Goal: Task Accomplishment & Management: Manage account settings

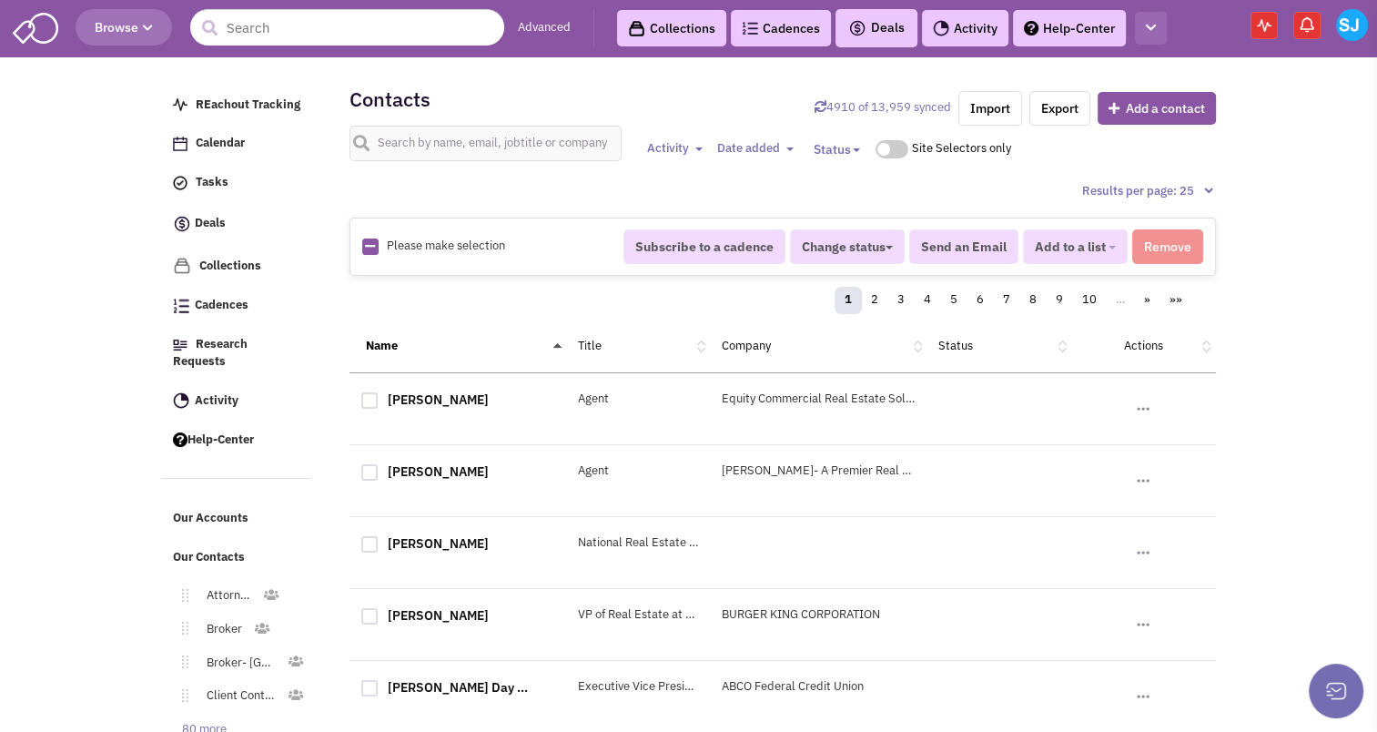
click at [1147, 26] on icon "button" at bounding box center [1151, 28] width 10 height 12
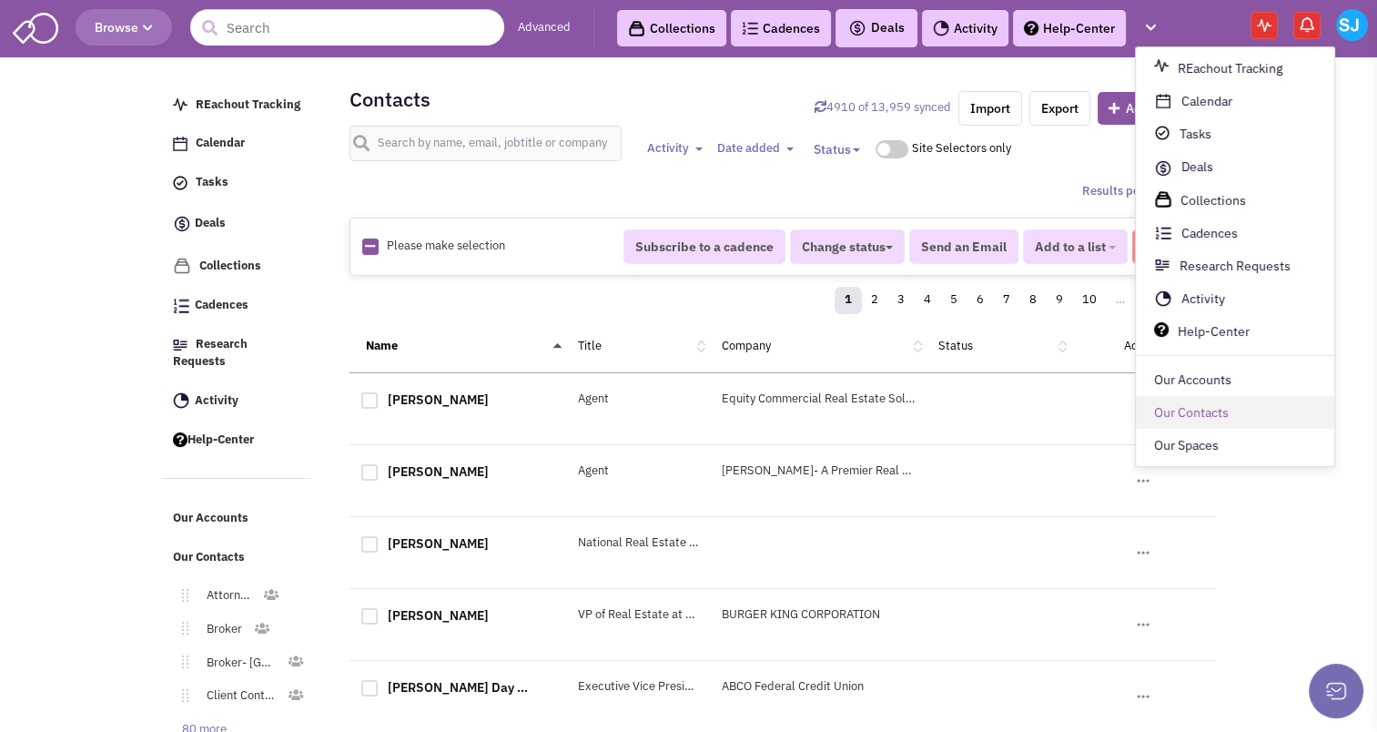
click at [1178, 409] on link "Our Contacts" at bounding box center [1235, 413] width 198 height 33
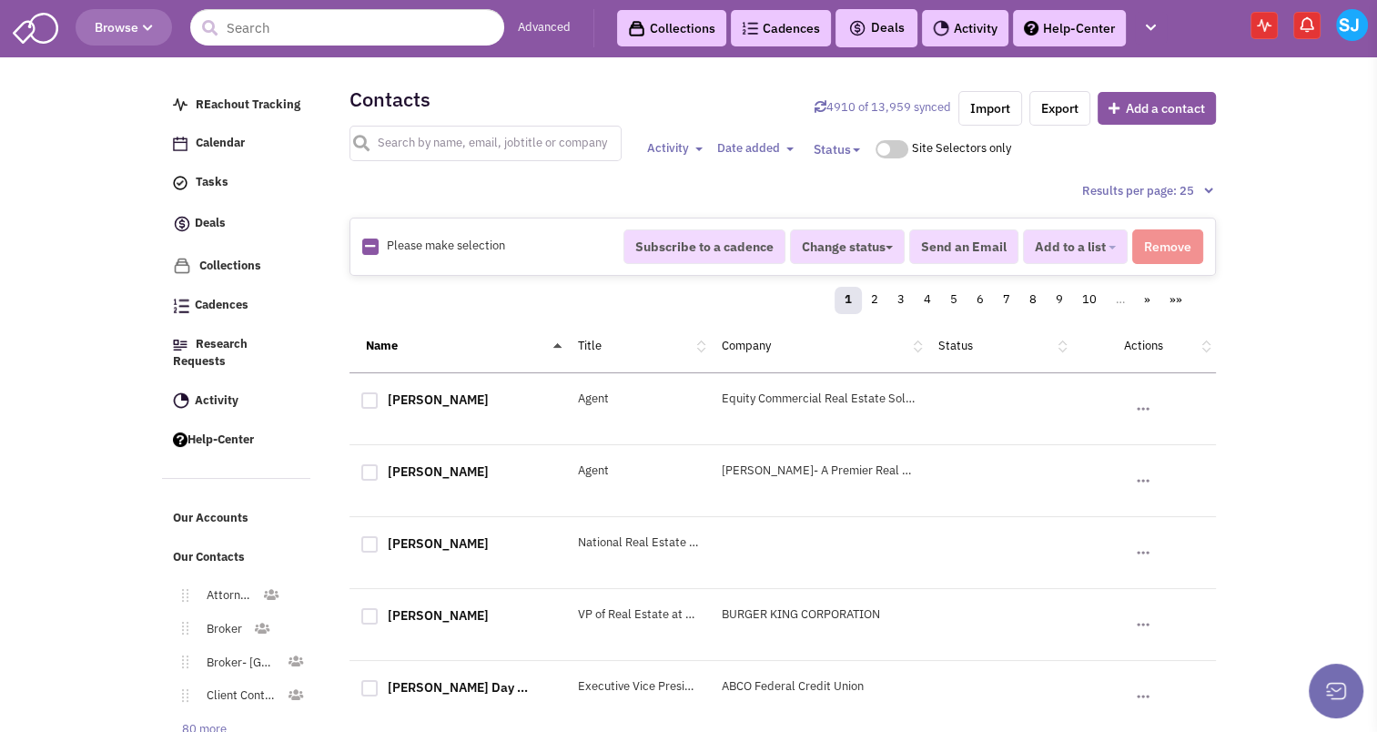
click at [495, 142] on input "text" at bounding box center [485, 143] width 273 height 35
type input "[PERSON_NAME]"
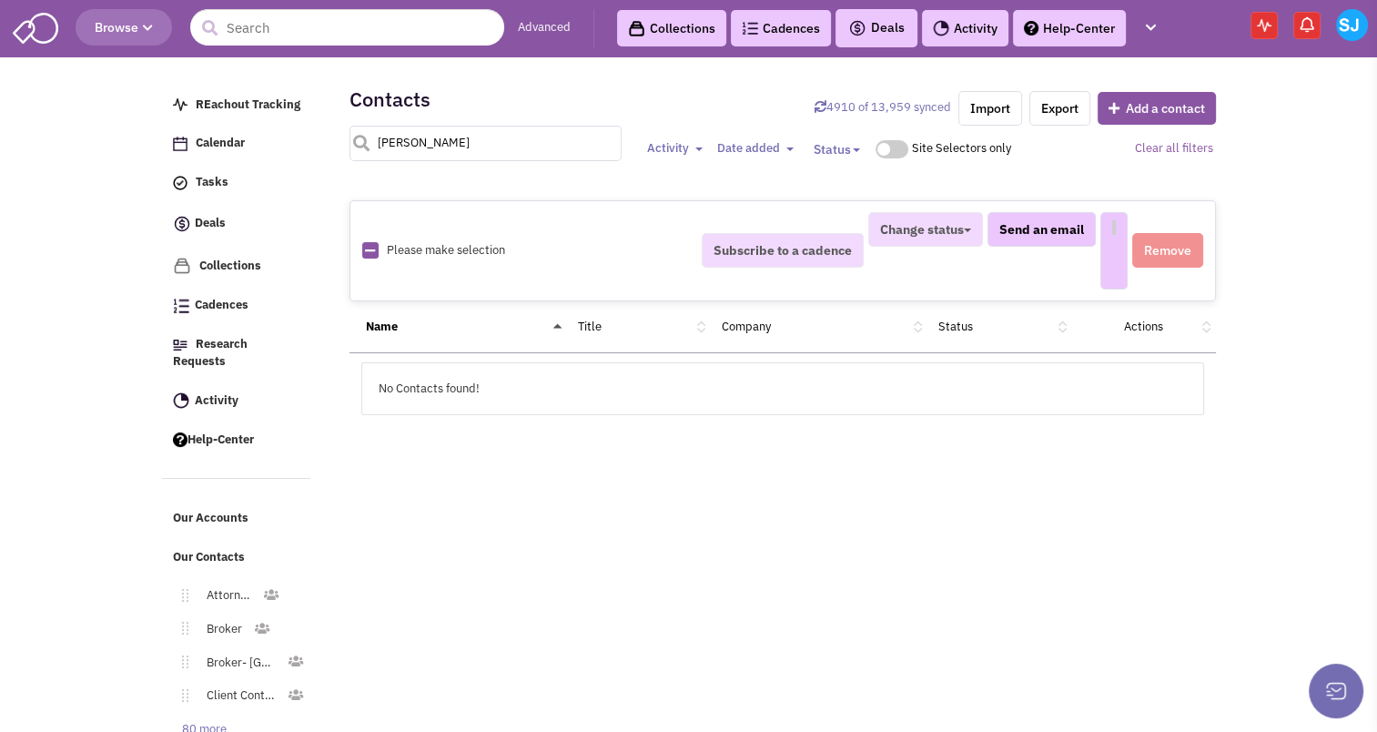
select select
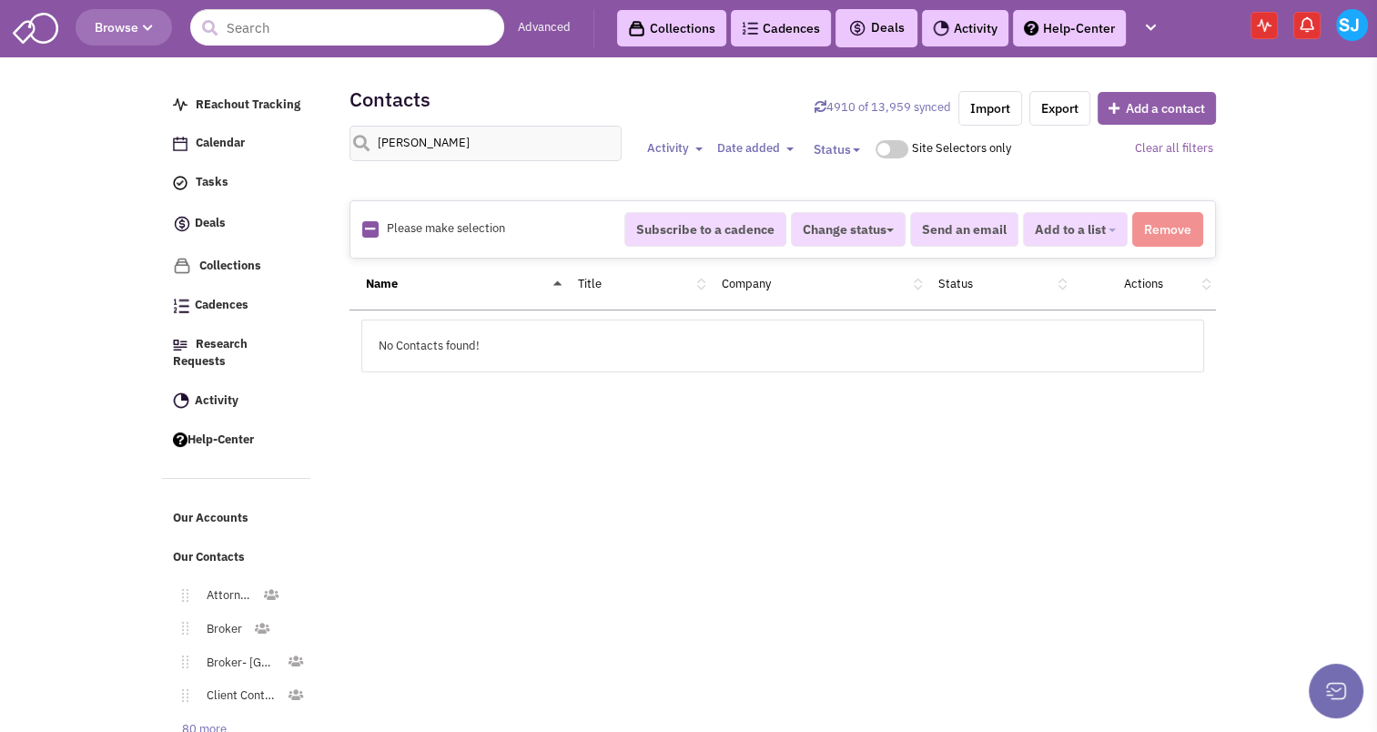
click at [1158, 100] on button "Add a contact" at bounding box center [1157, 108] width 118 height 33
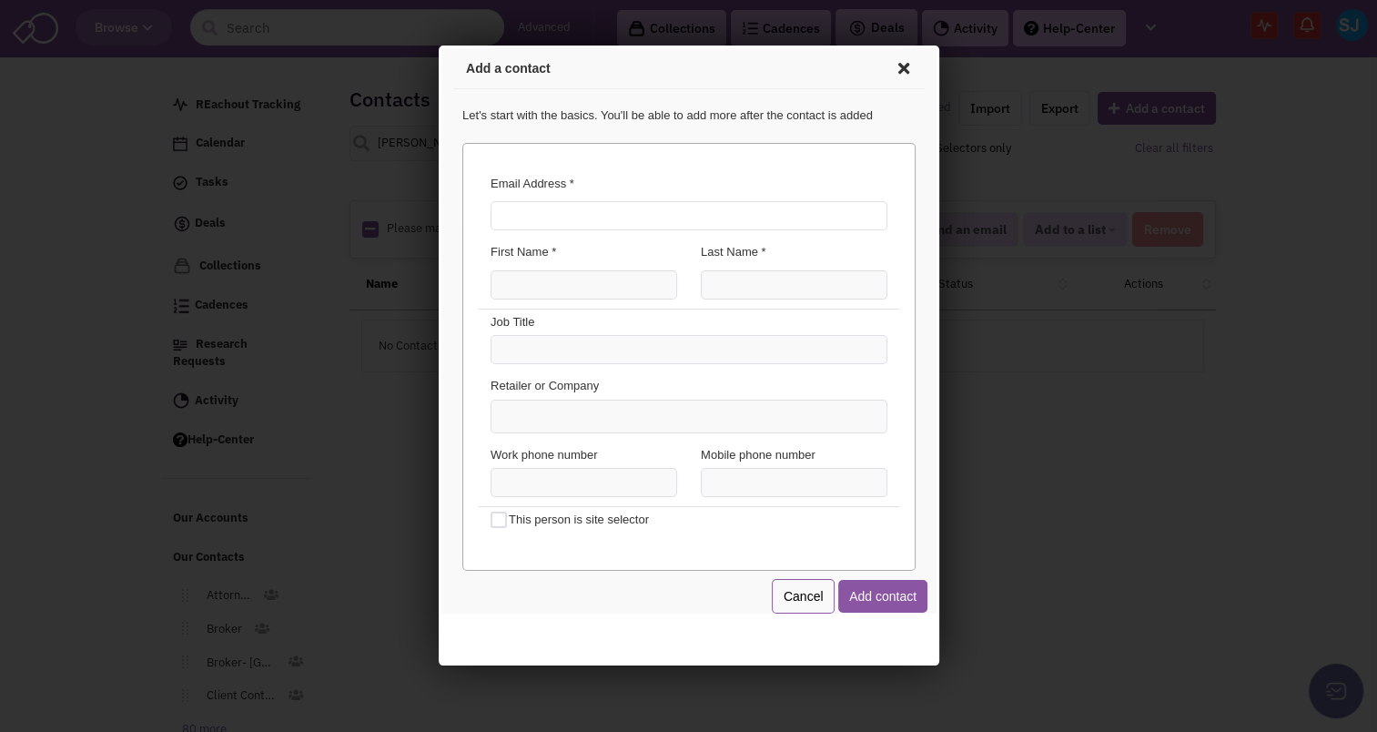
click at [647, 208] on input "Email Address *" at bounding box center [685, 212] width 397 height 29
type input "susan@zoltekcre.com"
type input "Susan"
type input "Preisler"
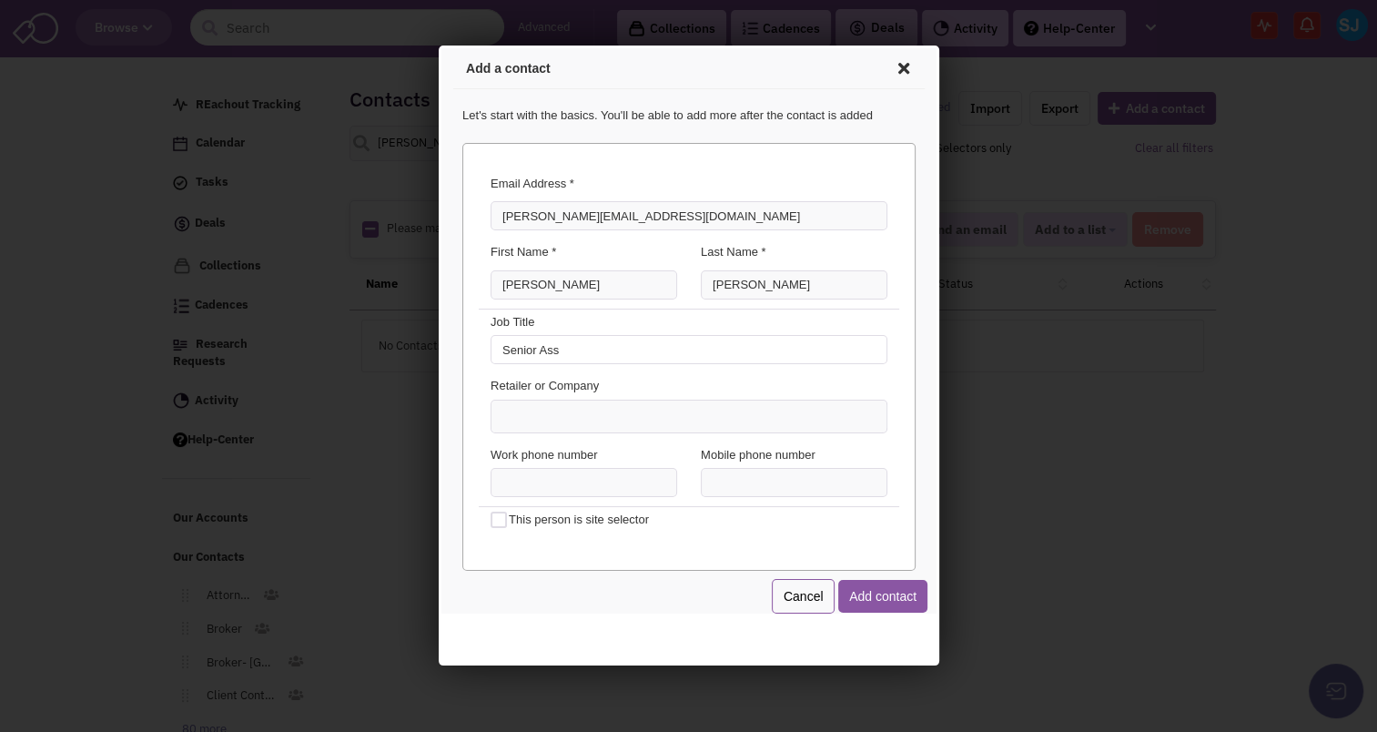
type input "Senior Associate"
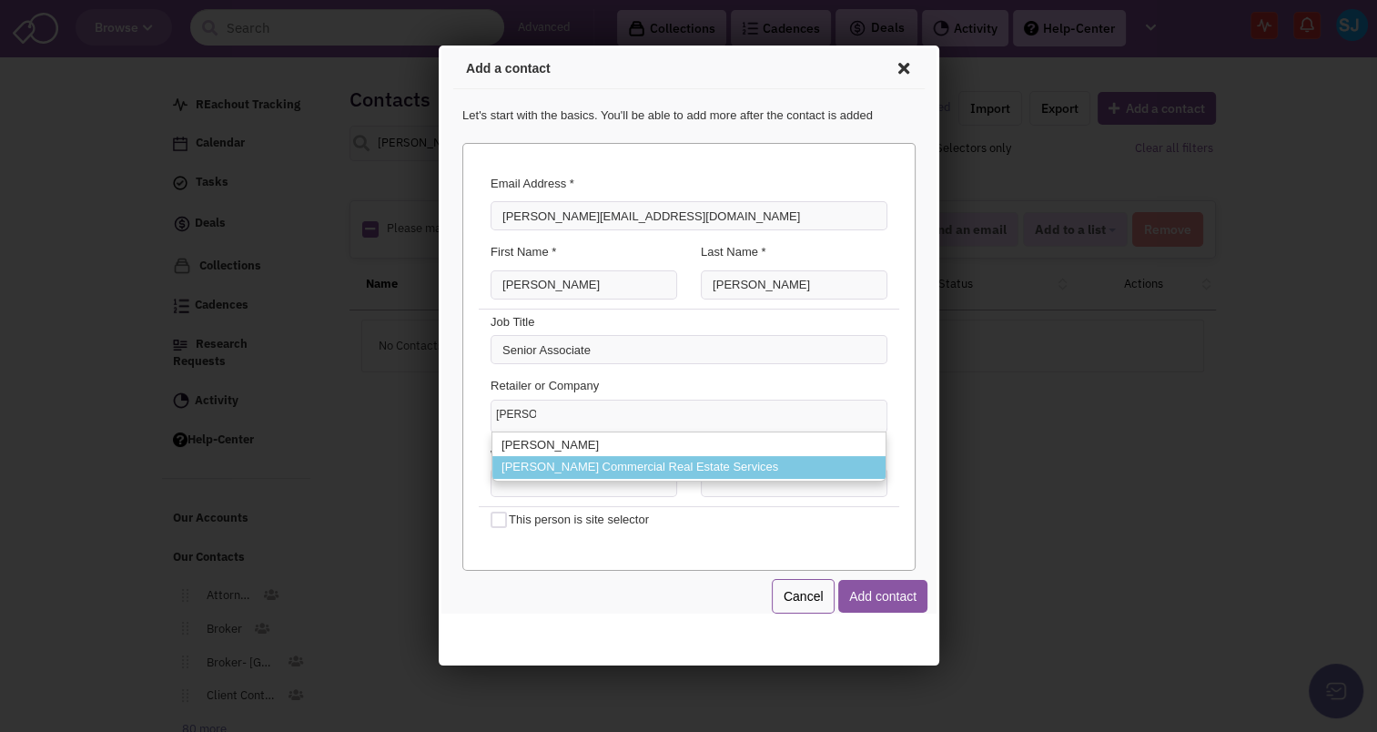
type input "Zoltek"
click at [589, 470] on li "Zoltek Commercial Real Estate Services" at bounding box center [685, 464] width 393 height 23
click at [438, 46] on select "Zoltek ZOLTEK Zoltek Commercial Real Estate Services" at bounding box center [438, 46] width 0 height 0
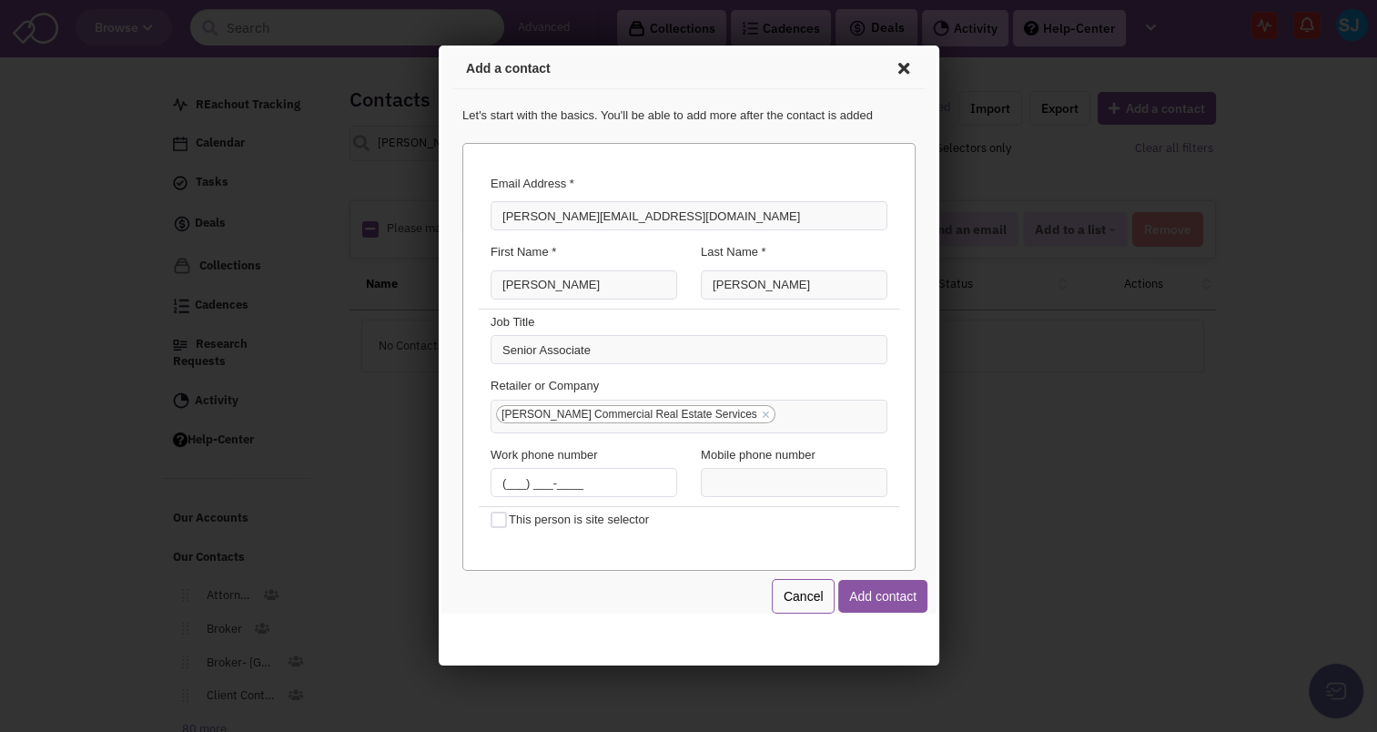
click at [493, 480] on input "(___) ___-____" at bounding box center [580, 479] width 187 height 29
type input "(973) 798-6130"
type input "(201) 739-0607"
click at [872, 587] on button "Add contact" at bounding box center [879, 593] width 89 height 33
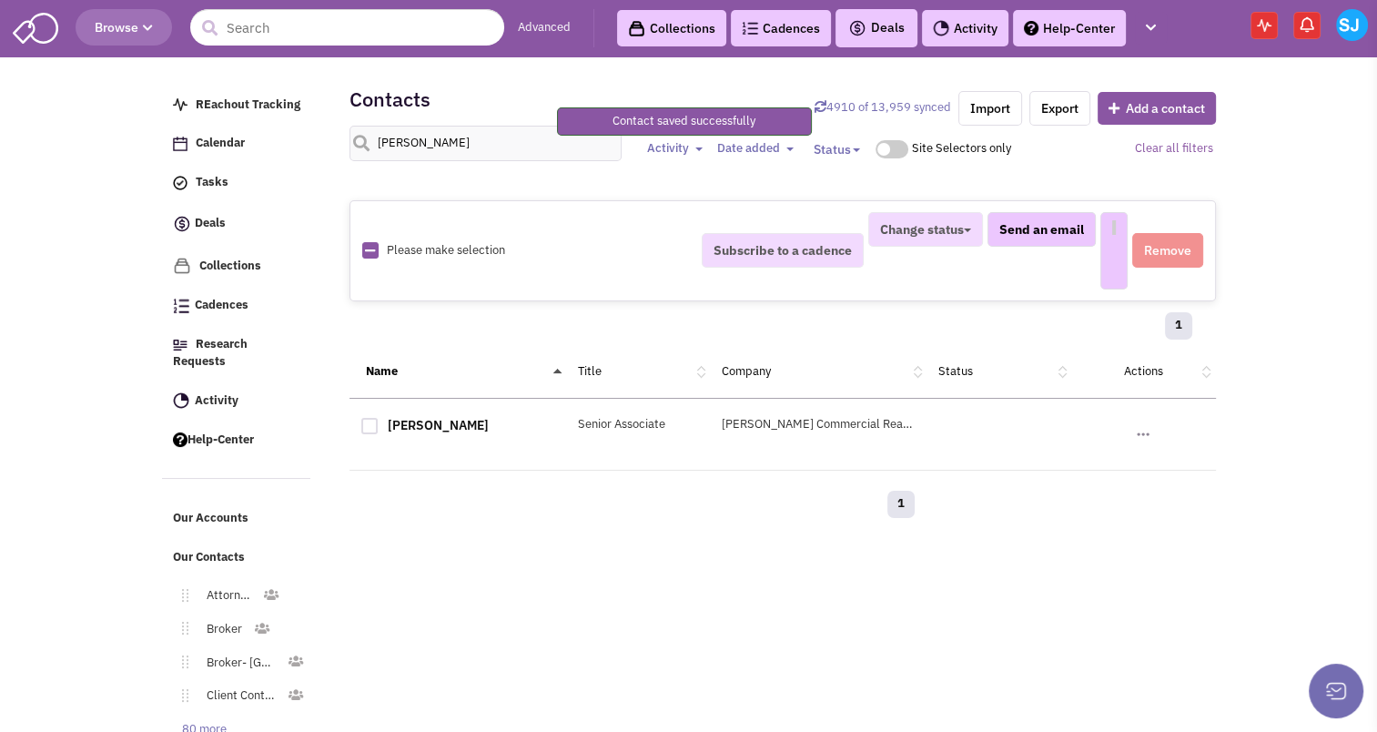
select select
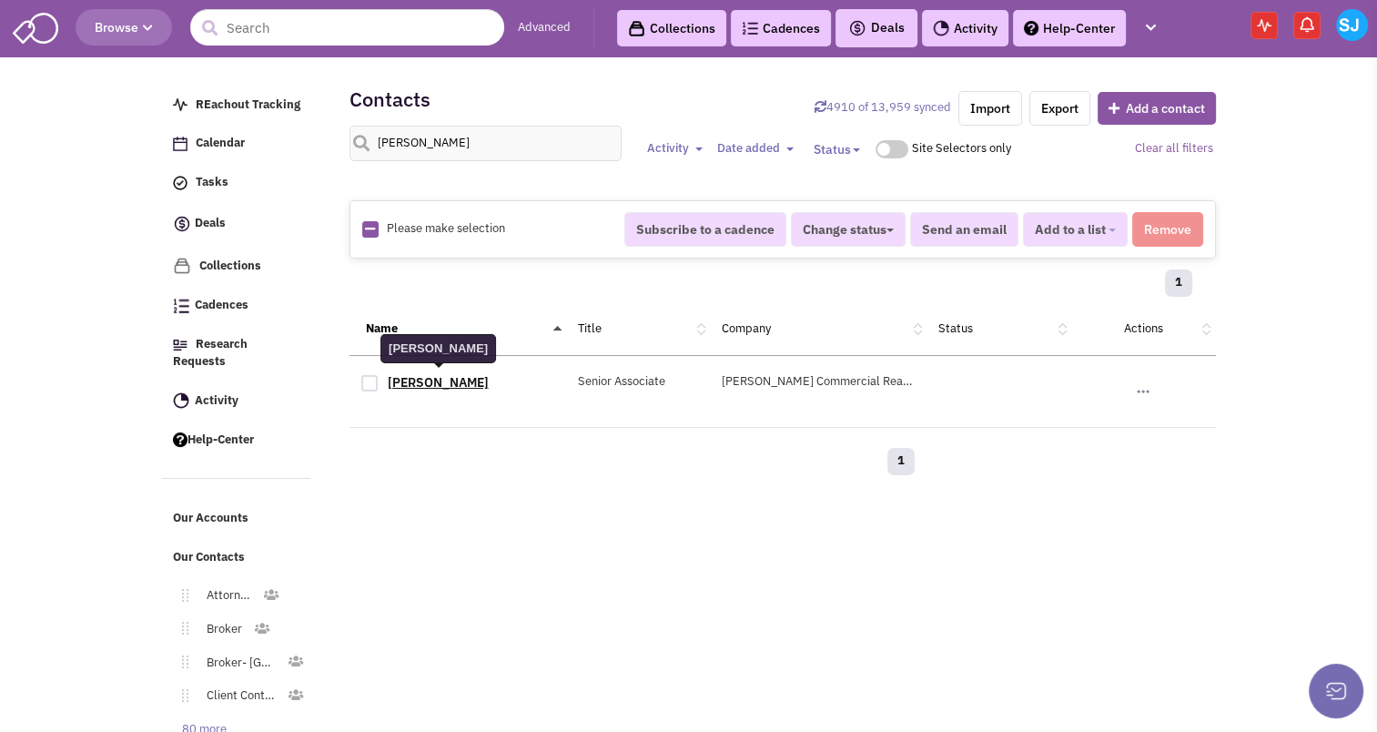
click at [435, 380] on link "Susan Preisler" at bounding box center [438, 382] width 101 height 16
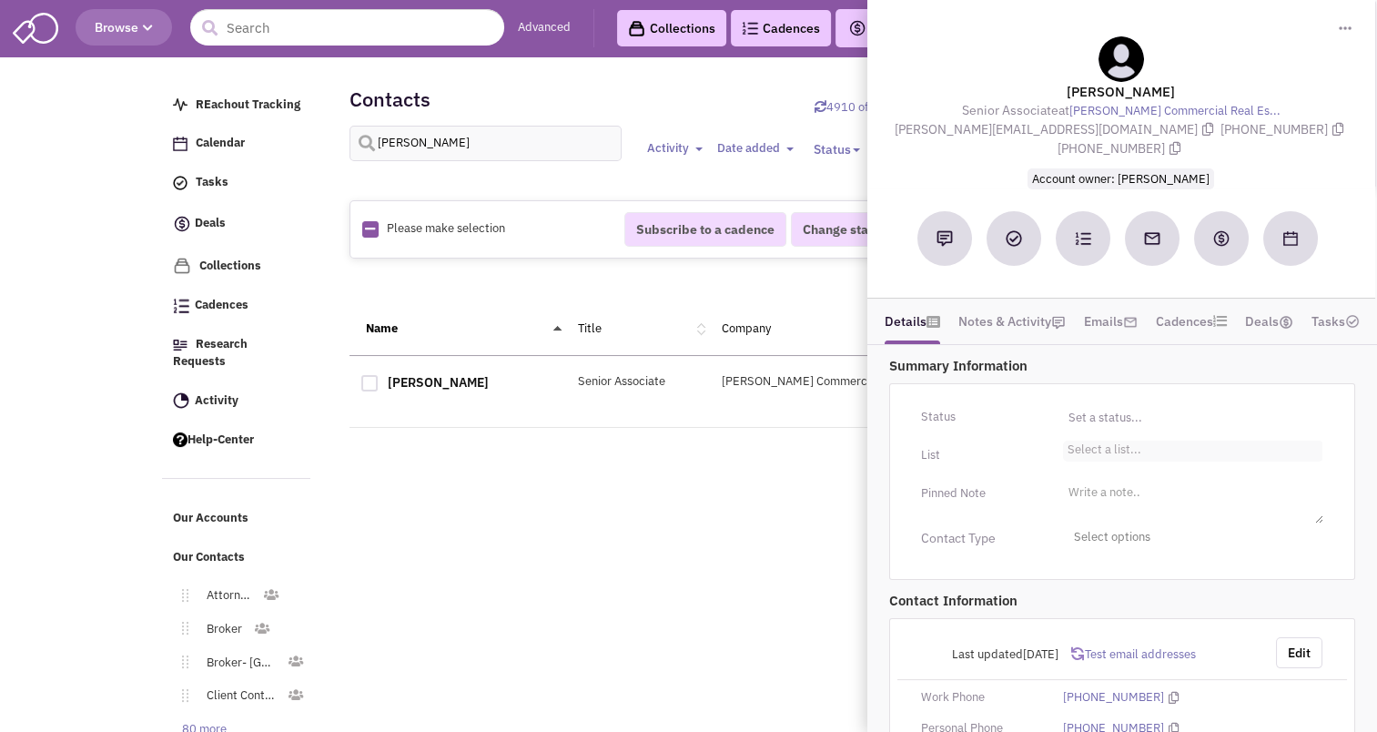
click at [1109, 440] on li "Select a list..." at bounding box center [1102, 447] width 78 height 14
click at [0, 0] on select "Select a list..." at bounding box center [0, 0] width 0 height 0
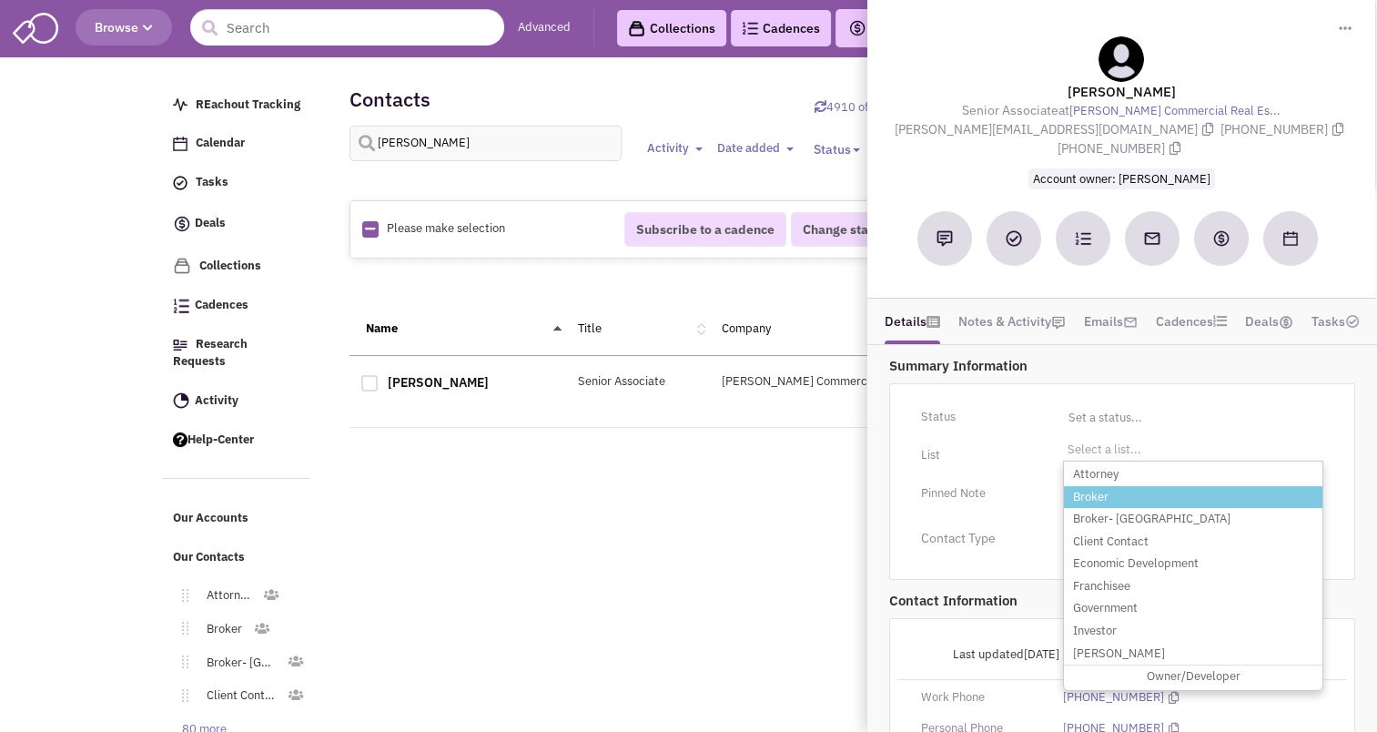
click at [1118, 486] on li "Broker" at bounding box center [1193, 497] width 258 height 23
click at [0, 0] on select "Select a list..." at bounding box center [0, 0] width 0 height 0
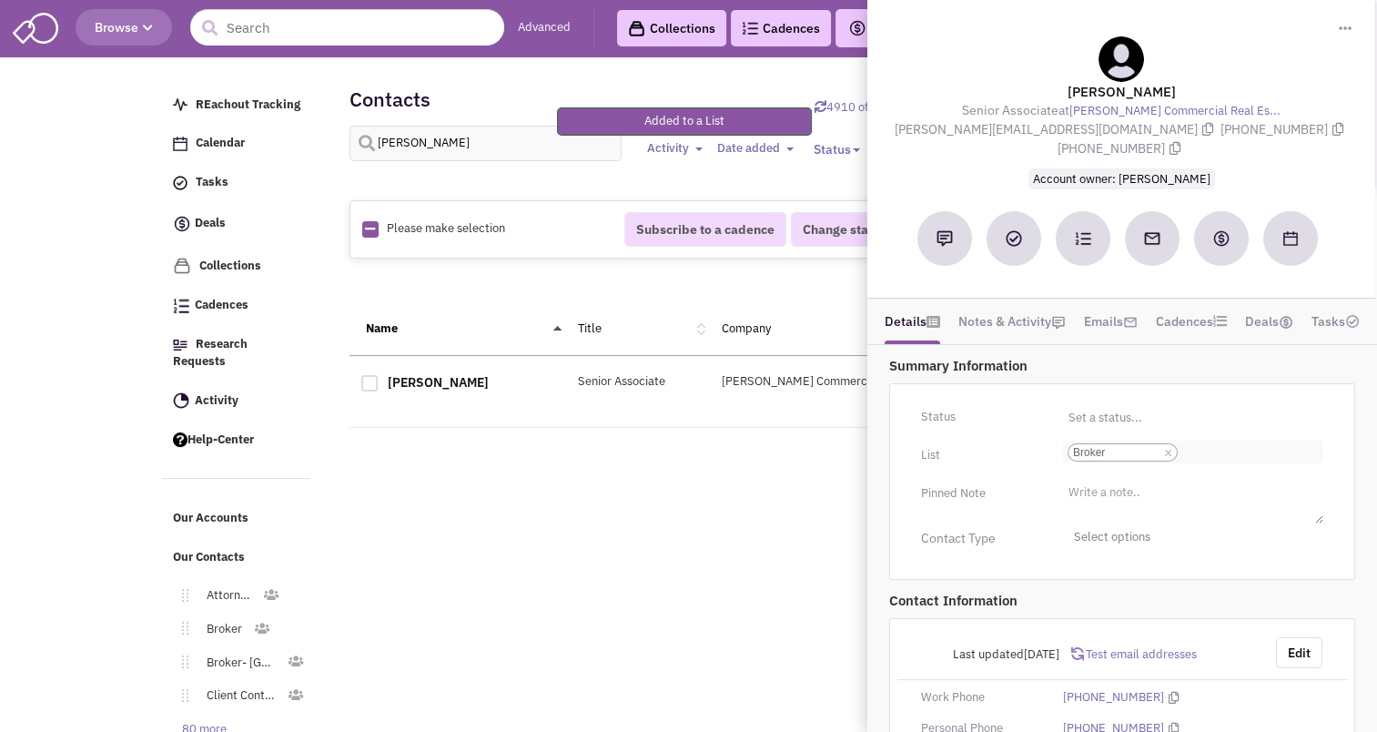
click at [1191, 443] on input "Select a list... Broker Select a list... × Broker" at bounding box center [1202, 452] width 40 height 18
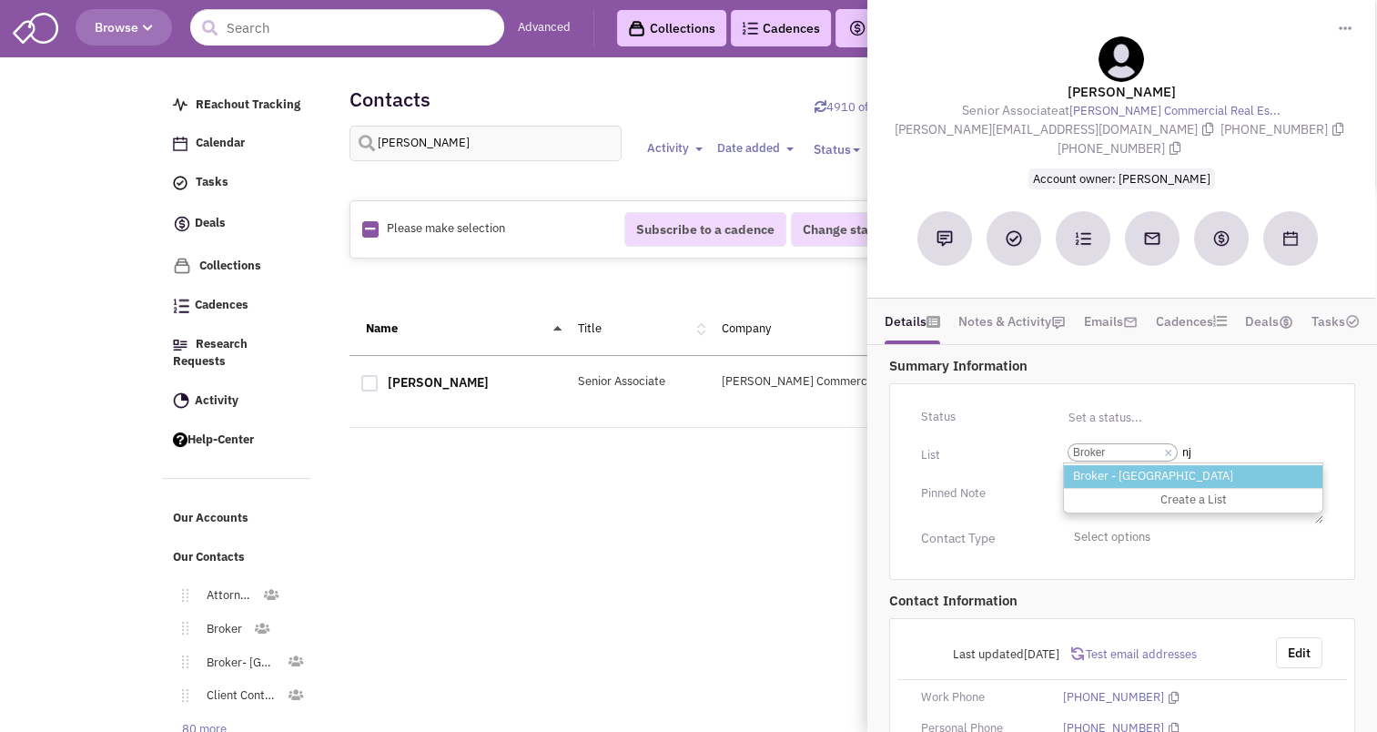
type input "nj"
click at [1131, 465] on li "Broker - NJ" at bounding box center [1193, 476] width 258 height 23
click at [0, 0] on select "Select a list... Broker" at bounding box center [0, 0] width 0 height 0
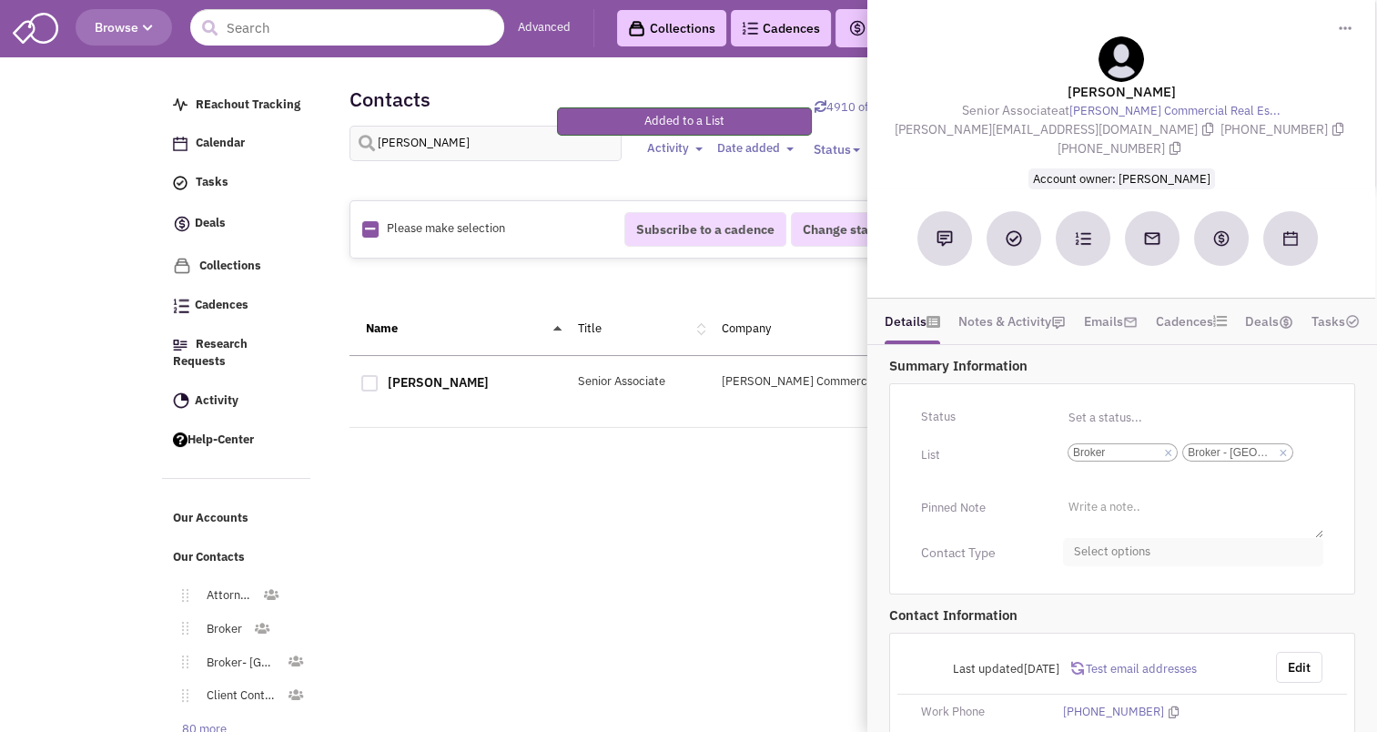
click at [1102, 538] on span "Select options" at bounding box center [1193, 552] width 260 height 28
click at [1077, 616] on div at bounding box center [1081, 624] width 16 height 16
checkbox input "true"
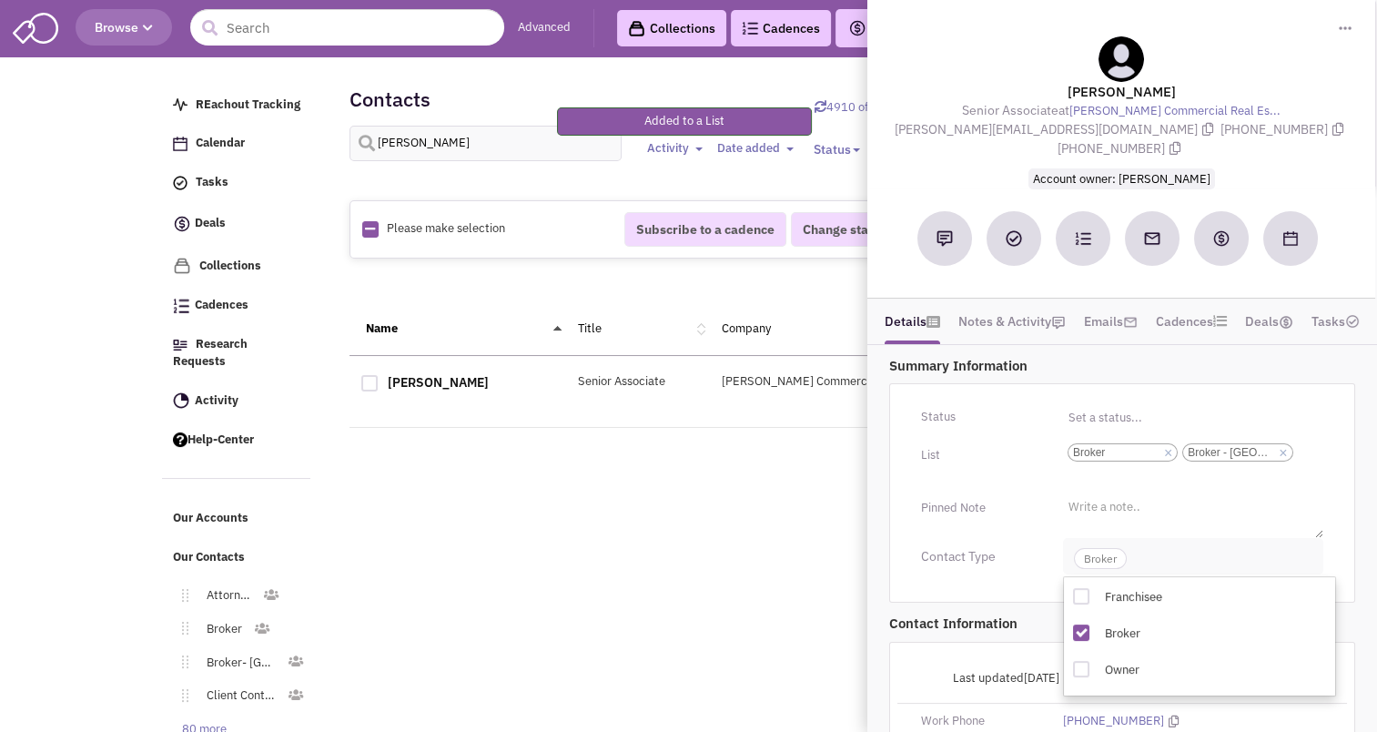
click at [1087, 548] on span "Broker" at bounding box center [1100, 558] width 53 height 21
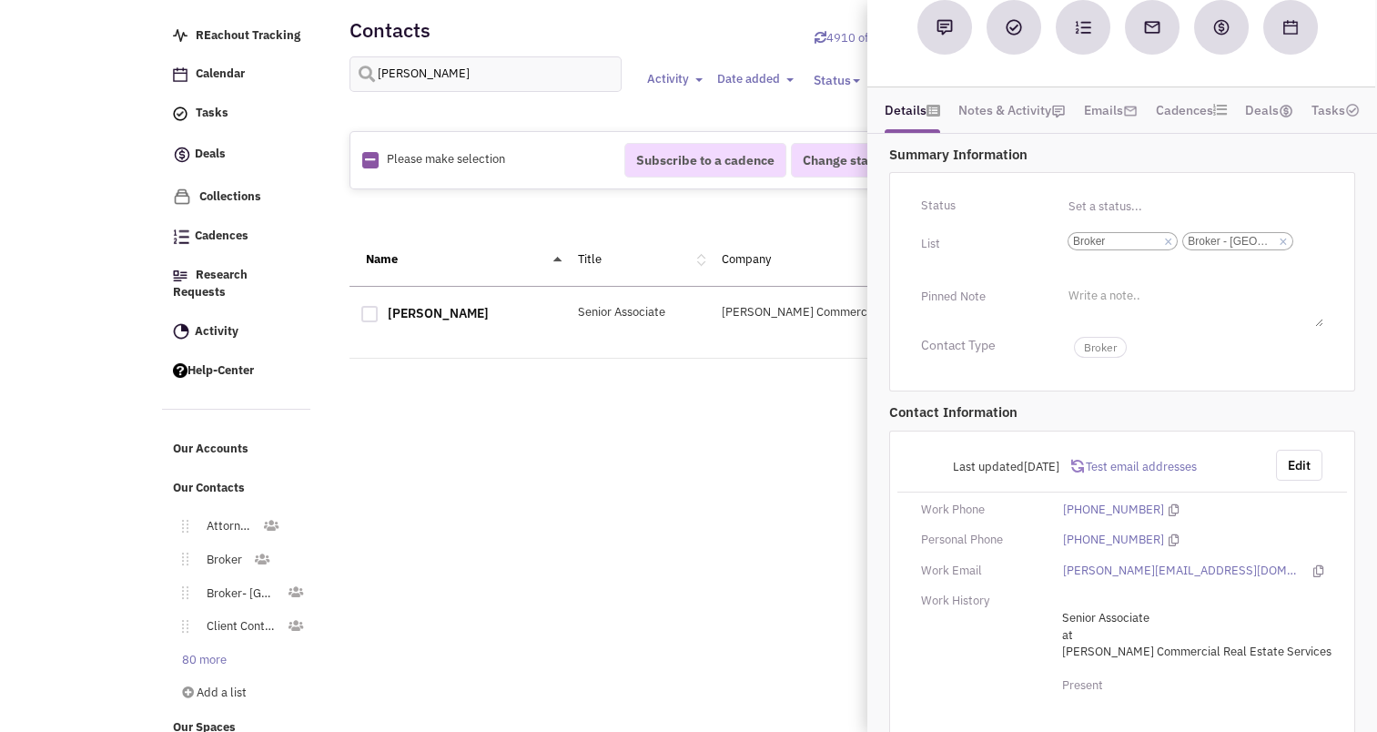
scroll to position [79, 0]
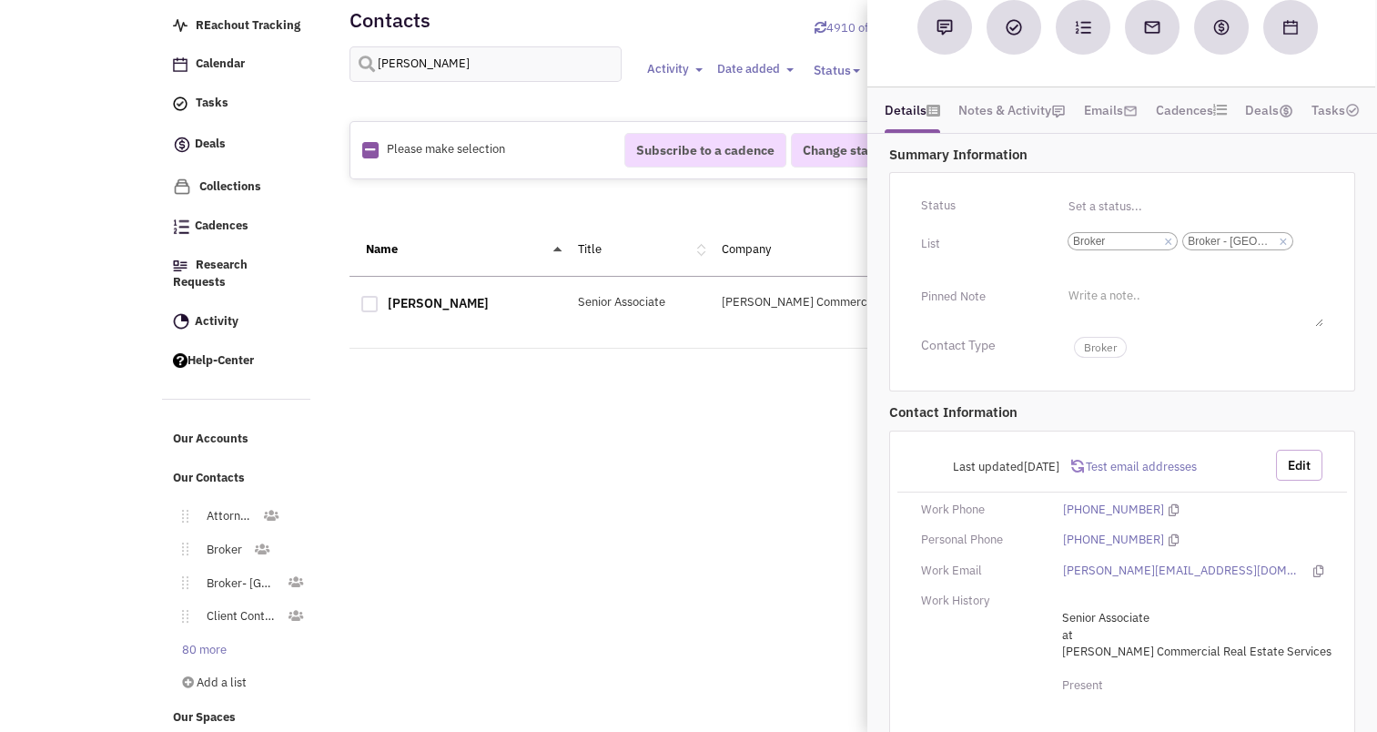
click at [1288, 450] on button "Edit" at bounding box center [1299, 465] width 46 height 31
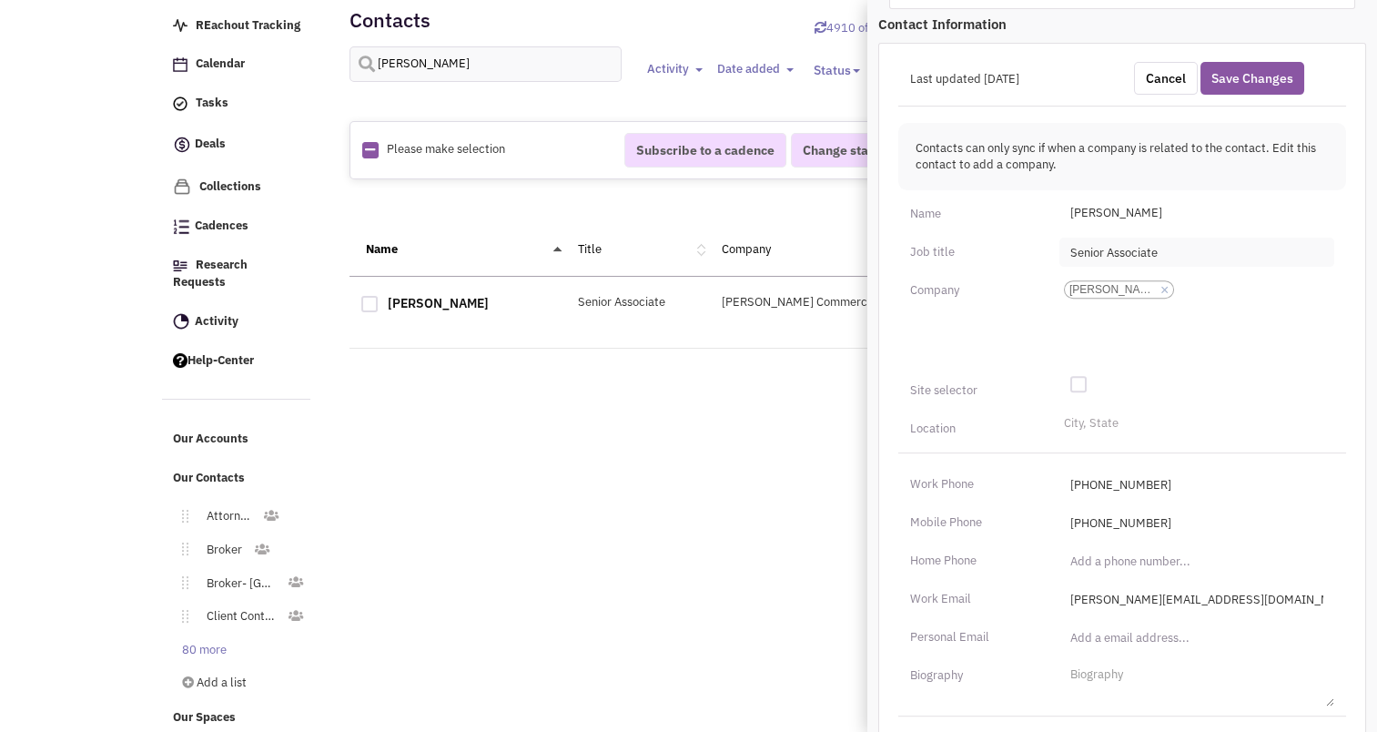
scroll to position [750, 0]
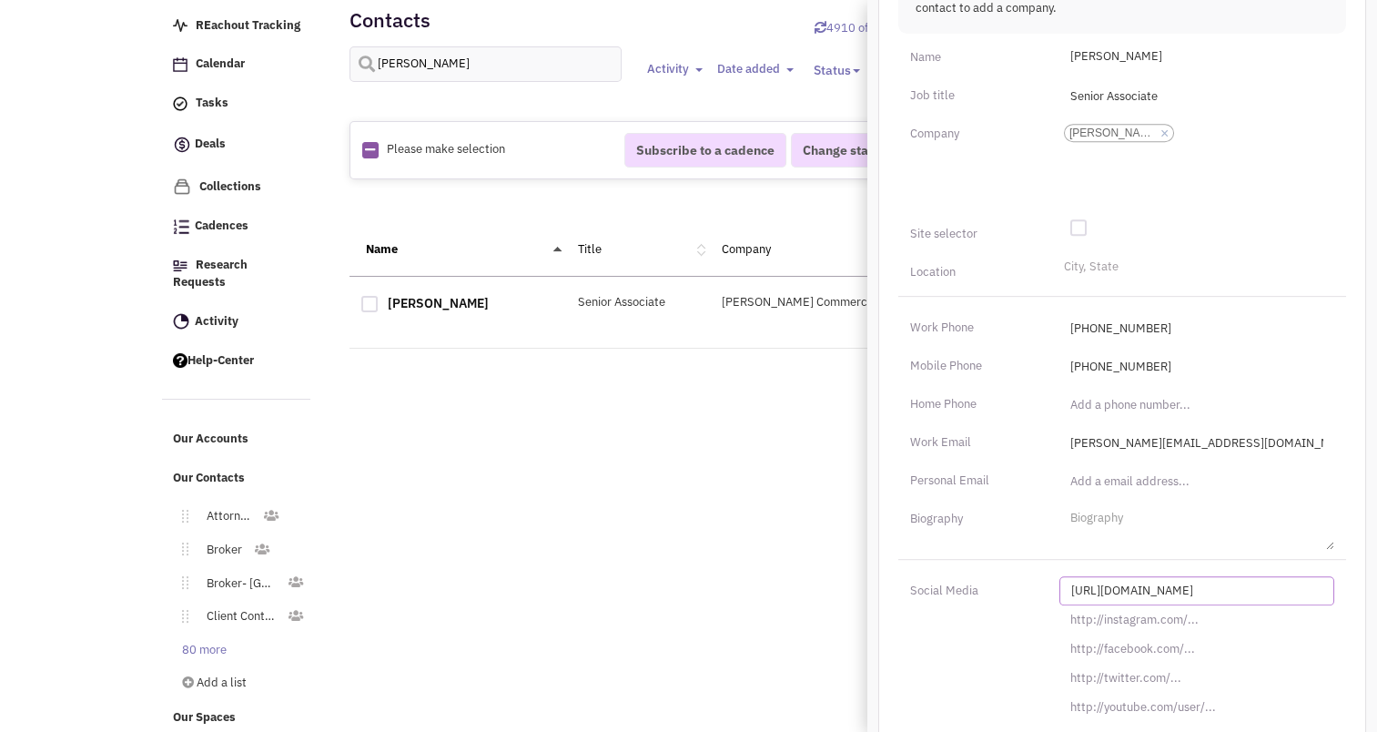
click at [1114, 576] on input "http://linkedin.com/in/" at bounding box center [1196, 590] width 275 height 29
paste input "s://www.linkedin.com/in/susan-preisler-b2288949"
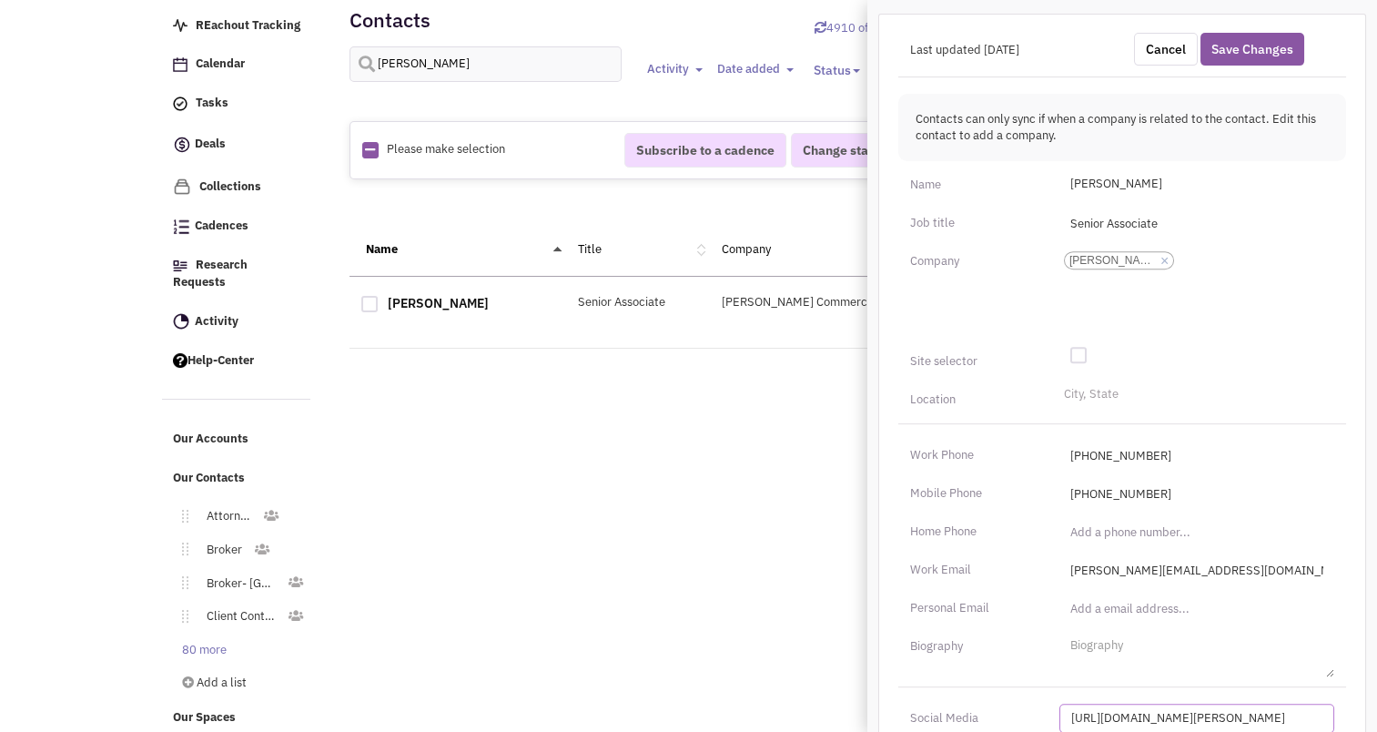
scroll to position [623, 0]
type input "https://www.linkedin.com/in/susan-preisler-b2288949/"
click at [1118, 635] on textarea at bounding box center [1196, 654] width 275 height 46
paste textarea "Susan Preisler is a Commercial Real Estate Broker licensed in the State of New …"
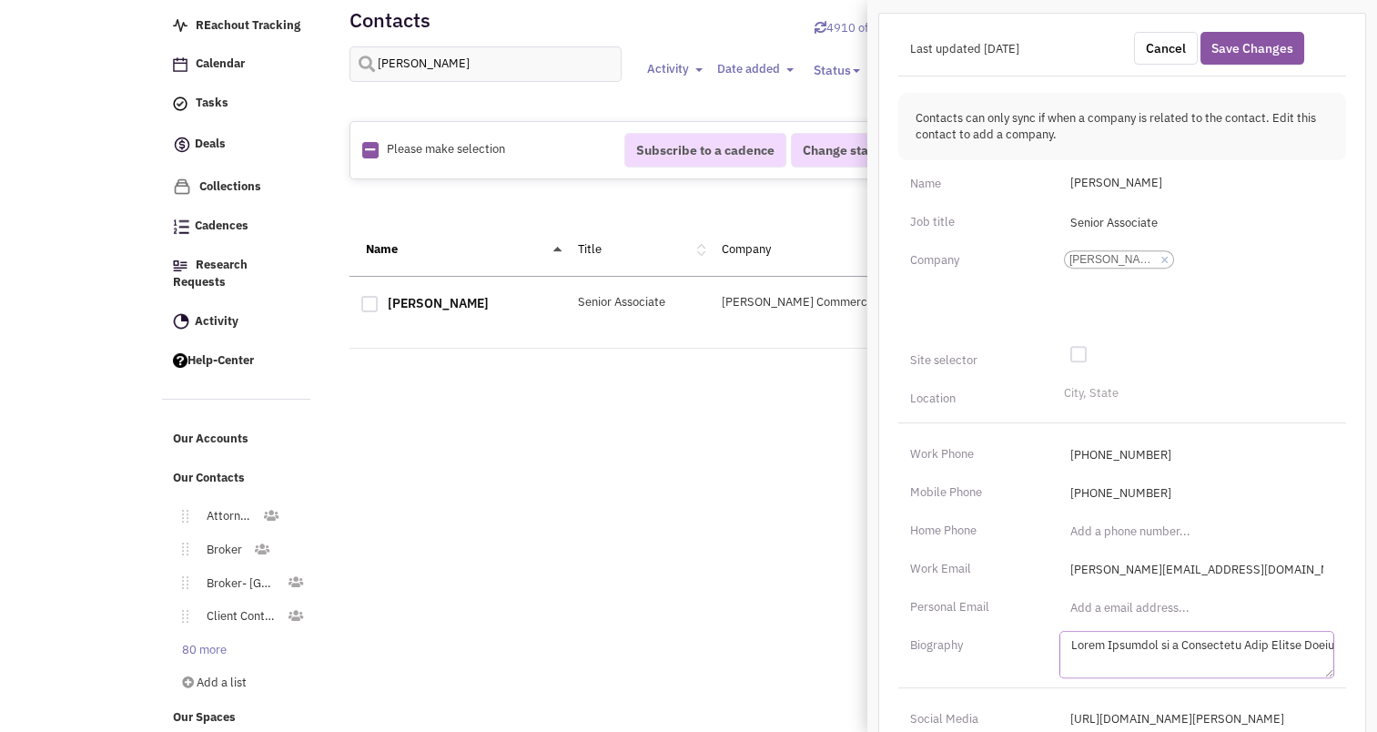
scroll to position [0, 5909]
type textarea "Susan Preisler is a Commercial Real Estate Broker licensed in the State of New …"
click at [1231, 32] on button "Save Changes" at bounding box center [1252, 48] width 104 height 33
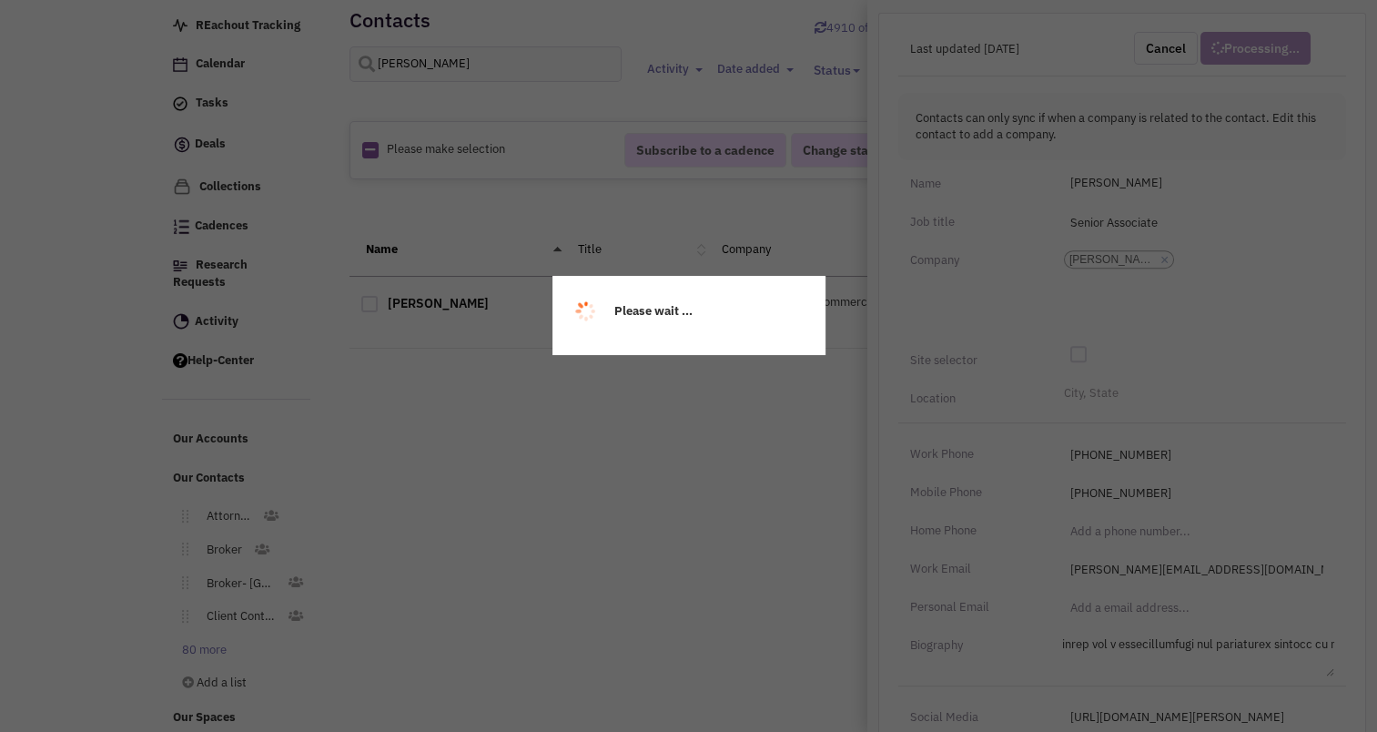
scroll to position [309, 0]
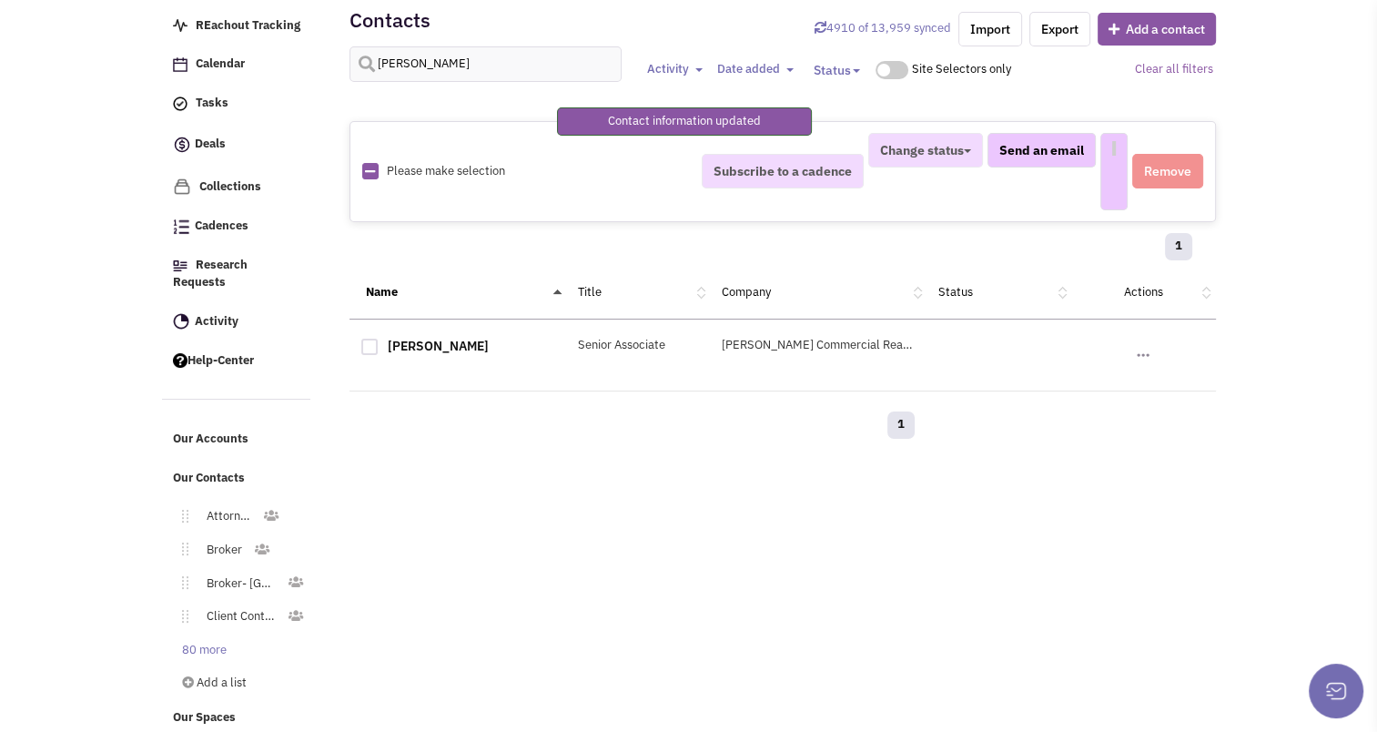
select select
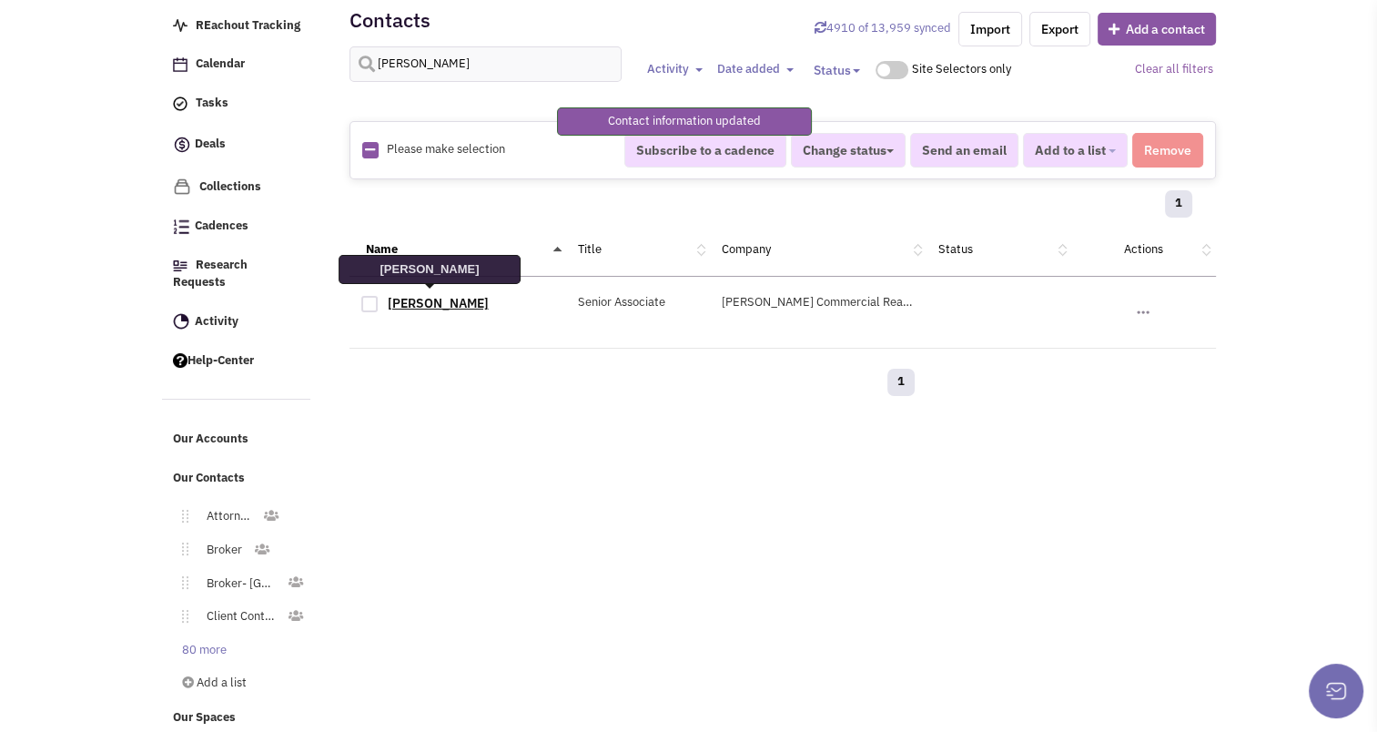
click at [443, 295] on link "Susan Preisler" at bounding box center [438, 303] width 101 height 16
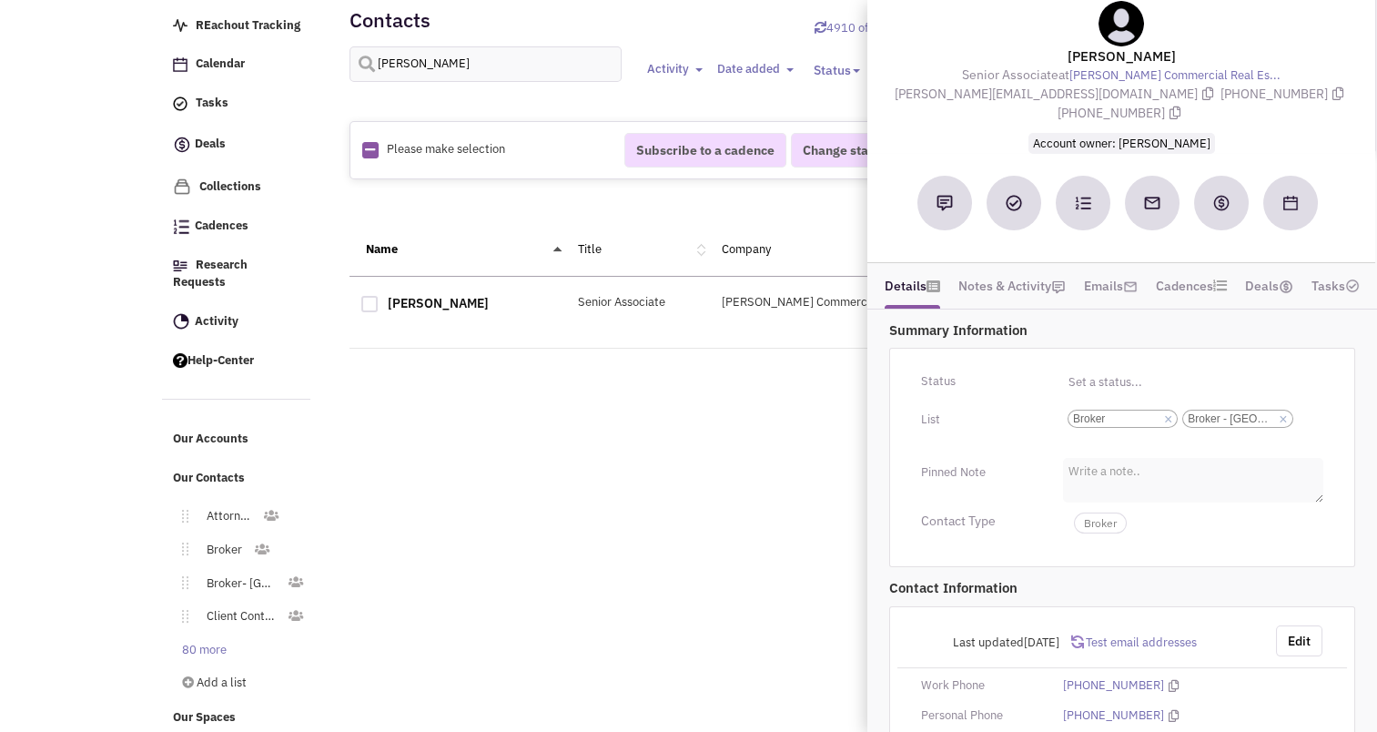
scroll to position [323, 0]
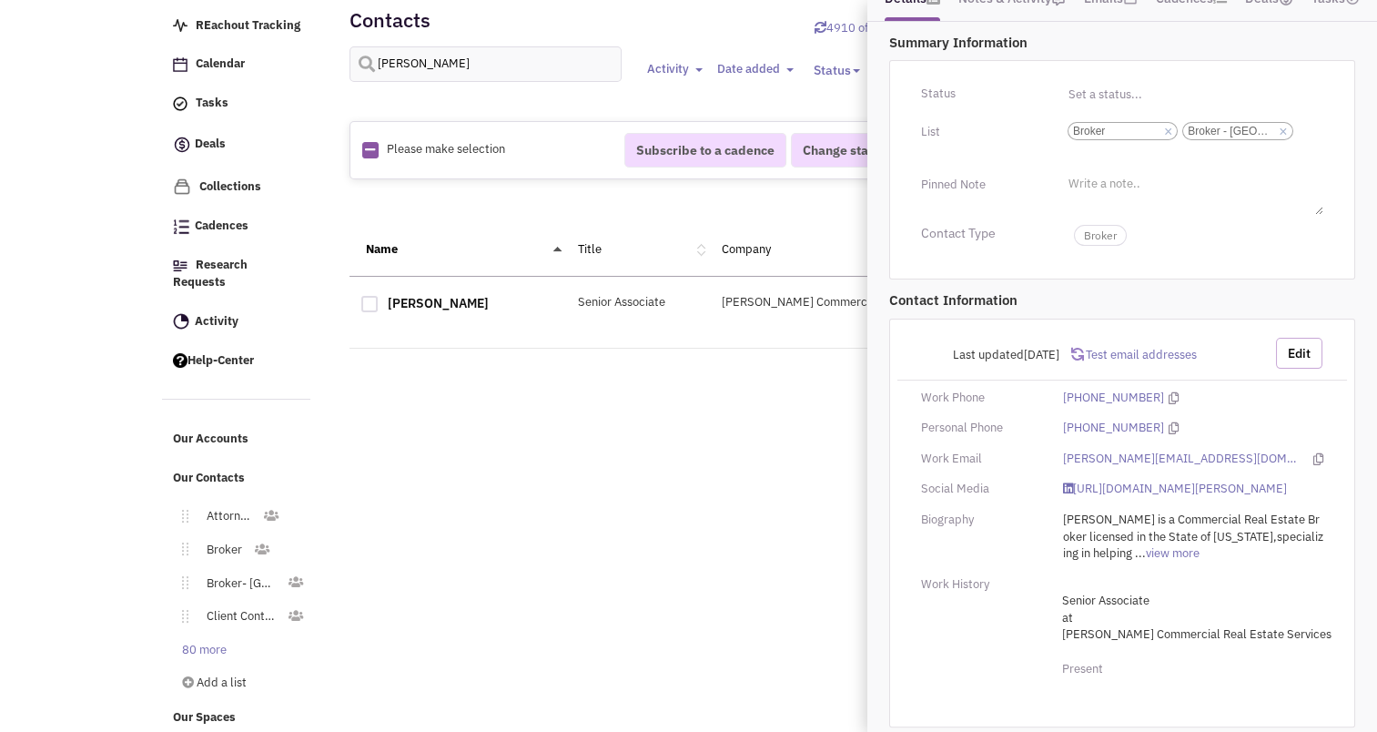
click at [1298, 338] on button "Edit" at bounding box center [1299, 353] width 46 height 31
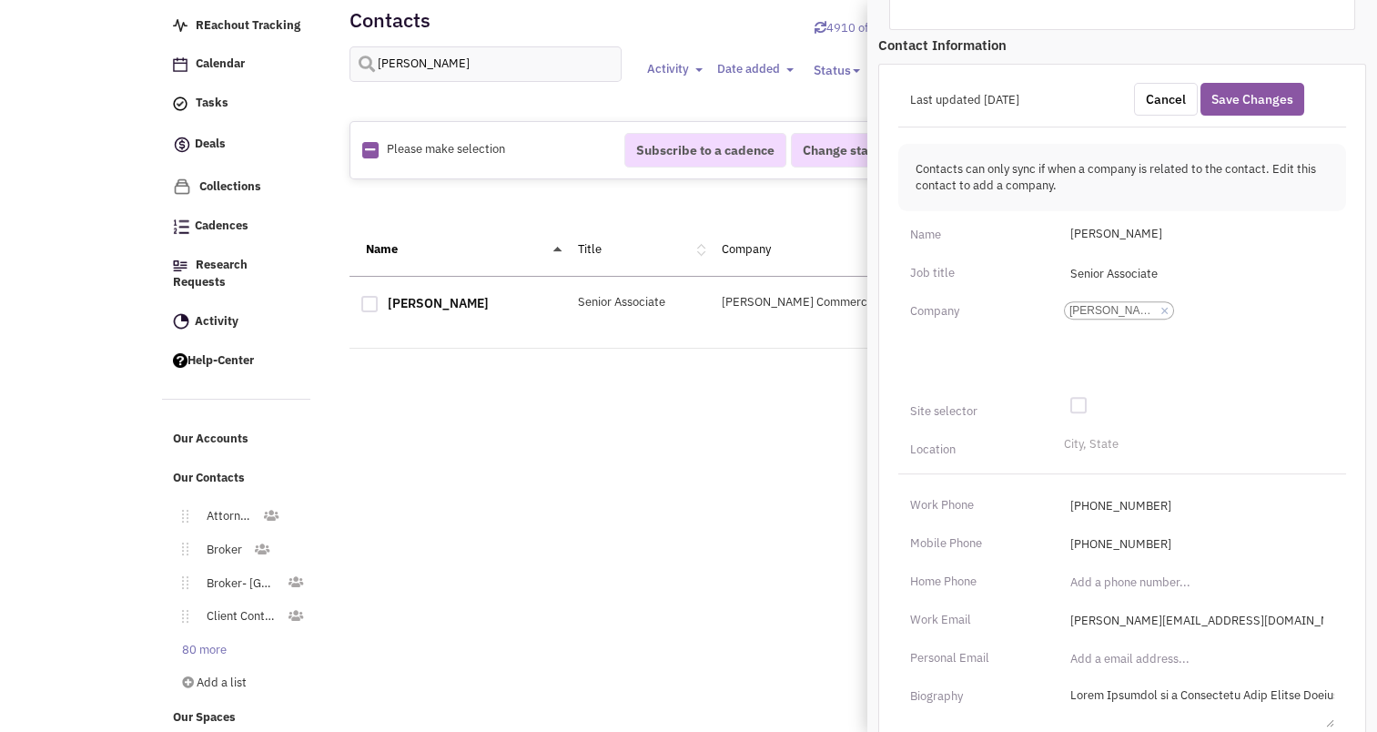
scroll to position [582, 0]
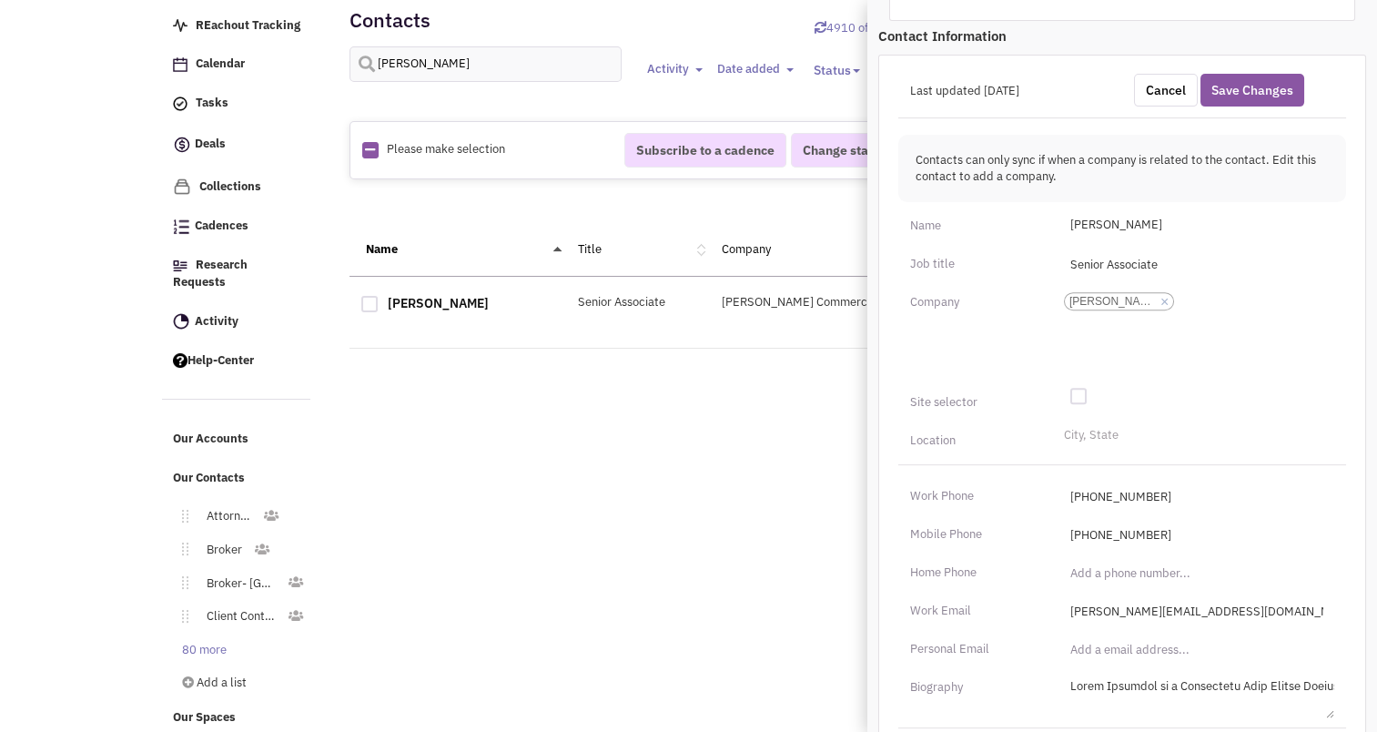
click at [1095, 464] on div "Work Phone (973) 798-6130" at bounding box center [1121, 487] width 471 height 46
click at [1078, 426] on li "City, State" at bounding box center [1088, 433] width 59 height 14
click at [0, 0] on select "City, State" at bounding box center [0, 0] width 0 height 0
type input "totowa"
click at [1086, 453] on li "Totowa-NJ" at bounding box center [1196, 464] width 273 height 23
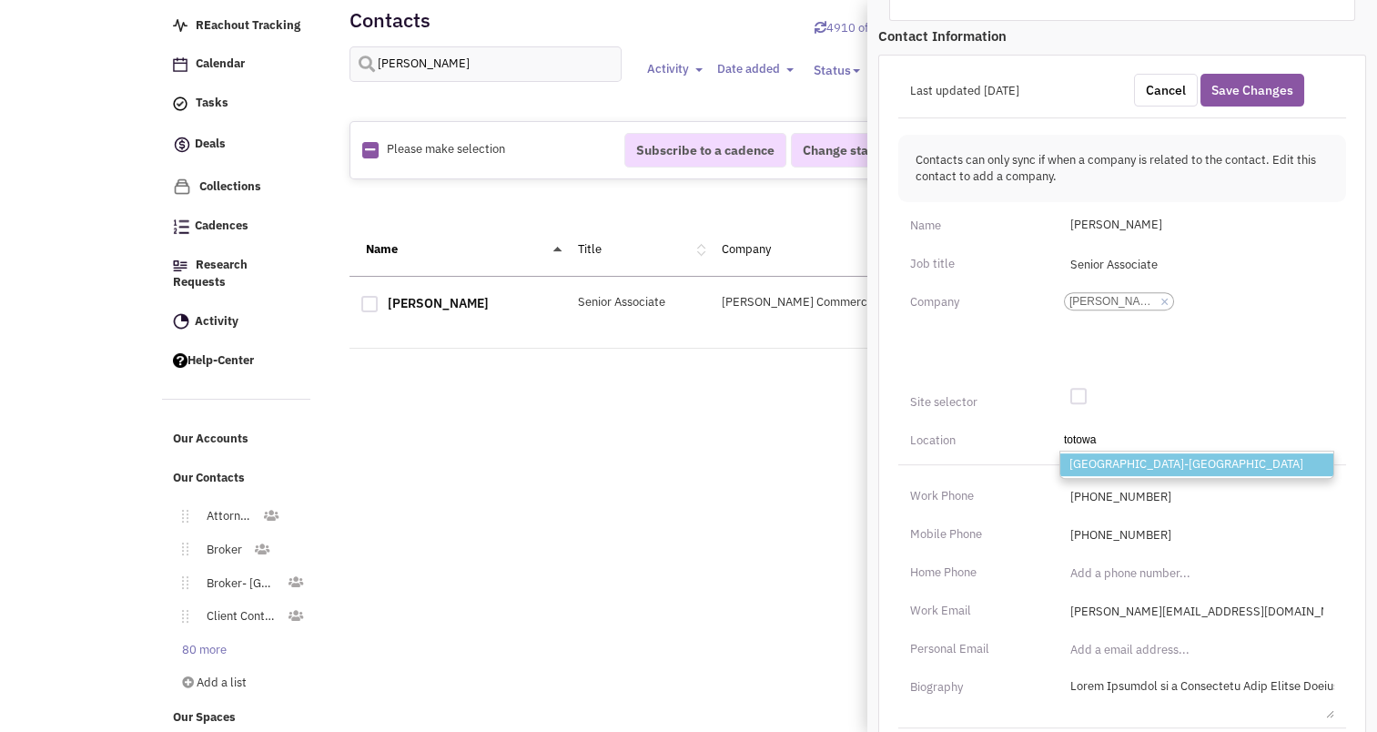
click at [0, 0] on select "City, State totowa Totowa-NJ" at bounding box center [0, 0] width 0 height 0
click at [1267, 74] on button "Save Changes" at bounding box center [1252, 90] width 104 height 33
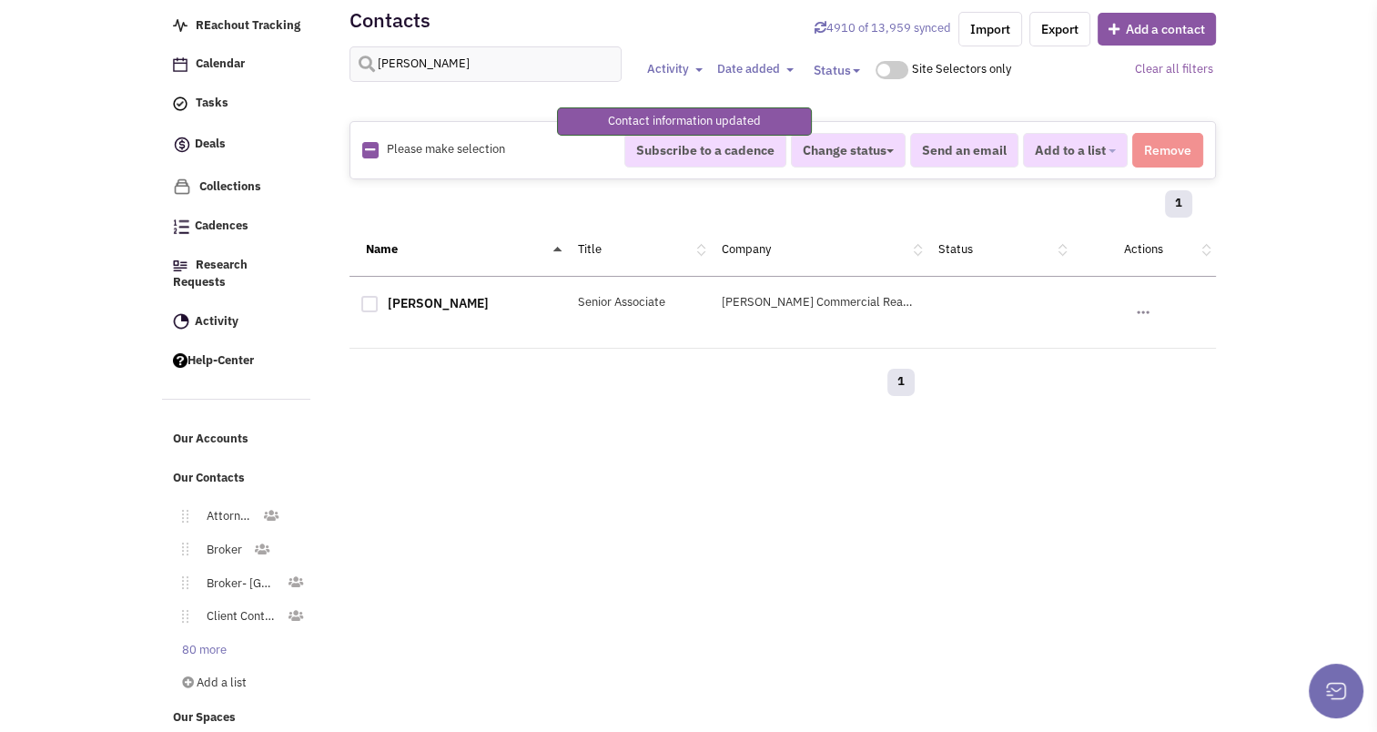
scroll to position [339, 0]
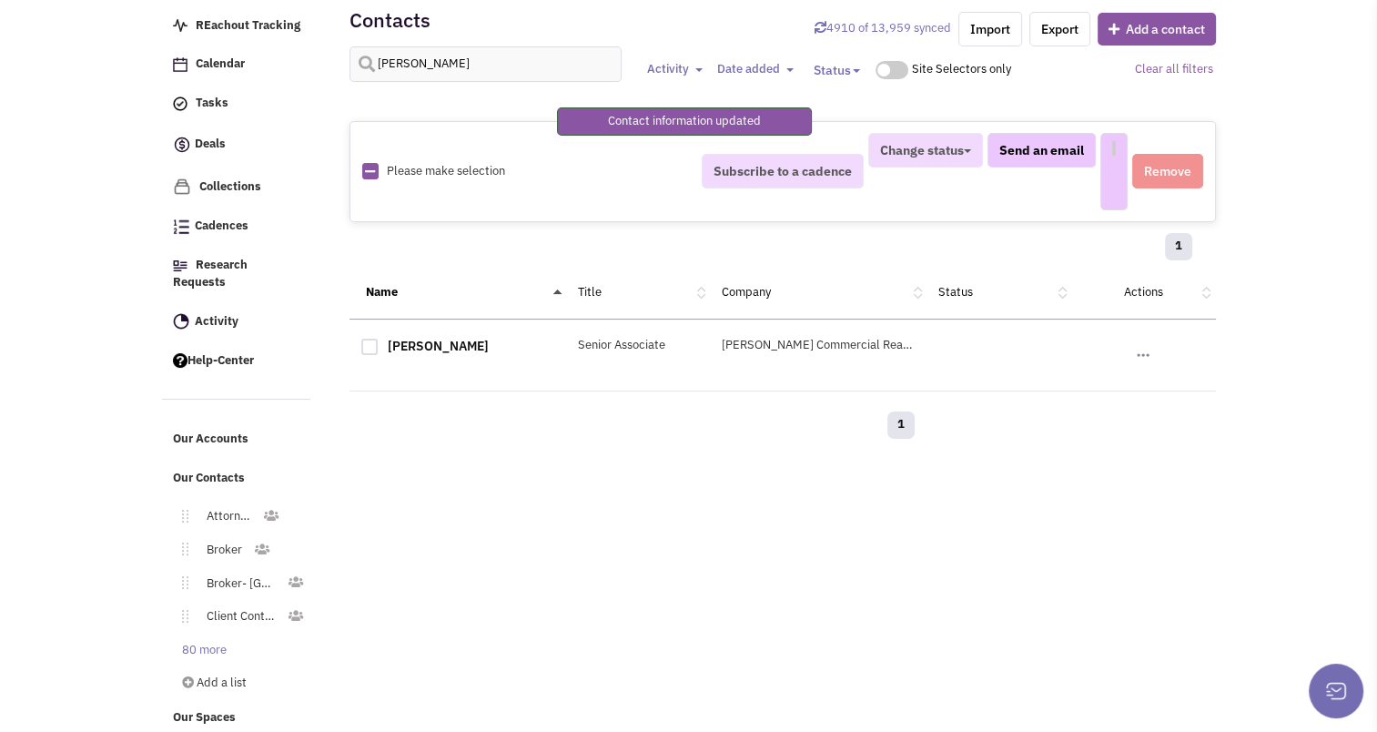
select select
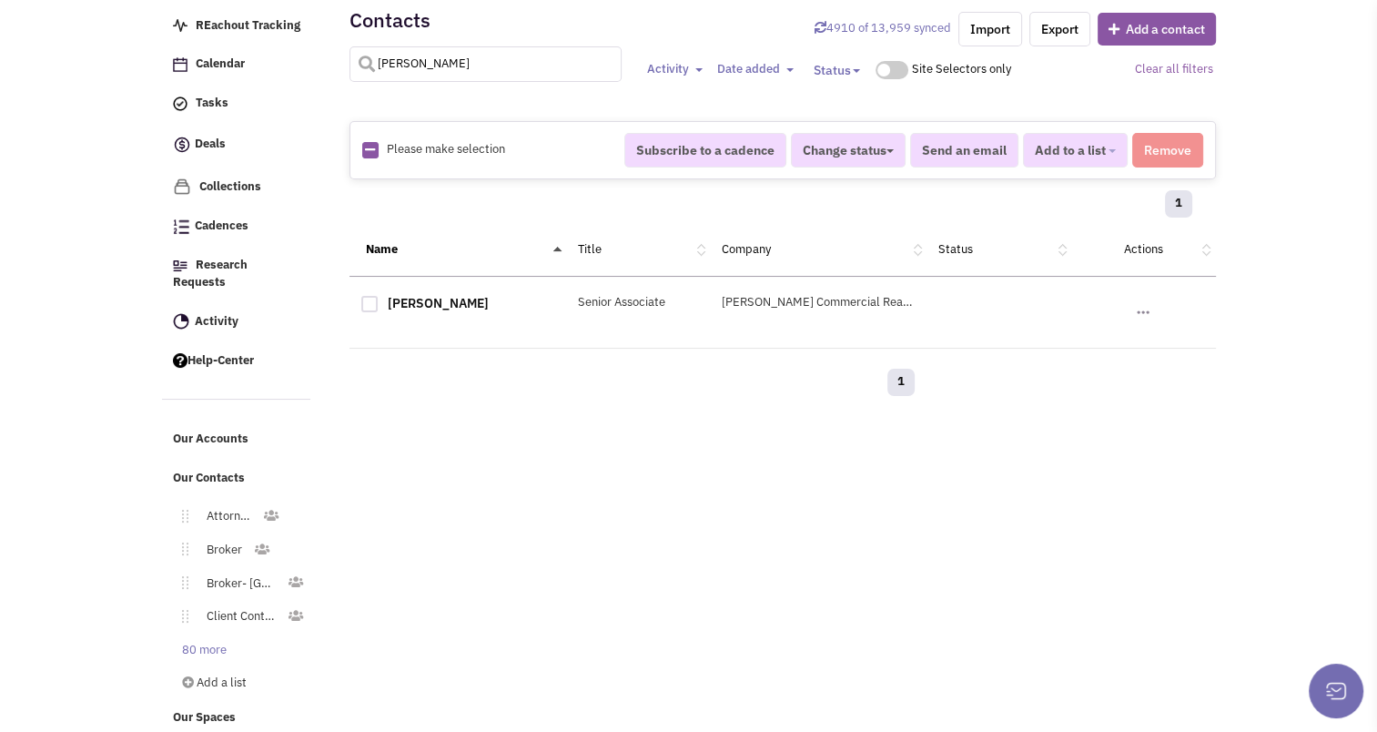
click at [462, 73] on input "susan preisler" at bounding box center [485, 63] width 273 height 35
type input "m"
type input "ardizzone"
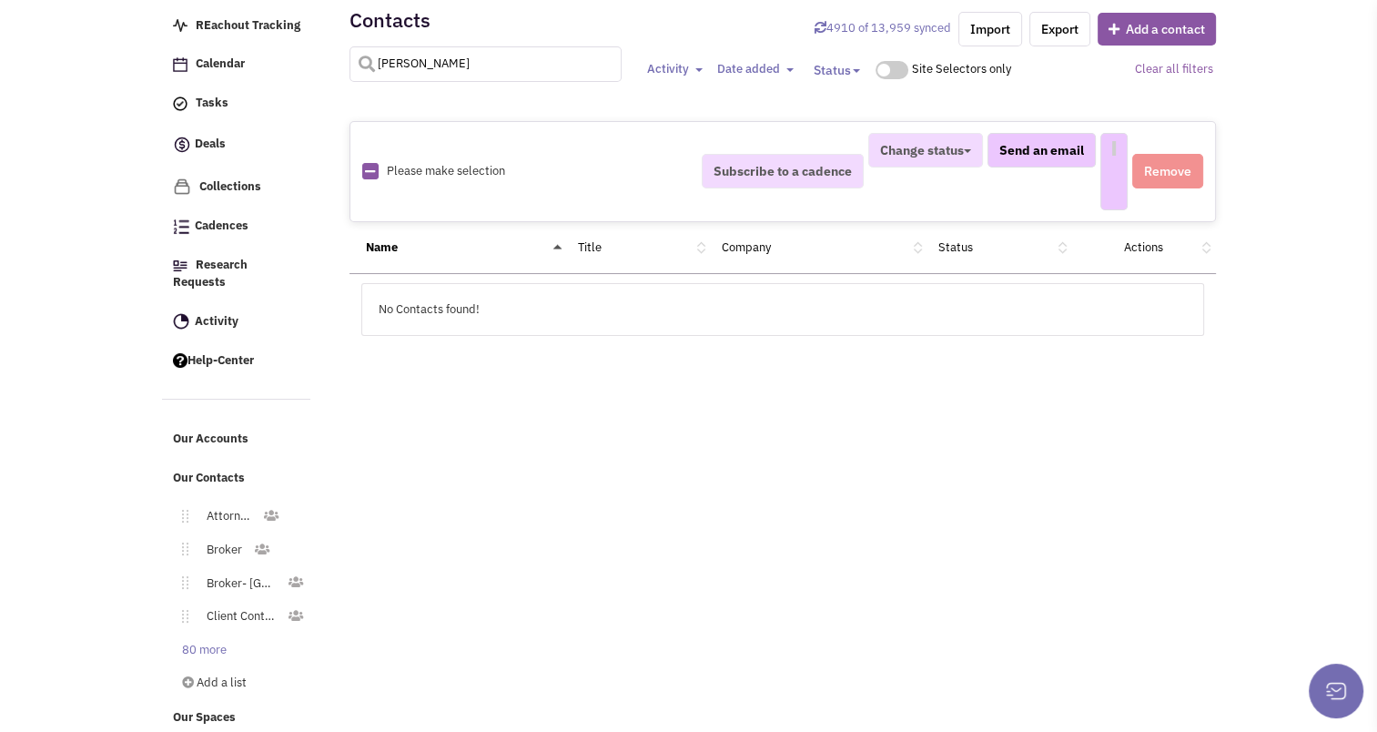
select select
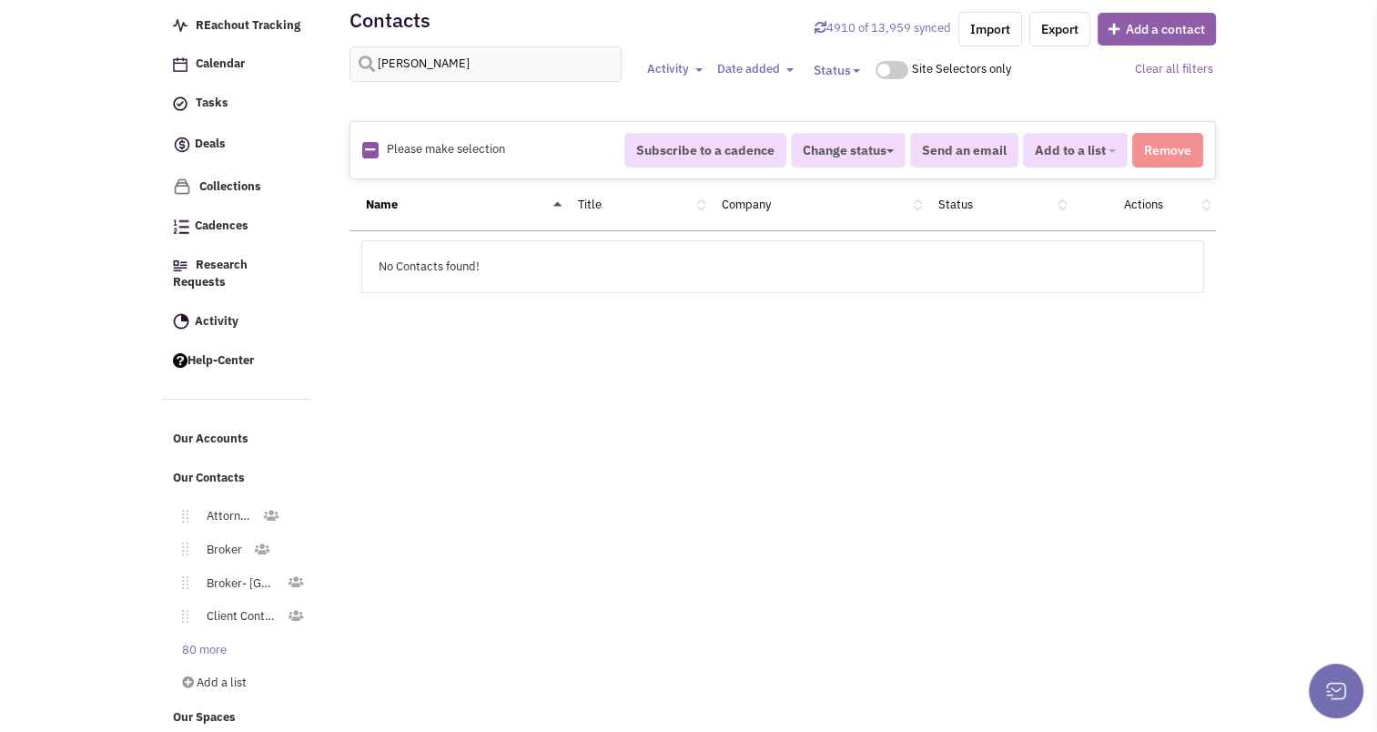
click at [1150, 18] on button "Add a contact" at bounding box center [1157, 29] width 118 height 33
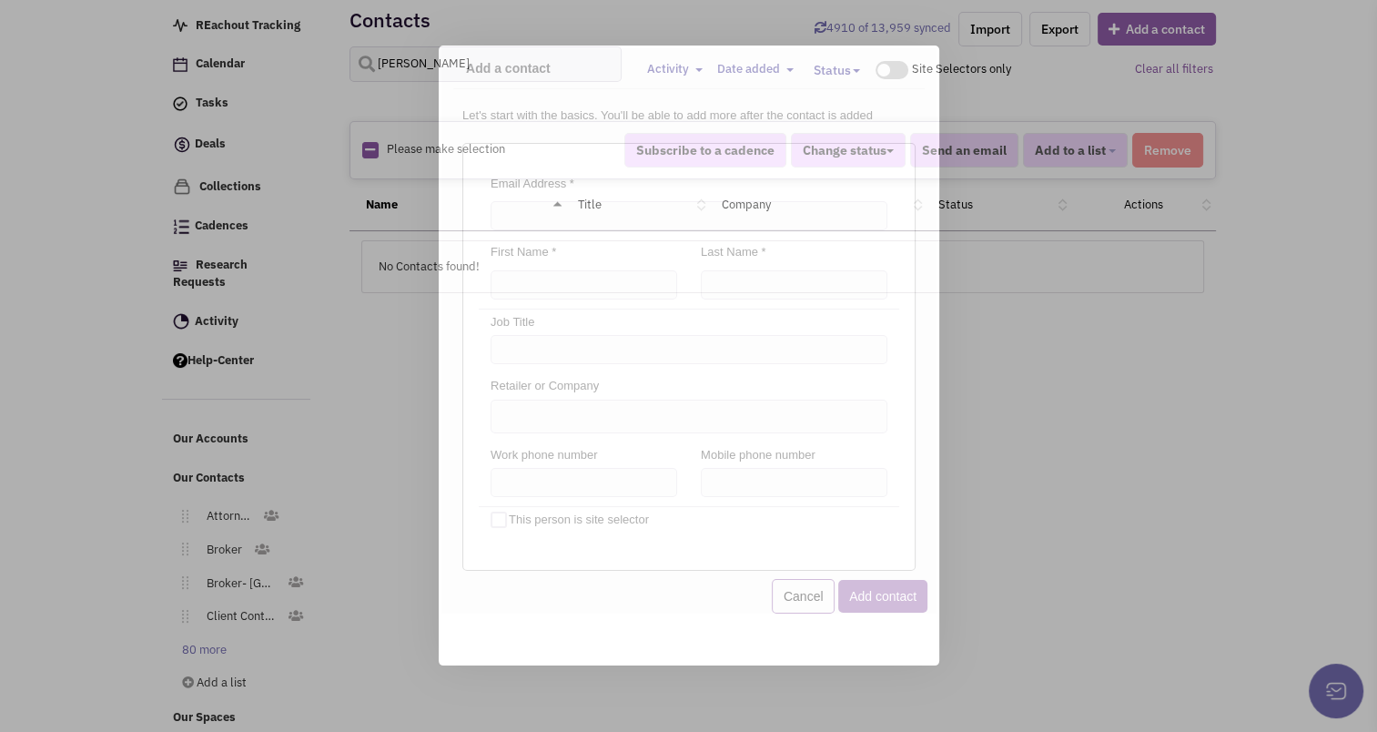
scroll to position [0, 0]
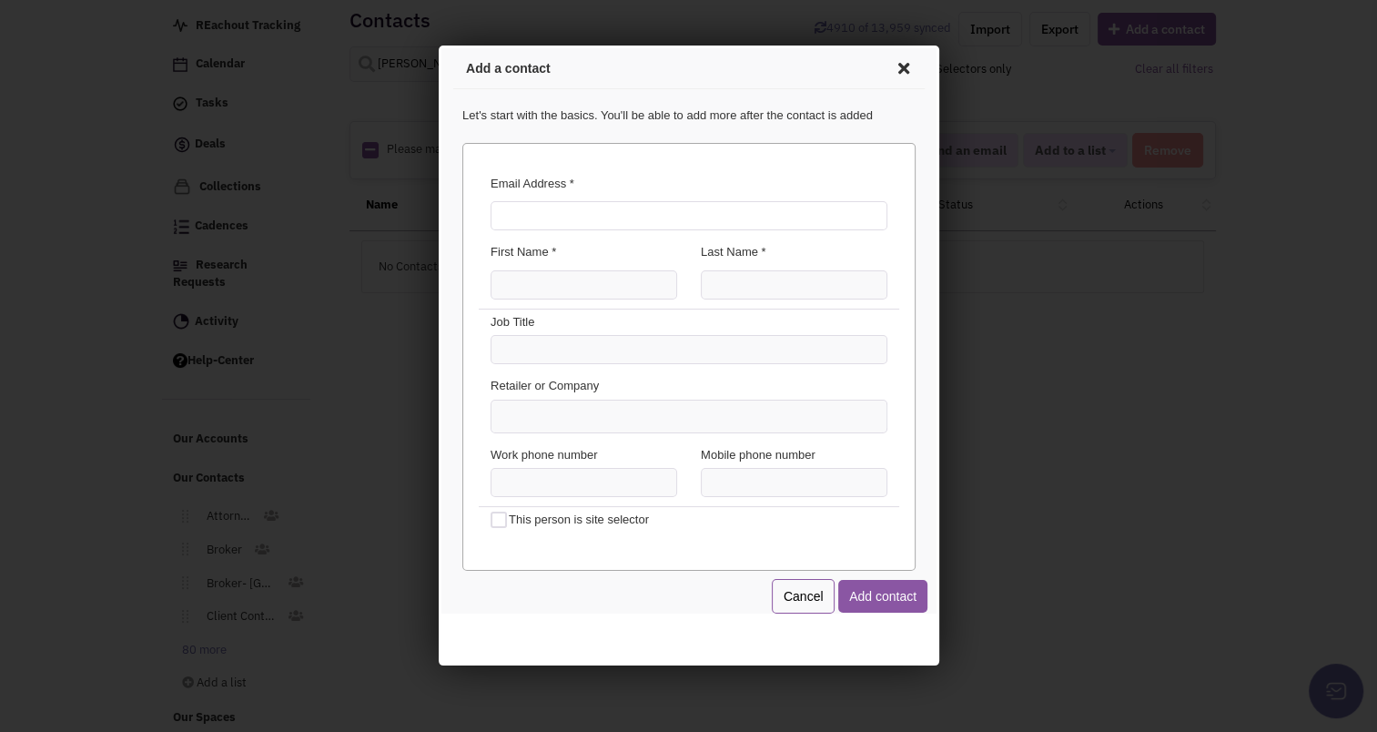
click at [542, 213] on input "Email Address *" at bounding box center [685, 212] width 397 height 29
type input "matt@zoltekcre.com"
type input "Matt"
type input "Ardizzone"
type input "Senior Associate"
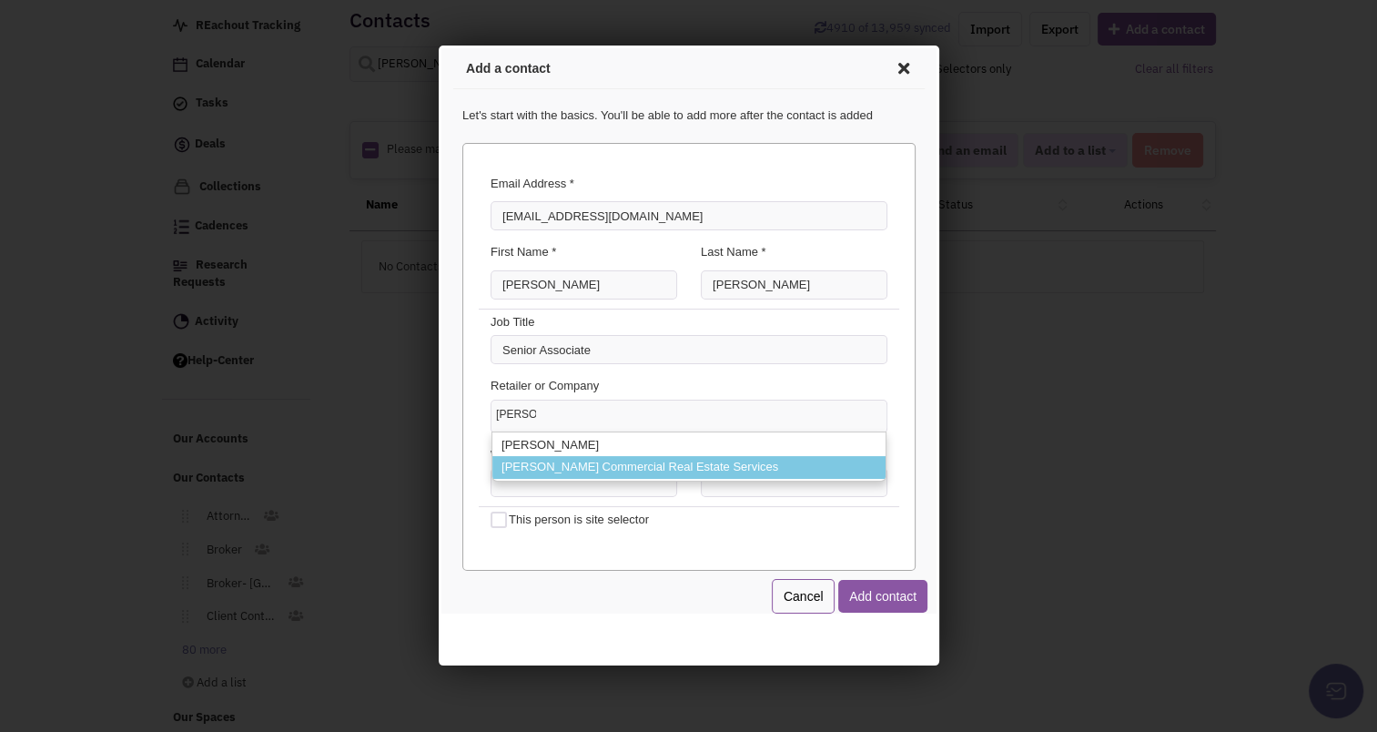
type input "Zoltek"
click at [579, 460] on li "Zoltek Commercial Real Estate Services" at bounding box center [685, 464] width 393 height 23
click at [438, 46] on select "Zoltek ZOLTEK Zoltek Commercial Real Estate Services" at bounding box center [438, 46] width 0 height 0
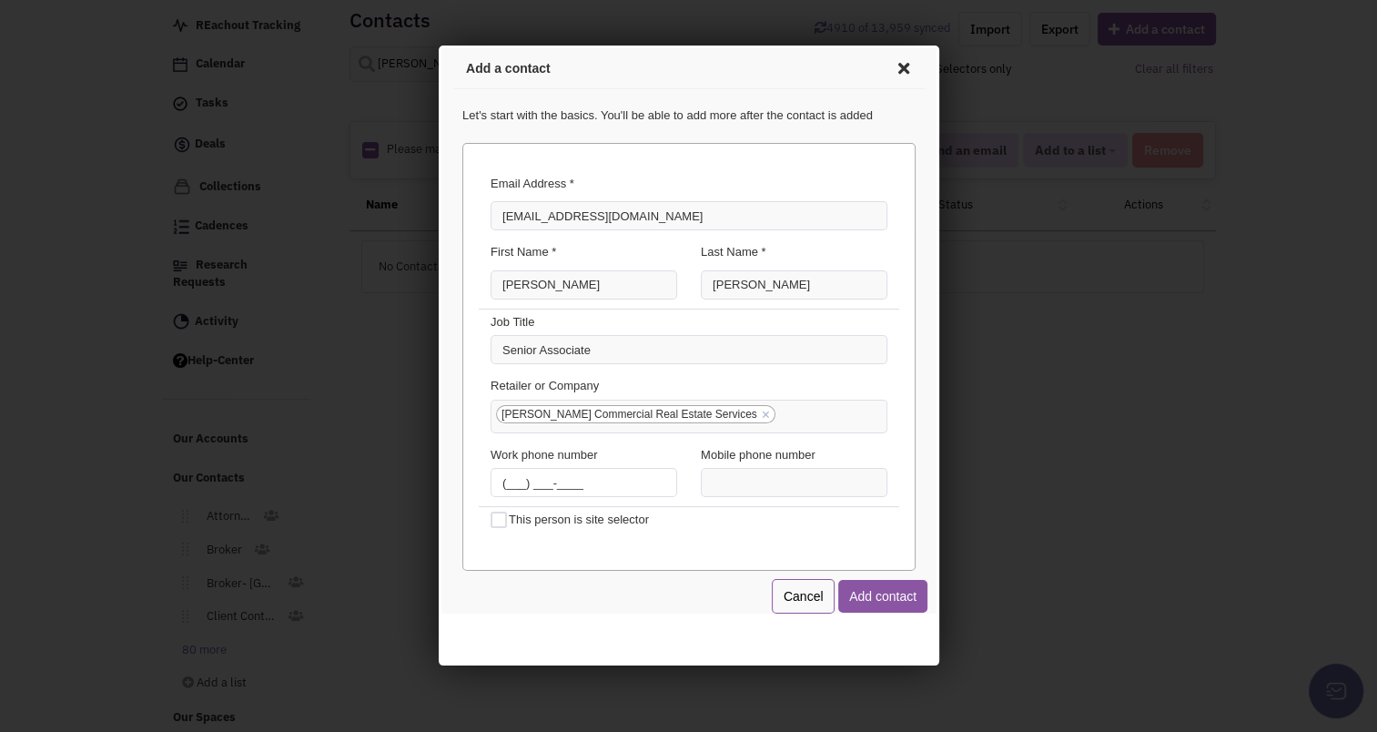
click at [488, 477] on input "(___) ___-____" at bounding box center [580, 479] width 187 height 29
type input "(973) 206-0443"
type input "(732) 395-0009"
click at [880, 592] on button "Add contact" at bounding box center [879, 593] width 89 height 33
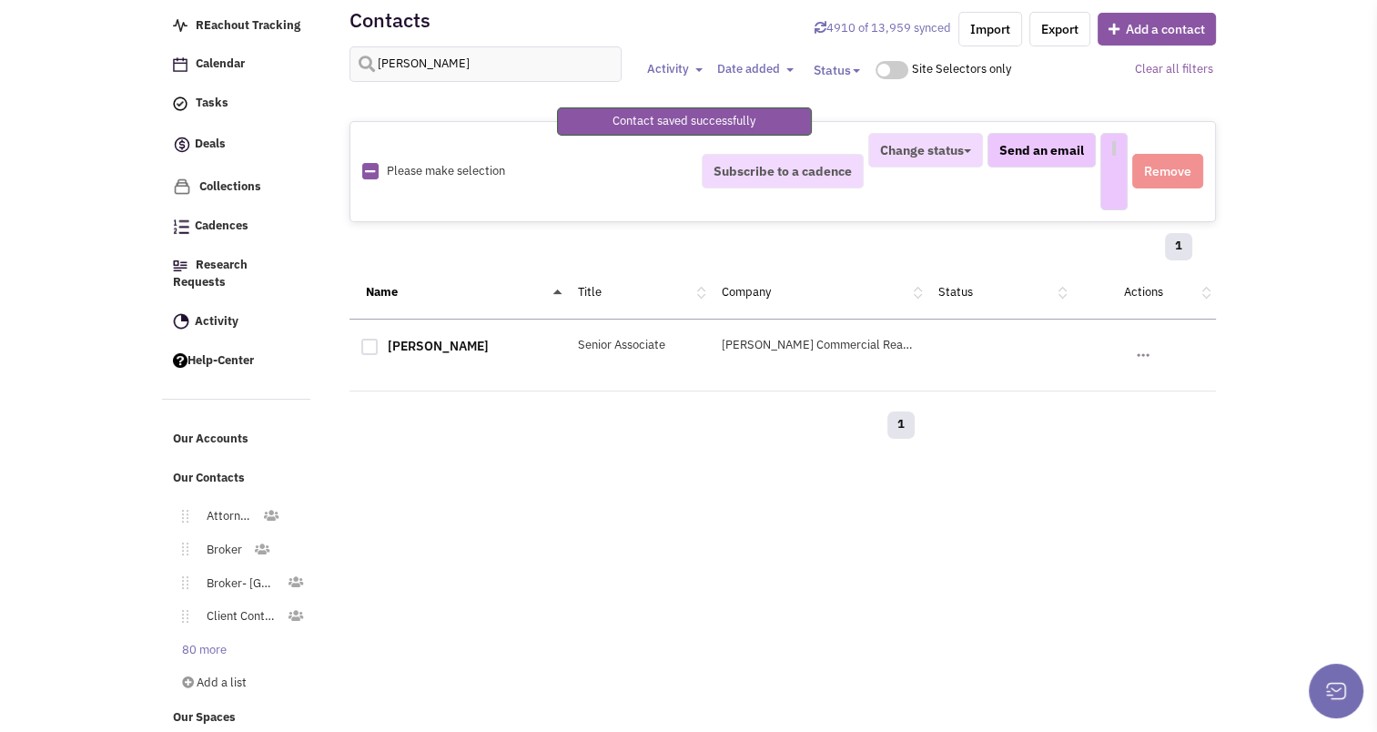
select select
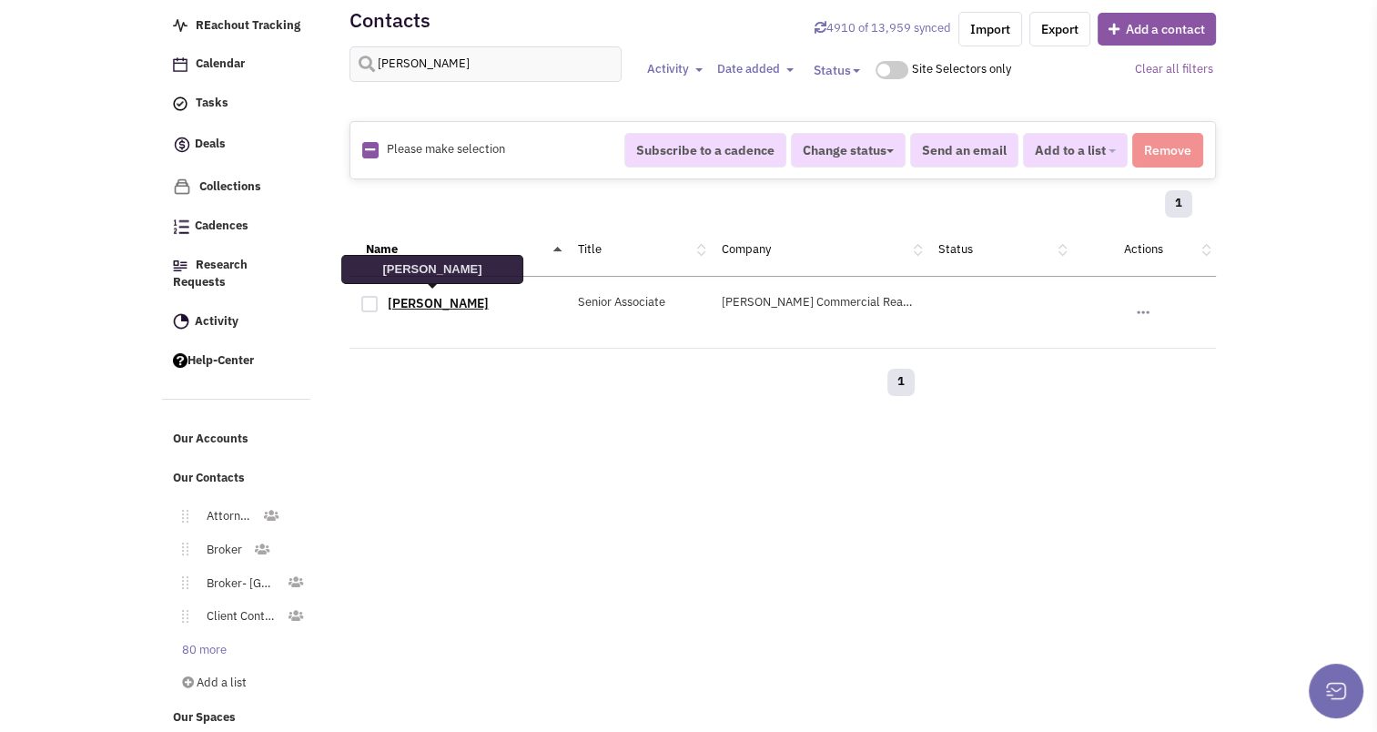
click at [419, 298] on link "Matt Ardizzone" at bounding box center [438, 303] width 101 height 16
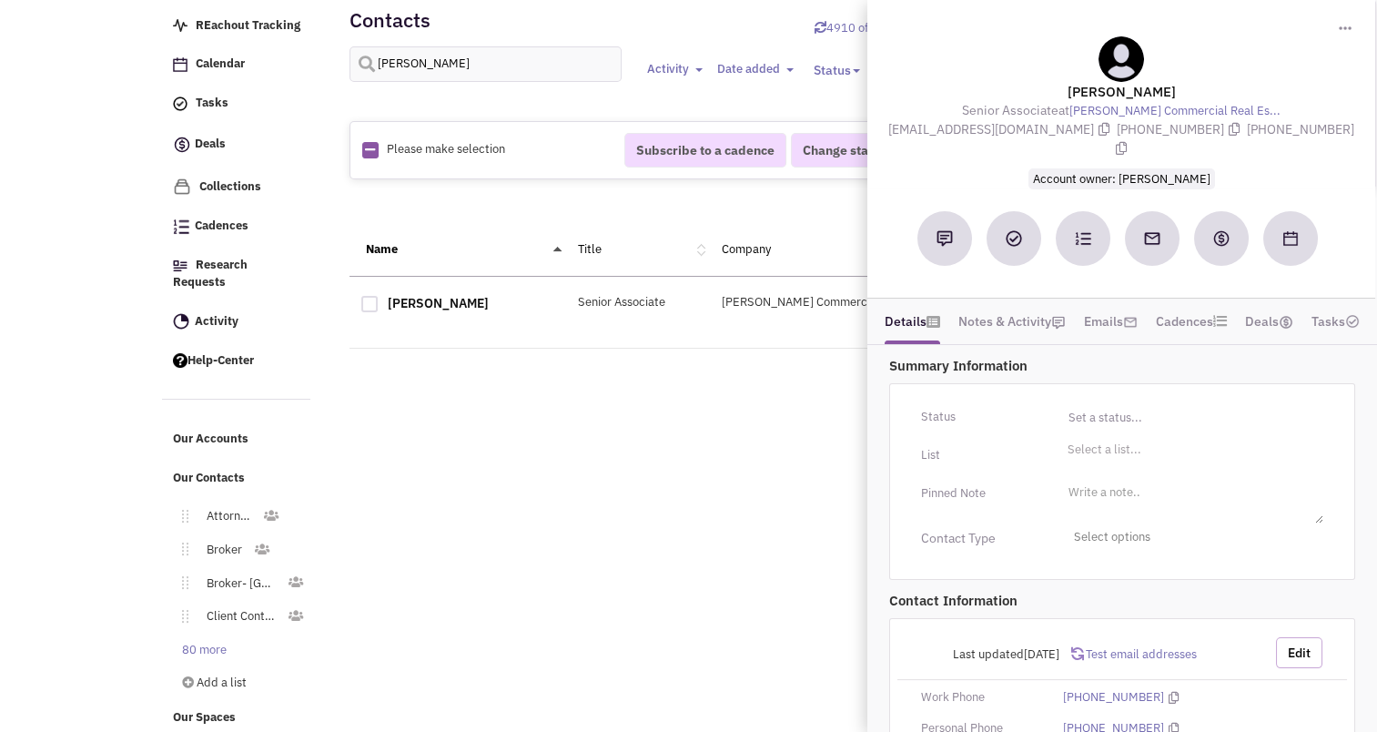
click at [1300, 637] on button "Edit" at bounding box center [1299, 652] width 46 height 31
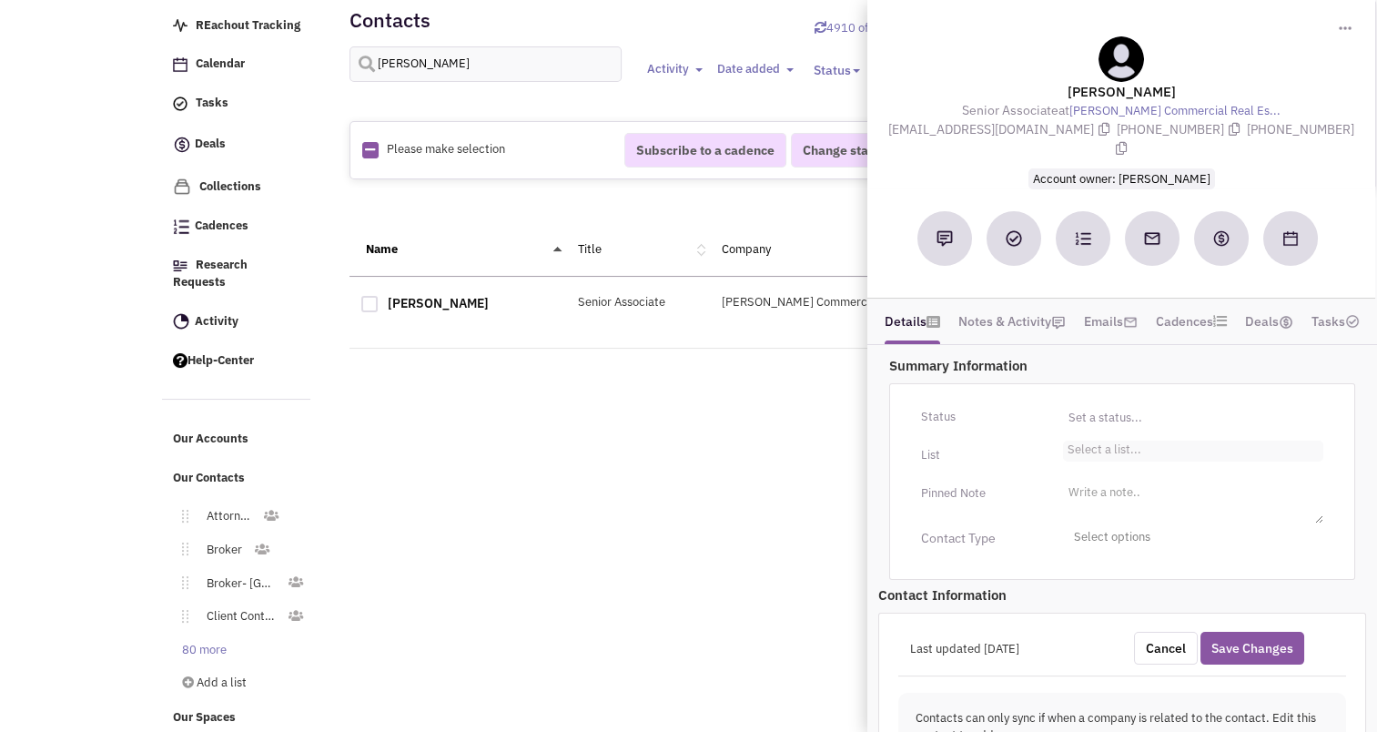
click at [1108, 440] on li "Select a list..." at bounding box center [1102, 447] width 78 height 14
click at [0, 0] on select "Select a list..." at bounding box center [0, 0] width 0 height 0
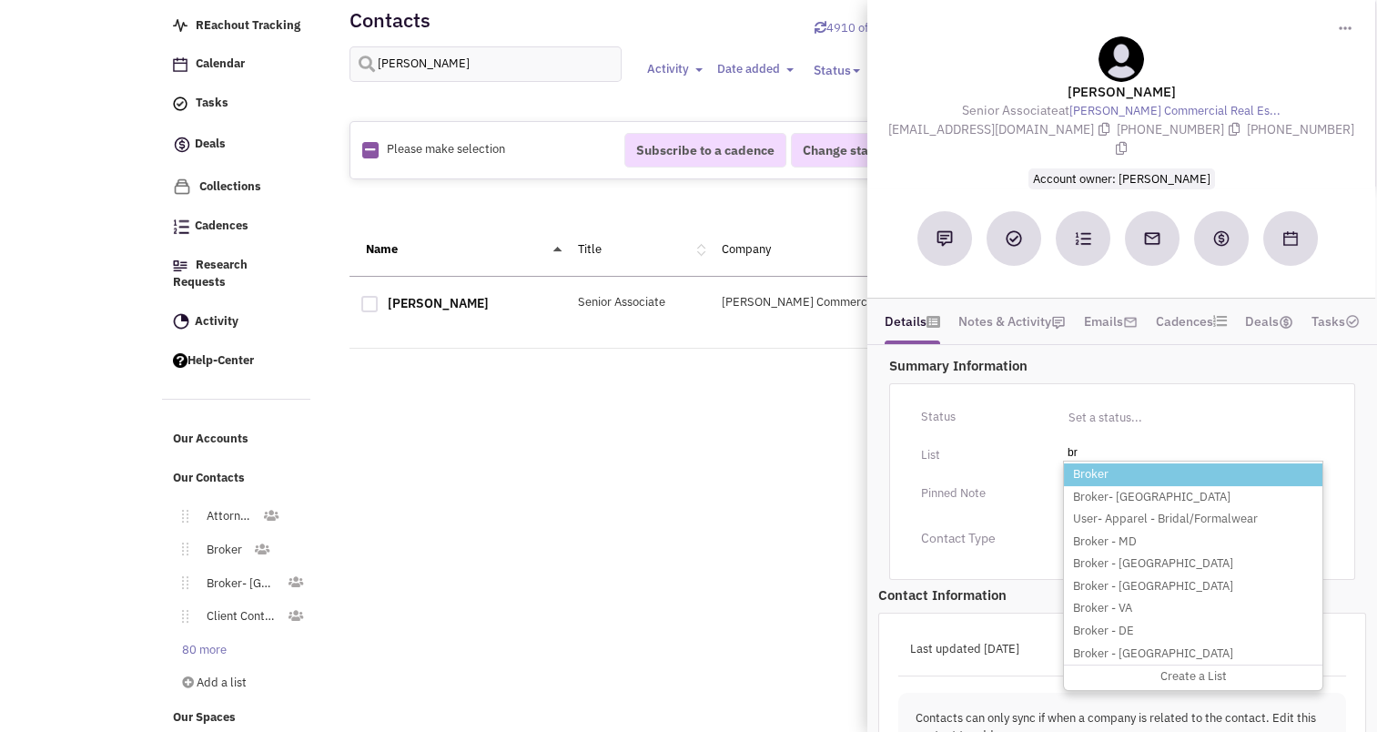
type input "br"
click at [1095, 463] on li "Broker" at bounding box center [1193, 474] width 258 height 23
click at [0, 0] on select "Select a list..." at bounding box center [0, 0] width 0 height 0
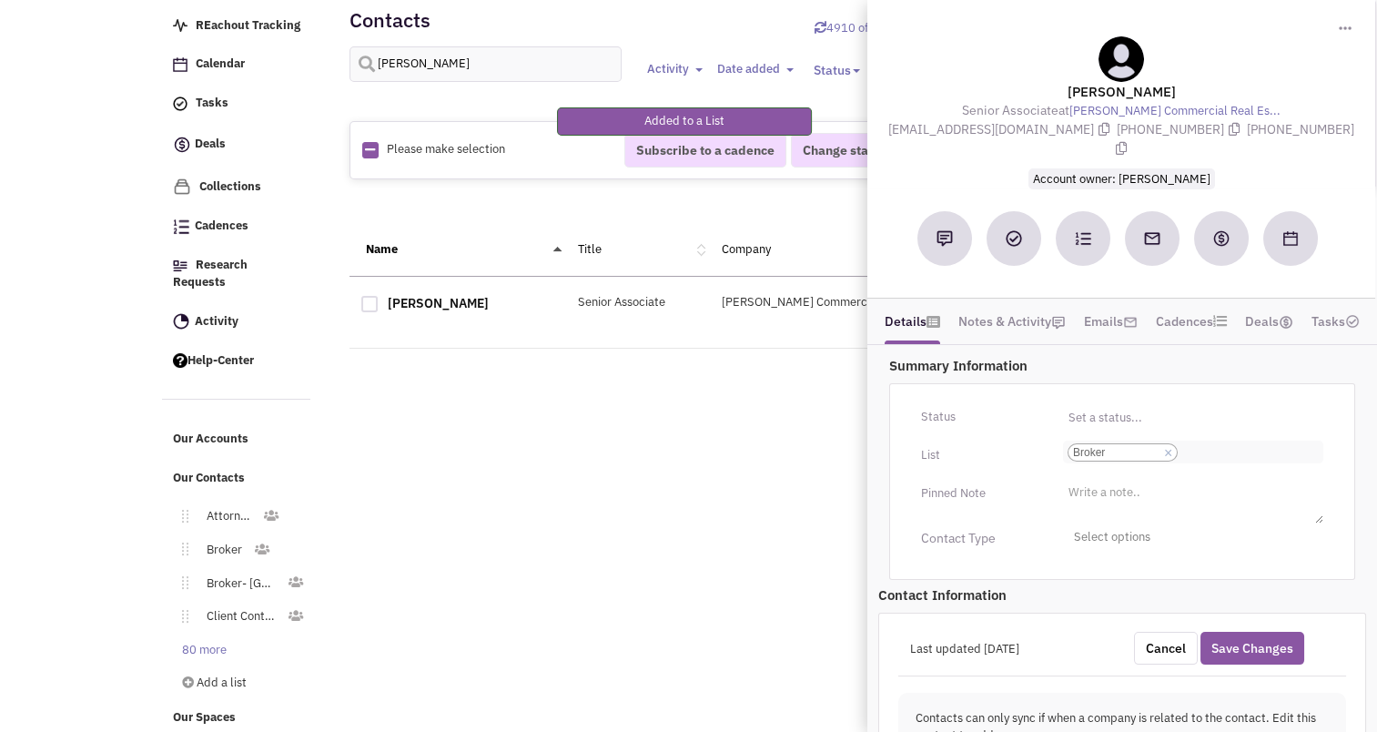
click at [1208, 443] on input "Select a list... Broker Select a list... × Broker" at bounding box center [1202, 452] width 40 height 18
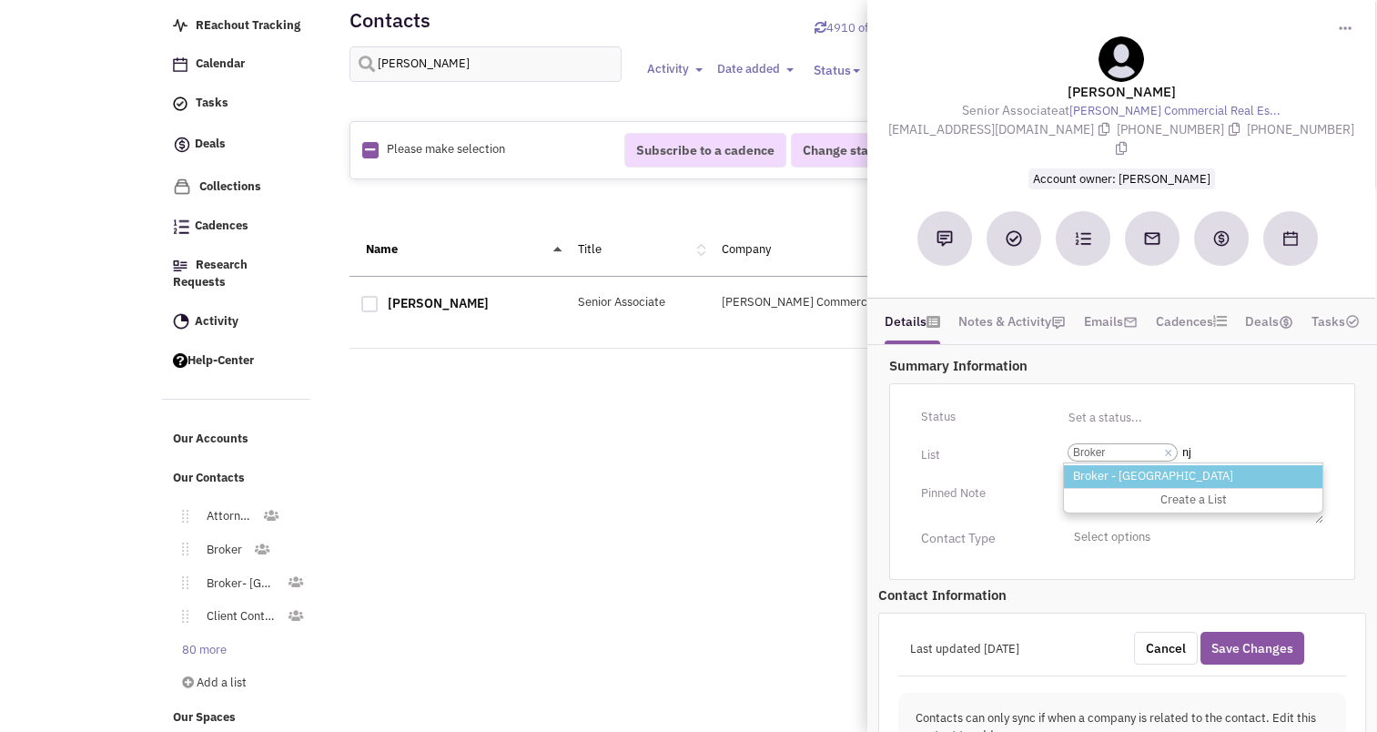
type input "nj"
click at [1134, 465] on li "Broker - NJ" at bounding box center [1193, 476] width 258 height 23
click at [0, 0] on select "Select a list... Broker" at bounding box center [0, 0] width 0 height 0
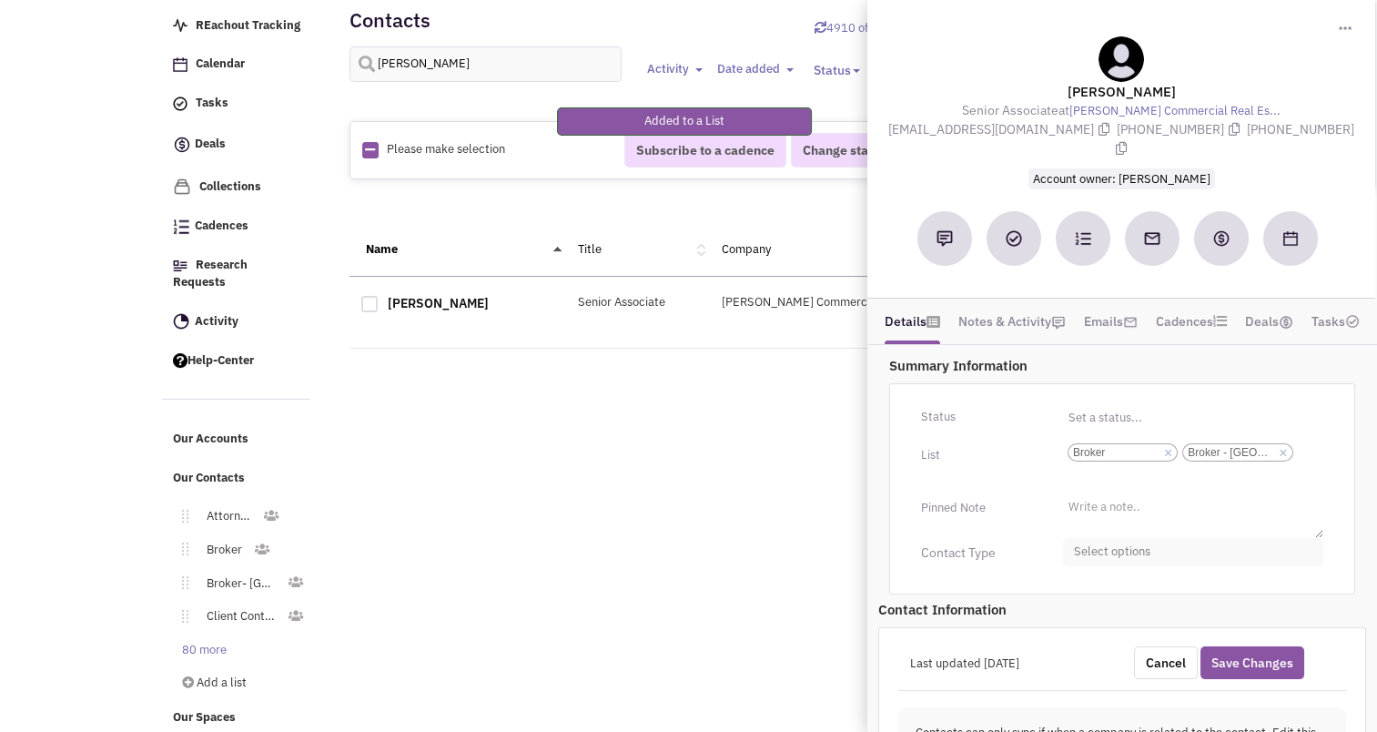
click at [1128, 538] on span "Select options" at bounding box center [1193, 552] width 260 height 28
click at [1078, 616] on div at bounding box center [1081, 624] width 16 height 16
checkbox input "true"
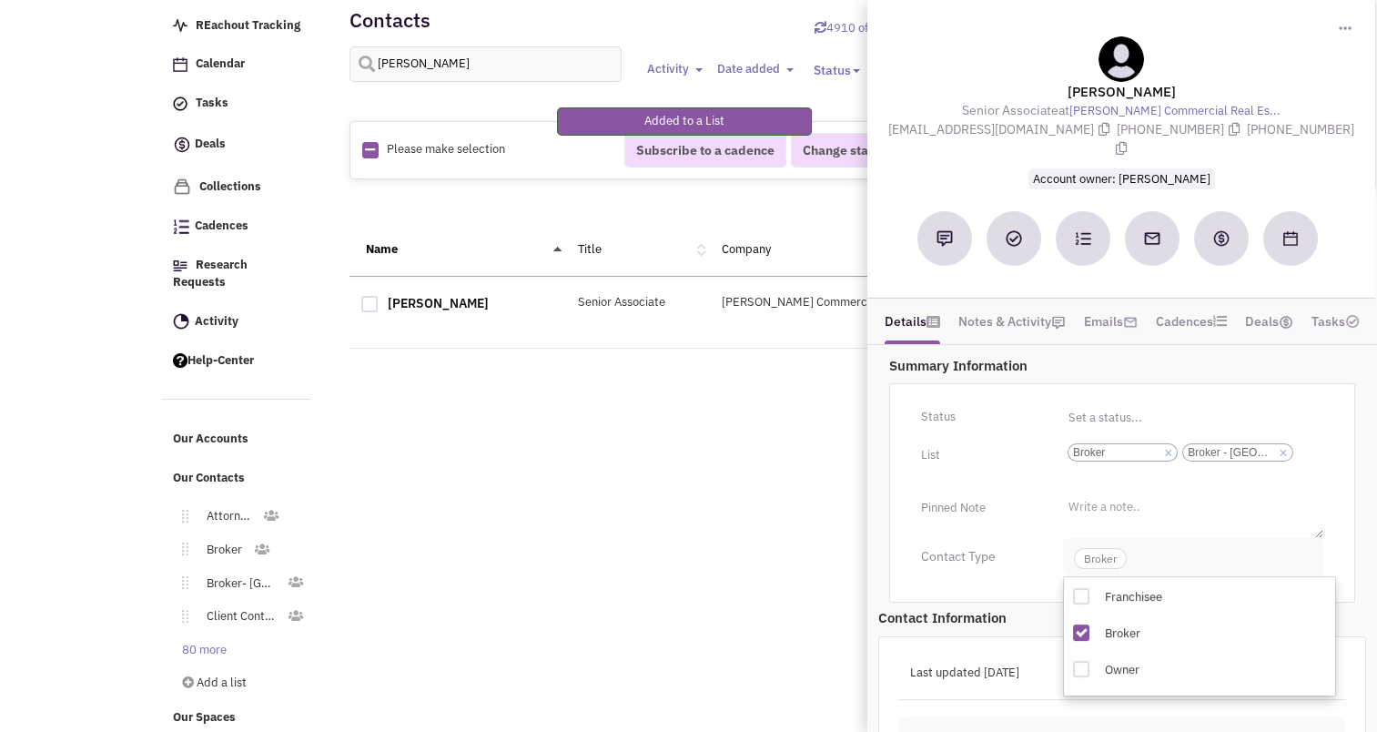
click at [1092, 548] on span "Broker" at bounding box center [1100, 558] width 53 height 21
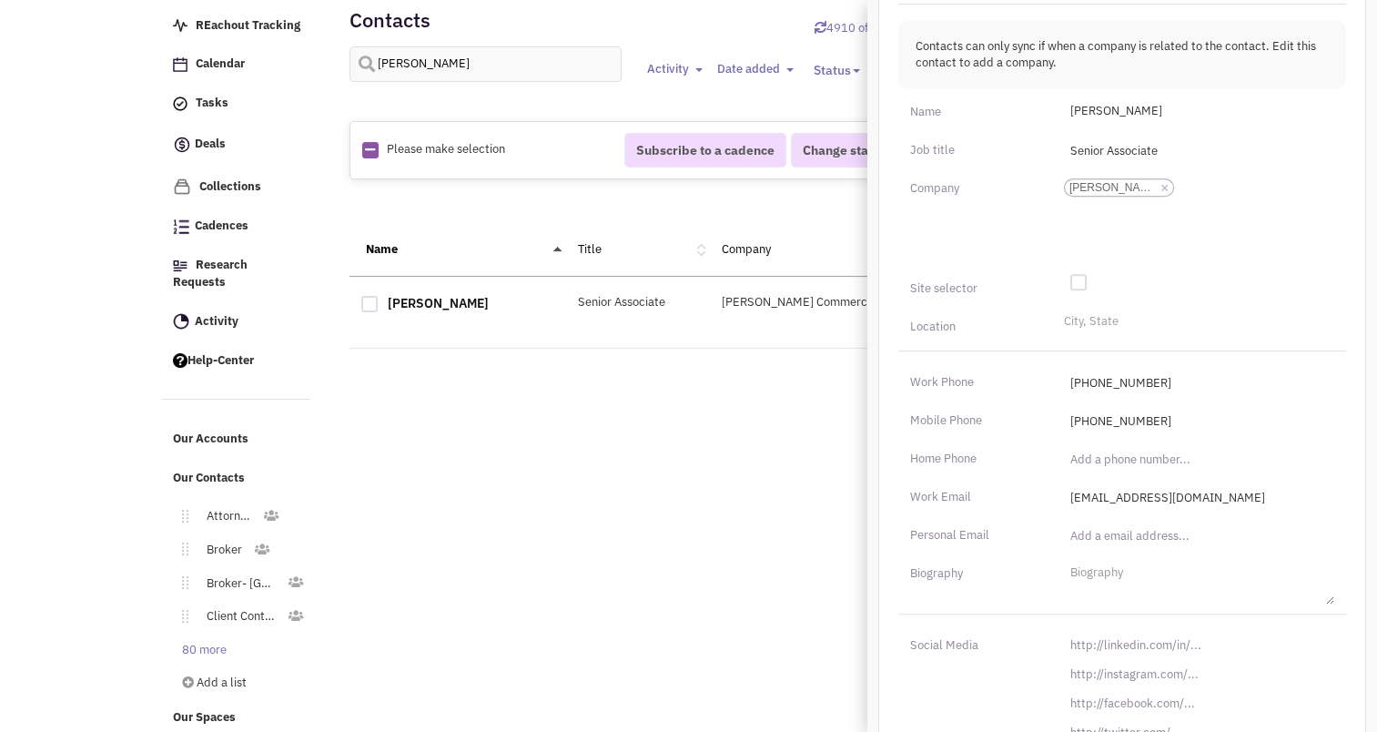
scroll to position [703, 0]
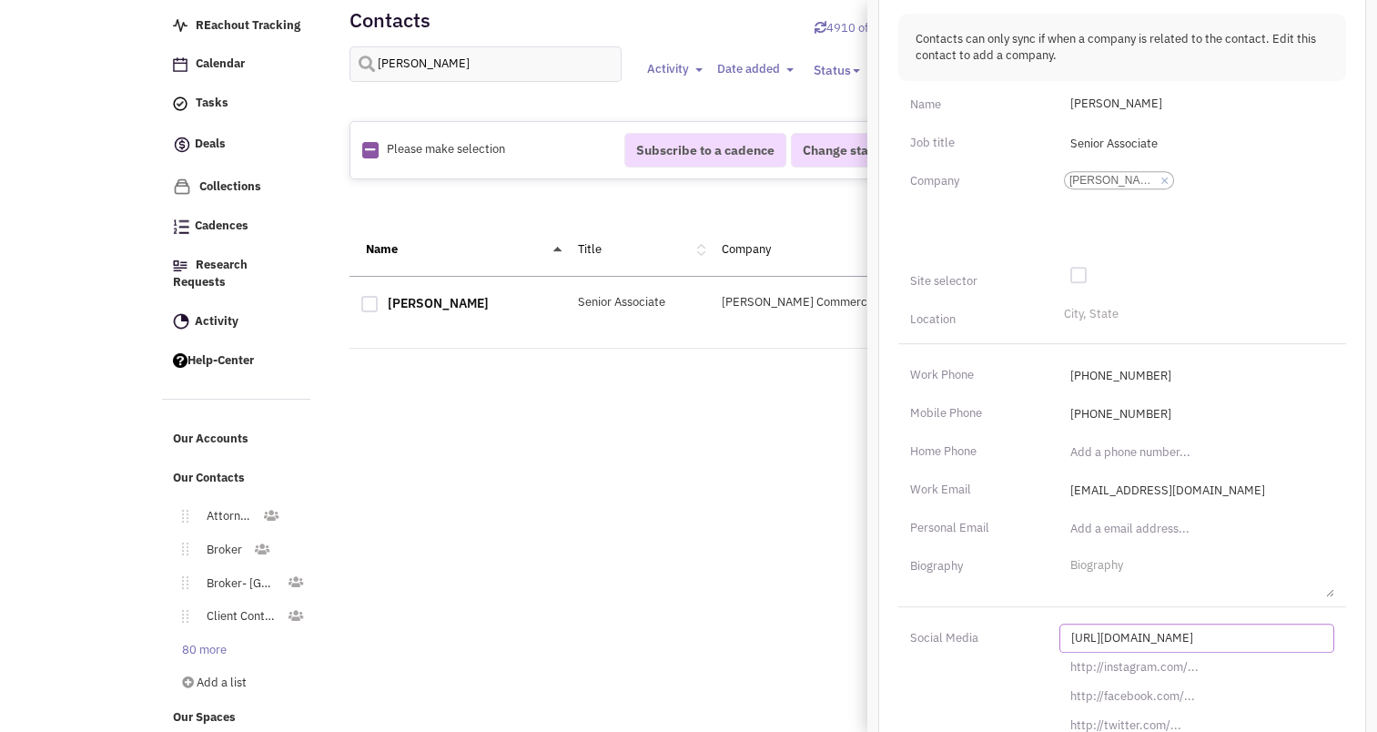
click at [1086, 623] on input "http://linkedin.com/in/" at bounding box center [1196, 637] width 275 height 29
paste input "s://www.linkedin.com/in/matt-ardizzone-%E2%9A%93%EF%B8%8F%F0%9F%9A%A4%F0%9F%8C%…"
type input "https://www.linkedin.com/in/matt-ardizzone-%E2%9A%93%EF%B8%8F%F0%9F%9A%A4%F0%9F…"
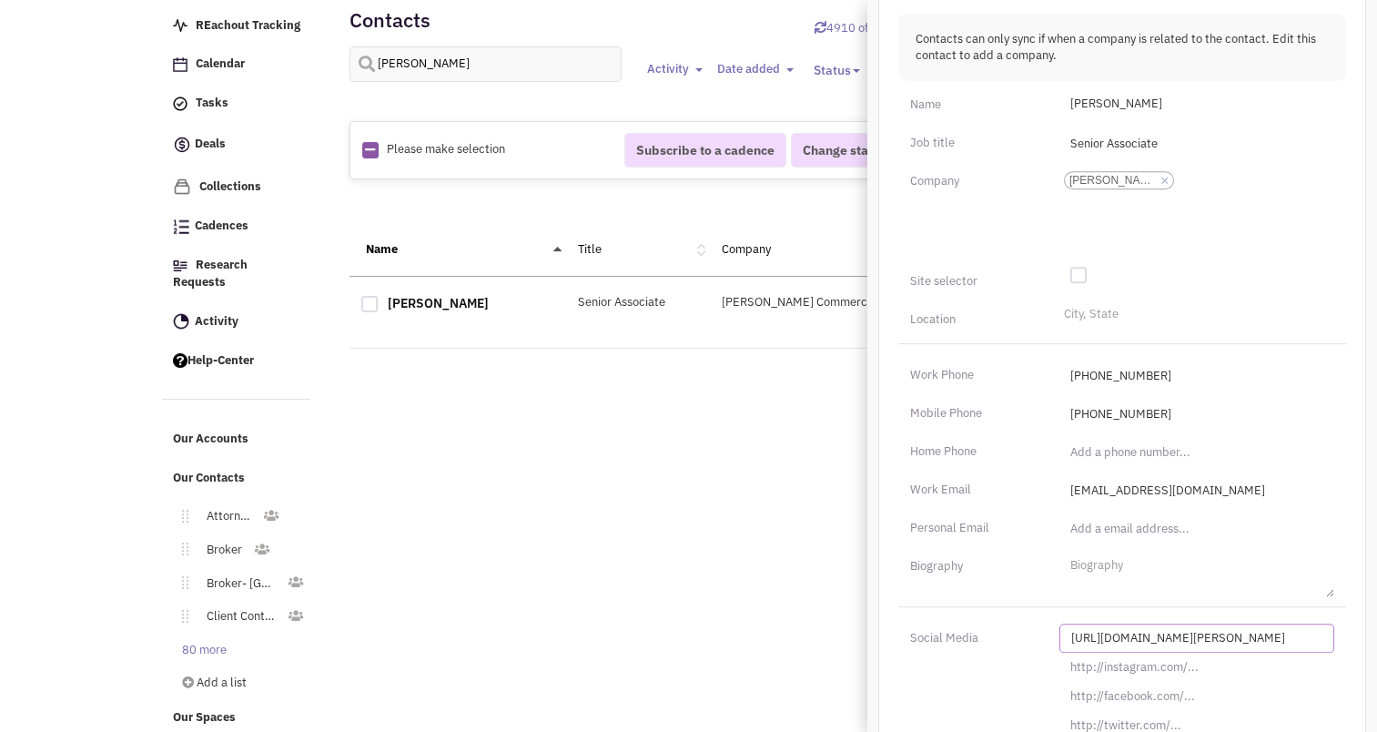
scroll to position [0, 689]
click at [1088, 623] on input "https://www.linkedin.com/in/matt-ardizzone-%E2%9A%93%EF%B8%8F%F0%9F%9A%A4%F0%9F…" at bounding box center [1196, 637] width 275 height 29
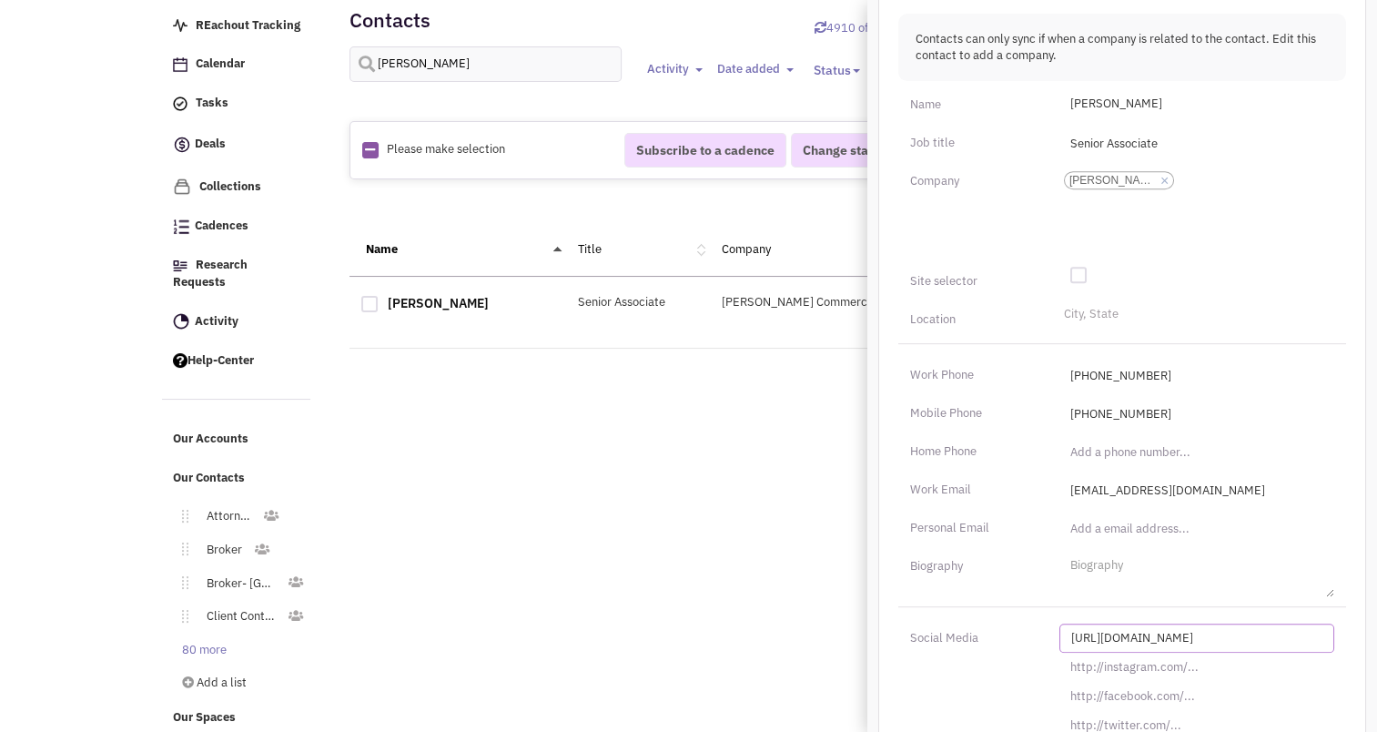
click at [1136, 623] on input "http://linkedin.com/in/" at bounding box center [1196, 637] width 275 height 29
paste input "s://www.linkedin.com/in/matt-ardizzone-%E2%9A%93%EF%B8%8F%F0%9F%9A%A4%F0%9F%8C%…"
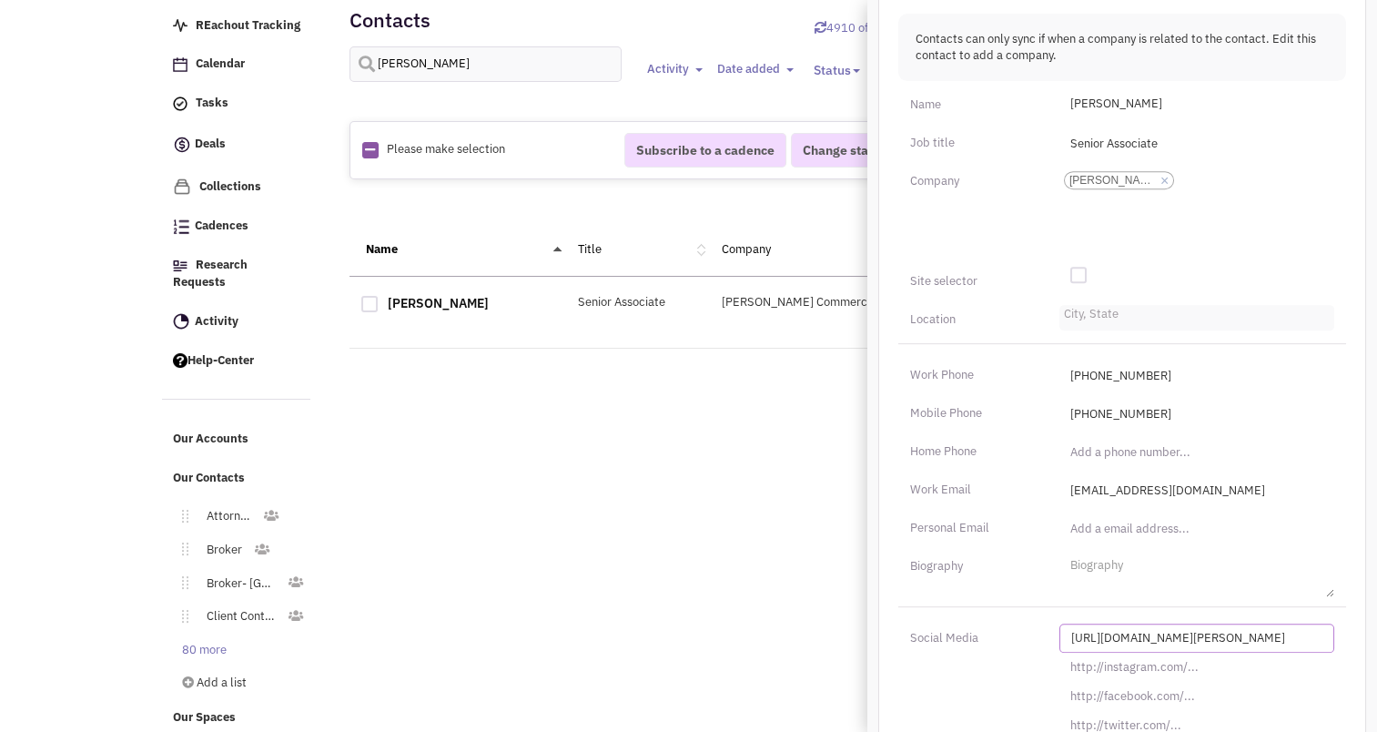
type input "https://www.linkedin.com/in/matt-ardizzone-%E2%9A%93%EF%B8%8F%F0%9F%9A%A4%F0%9F…"
click at [1098, 305] on li "City, State" at bounding box center [1088, 312] width 59 height 14
click at [0, 0] on select "City, State" at bounding box center [0, 0] width 0 height 0
click at [1098, 305] on li "City, State" at bounding box center [1088, 312] width 59 height 14
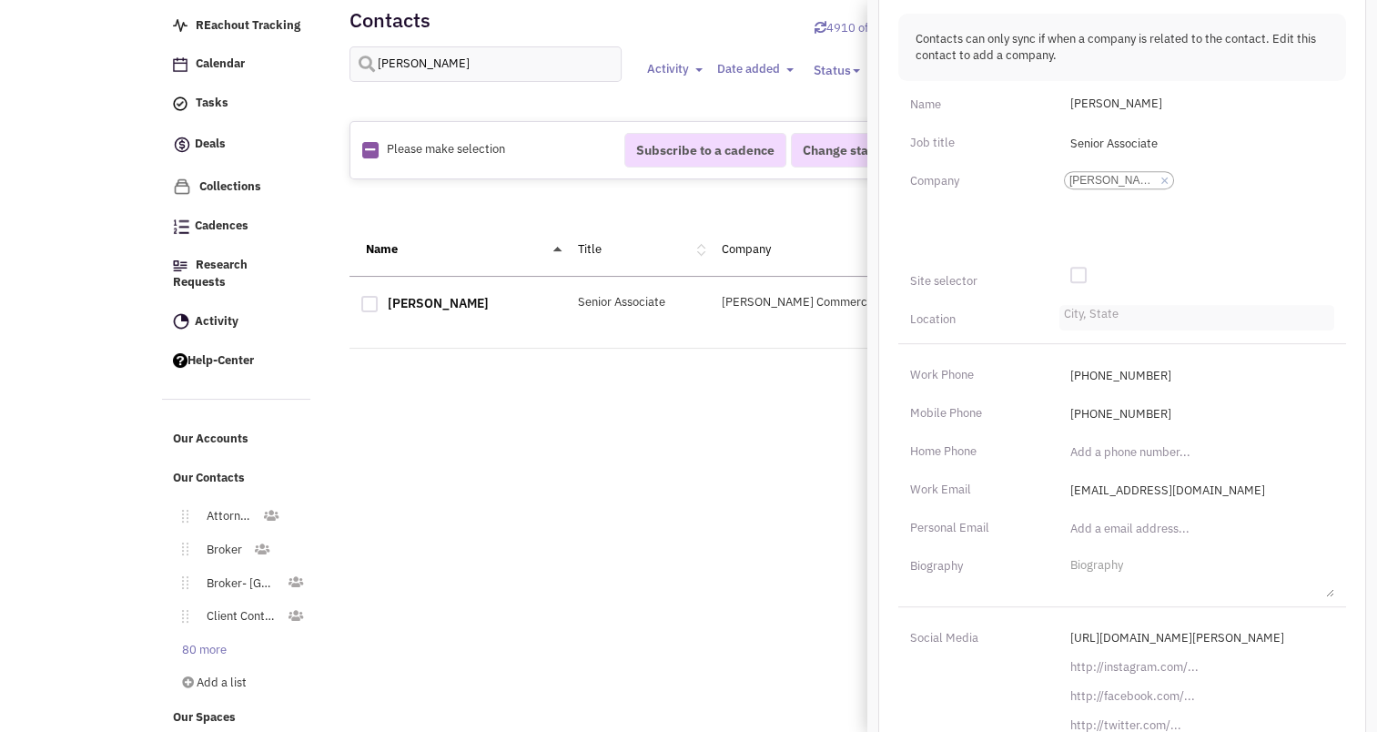
click at [0, 0] on select "City, State" at bounding box center [0, 0] width 0 height 0
type input "totowa"
click at [1092, 332] on li "Totowa-NJ" at bounding box center [1196, 343] width 273 height 23
click at [0, 0] on select "City, State totowa Totowa-NJ" at bounding box center [0, 0] width 0 height 0
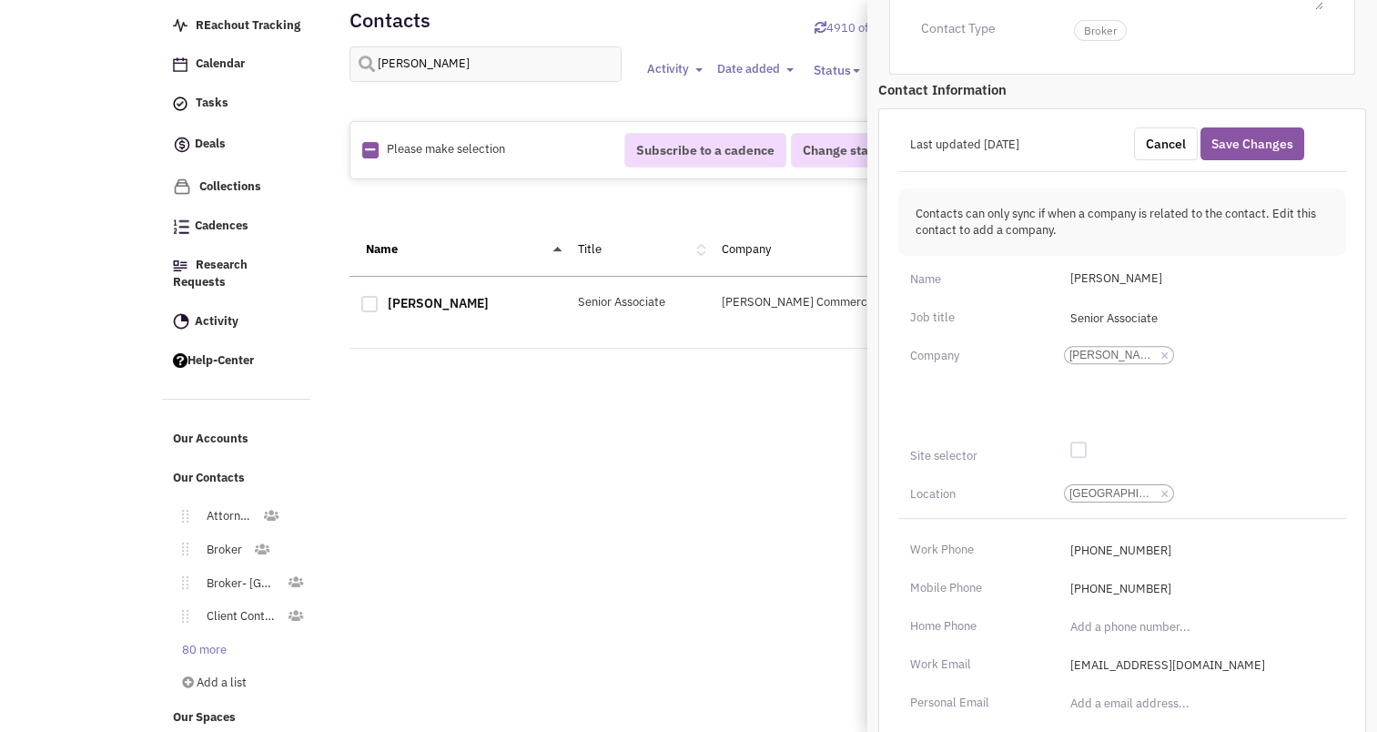
scroll to position [459, 0]
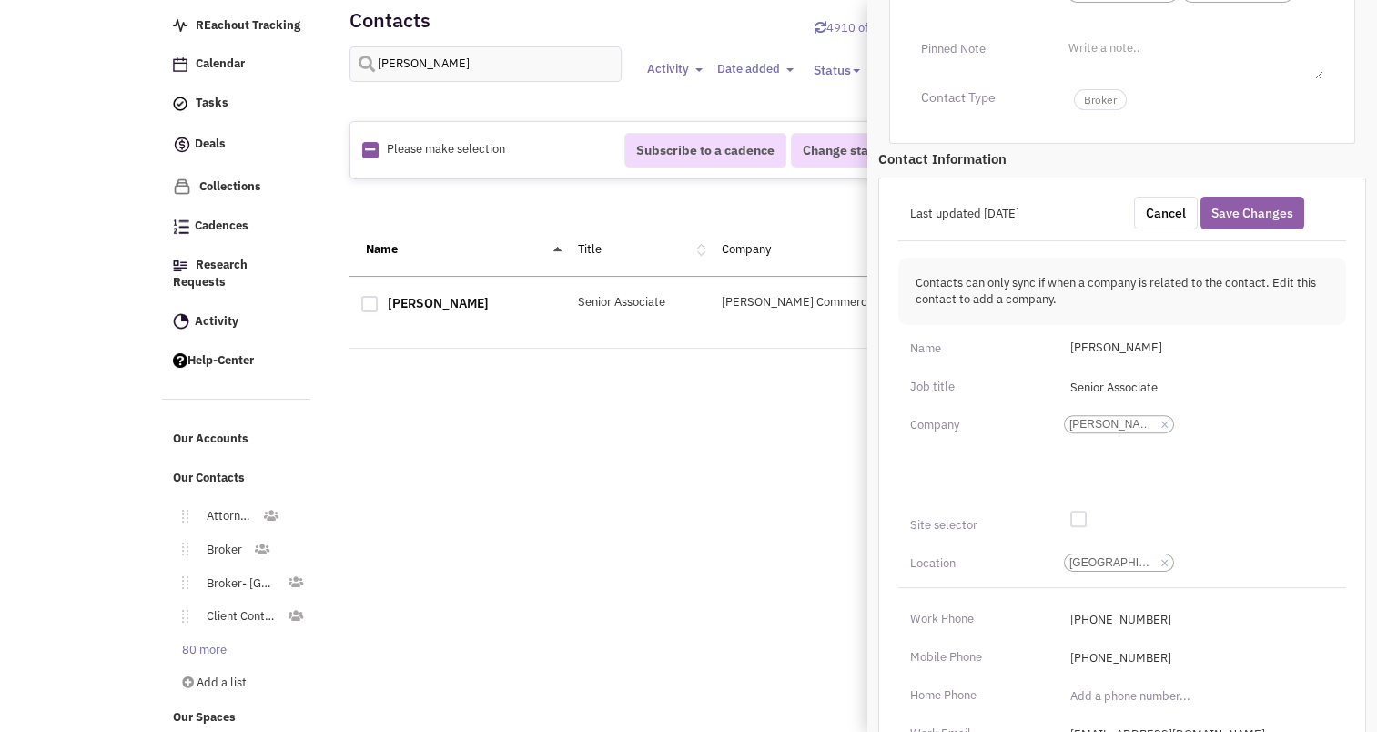
click at [1229, 197] on button "Save Changes" at bounding box center [1252, 213] width 104 height 33
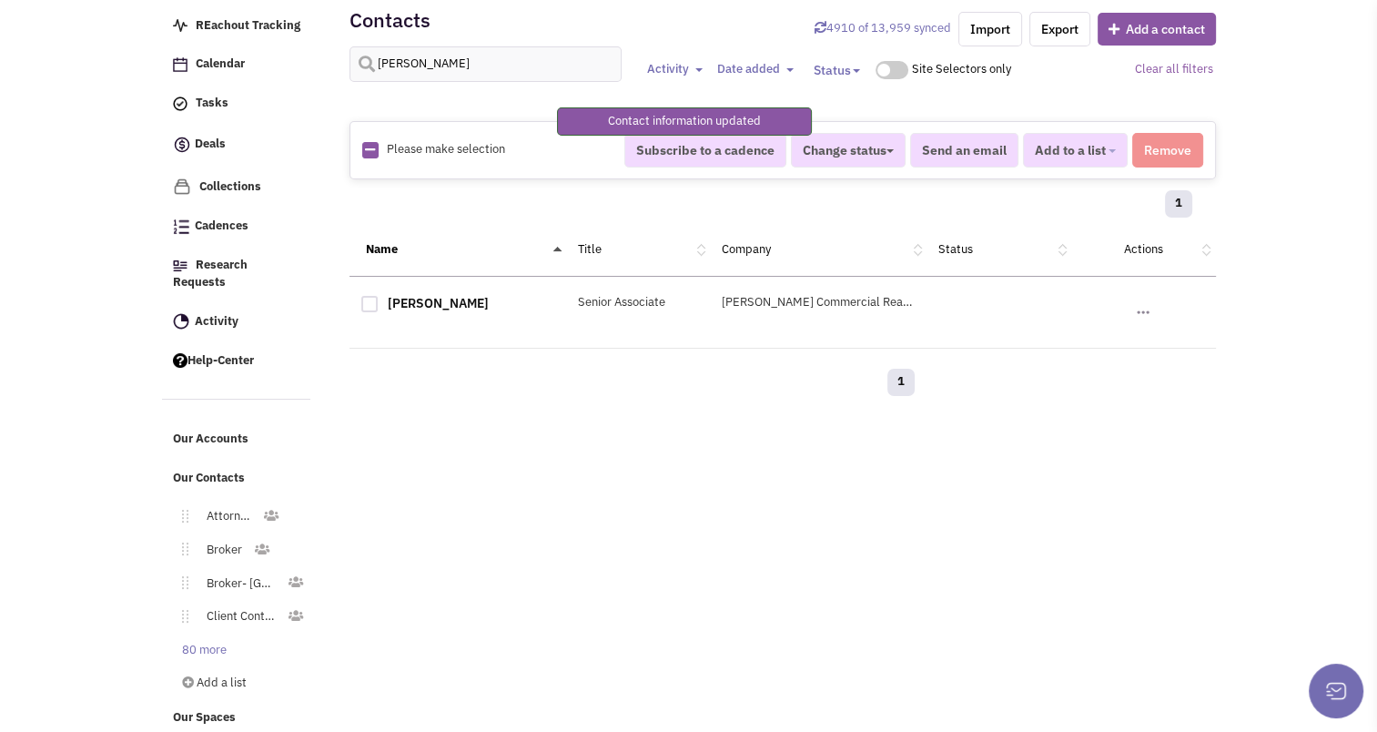
scroll to position [309, 0]
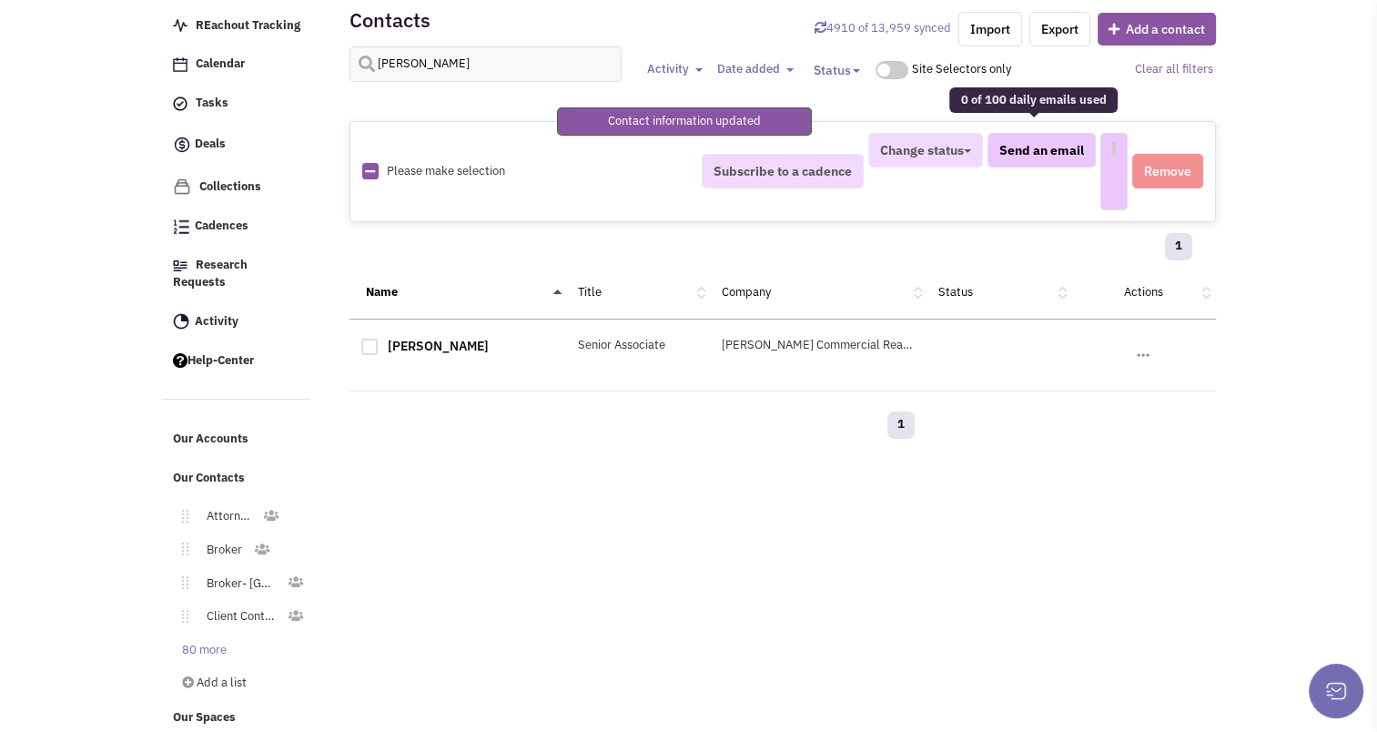
select select
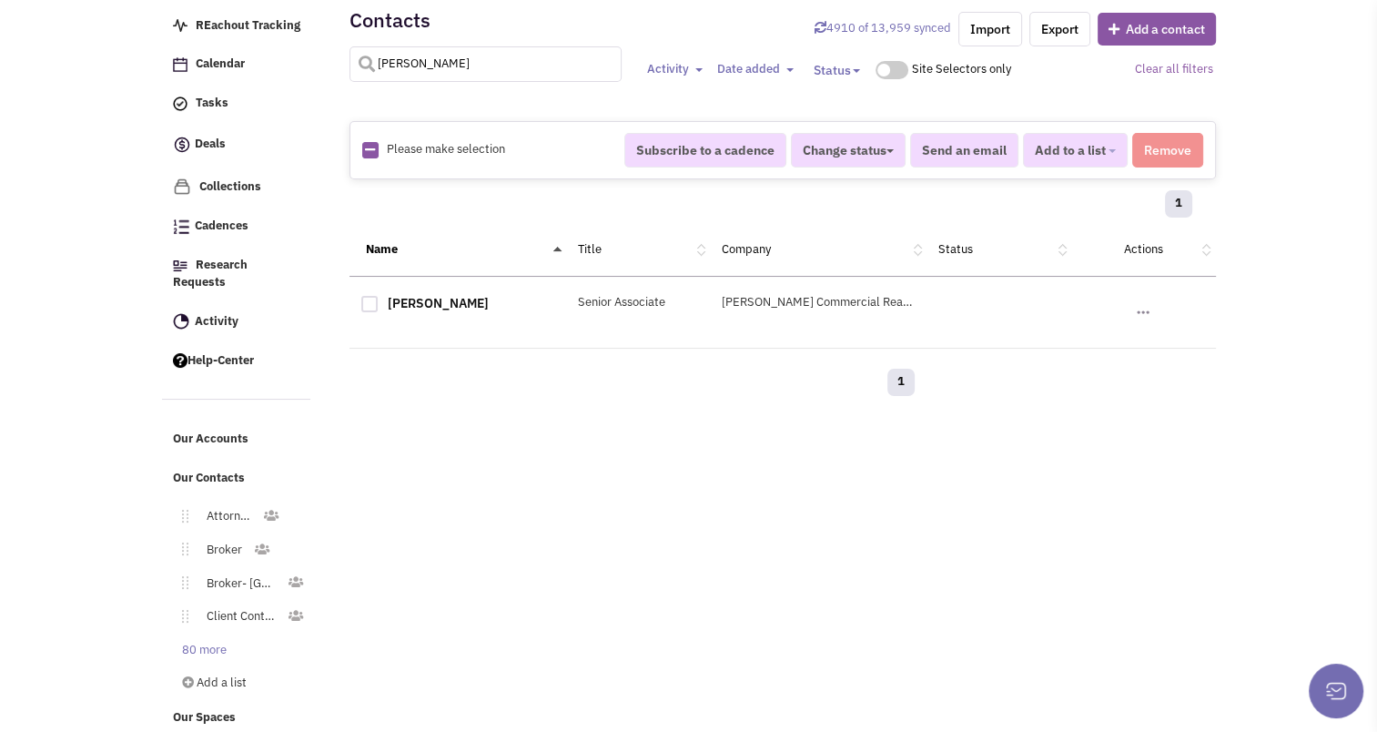
click at [433, 58] on input "ardizzone" at bounding box center [485, 63] width 273 height 35
type input "keller"
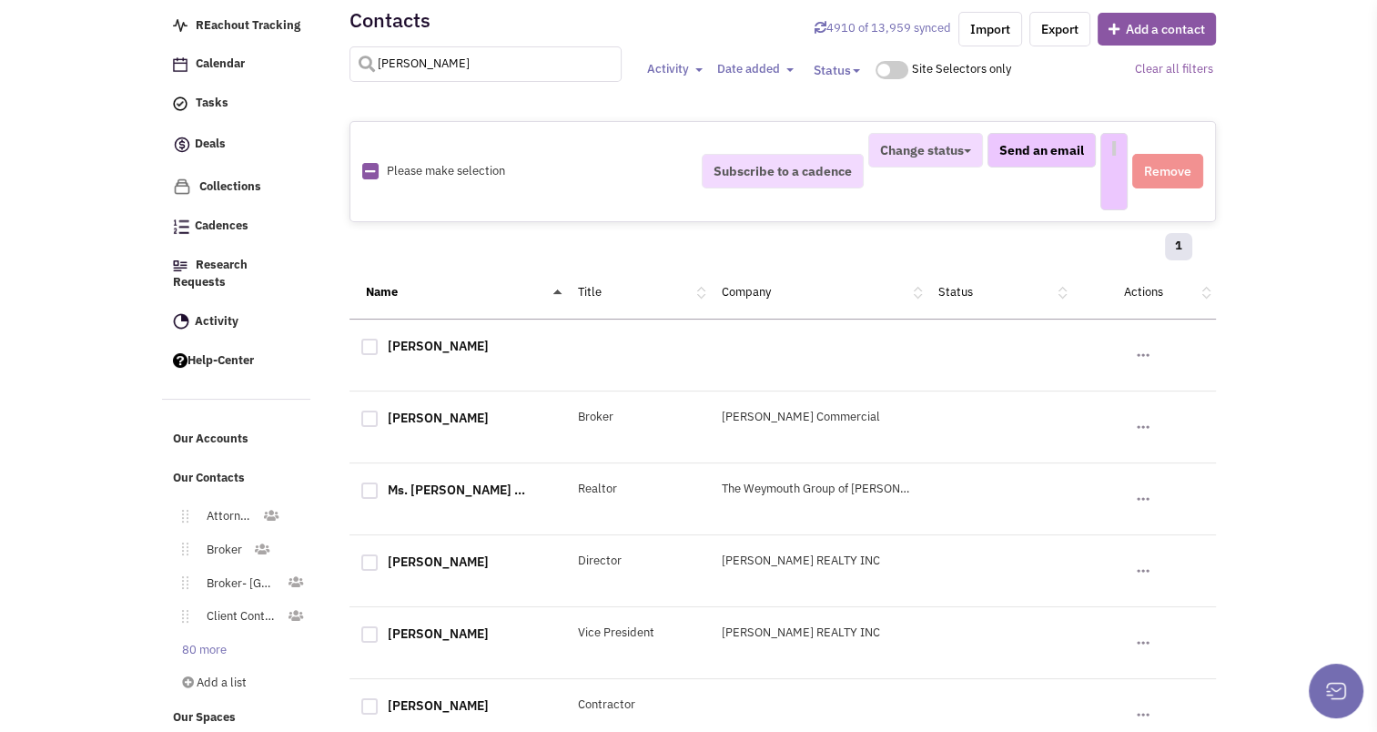
select select
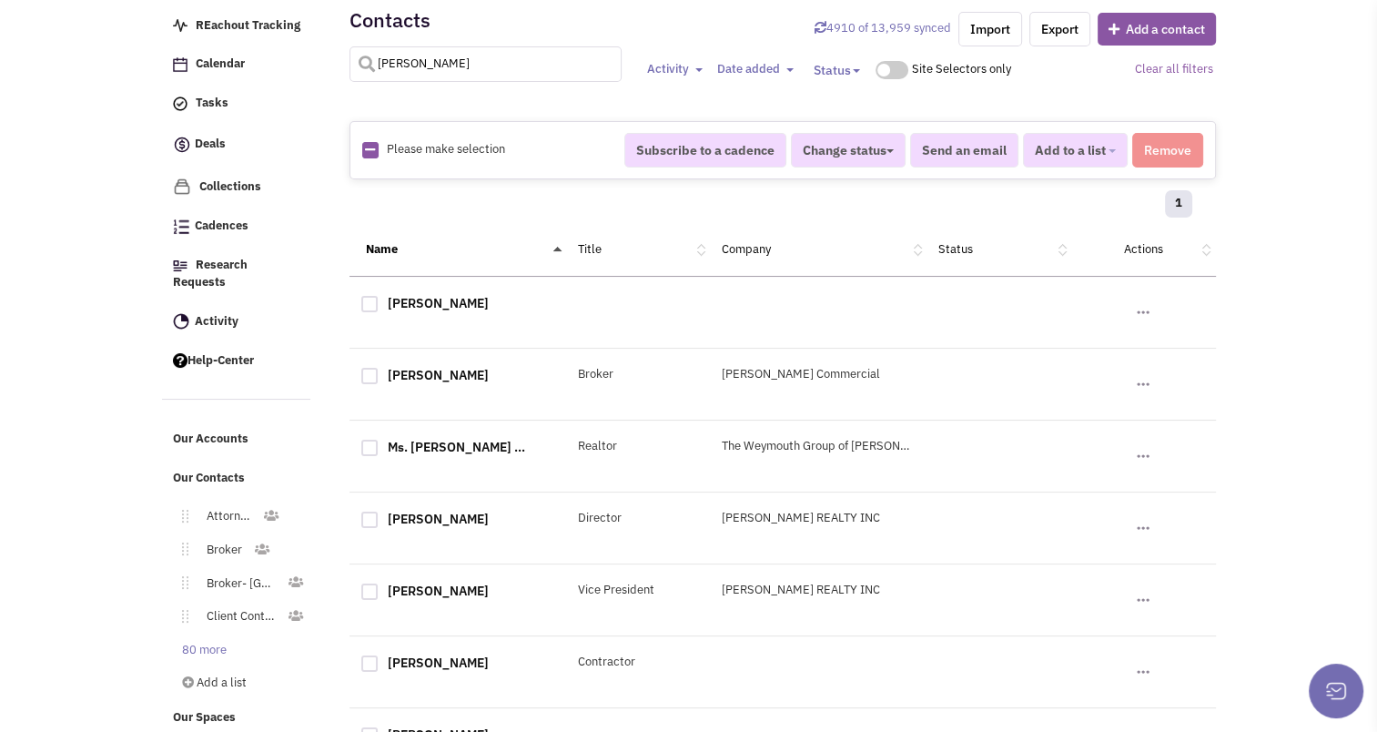
scroll to position [115, 0]
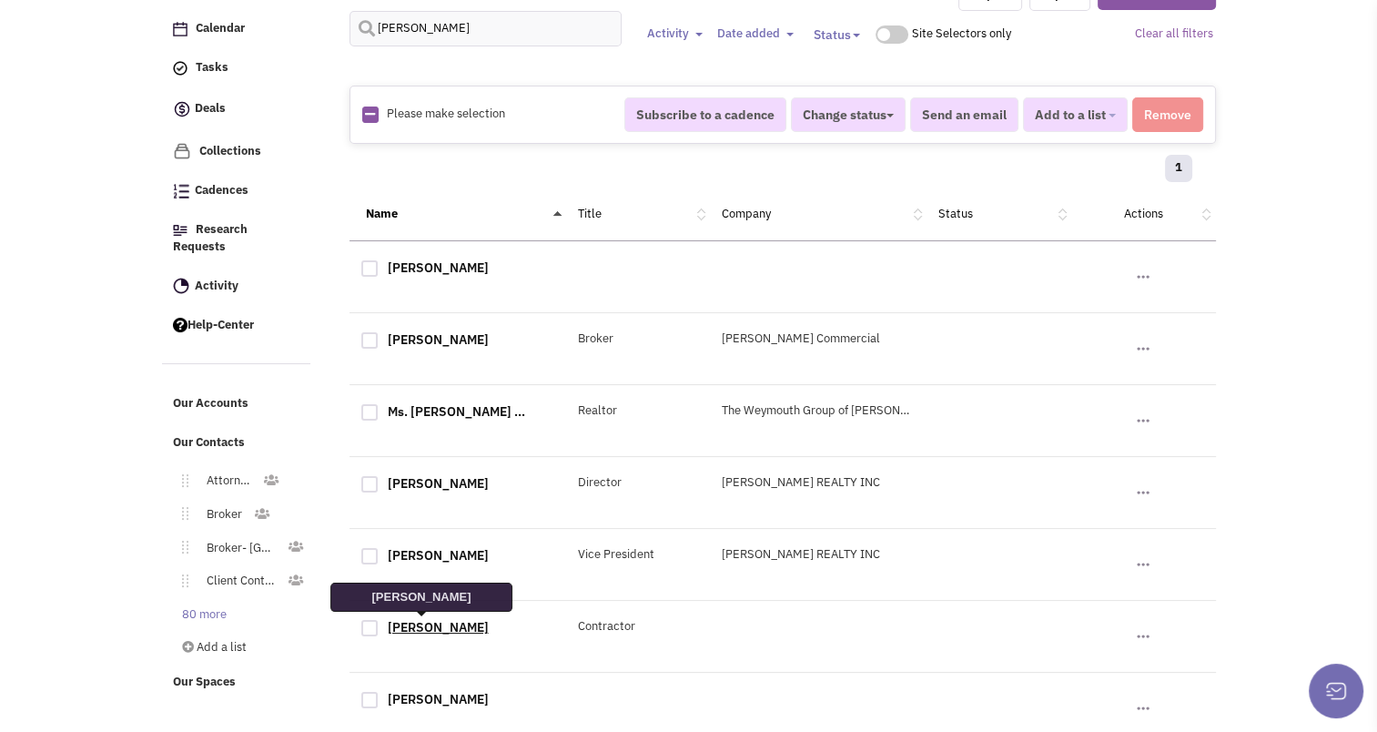
click at [422, 626] on link "Chris Keller" at bounding box center [438, 627] width 101 height 16
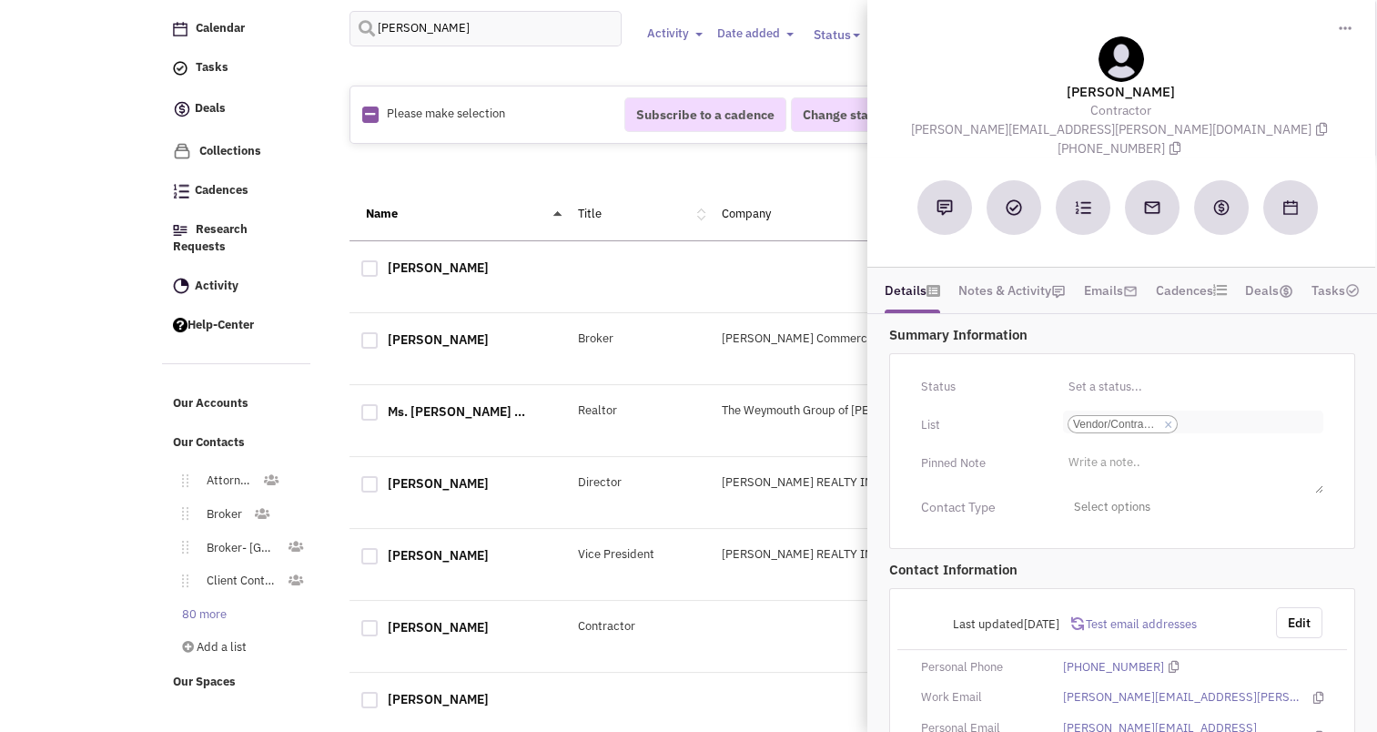
click at [1204, 415] on li at bounding box center [1202, 423] width 40 height 16
click at [0, 0] on select "Select a list... Vendor/Contractor" at bounding box center [0, 0] width 0 height 0
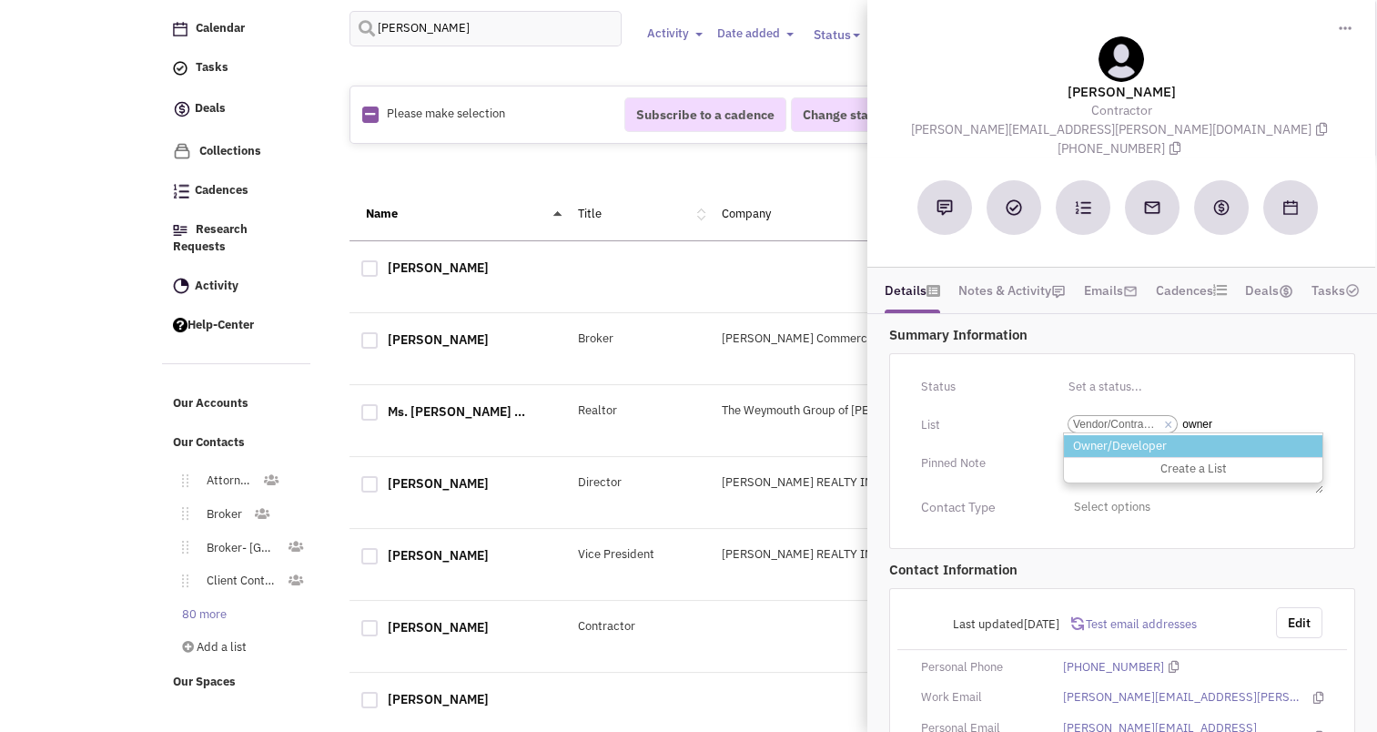
type input "owner"
click at [1147, 435] on li "Owner/Developer" at bounding box center [1193, 446] width 258 height 23
click at [0, 0] on select "Select a list... Vendor/Contractor" at bounding box center [0, 0] width 0 height 0
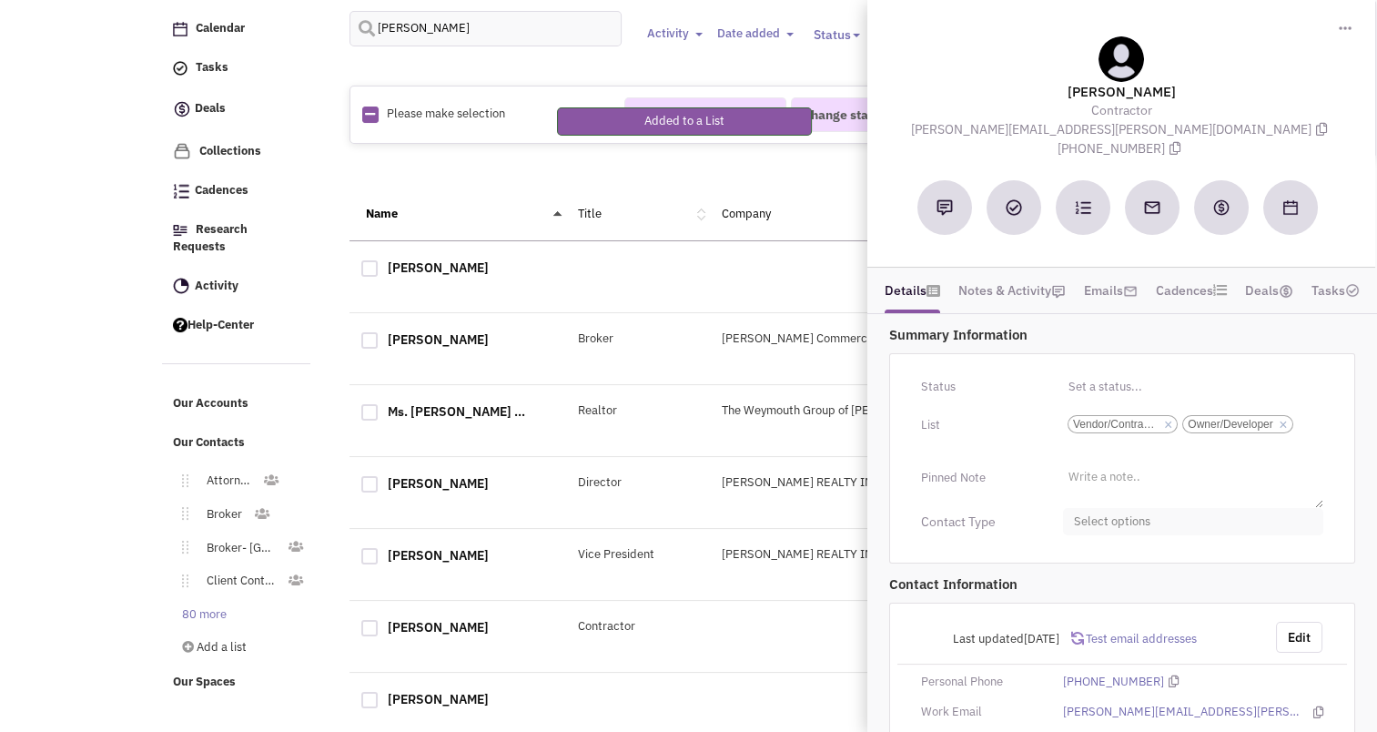
click at [1110, 508] on span "Select options" at bounding box center [1193, 522] width 260 height 28
click at [1081, 622] on div at bounding box center [1081, 630] width 16 height 16
checkbox input "true"
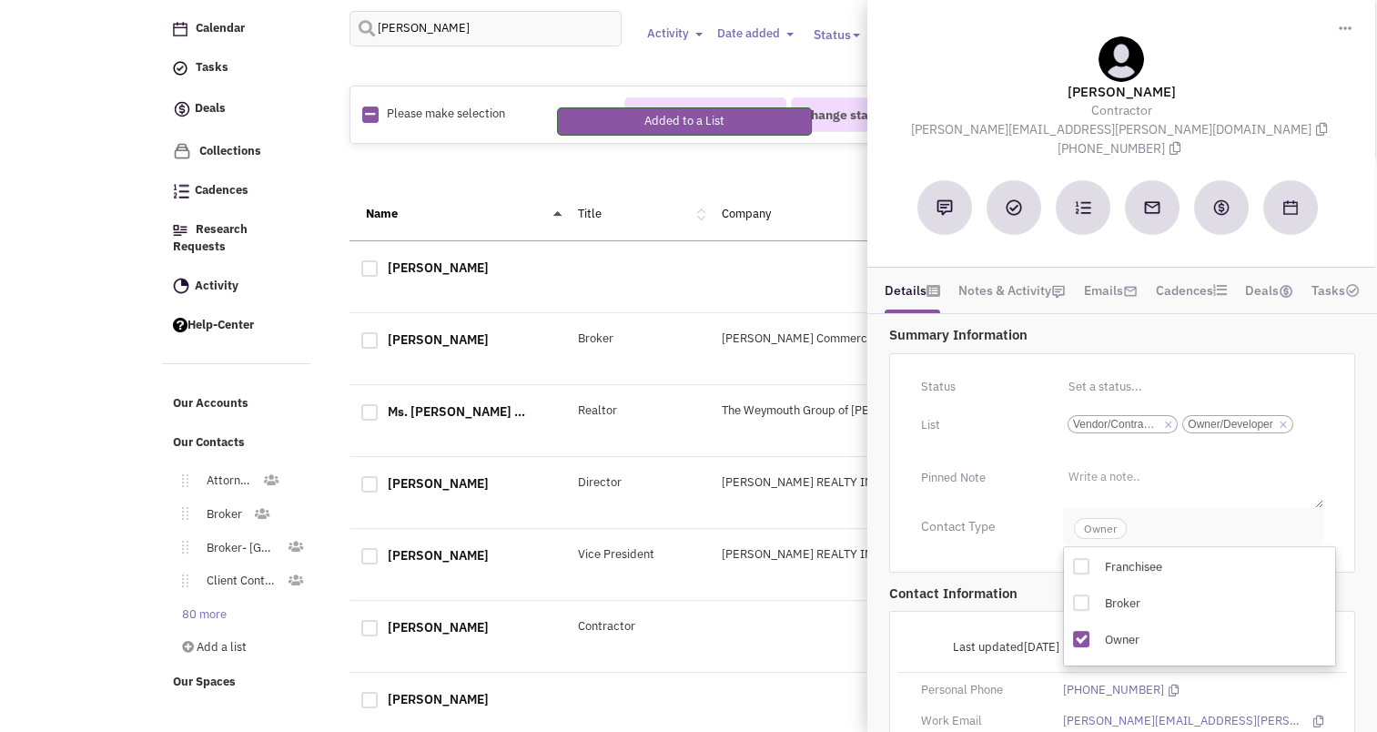
click at [1101, 518] on span "Owner" at bounding box center [1100, 528] width 53 height 21
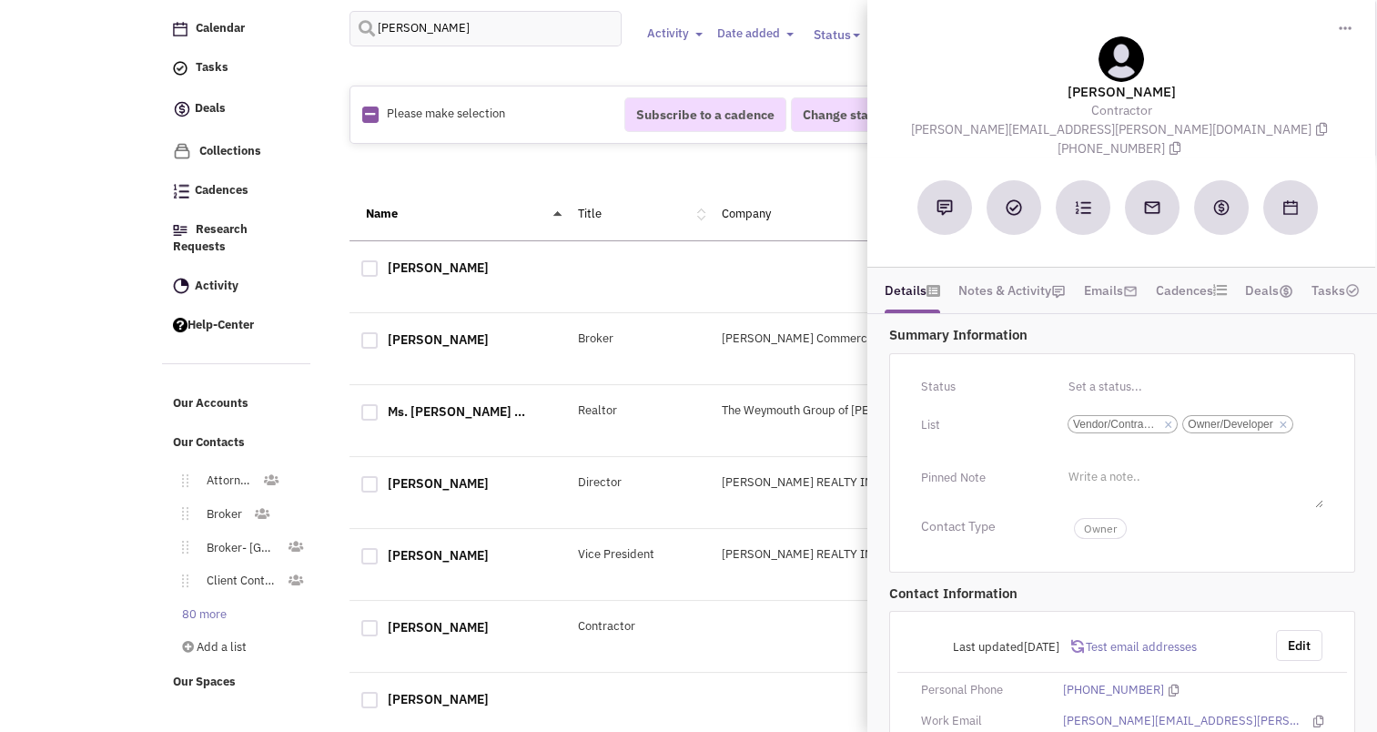
scroll to position [97, 0]
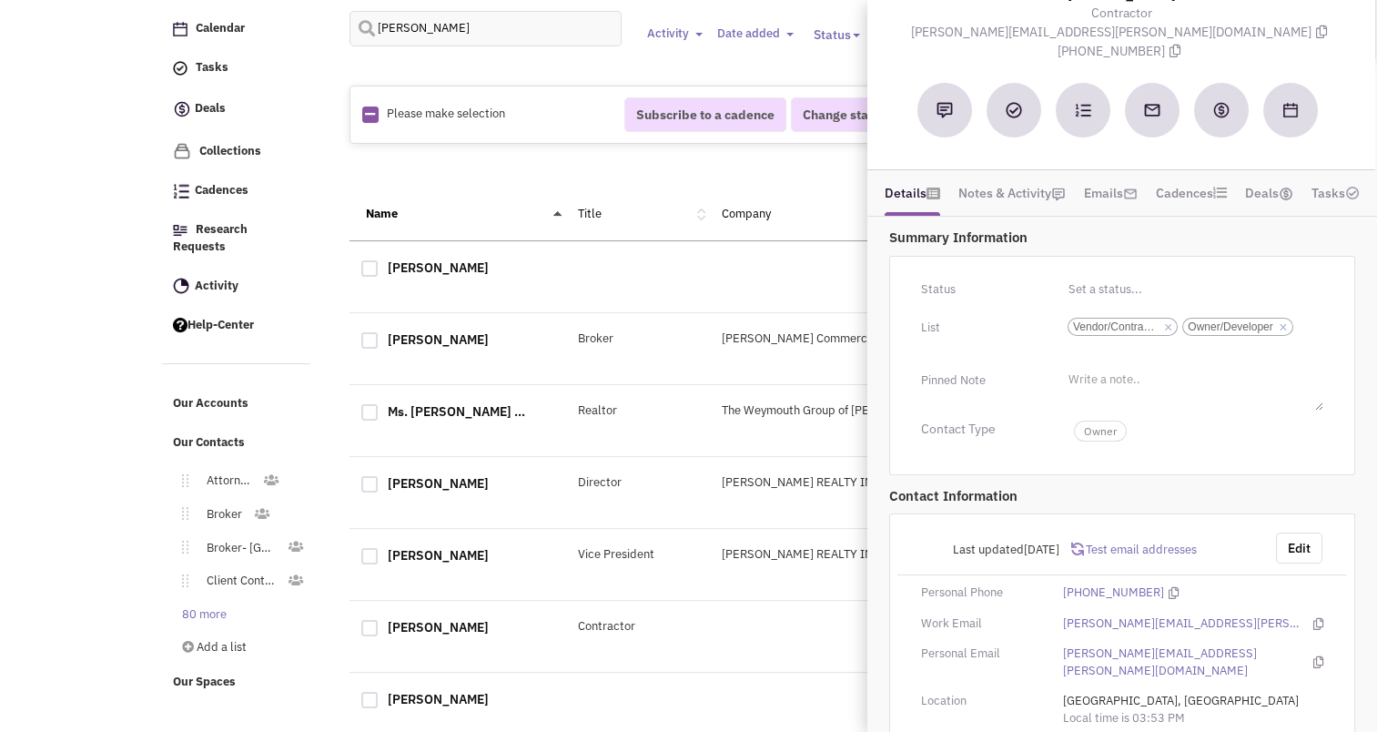
click at [1325, 532] on div "Edit" at bounding box center [1299, 547] width 71 height 31
click at [1283, 532] on button "Edit" at bounding box center [1299, 547] width 46 height 31
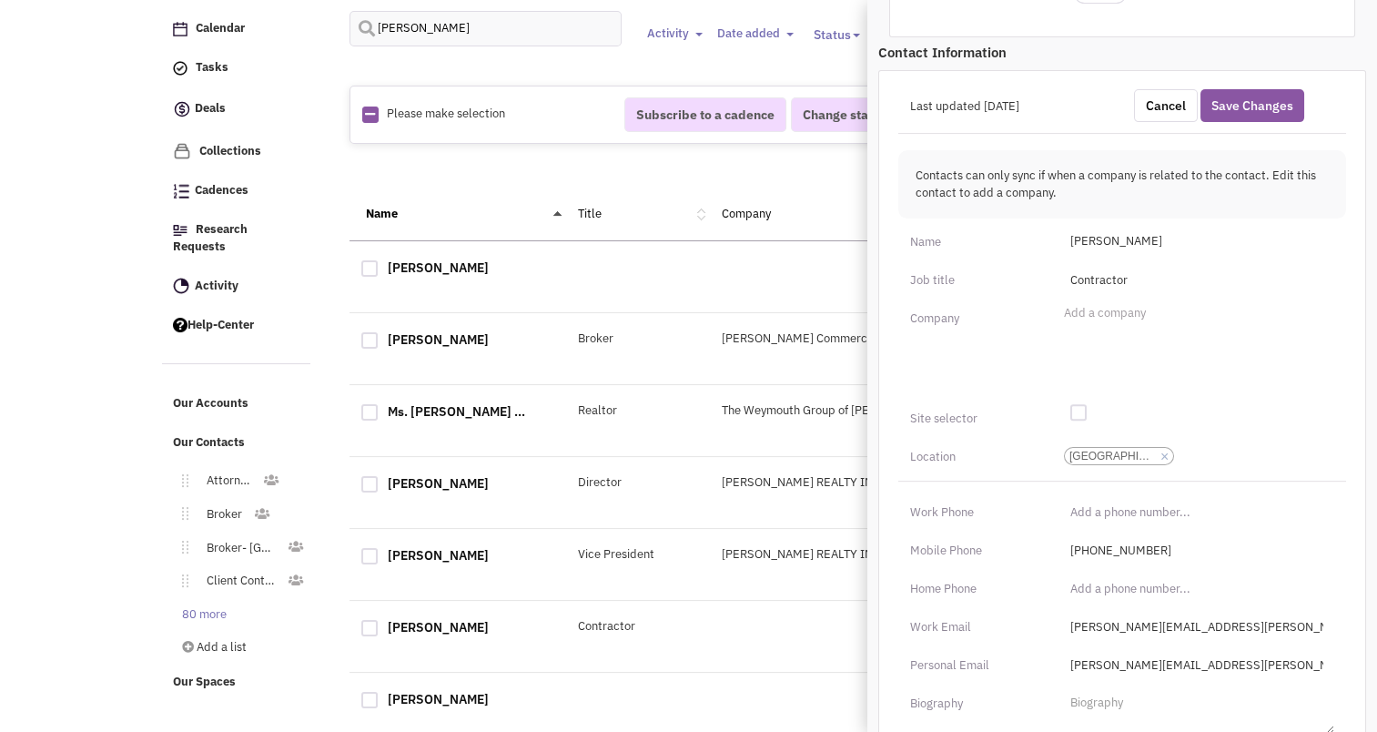
scroll to position [536, 0]
click at [1074, 303] on li "Add a company" at bounding box center [1102, 310] width 86 height 14
click at [0, 0] on select "Add a company" at bounding box center [0, 0] width 0 height 0
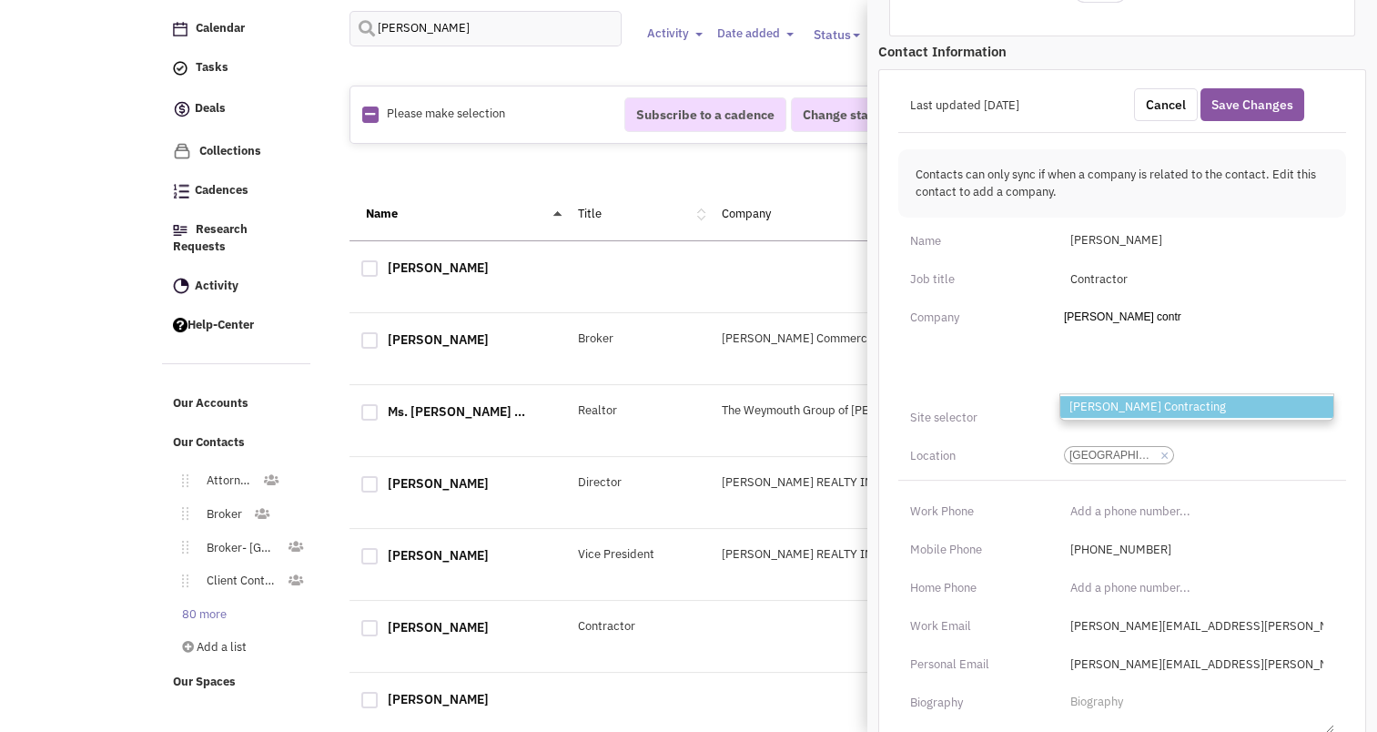
type input "keller contracting"
click at [1146, 396] on li "Keller Contracting" at bounding box center [1196, 407] width 273 height 23
click at [0, 0] on select "Add a company keller contracting Keller Contracting" at bounding box center [0, 0] width 0 height 0
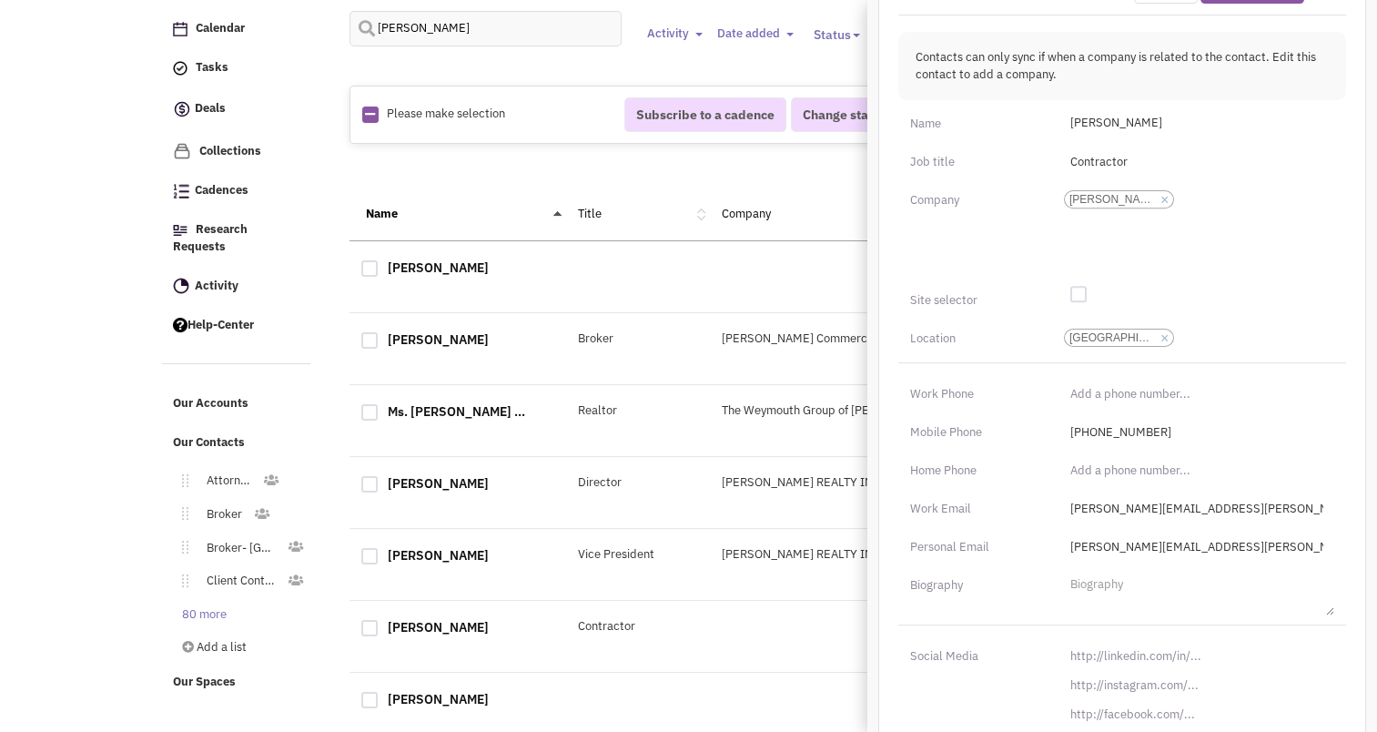
scroll to position [720, 0]
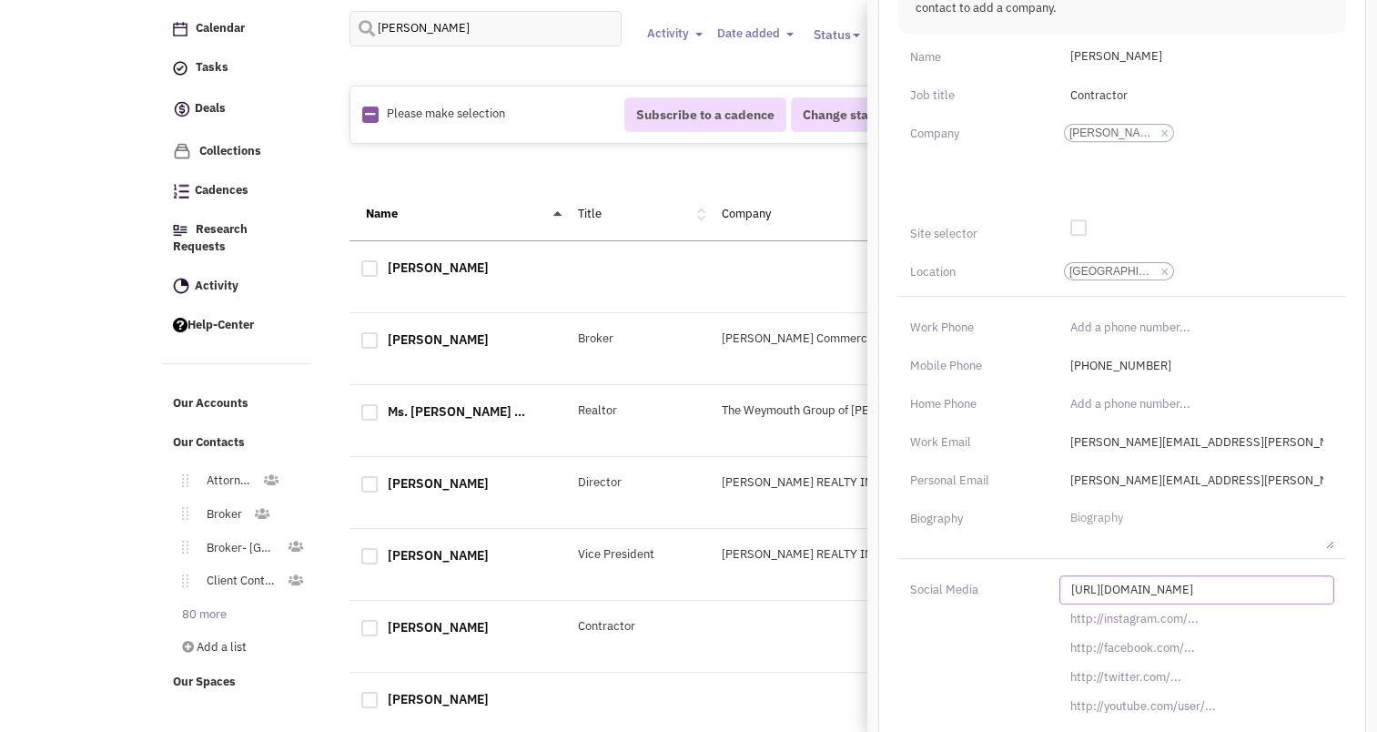
click at [1176, 575] on input "http://linkedin.com/in/" at bounding box center [1196, 589] width 275 height 29
paste input "s://www.linkedin.com/in/chris-keller-244b2b144"
type input "https://www.linkedin.com/in/chris-keller-244b2b144/"
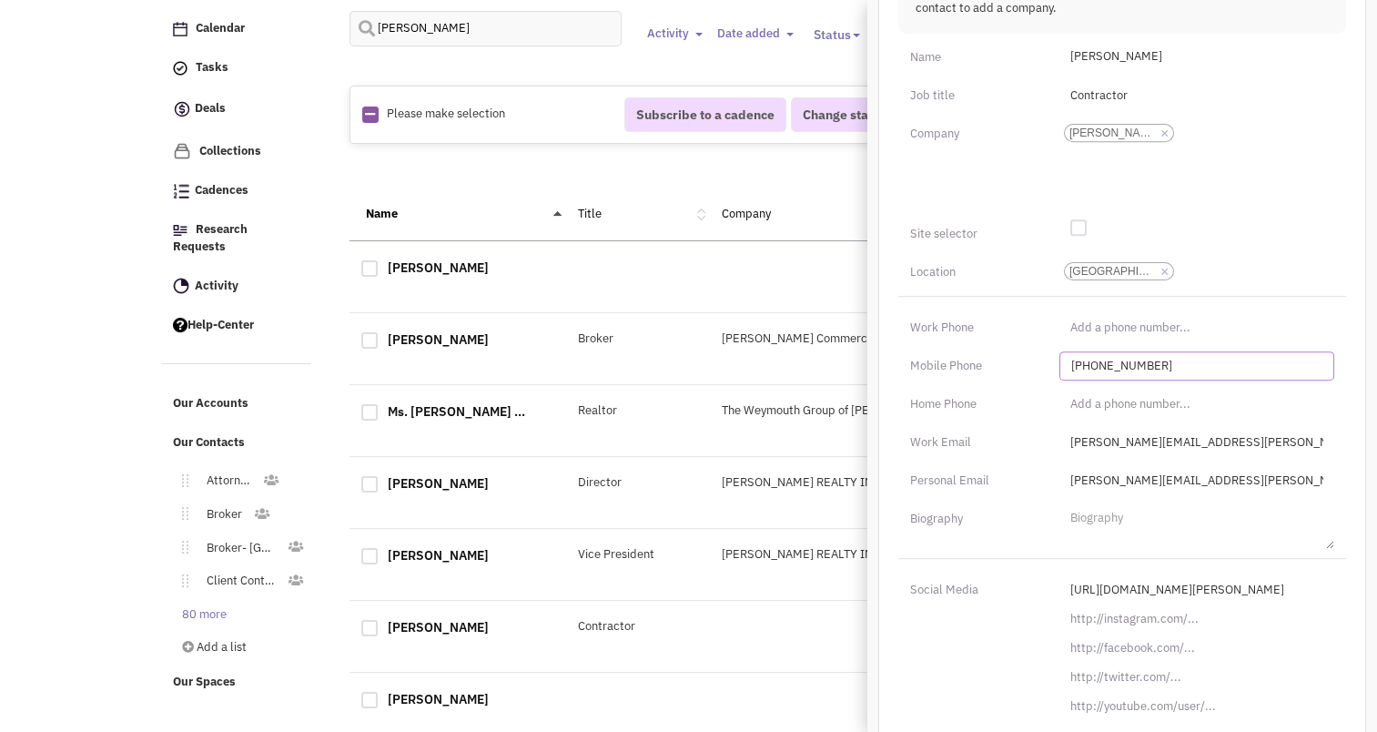
click at [1107, 351] on input "(717) 850-5291" at bounding box center [1196, 365] width 275 height 29
type input "(717) 943-3682"
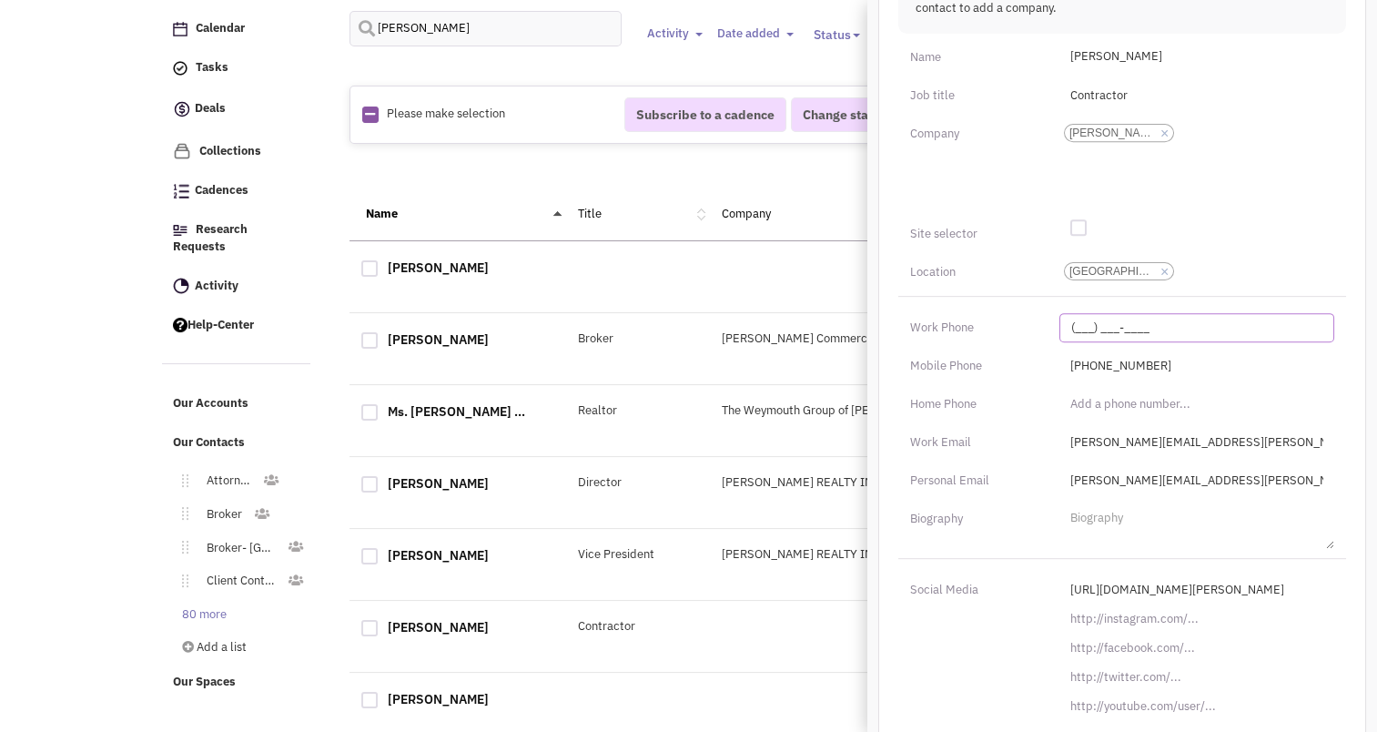
click at [1092, 313] on input "(___) ___-____" at bounding box center [1196, 327] width 275 height 29
click at [1077, 313] on input "(___) ___-____" at bounding box center [1196, 327] width 275 height 29
click at [1012, 314] on div "Work Phone" at bounding box center [972, 327] width 149 height 29
click at [1106, 313] on input "(717) 943-3682" at bounding box center [1196, 327] width 275 height 29
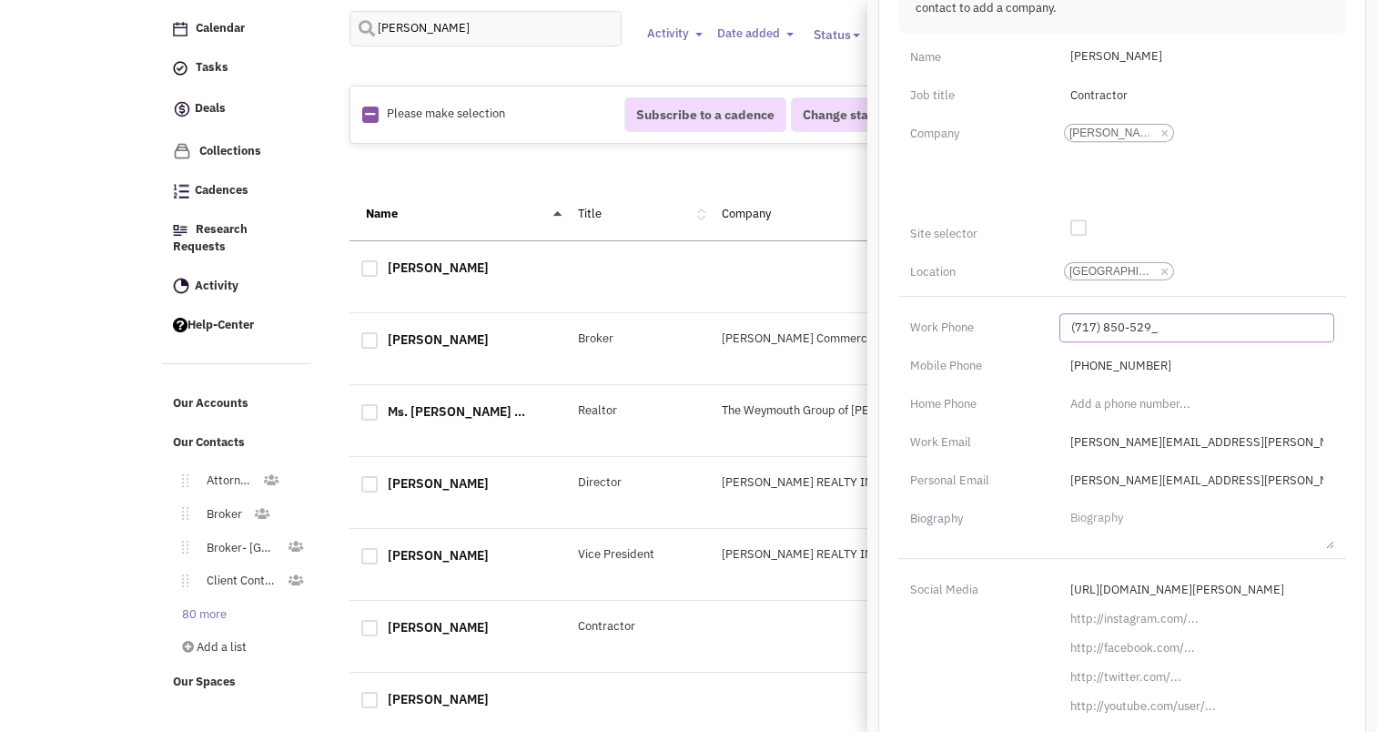
type input "(717) 850-5291"
click at [1023, 296] on div "Work Phone (717) 850-5291" at bounding box center [1121, 319] width 471 height 46
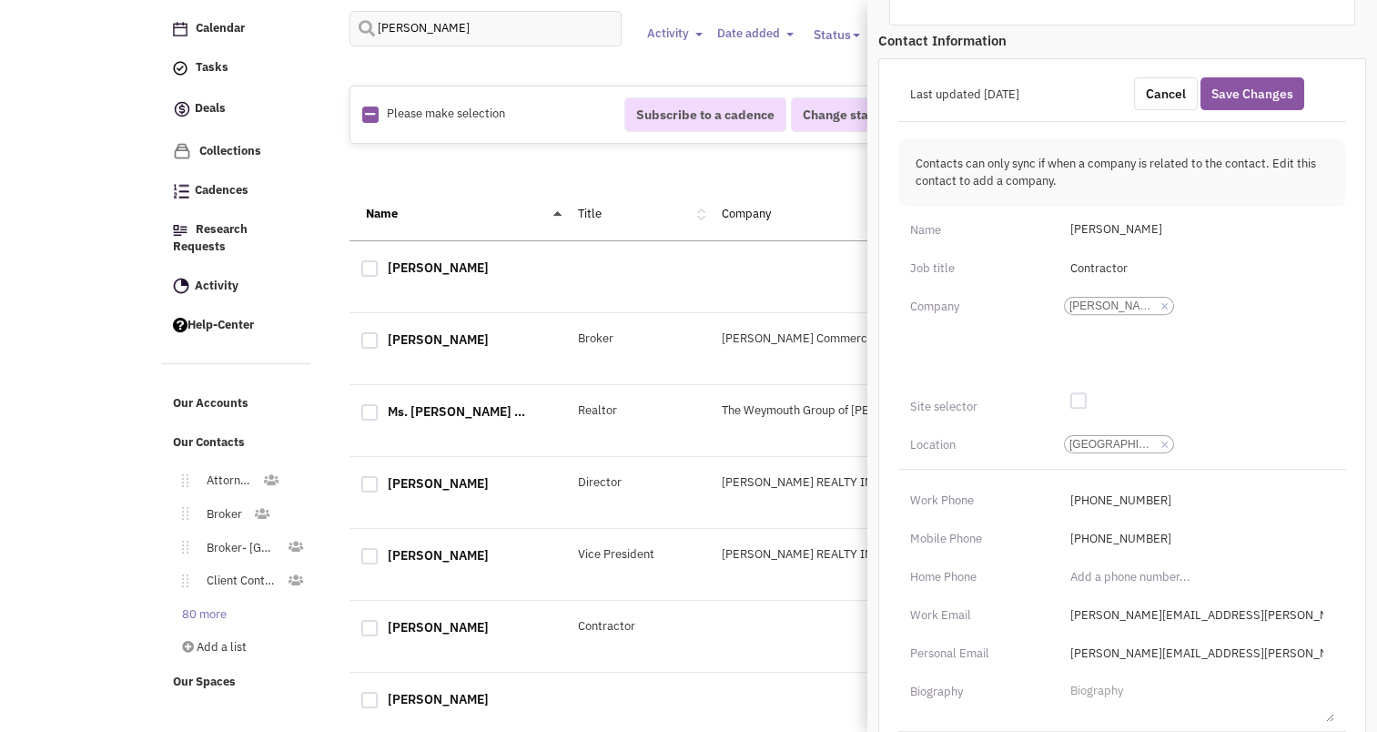
click at [1080, 392] on div at bounding box center [1078, 400] width 16 height 16
click at [1087, 396] on input "checkbox" at bounding box center [1093, 402] width 12 height 12
checkbox input "true"
click at [1245, 77] on button "Save Changes" at bounding box center [1252, 93] width 104 height 33
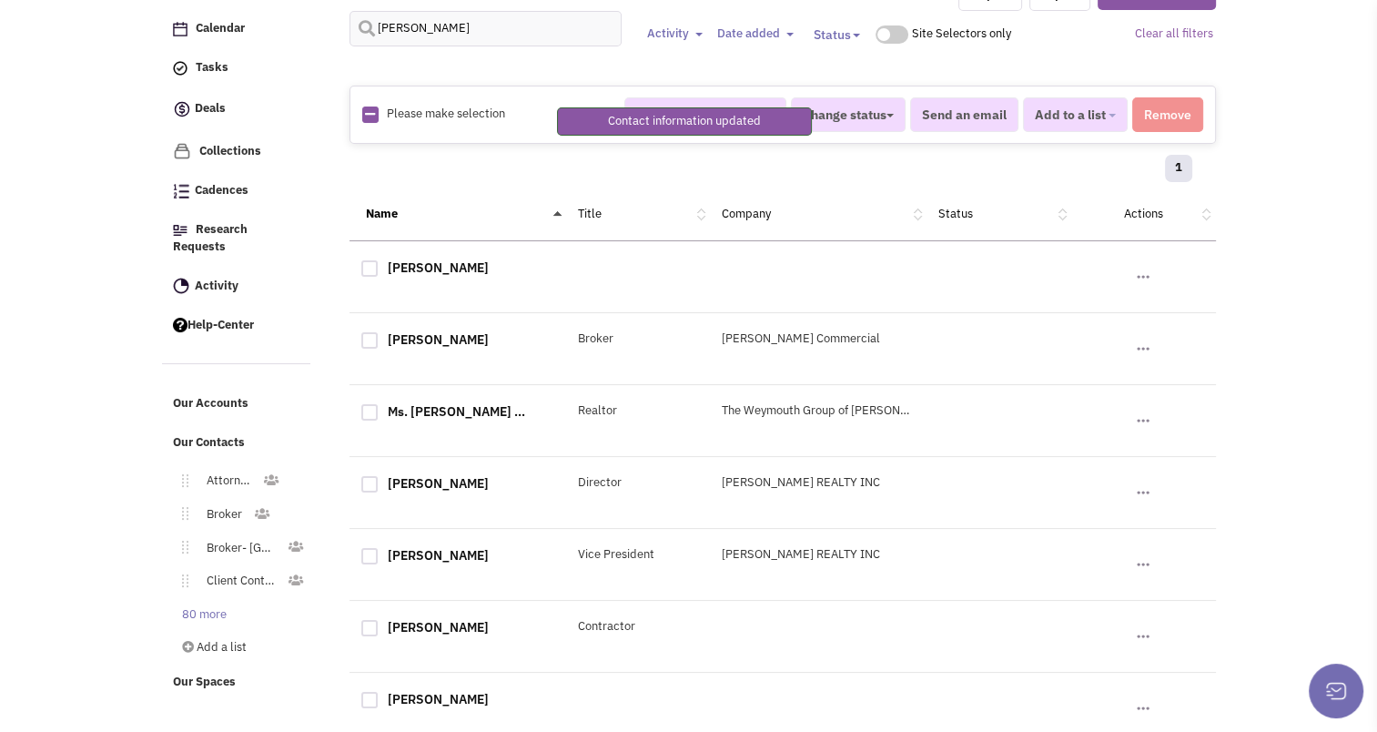
scroll to position [276, 0]
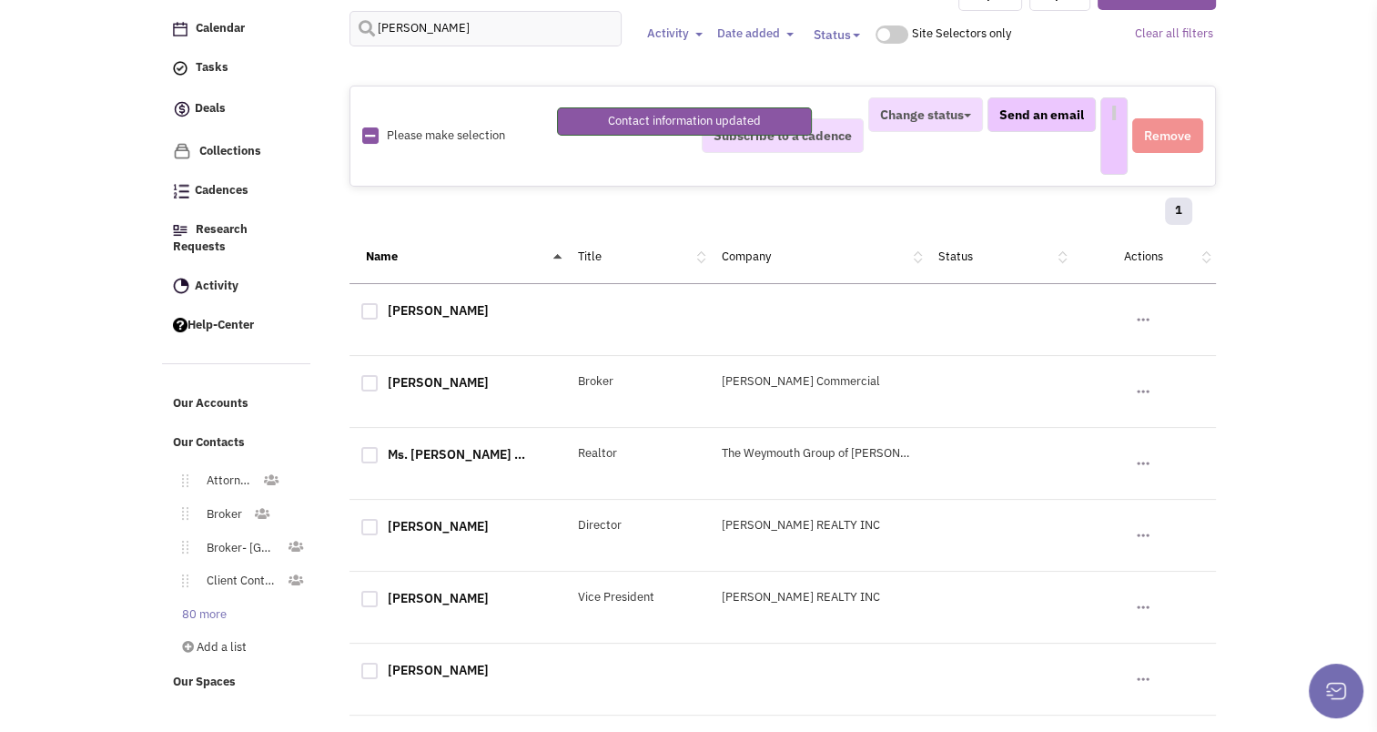
select select
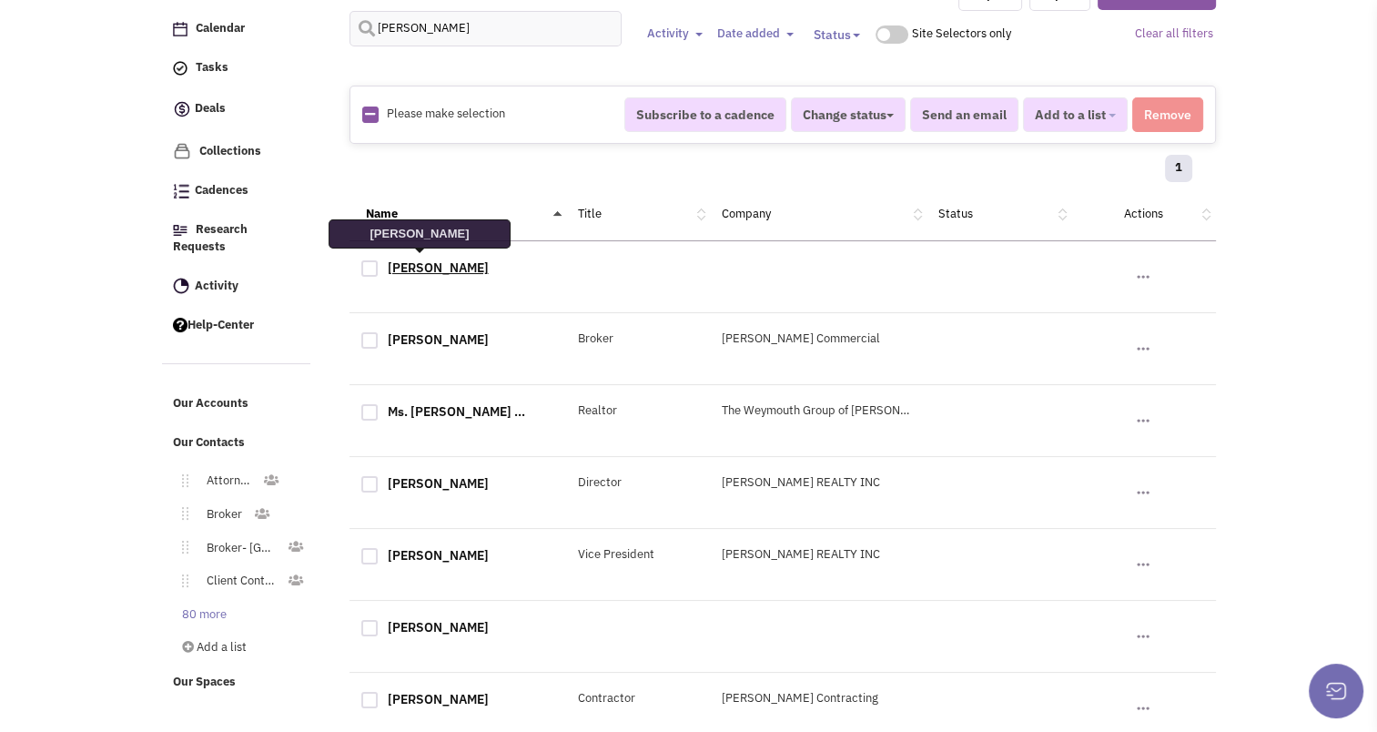
click at [416, 259] on link "Alan Keller" at bounding box center [438, 267] width 101 height 16
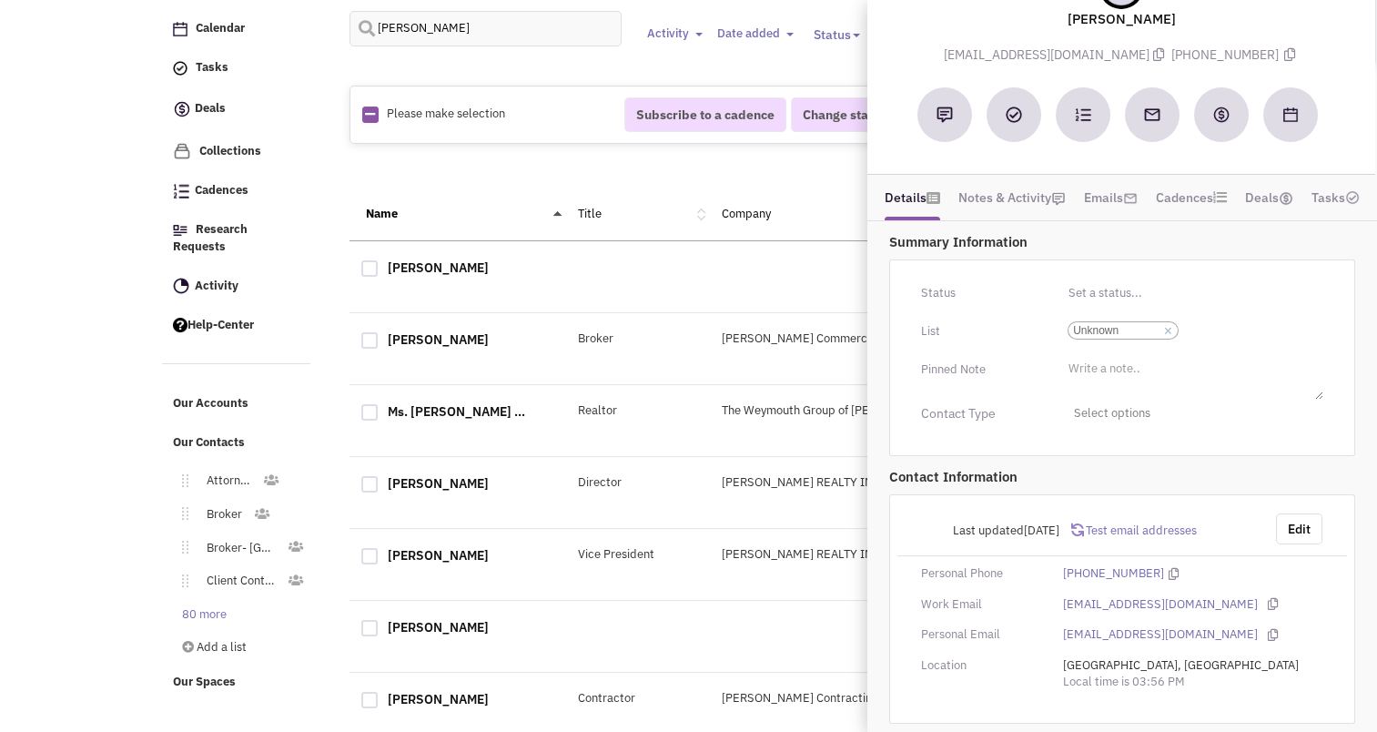
scroll to position [73, 0]
click at [1167, 331] on link "×" at bounding box center [1168, 331] width 8 height 16
click at [0, 0] on select "Select a list... Unknown" at bounding box center [0, 0] width 0 height 0
click at [1143, 331] on ul "Select a list..." at bounding box center [1193, 327] width 260 height 21
click at [0, 0] on select "Select a list..." at bounding box center [0, 0] width 0 height 0
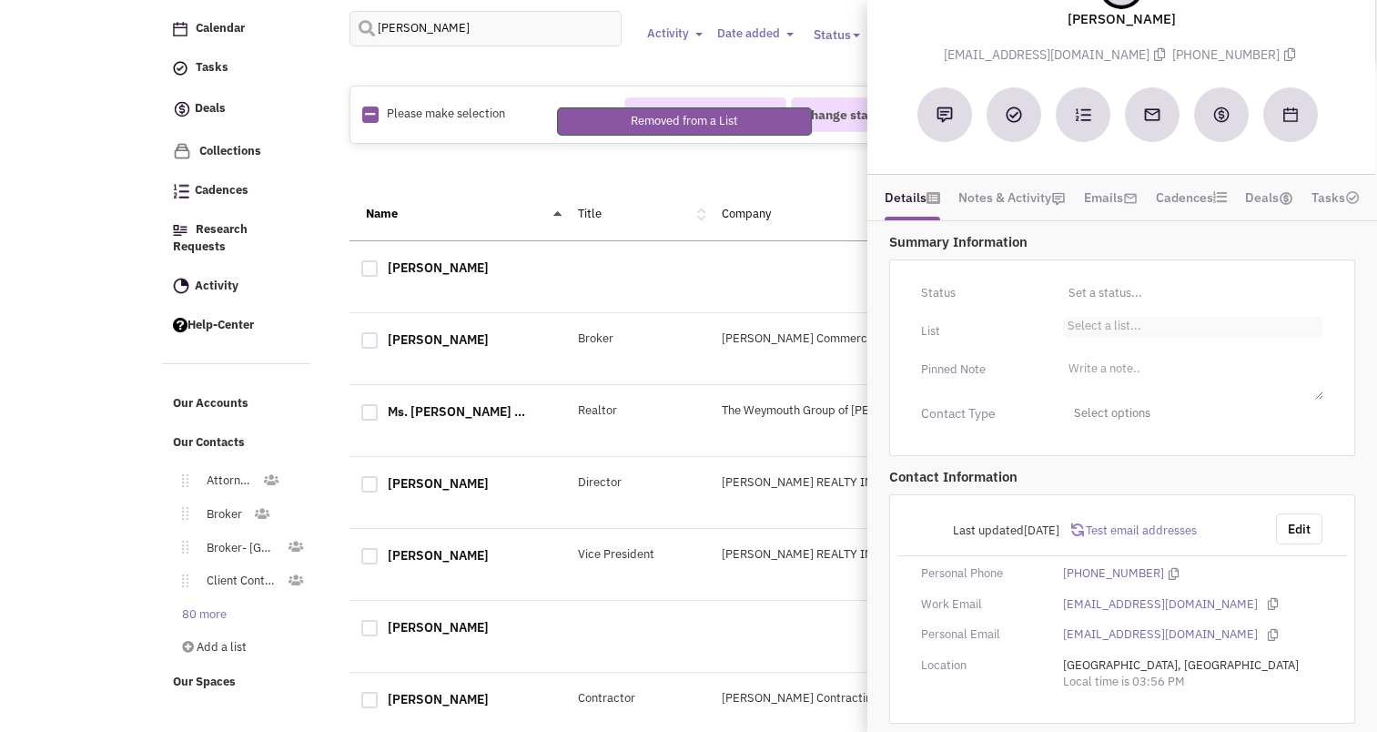
scroll to position [2, 0]
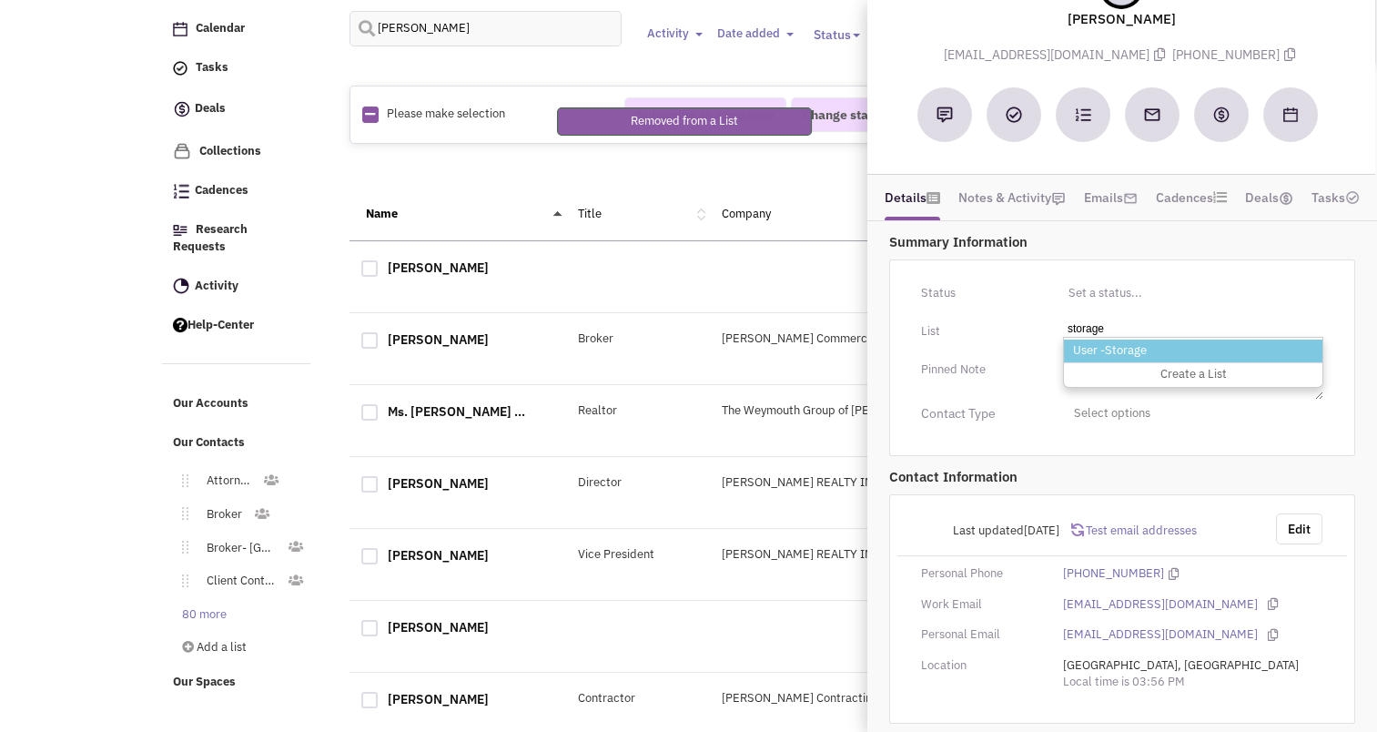
type input "storage"
click at [1121, 349] on li "User -Storage" at bounding box center [1193, 350] width 258 height 23
click at [0, 0] on select "Select a list..." at bounding box center [0, 0] width 0 height 0
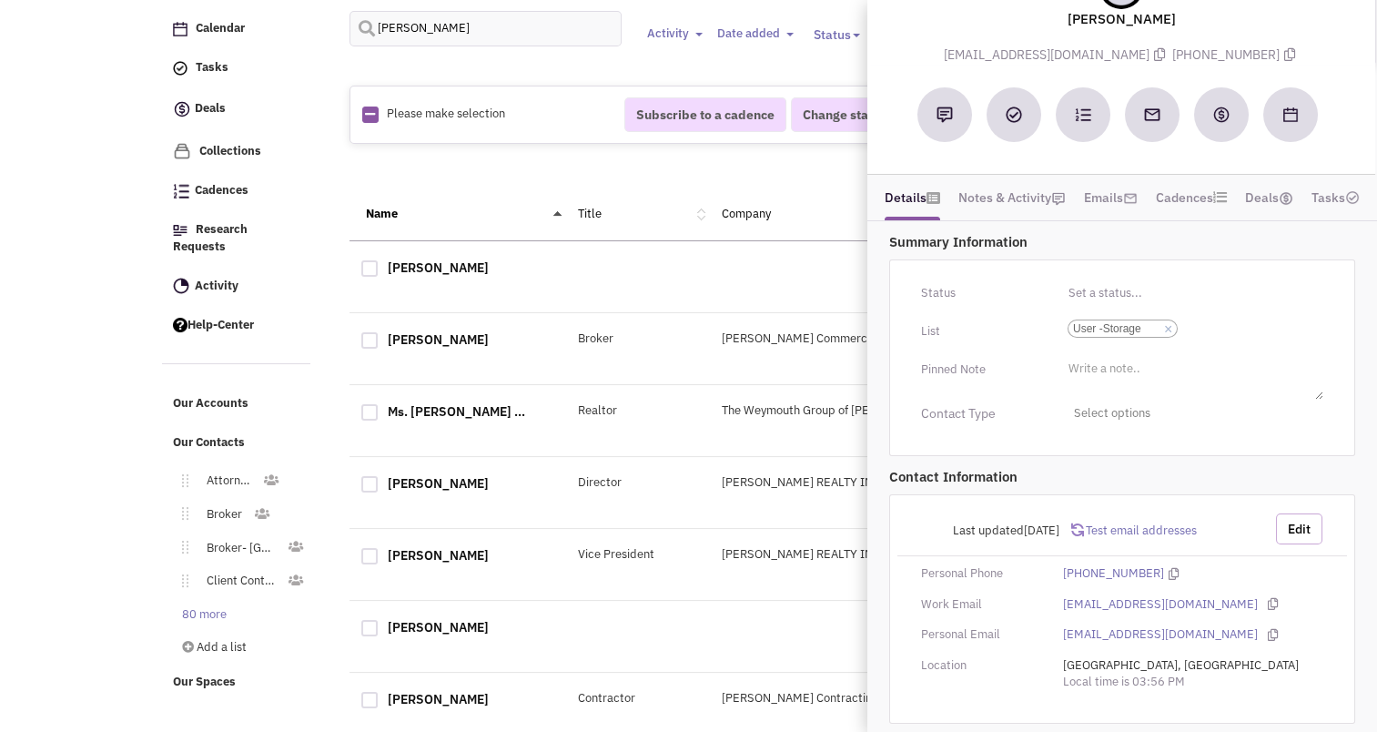
click at [1297, 526] on button "Edit" at bounding box center [1299, 528] width 46 height 31
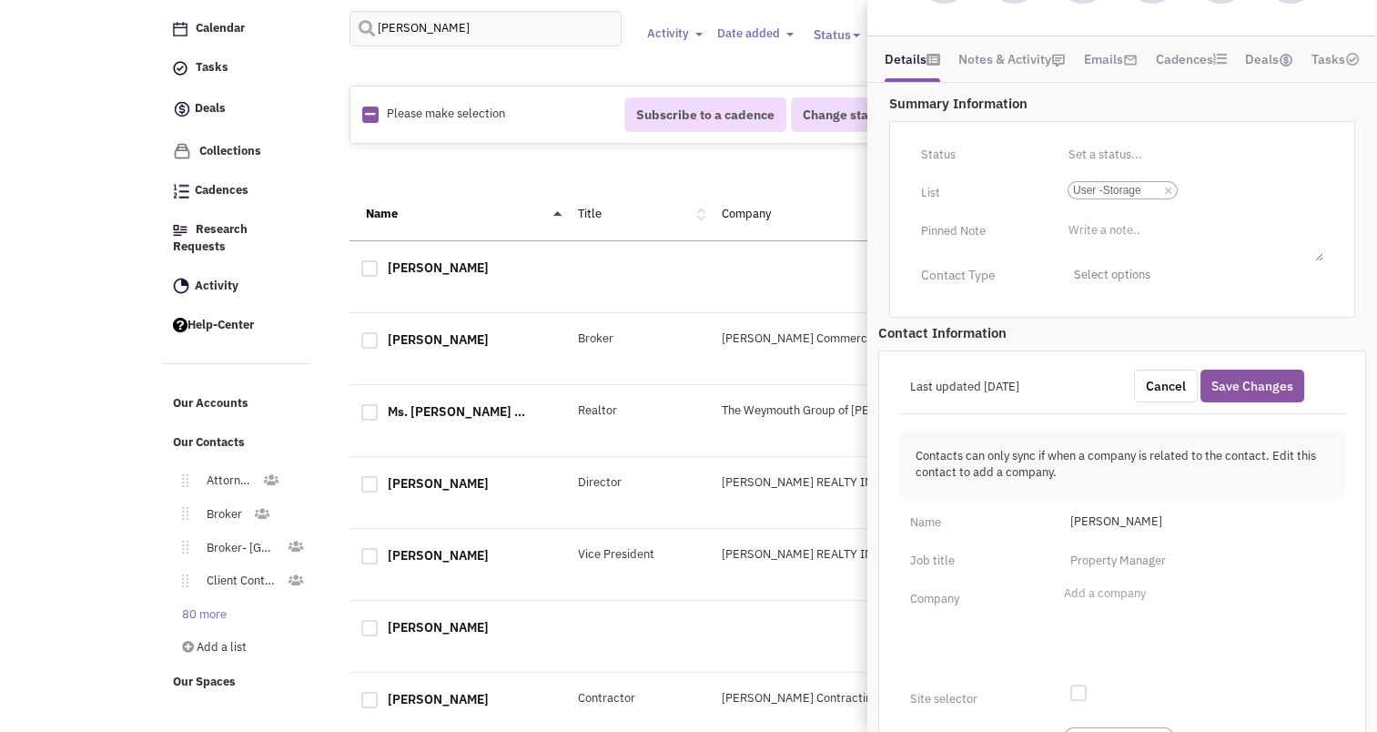
scroll to position [214, 0]
click at [1114, 556] on input "text" at bounding box center [1196, 557] width 275 height 29
type input "Owner"
type input "Award Self Storage"
click at [1255, 374] on button "Save Changes" at bounding box center [1252, 383] width 104 height 33
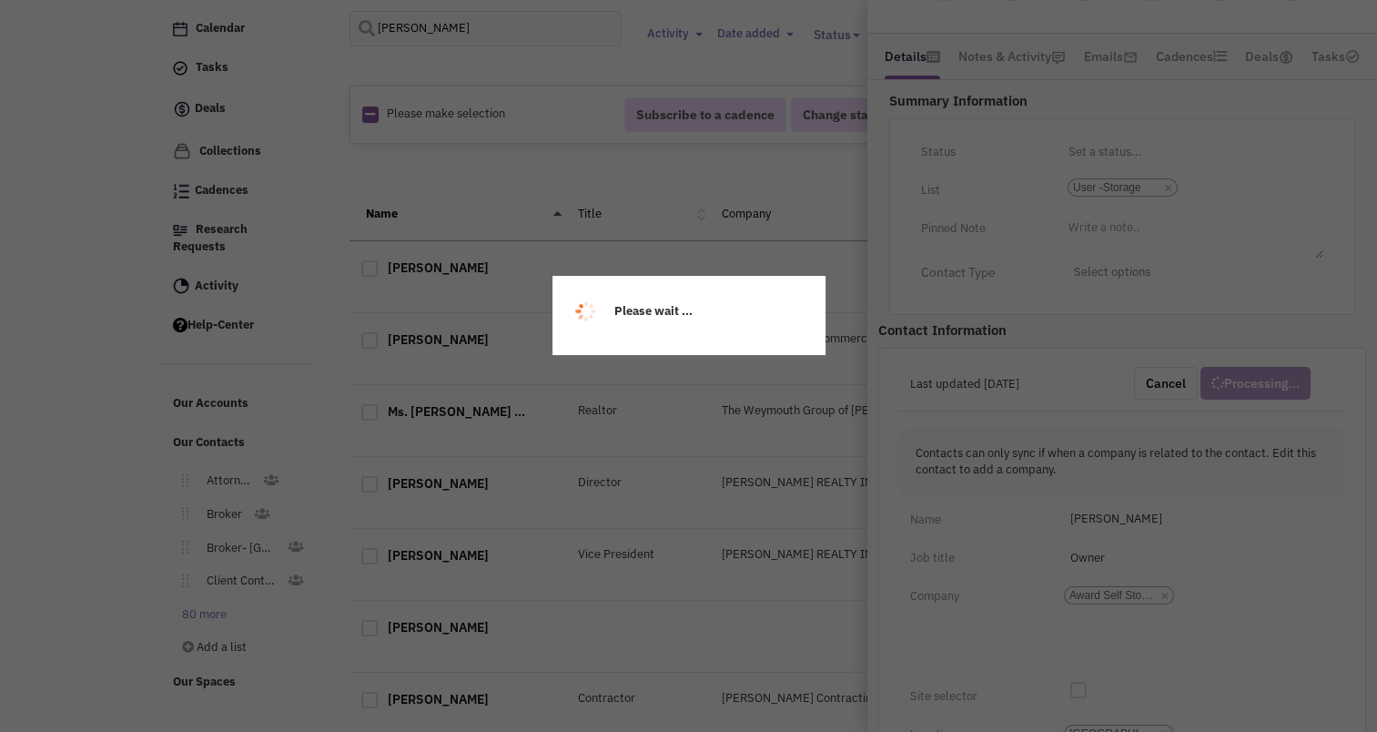
scroll to position [188, 0]
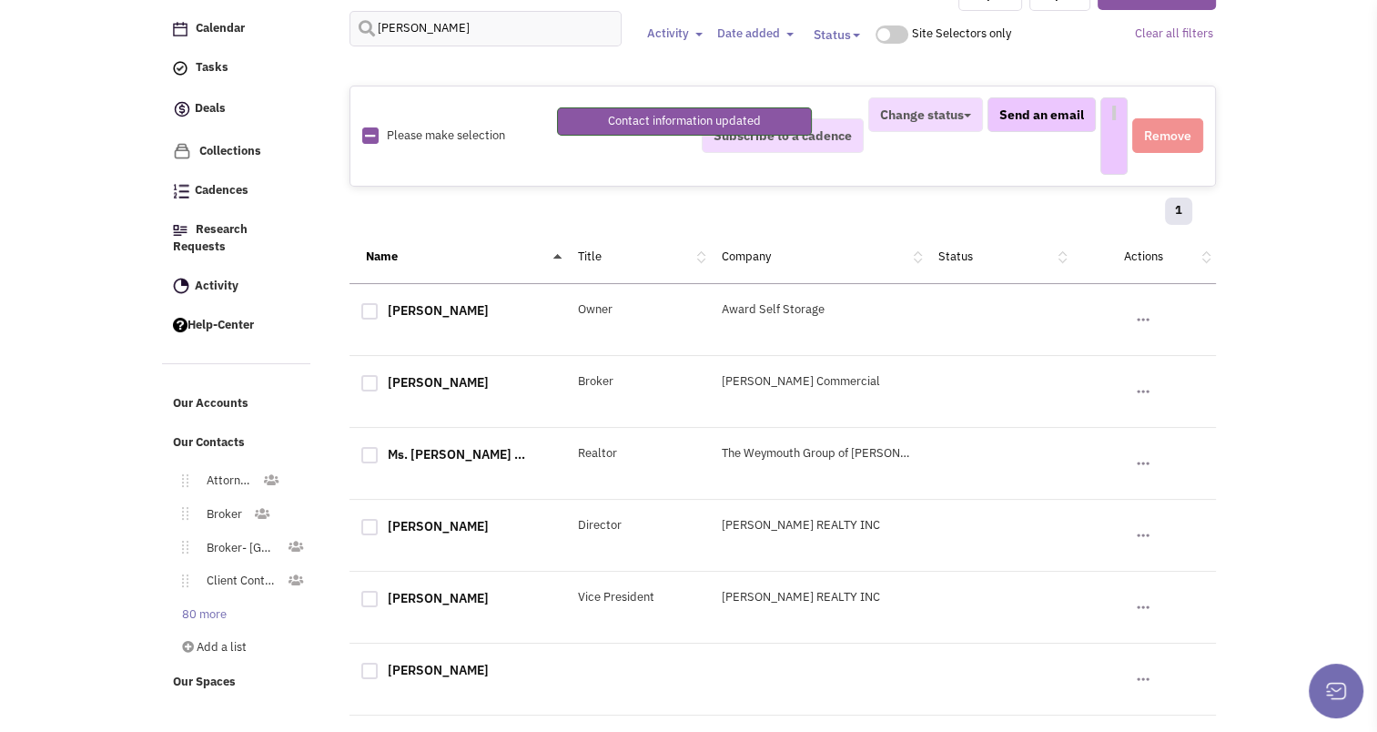
select select
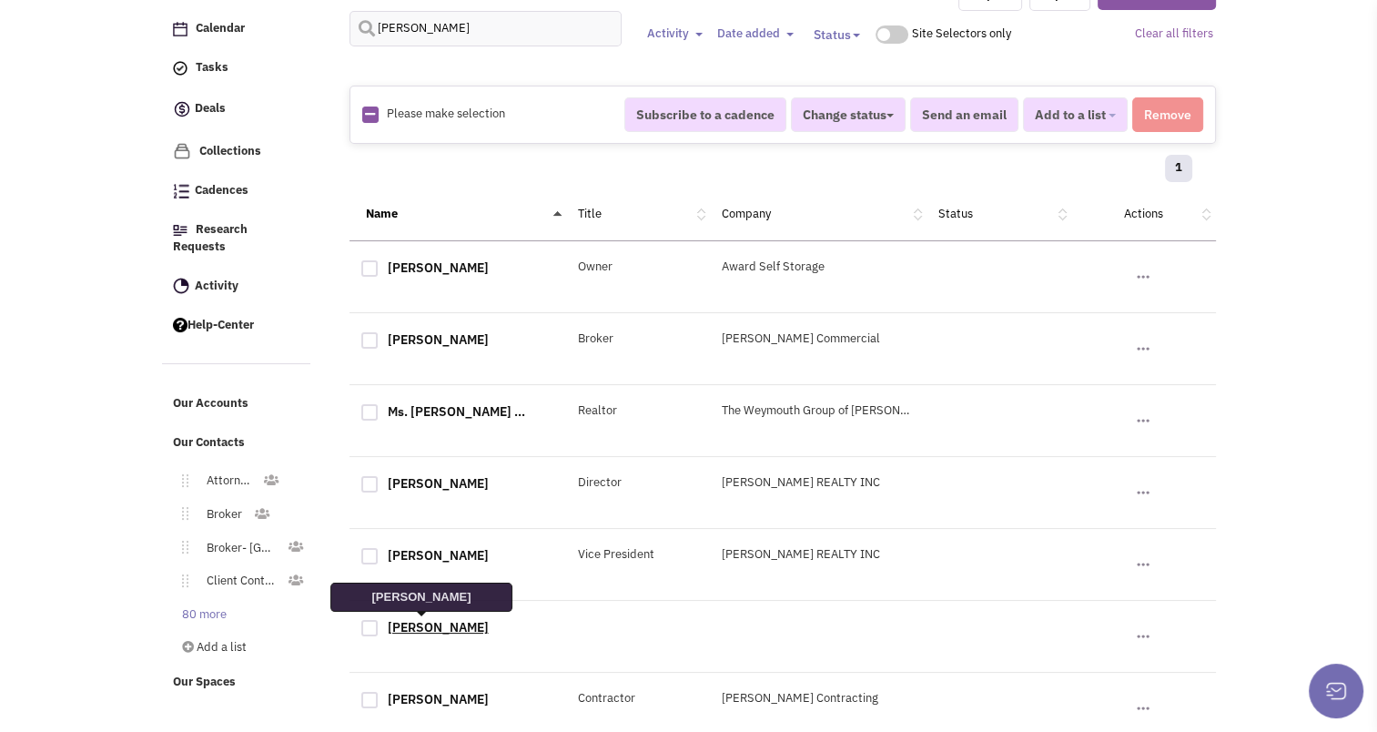
click at [415, 619] on link "Chris Keller" at bounding box center [438, 627] width 101 height 16
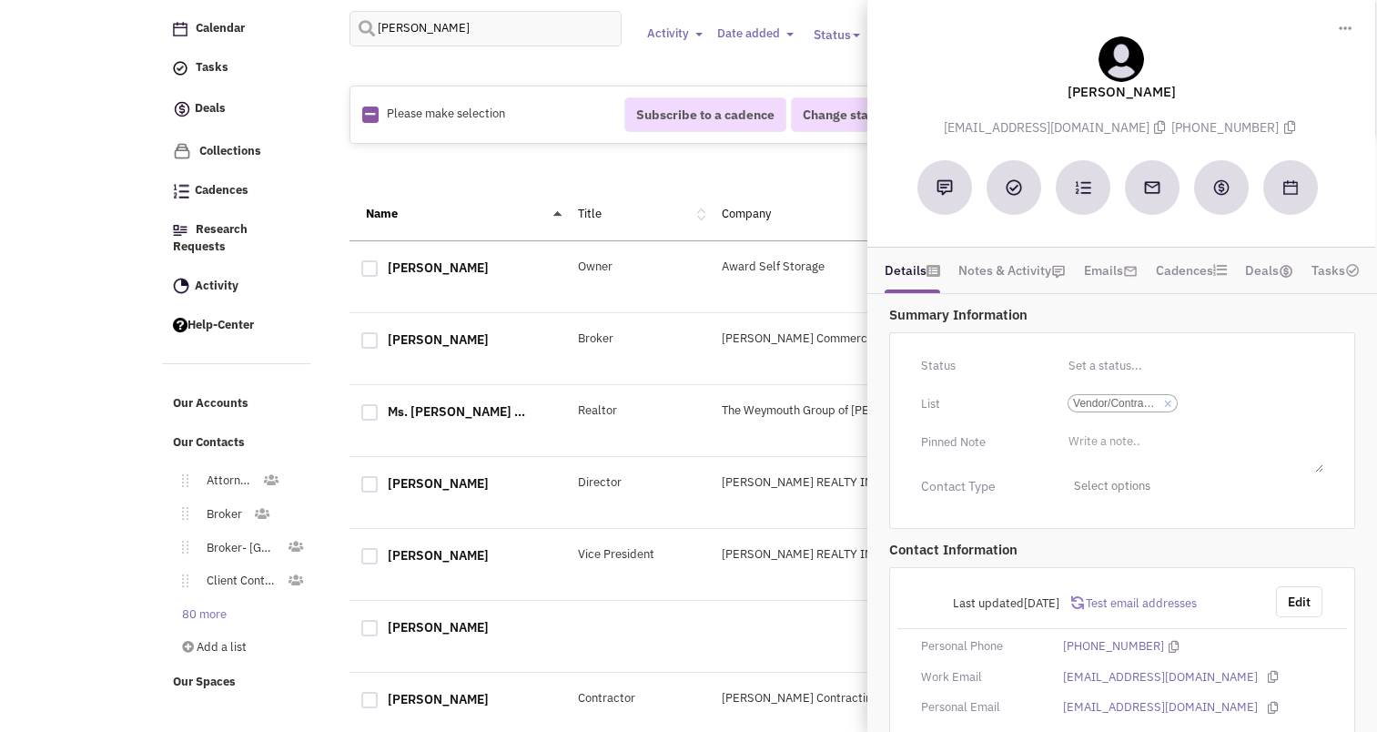
scroll to position [56, 0]
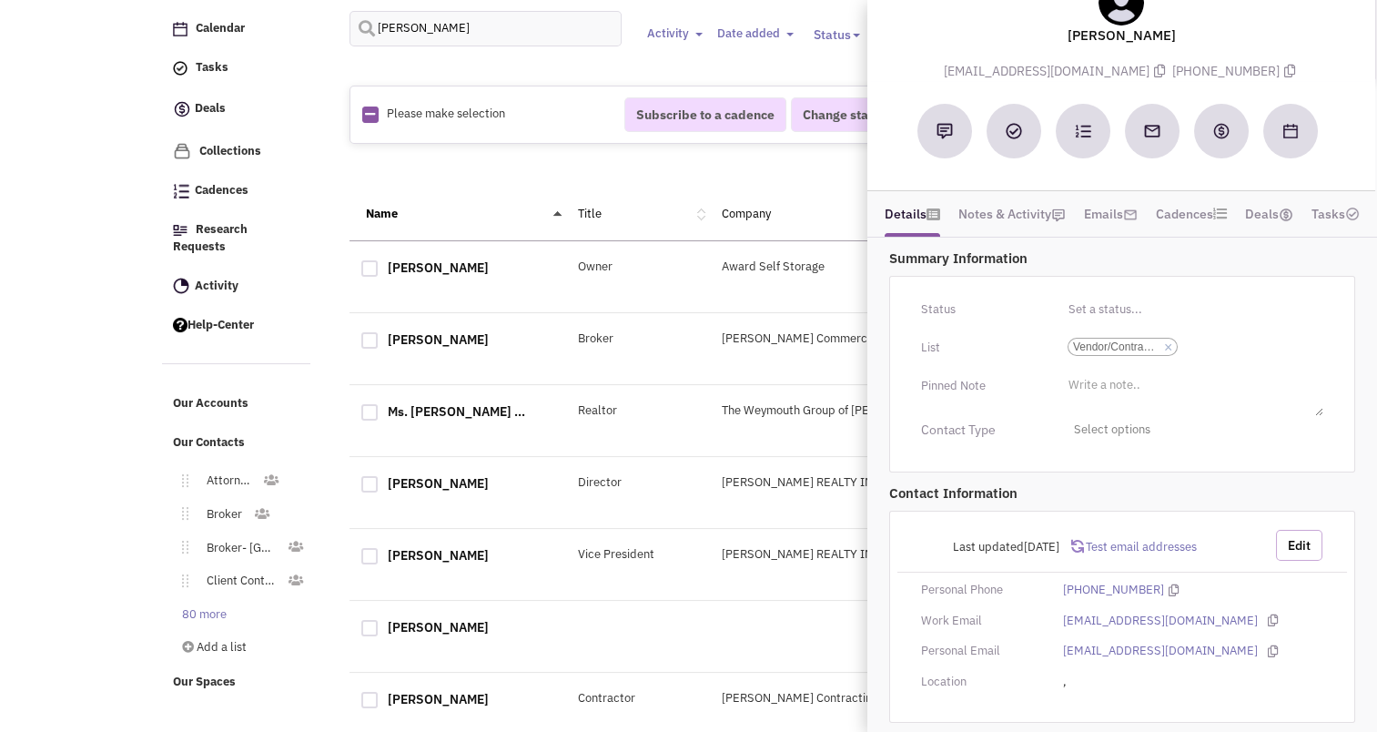
click at [1307, 537] on button "Edit" at bounding box center [1299, 545] width 46 height 31
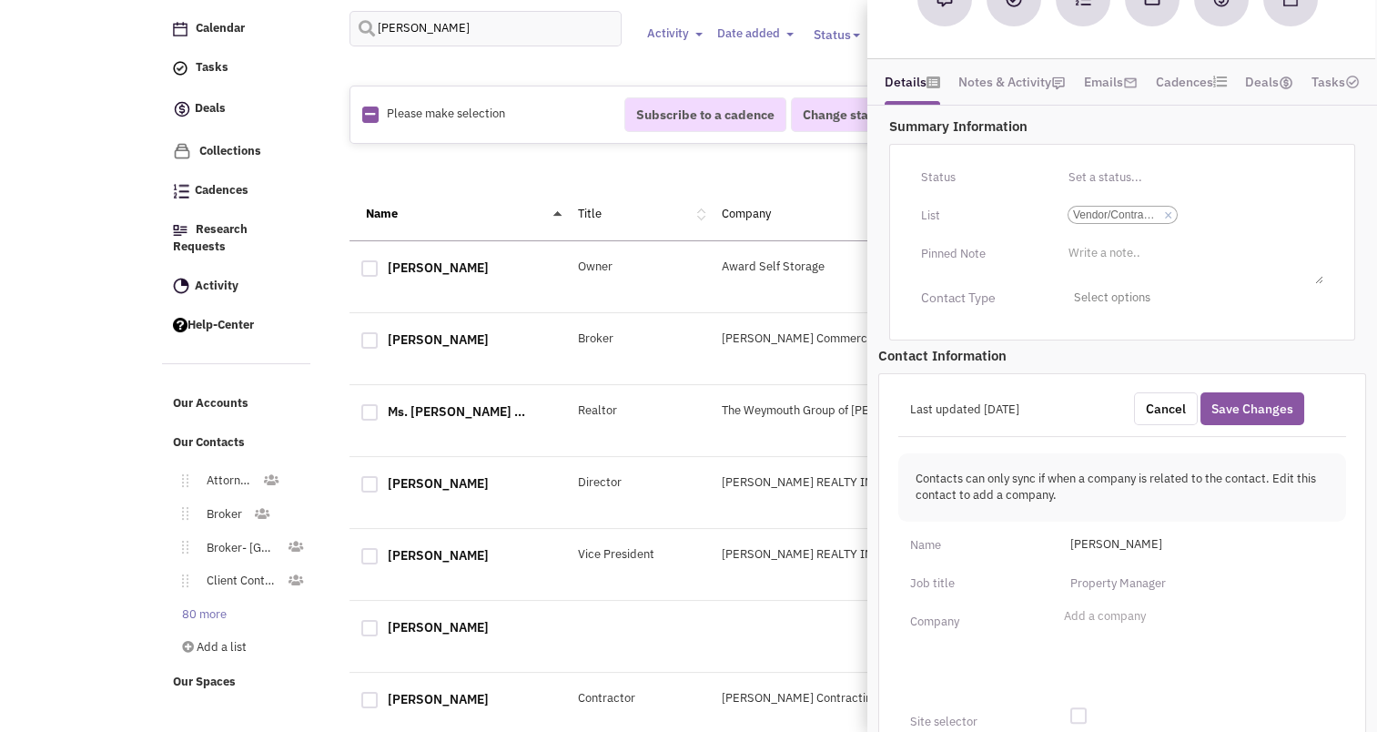
scroll to position [189, 0]
click at [1089, 580] on input "text" at bounding box center [1196, 582] width 275 height 29
type input "C"
type input "Vice President"
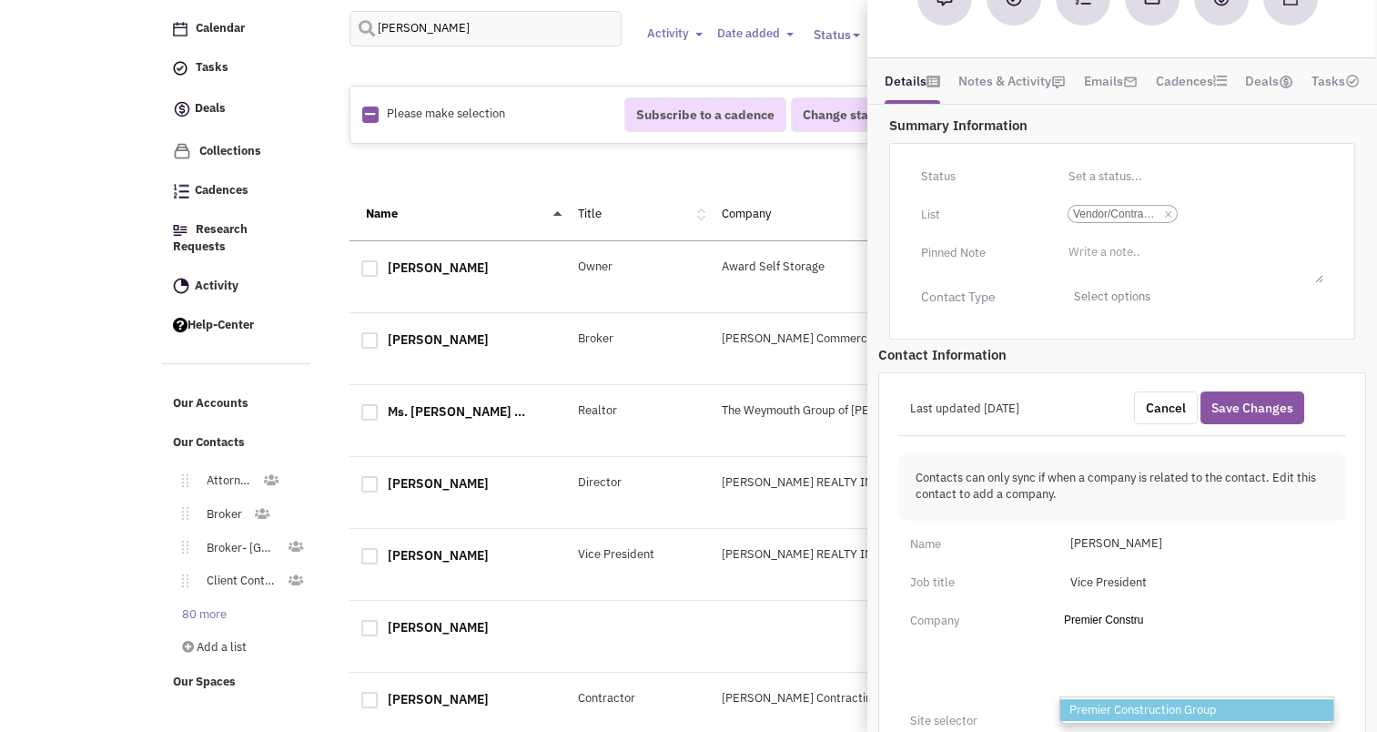
type input "Premier Constru"
click at [1142, 704] on li "Premier Construction Group" at bounding box center [1196, 710] width 273 height 23
click at [0, 0] on select "Add a company Premier Constru Premier Construction Group" at bounding box center [0, 0] width 0 height 0
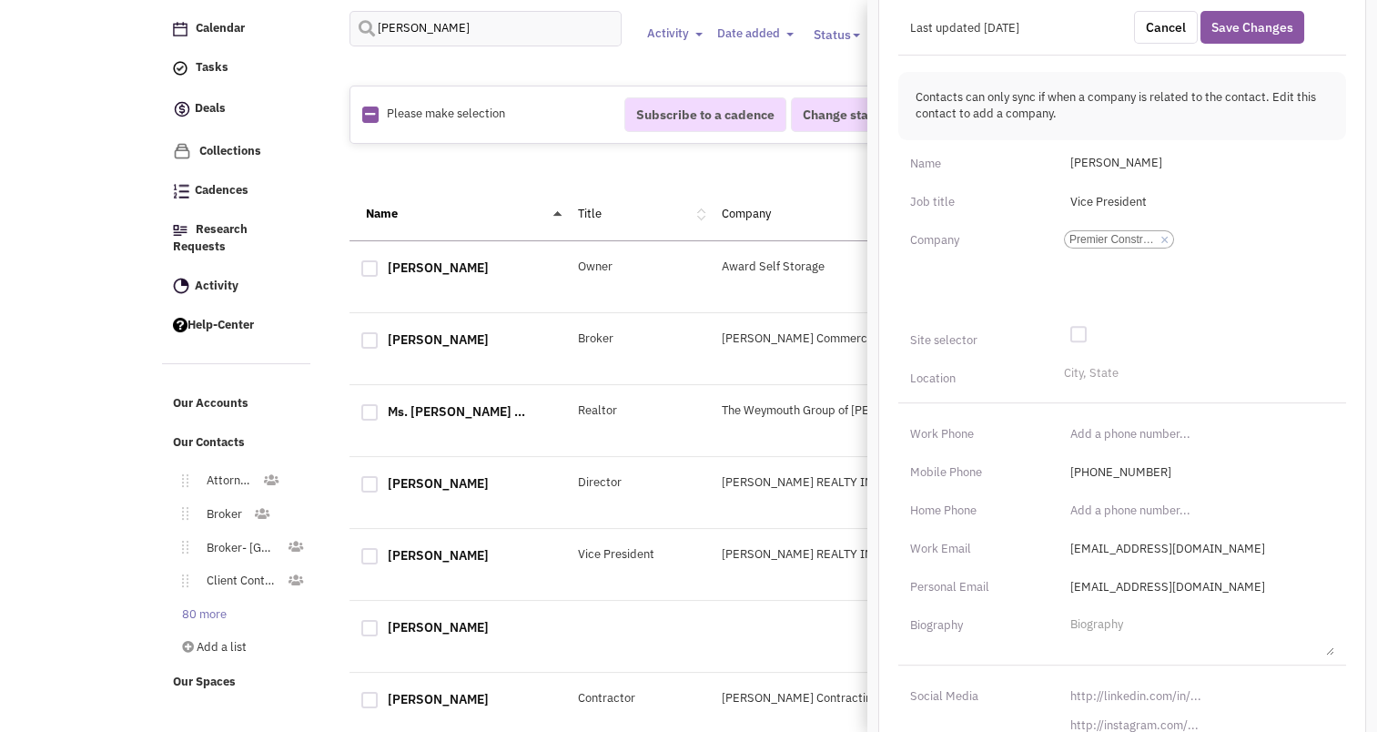
scroll to position [635, 0]
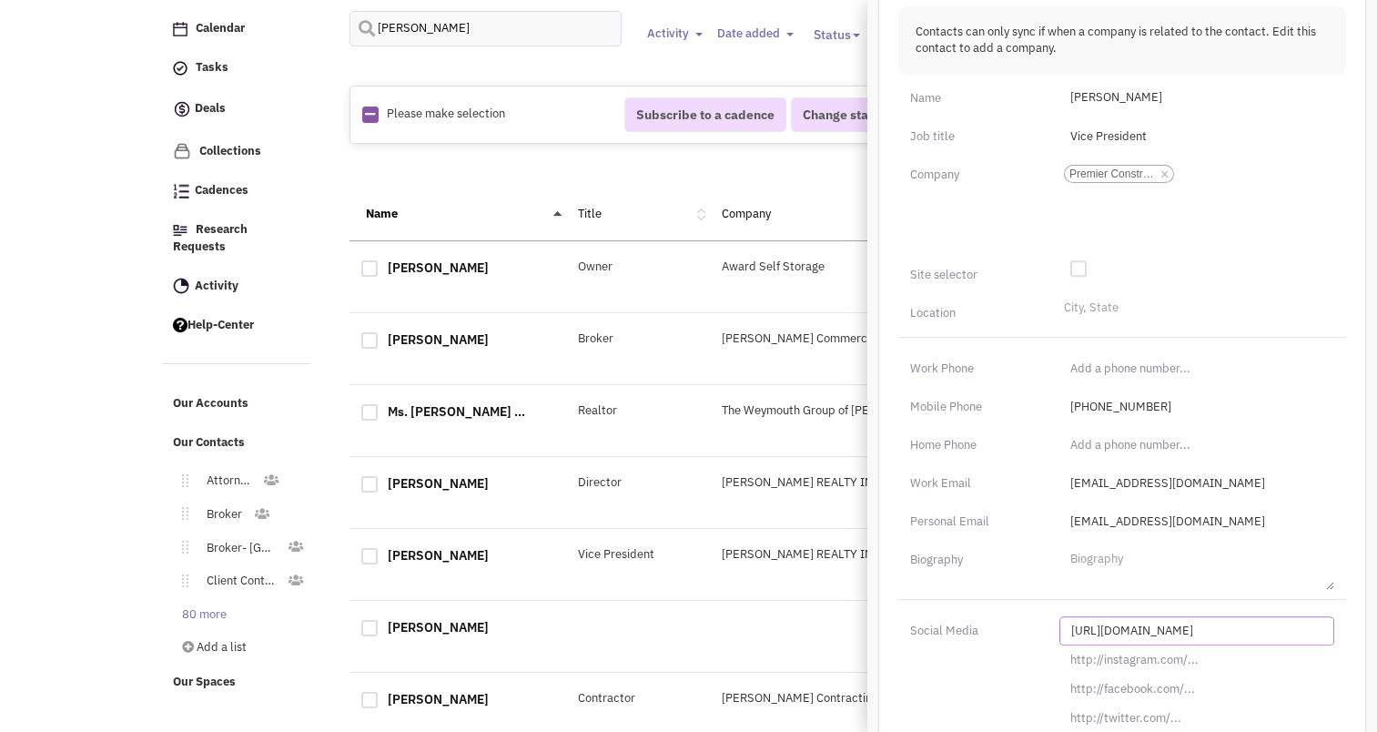
click at [1111, 629] on input "http://linkedin.com/in/" at bounding box center [1196, 630] width 275 height 29
paste input "s://www.linkedin.com/in/chris-keller-b26572112"
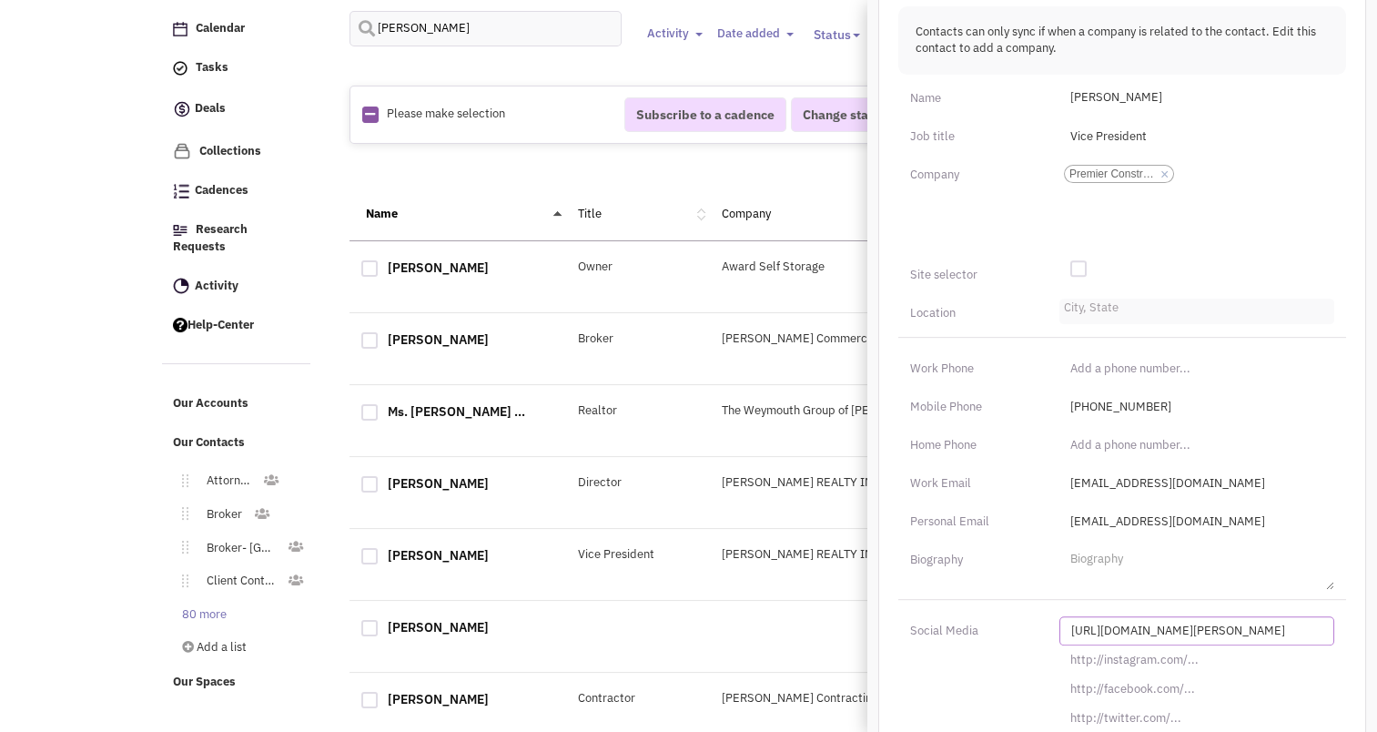
type input "https://www.linkedin.com/in/chris-keller-b26572112/"
click at [1100, 308] on li "City, State" at bounding box center [1088, 305] width 59 height 14
click at [0, 0] on select "City, State" at bounding box center [0, 0] width 0 height 0
type input "Dillsbur"
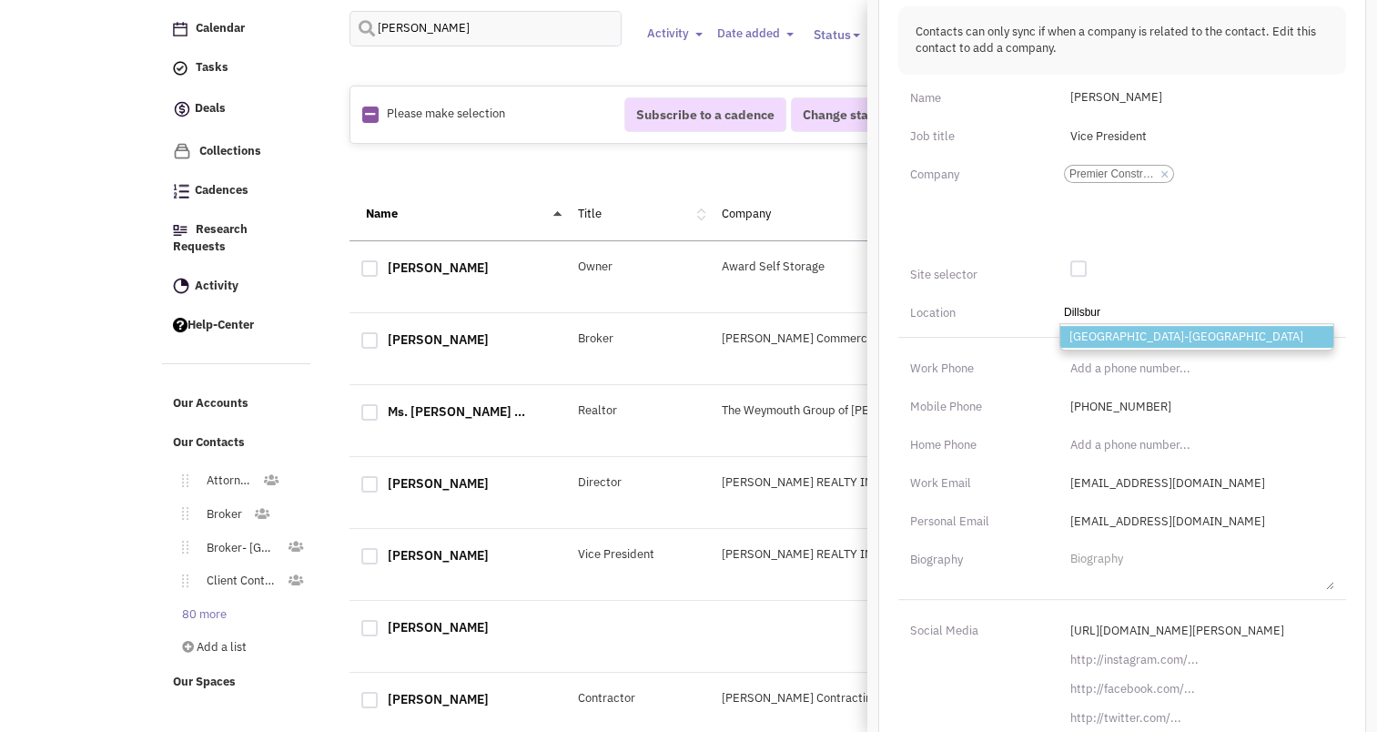
click at [1110, 336] on li "Dillsburg-PA" at bounding box center [1196, 337] width 273 height 23
click at [0, 0] on select "City, State Dillsbur Dillsburg-PA" at bounding box center [0, 0] width 0 height 0
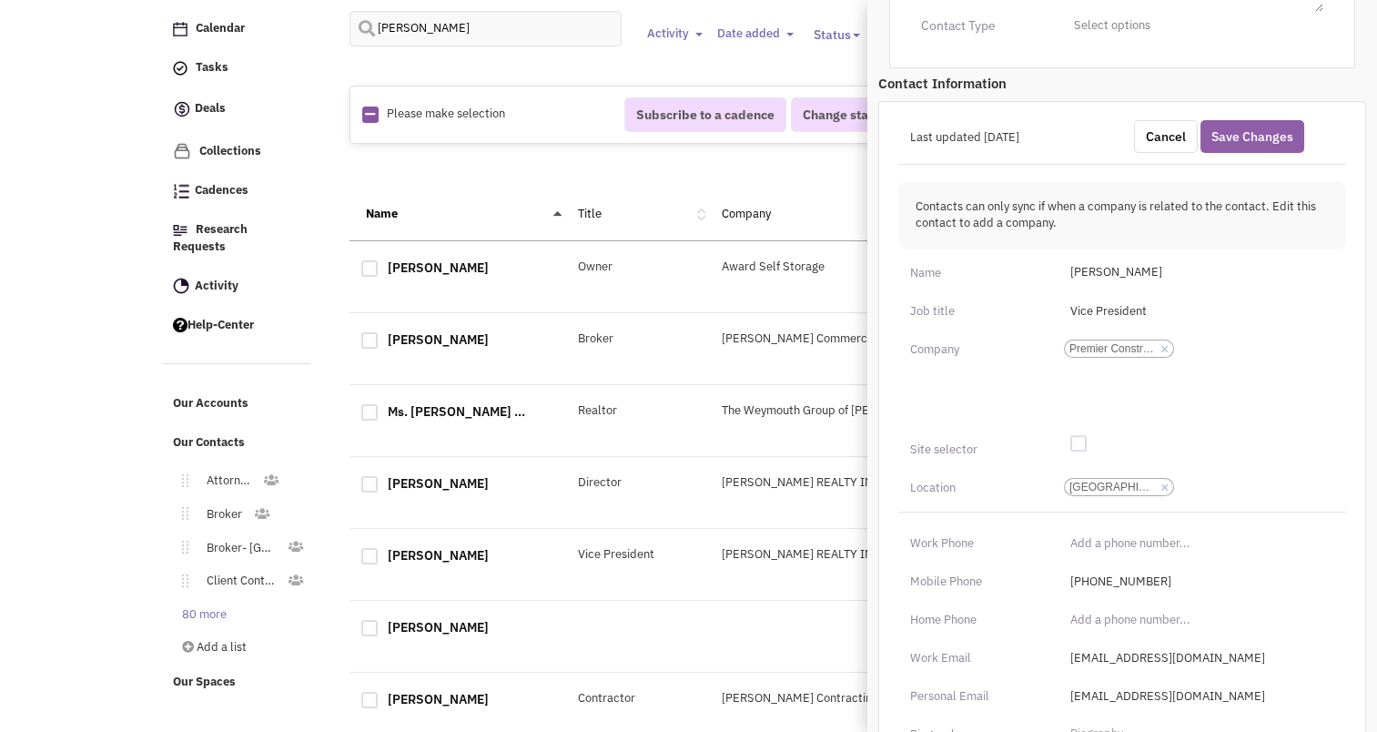
click at [1239, 127] on button "Save Changes" at bounding box center [1252, 136] width 104 height 33
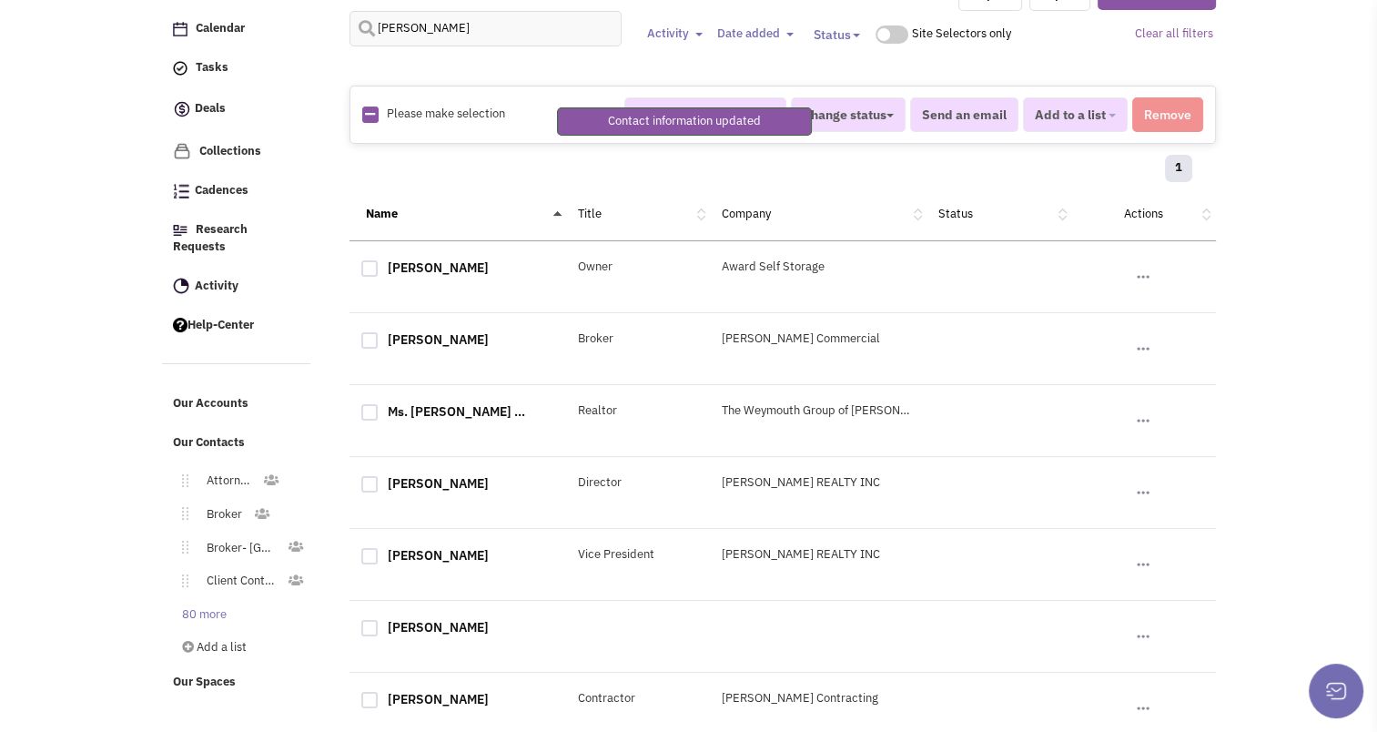
scroll to position [236, 0]
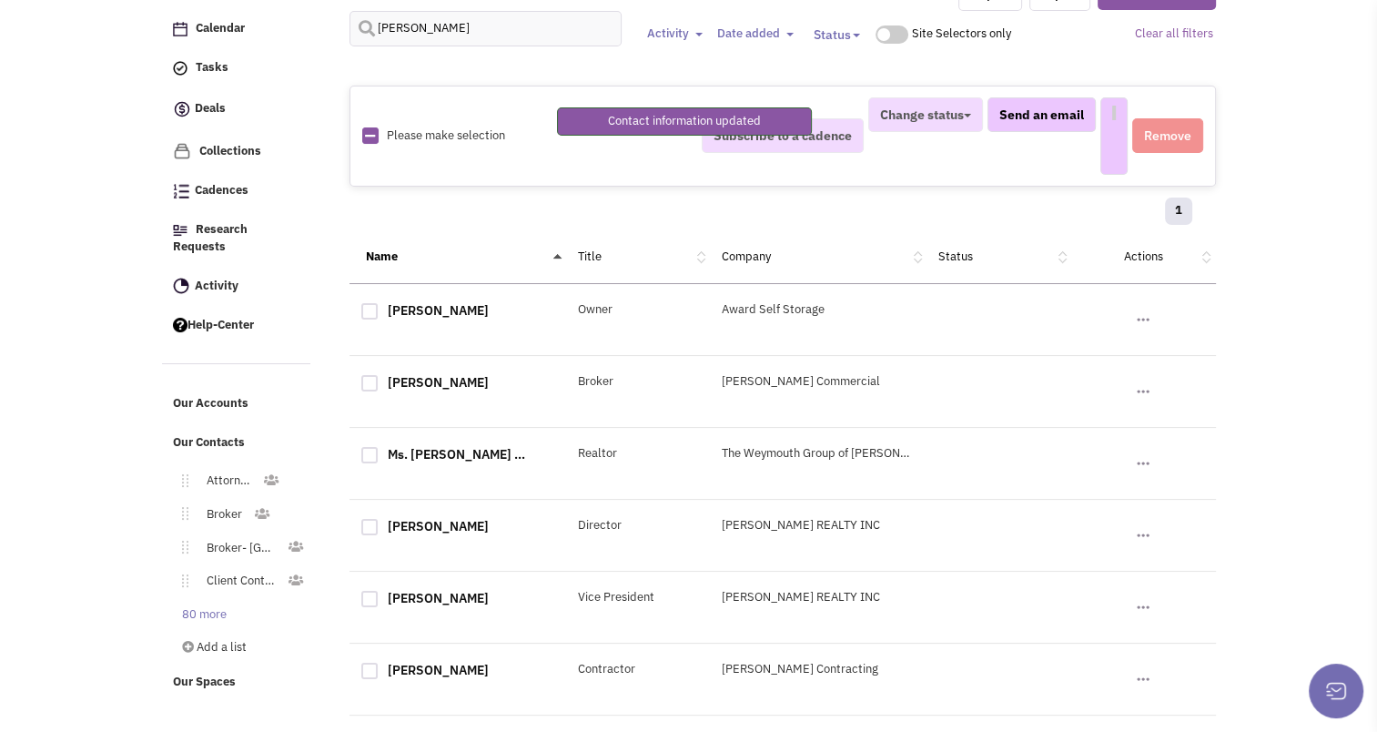
select select
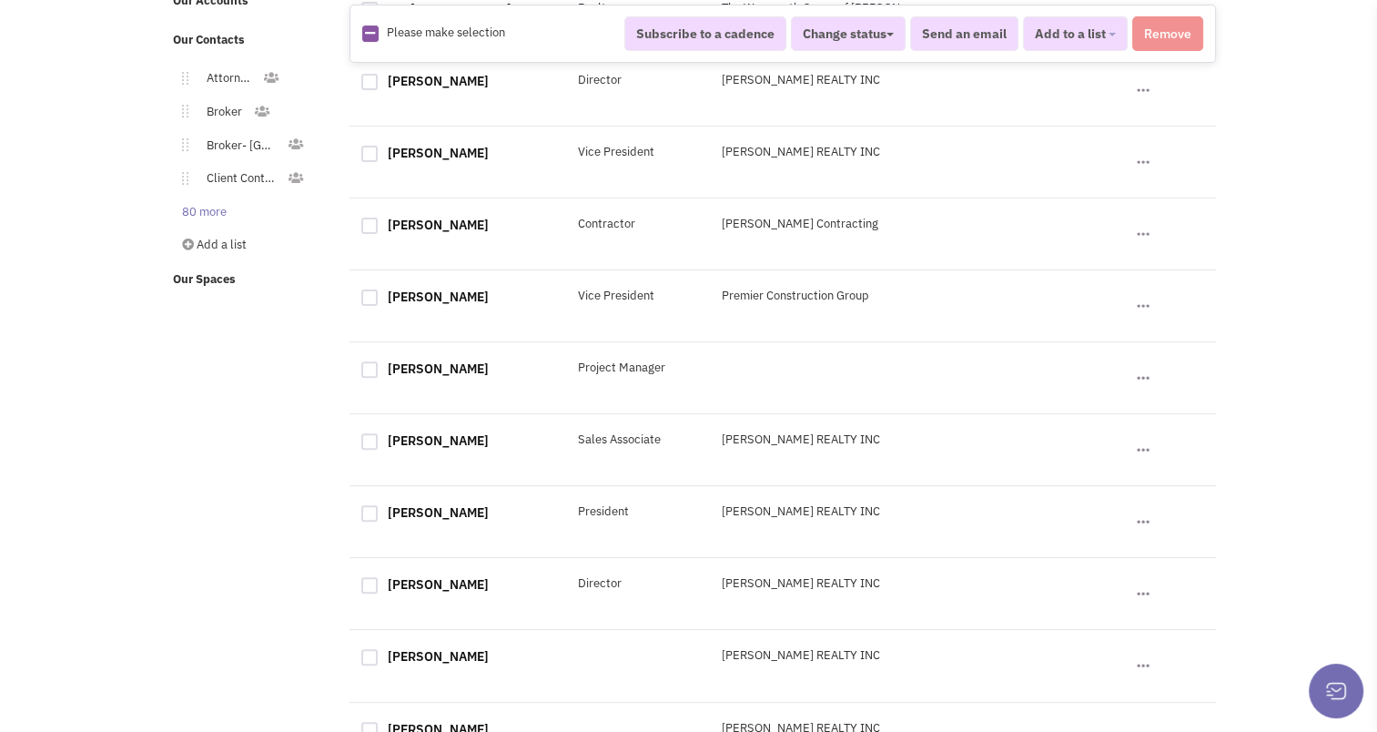
scroll to position [516, 0]
click at [444, 371] on link "Dennis Hoffer" at bounding box center [438, 369] width 101 height 16
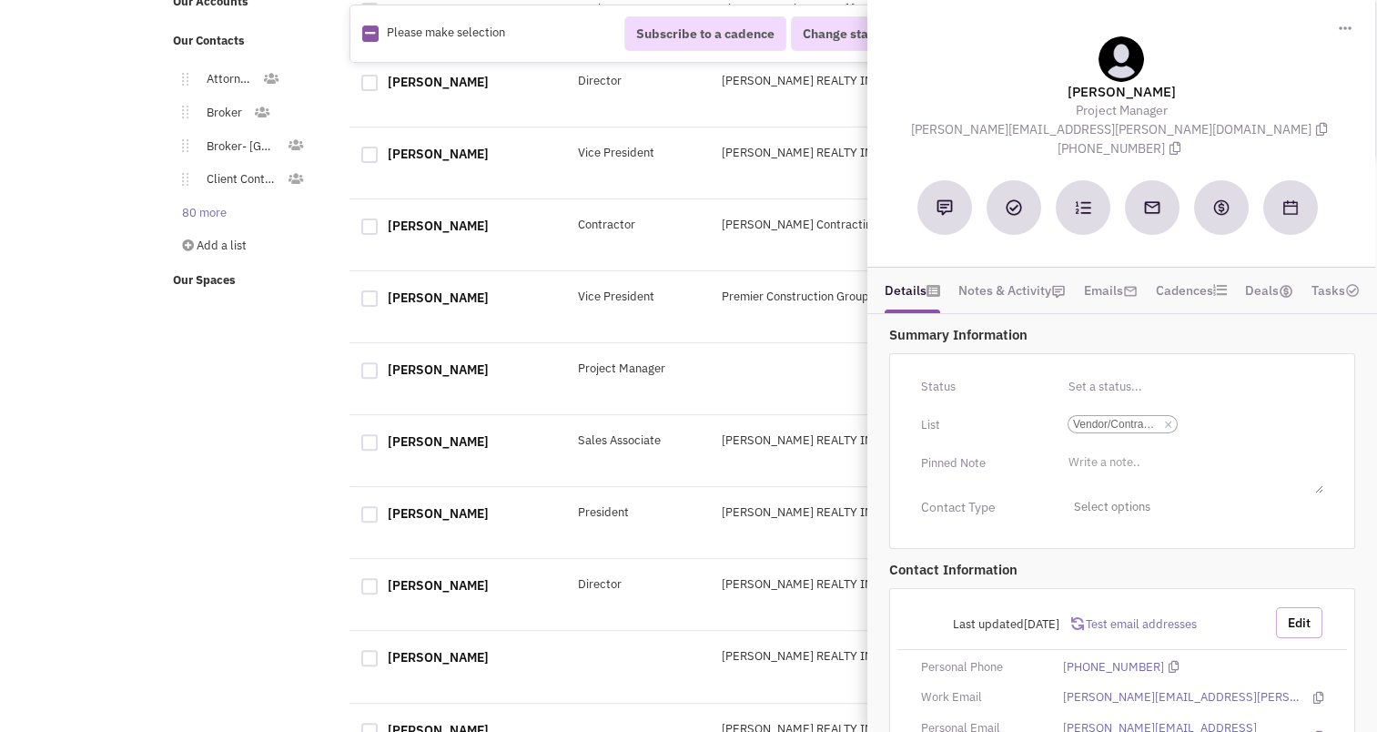
click at [1292, 607] on button "Edit" at bounding box center [1299, 622] width 46 height 31
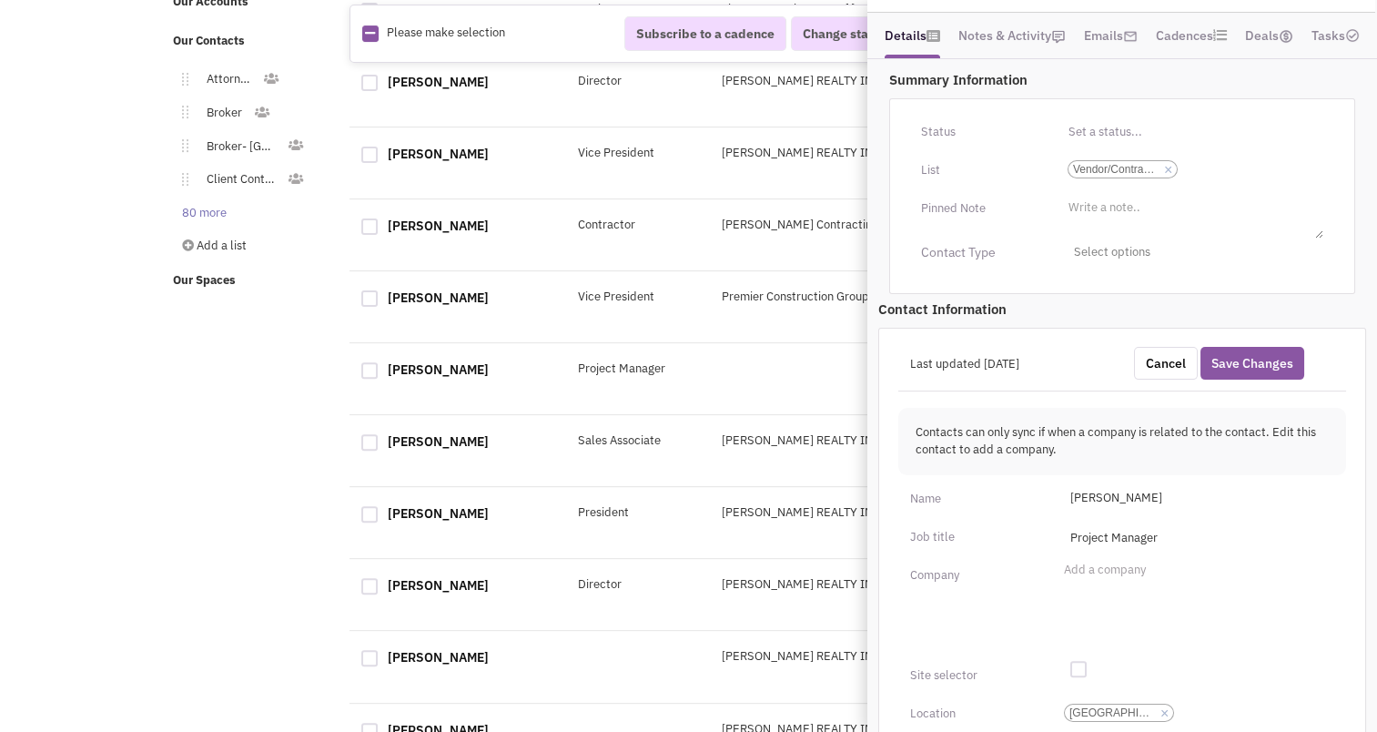
scroll to position [324, 0]
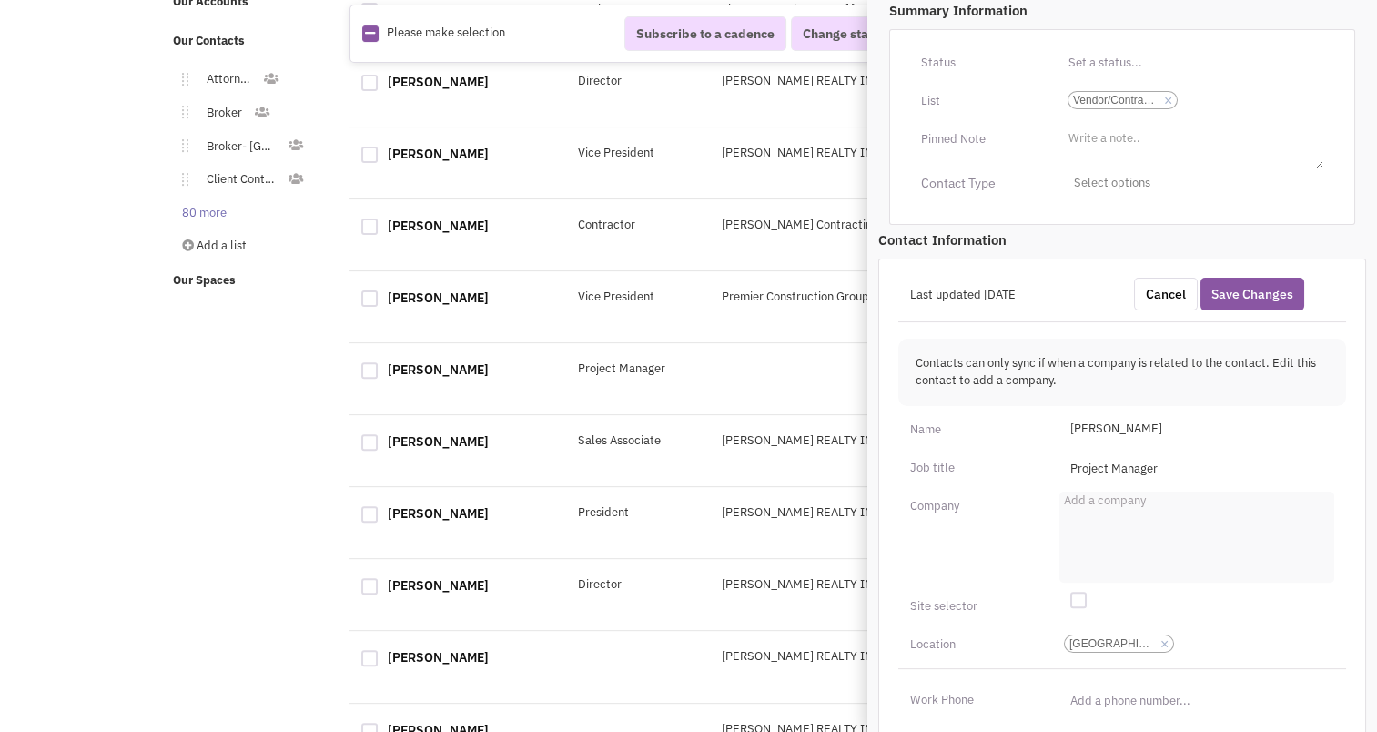
click at [1110, 491] on li "Add a company" at bounding box center [1102, 498] width 86 height 14
click at [0, 0] on select "Add a company" at bounding box center [0, 0] width 0 height 0
type input "L"
type input "RLS Construction Group"
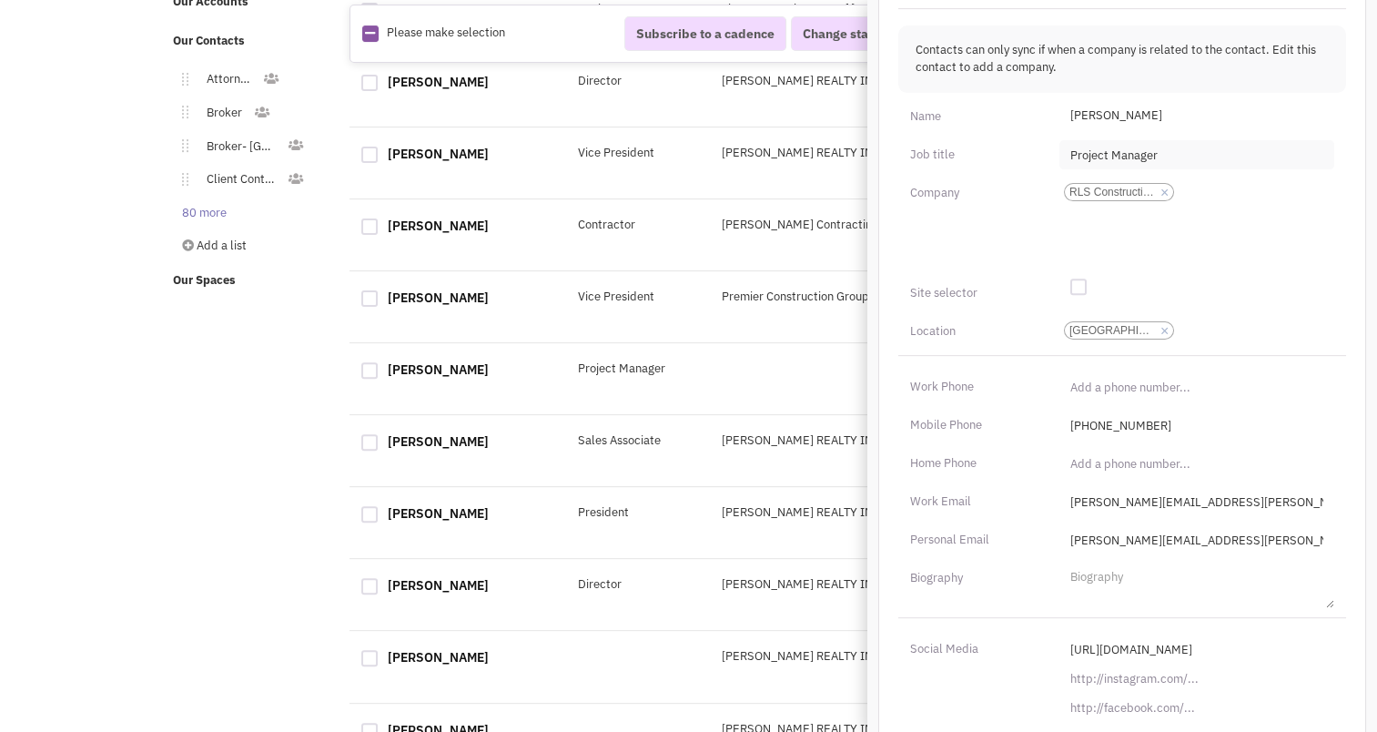
scroll to position [639, 0]
click at [1168, 487] on input "dennis.hoffer@kellercontractingllc.com" at bounding box center [1196, 499] width 275 height 29
drag, startPoint x: 1154, startPoint y: 476, endPoint x: 1252, endPoint y: 473, distance: 98.3
click at [1252, 485] on input "dennis.hoffer@kellercontractingllc.com" at bounding box center [1196, 499] width 275 height 29
type input "dennis.hoffer@rlsconstructiongroup.com"
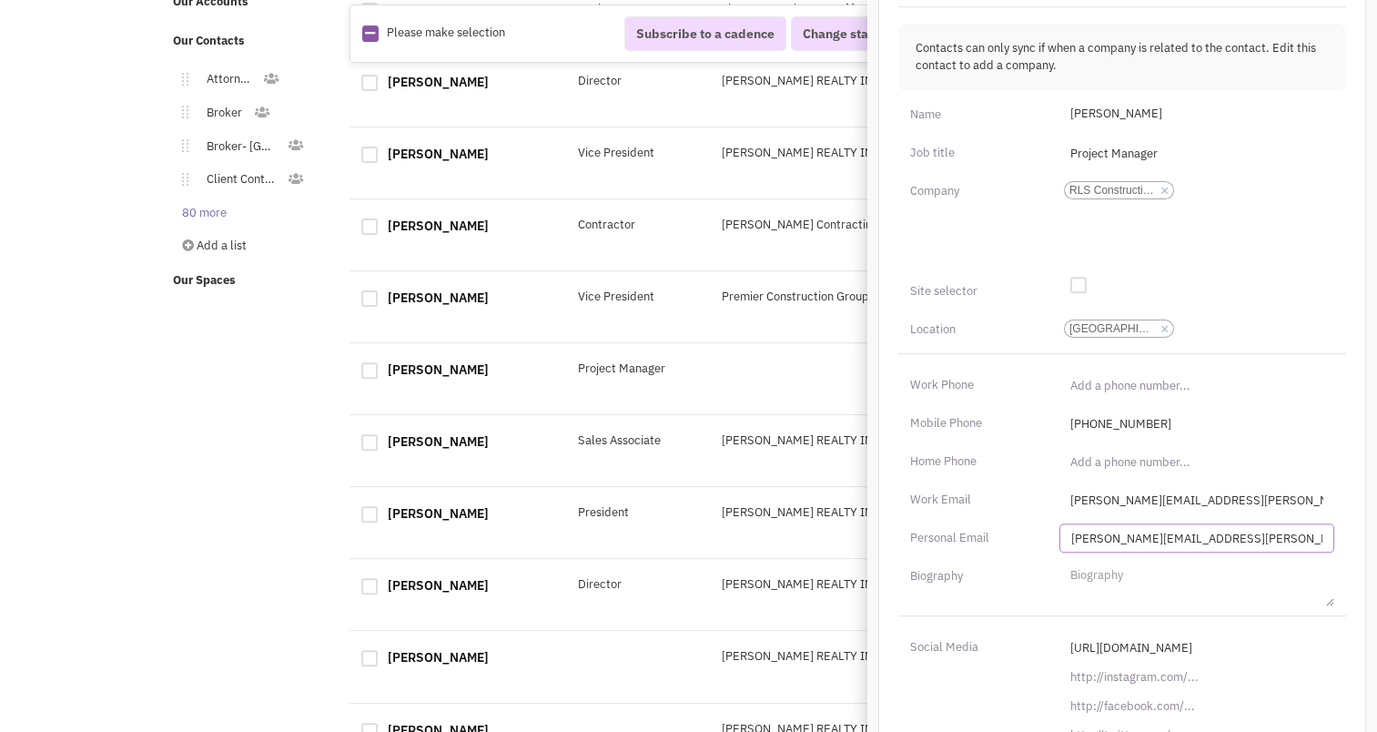
click at [1186, 523] on input "dennis.hoffer@kellercontractingllc.com" at bounding box center [1196, 537] width 275 height 29
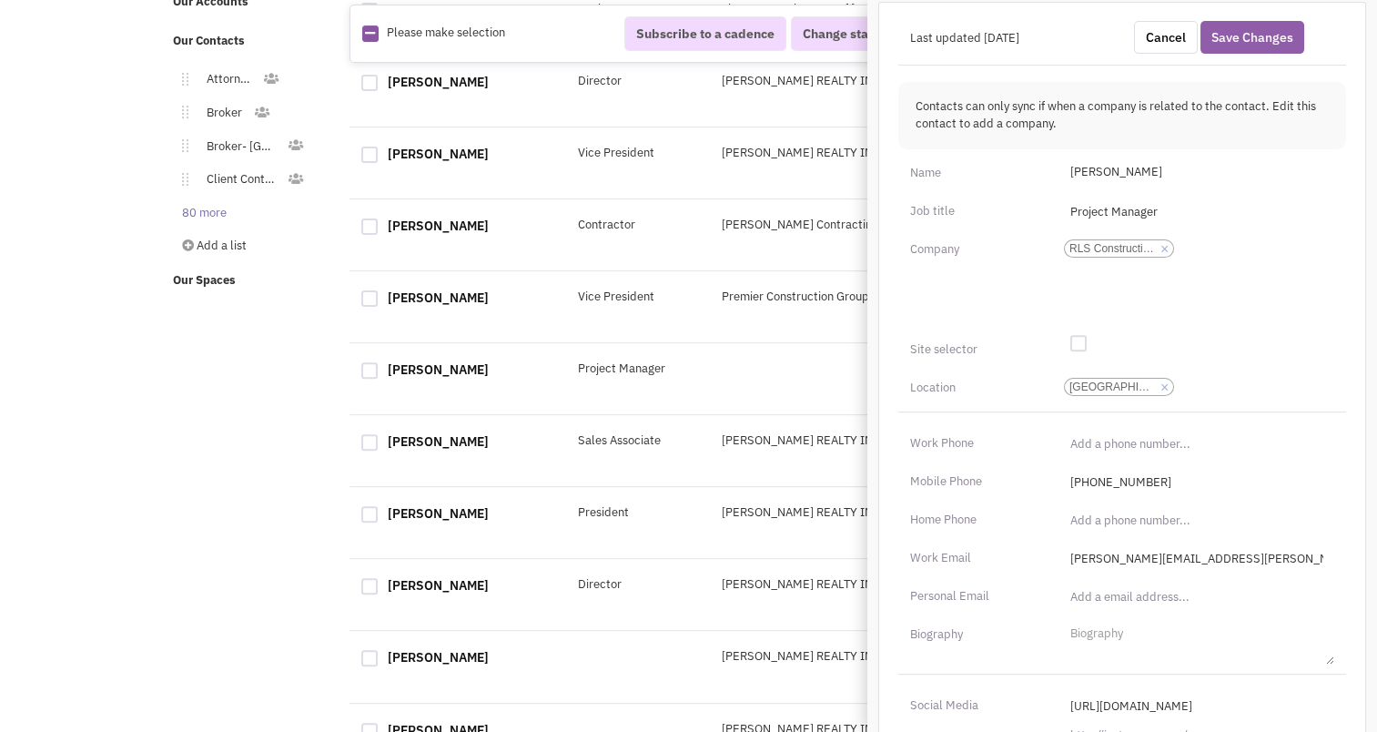
scroll to position [579, 0]
click at [1173, 693] on input "https://kellercontractingllc.com/who-we-are/" at bounding box center [1196, 707] width 275 height 29
type input "v"
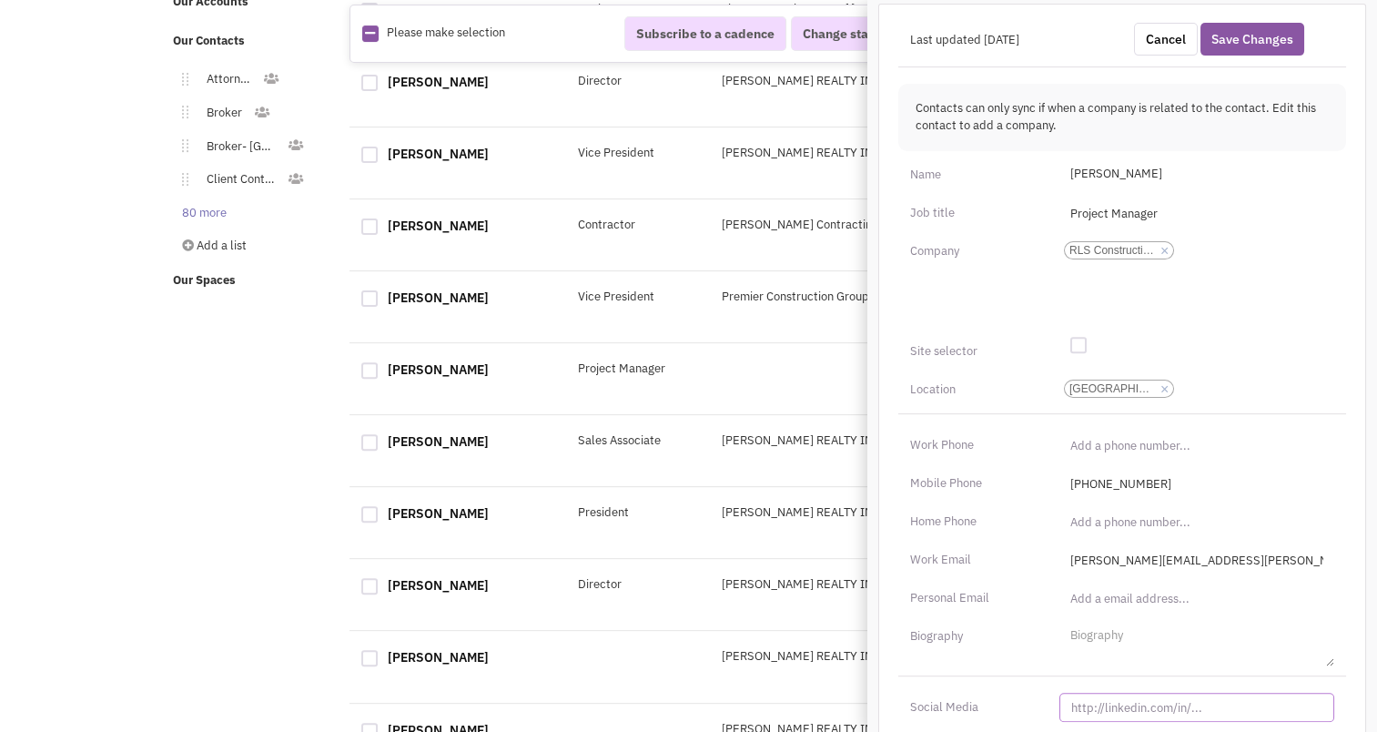
paste input "https://www.linkedin.com/in/dennis-hoffer-2aa609306/"
type input "https://www.linkedin.com/in/dennis-hoffer-2aa609306/"
click at [1216, 23] on button "Save Changes" at bounding box center [1252, 39] width 104 height 33
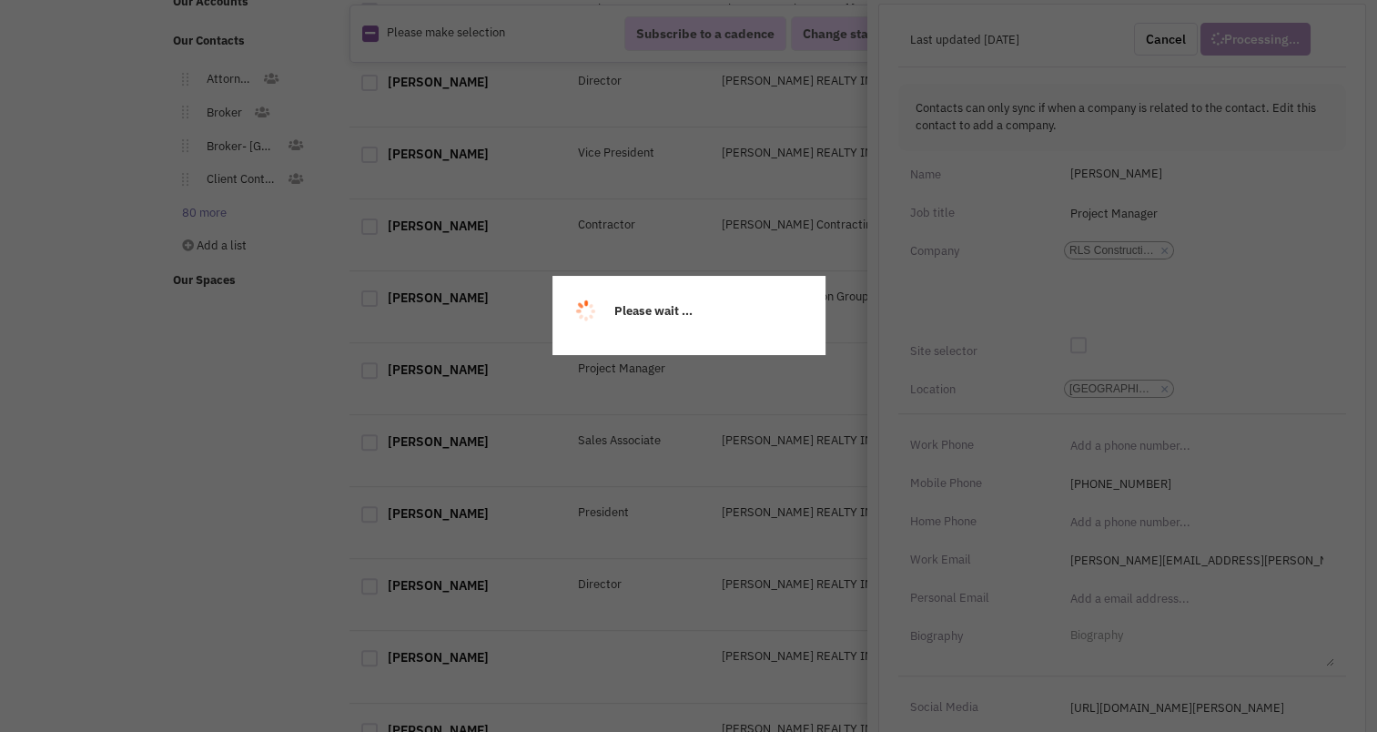
scroll to position [207, 0]
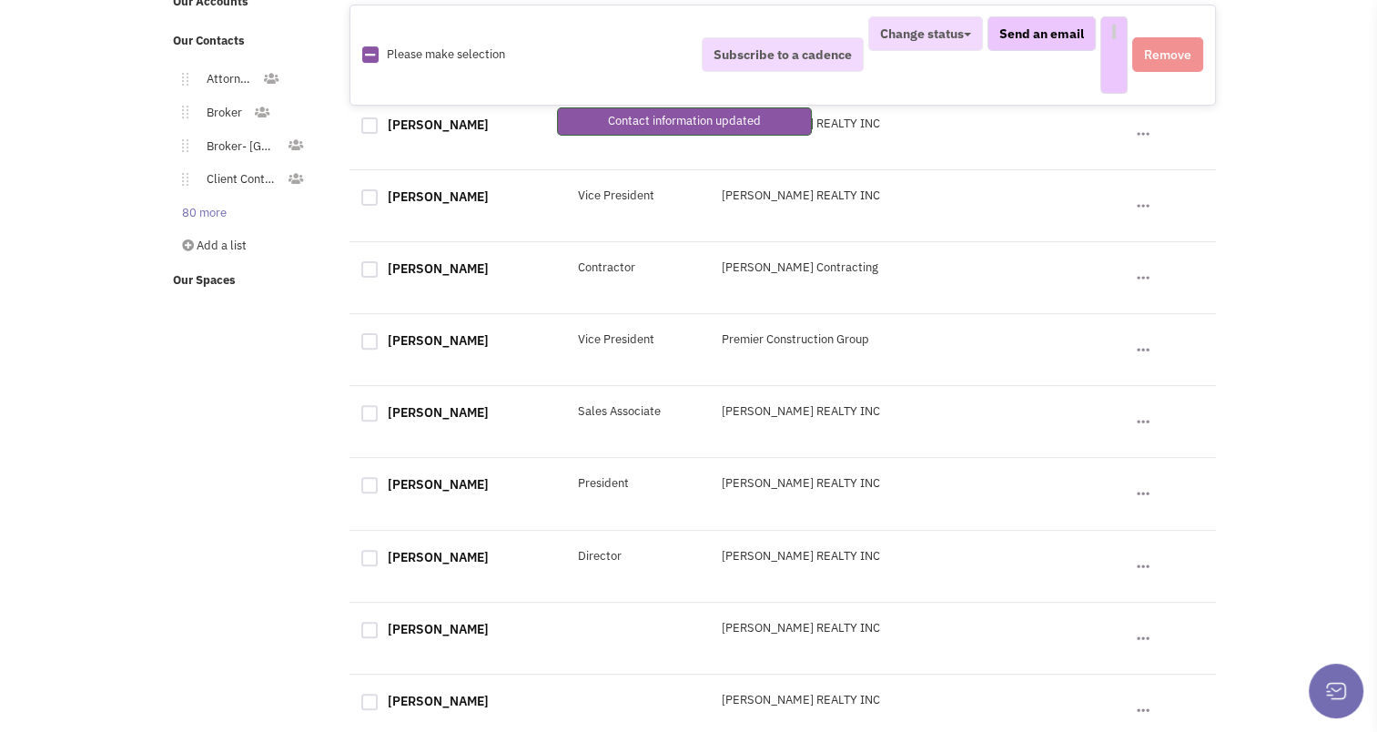
select select
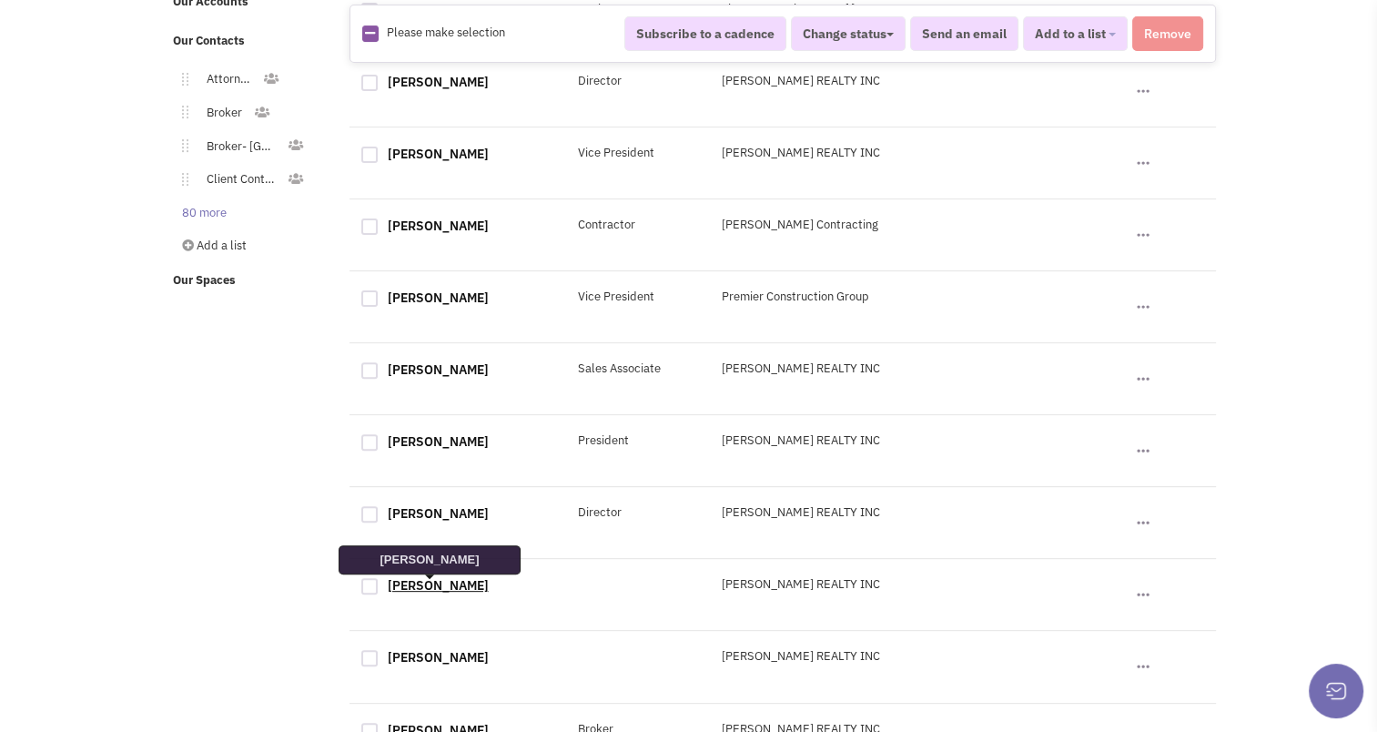
click at [444, 588] on link "keith Sealover" at bounding box center [438, 585] width 101 height 16
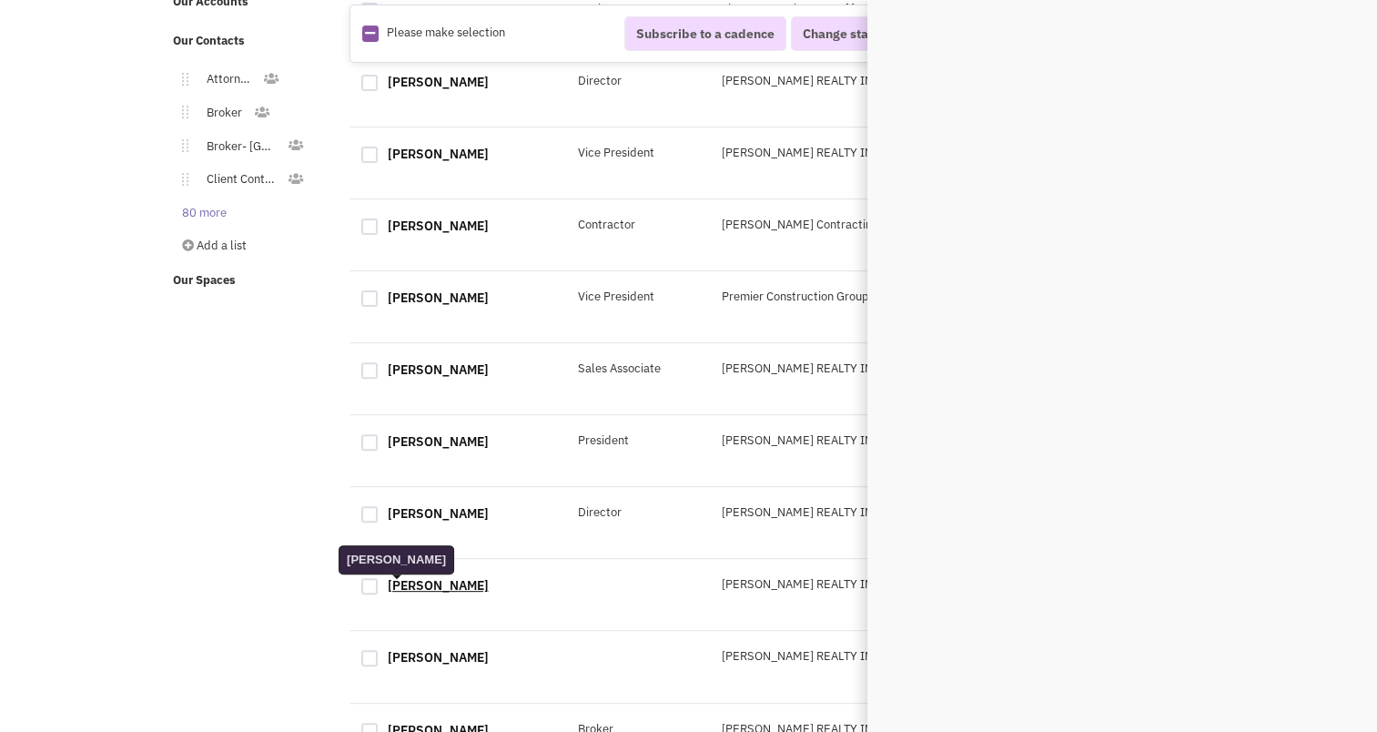
scroll to position [0, 0]
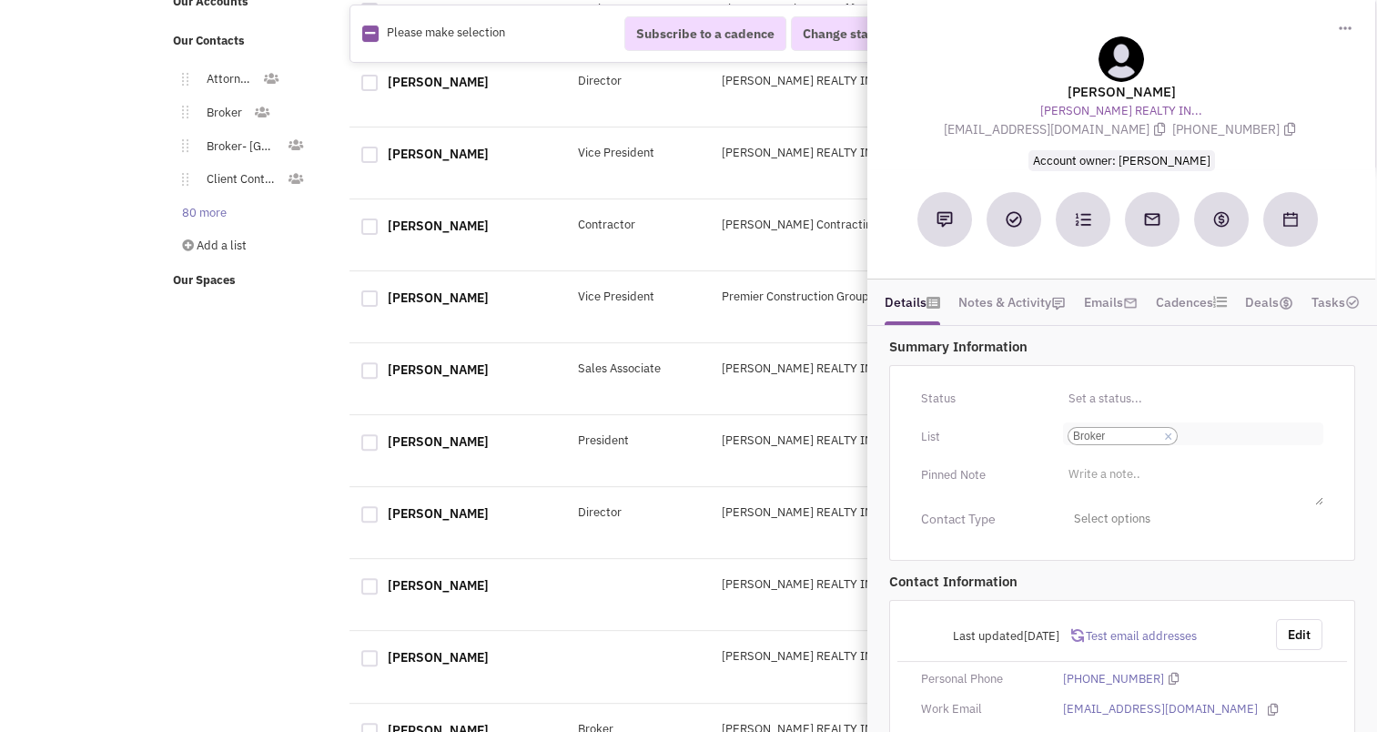
click at [1205, 433] on input "Select a list... Broker Select a list... × Broker" at bounding box center [1202, 436] width 40 height 18
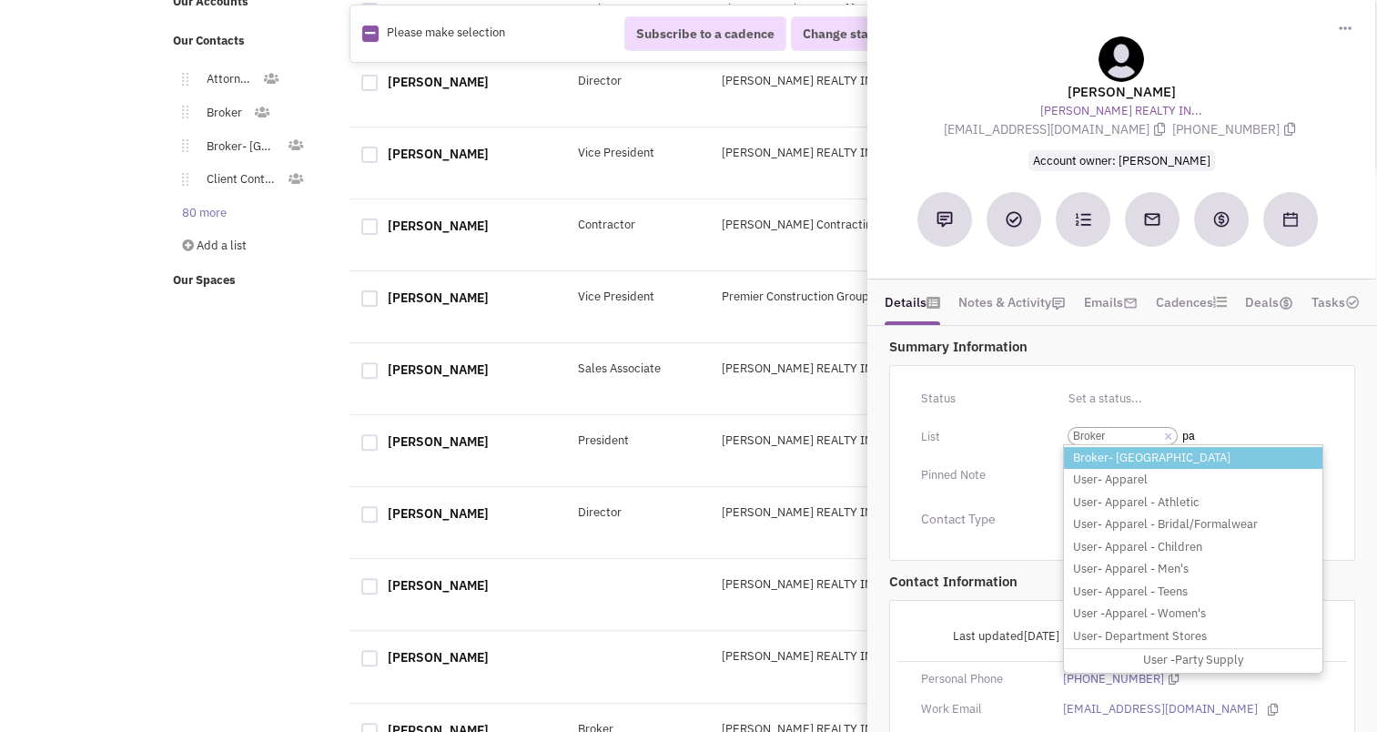
type input "pa"
click at [1136, 448] on li "Broker- PA" at bounding box center [1193, 458] width 258 height 23
click at [0, 0] on select "Select a list... Broker" at bounding box center [0, 0] width 0 height 0
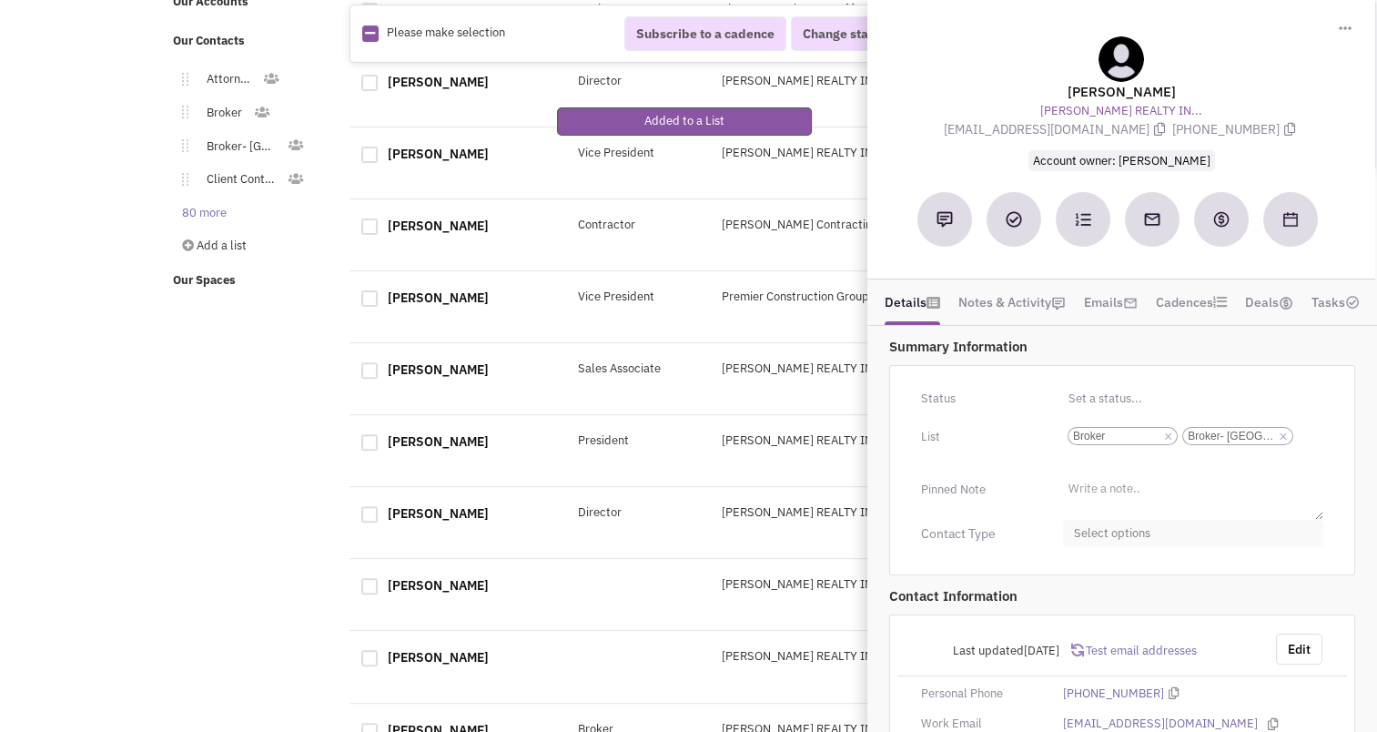
click at [1090, 531] on span "Select options" at bounding box center [1193, 534] width 260 height 28
click at [1079, 598] on div at bounding box center [1081, 605] width 16 height 16
checkbox input "true"
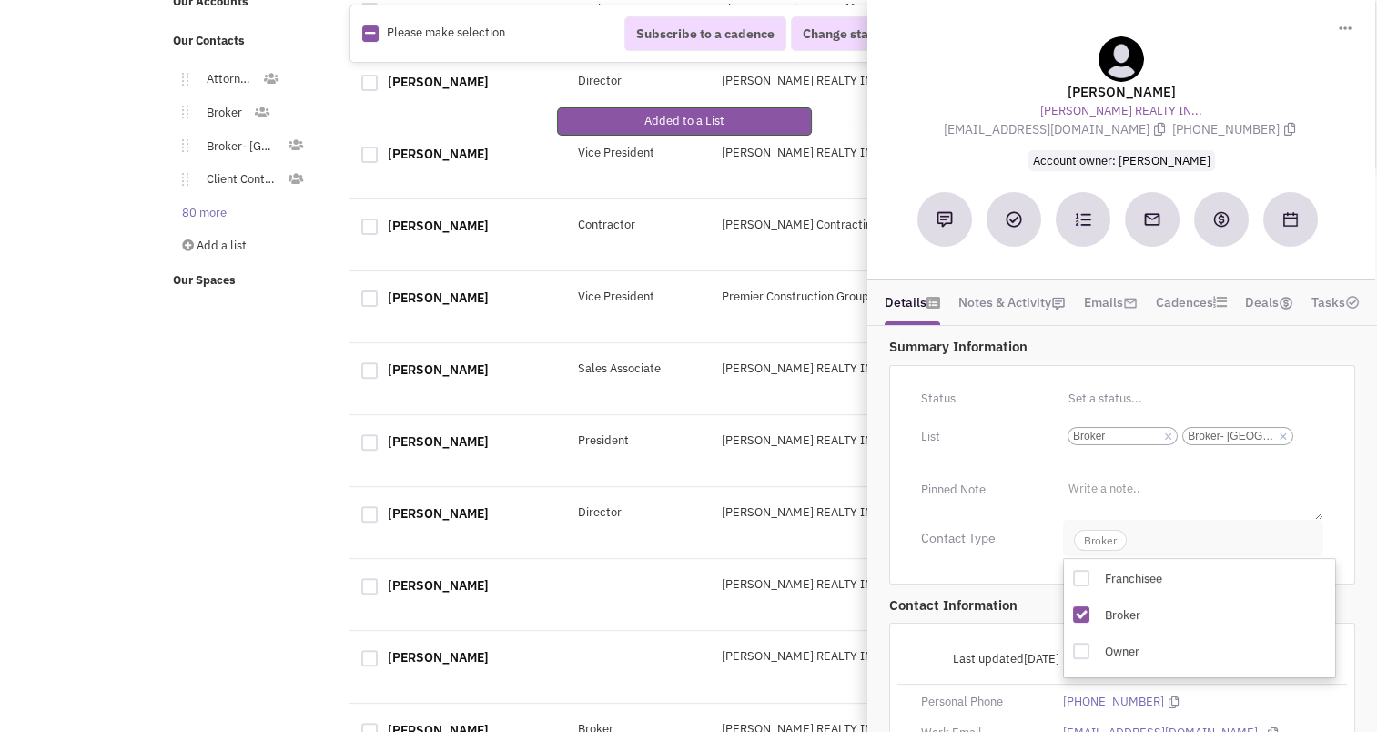
click at [1103, 542] on span "Broker" at bounding box center [1100, 540] width 53 height 21
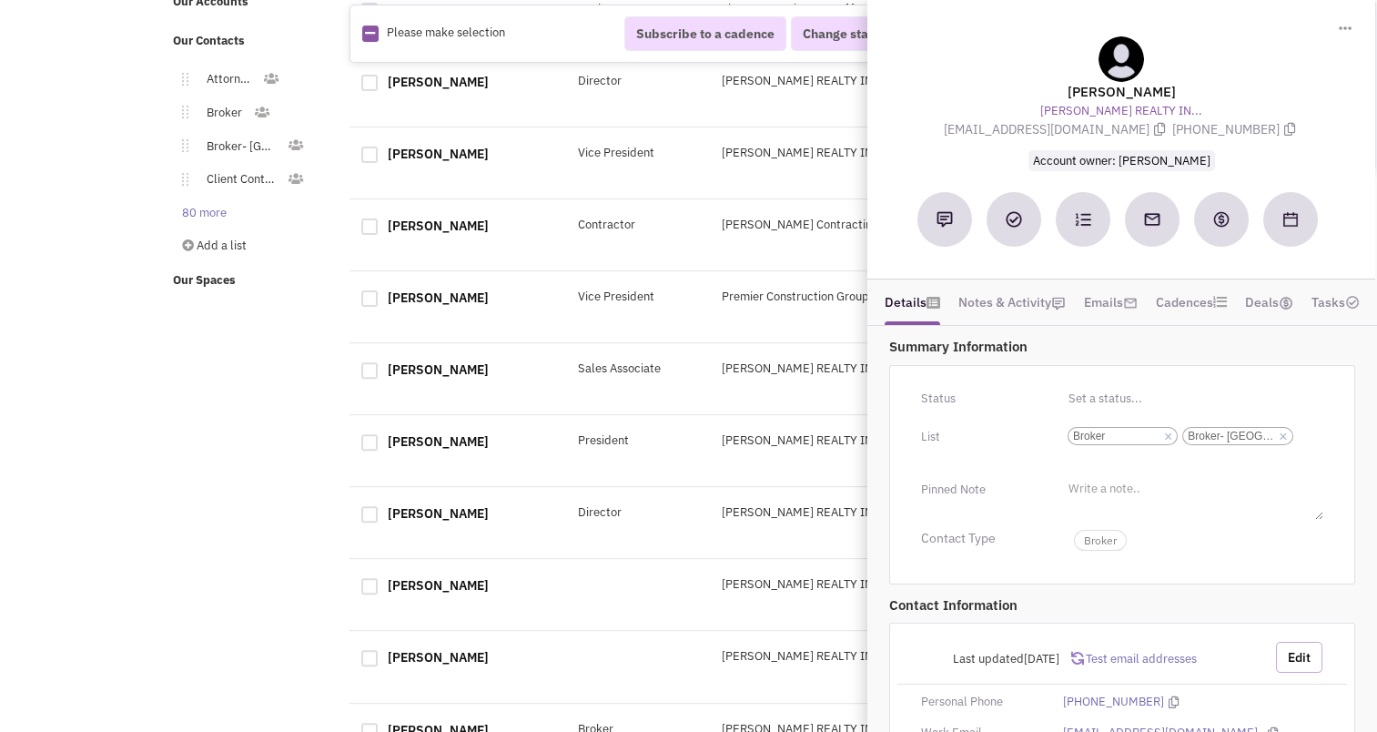
click at [1285, 663] on button "Edit" at bounding box center [1299, 657] width 46 height 31
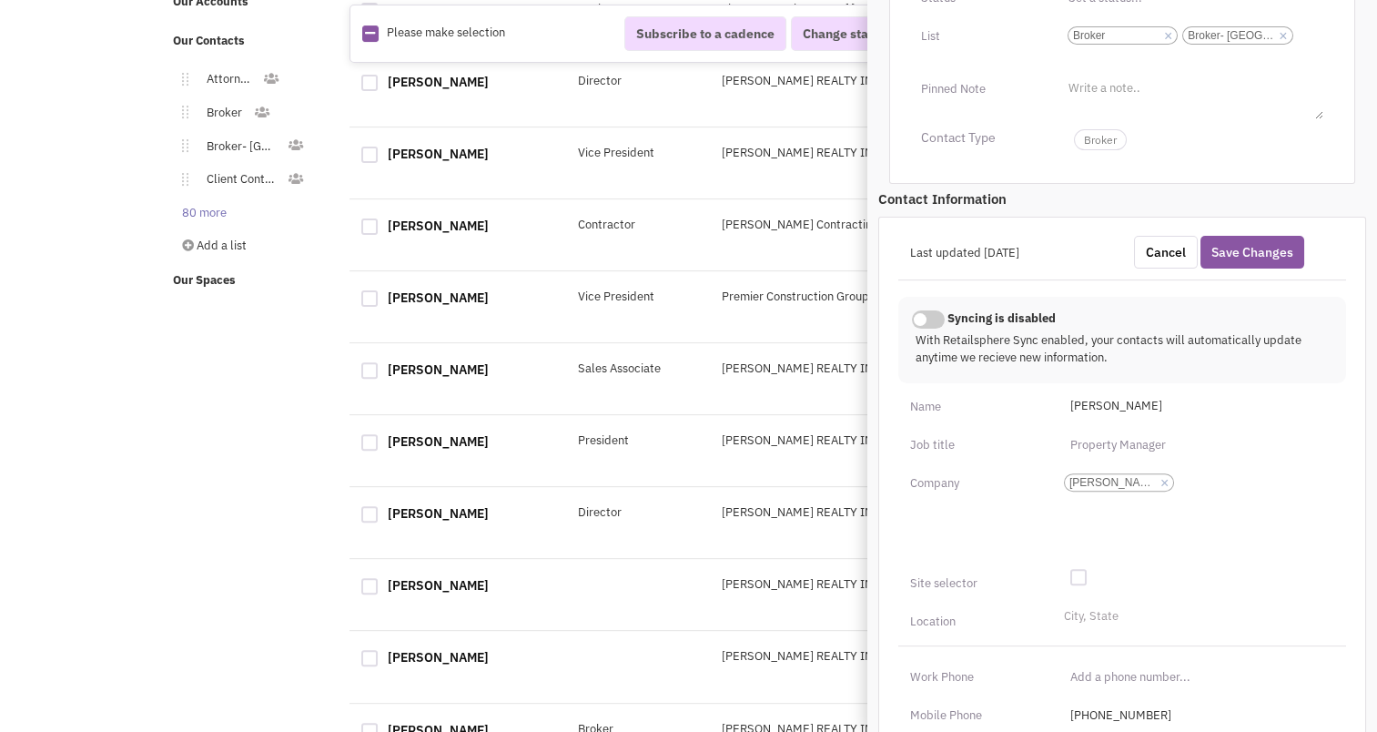
scroll to position [512, 0]
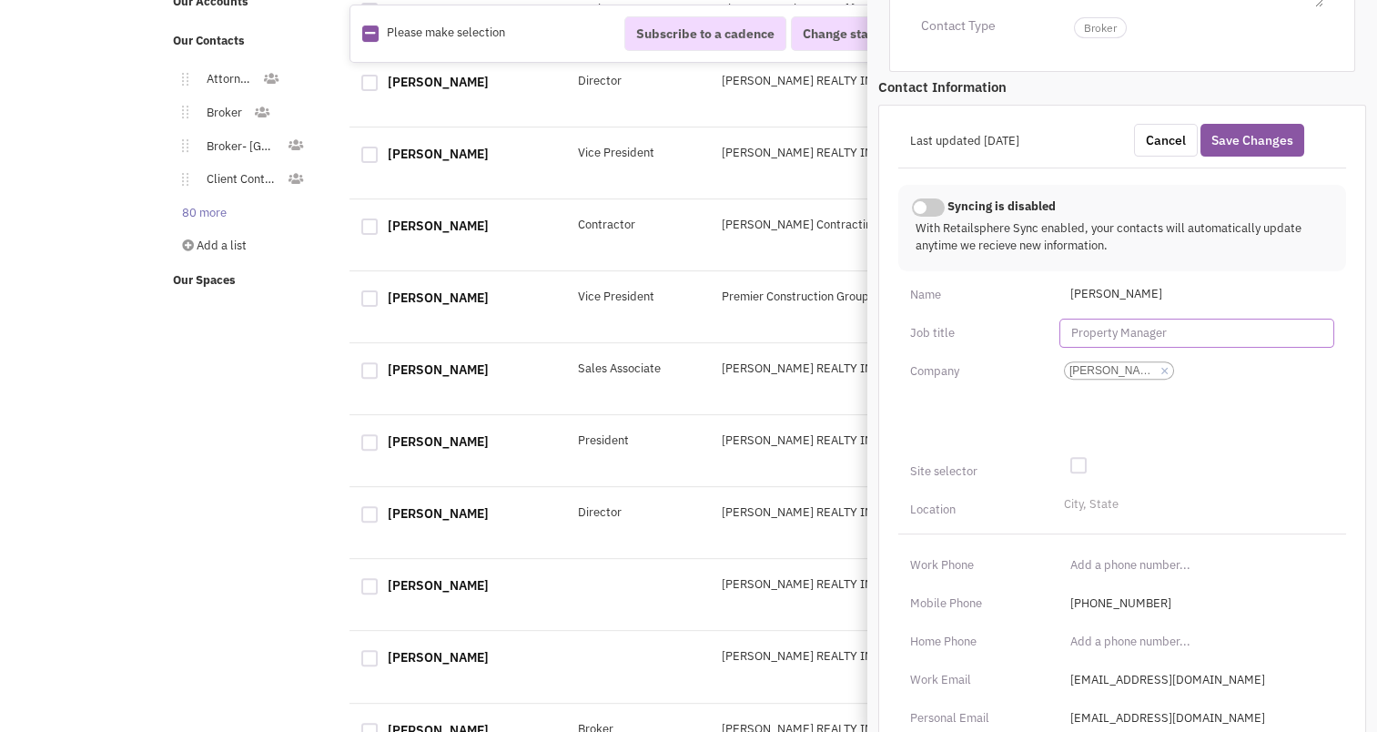
click at [1110, 339] on input "text" at bounding box center [1196, 333] width 275 height 29
type input "Owner"
click at [1075, 285] on span "keith Sealover" at bounding box center [1196, 294] width 275 height 29
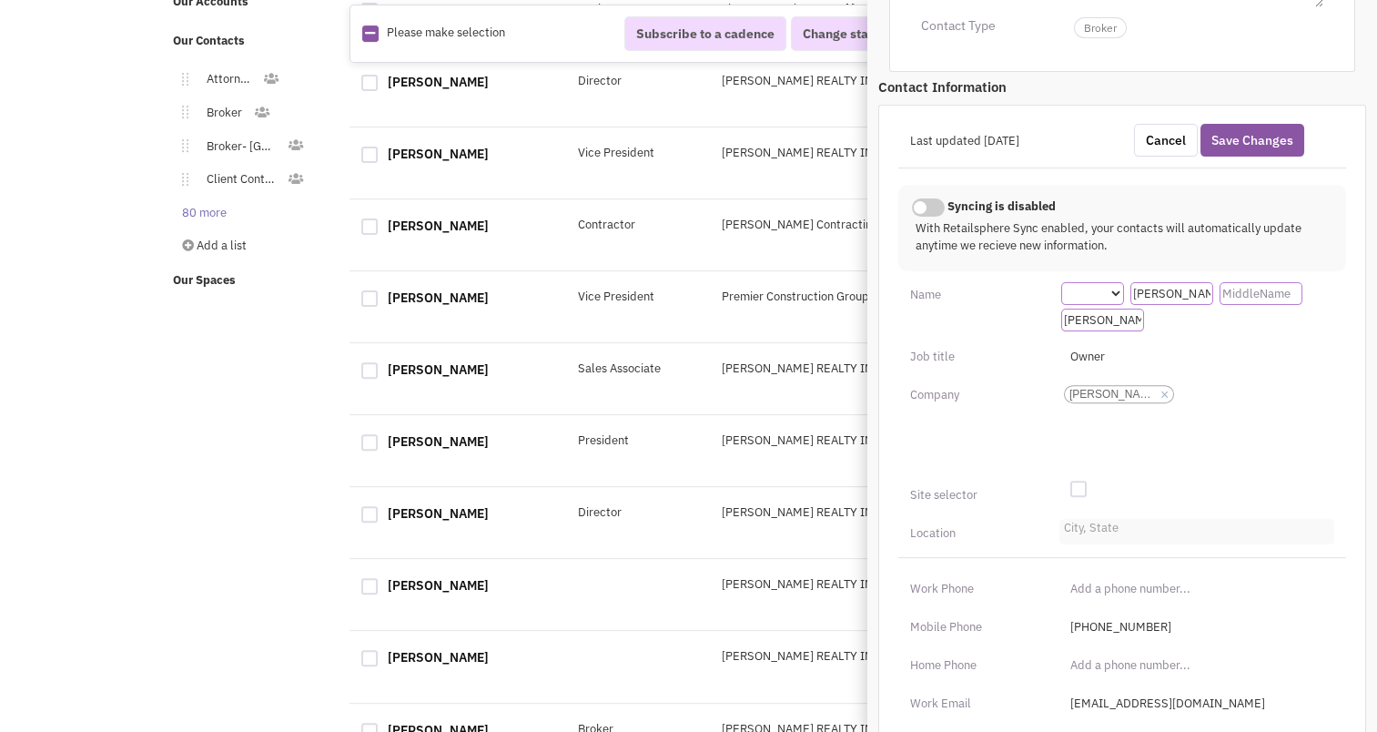
type input "Keith"
click at [1102, 533] on input "City, State" at bounding box center [1084, 532] width 40 height 18
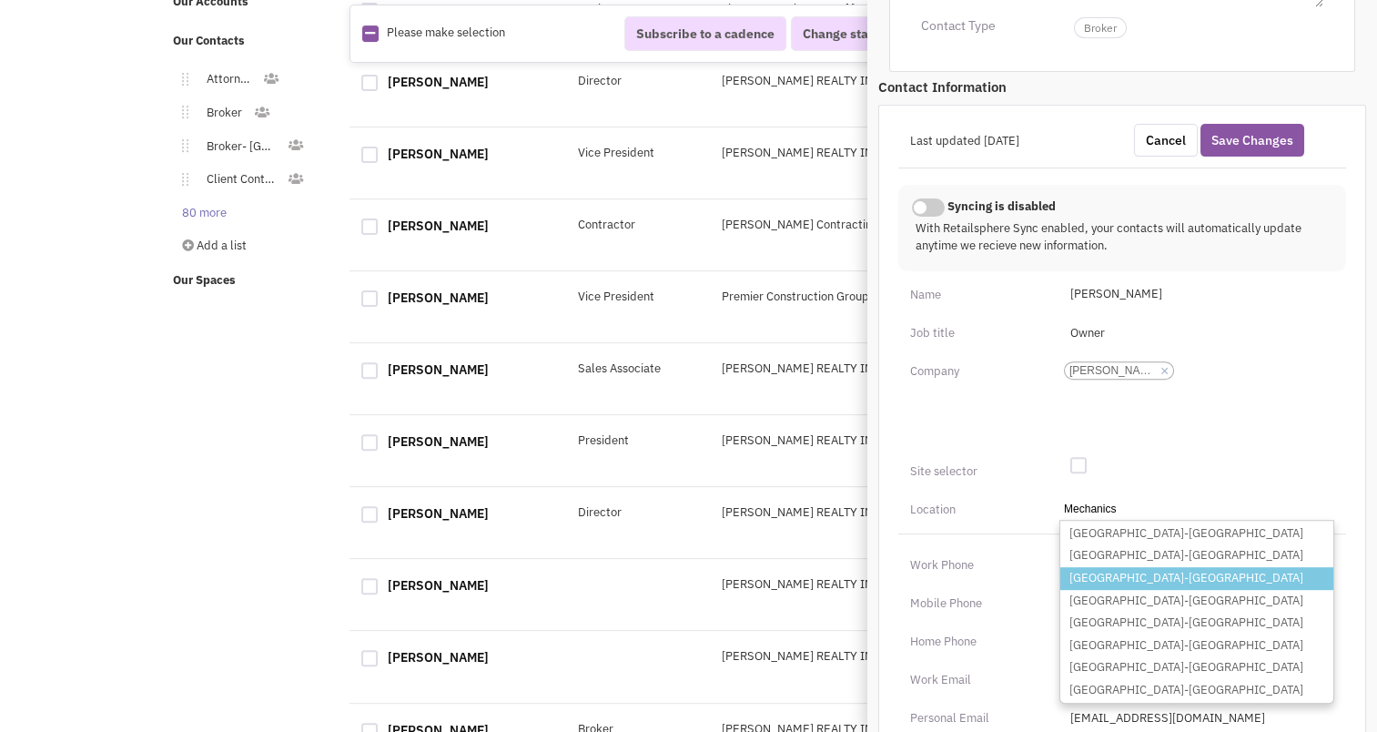
type input "Mechanics"
click at [1103, 569] on li "Mechanicsburg-PA" at bounding box center [1196, 578] width 273 height 23
click at [0, 0] on select "City, State Mechanics Mechanicsburg-IL Mechanicsburg-OH Mechanicsburg-PA Mechan…" at bounding box center [0, 0] width 0 height 0
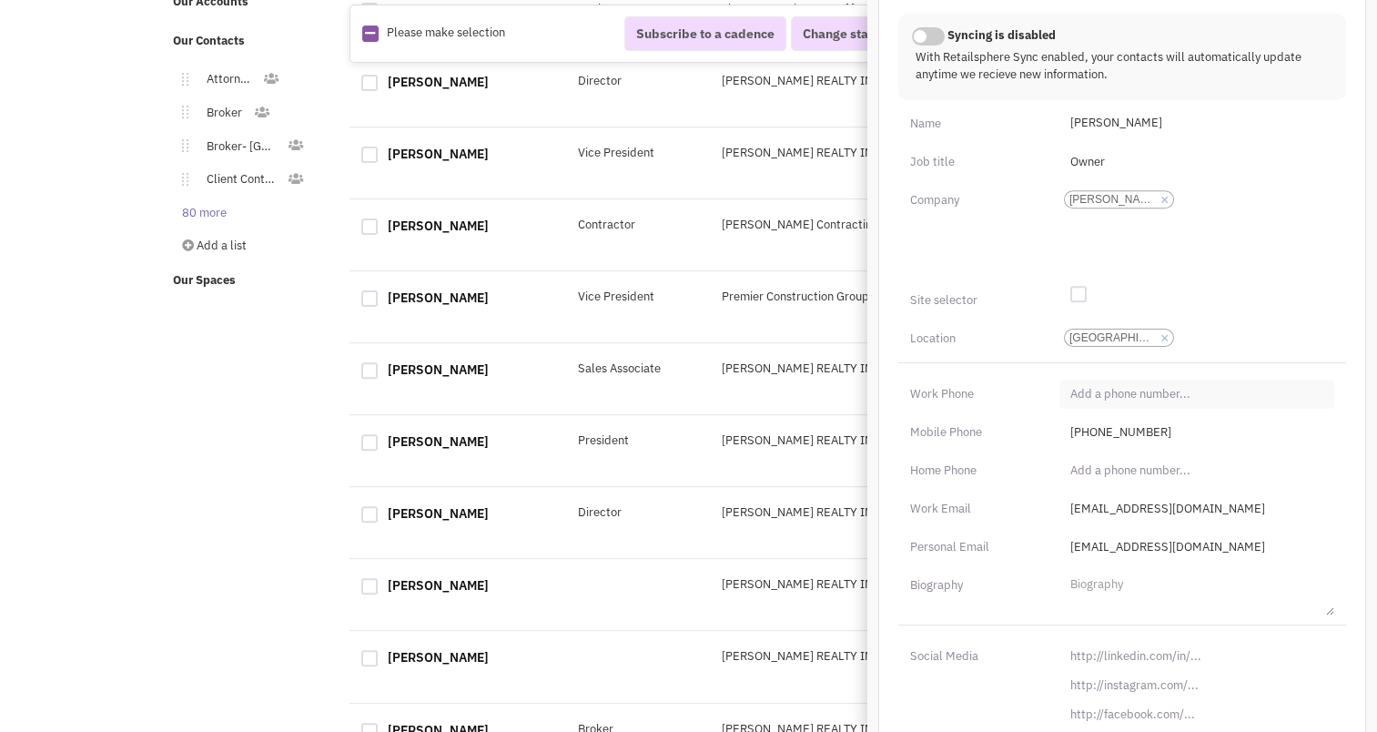
scroll to position [768, 0]
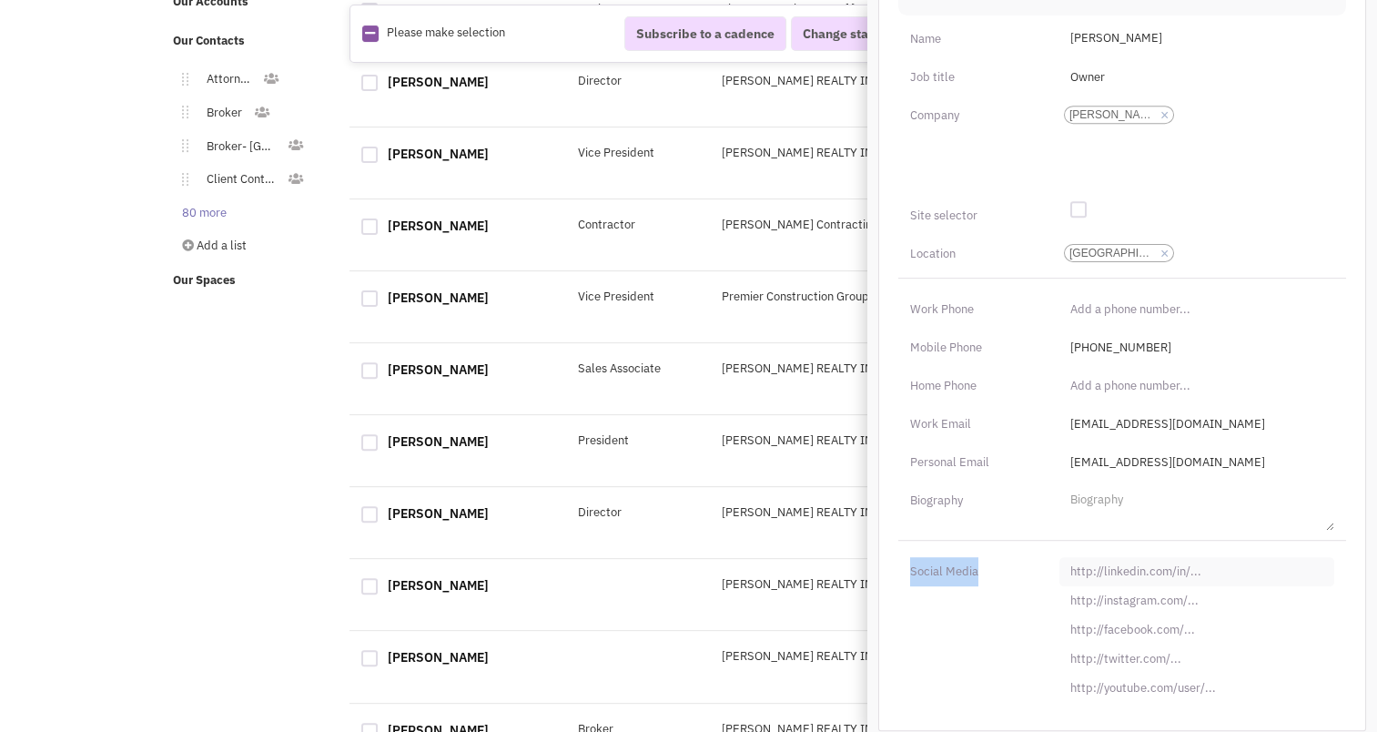
drag, startPoint x: 1114, startPoint y: 551, endPoint x: 1114, endPoint y: 564, distance: 13.7
click at [1114, 564] on div "Social Media" at bounding box center [1121, 621] width 471 height 163
click at [1114, 564] on input "http://linkedin.com/in/" at bounding box center [1196, 571] width 275 height 29
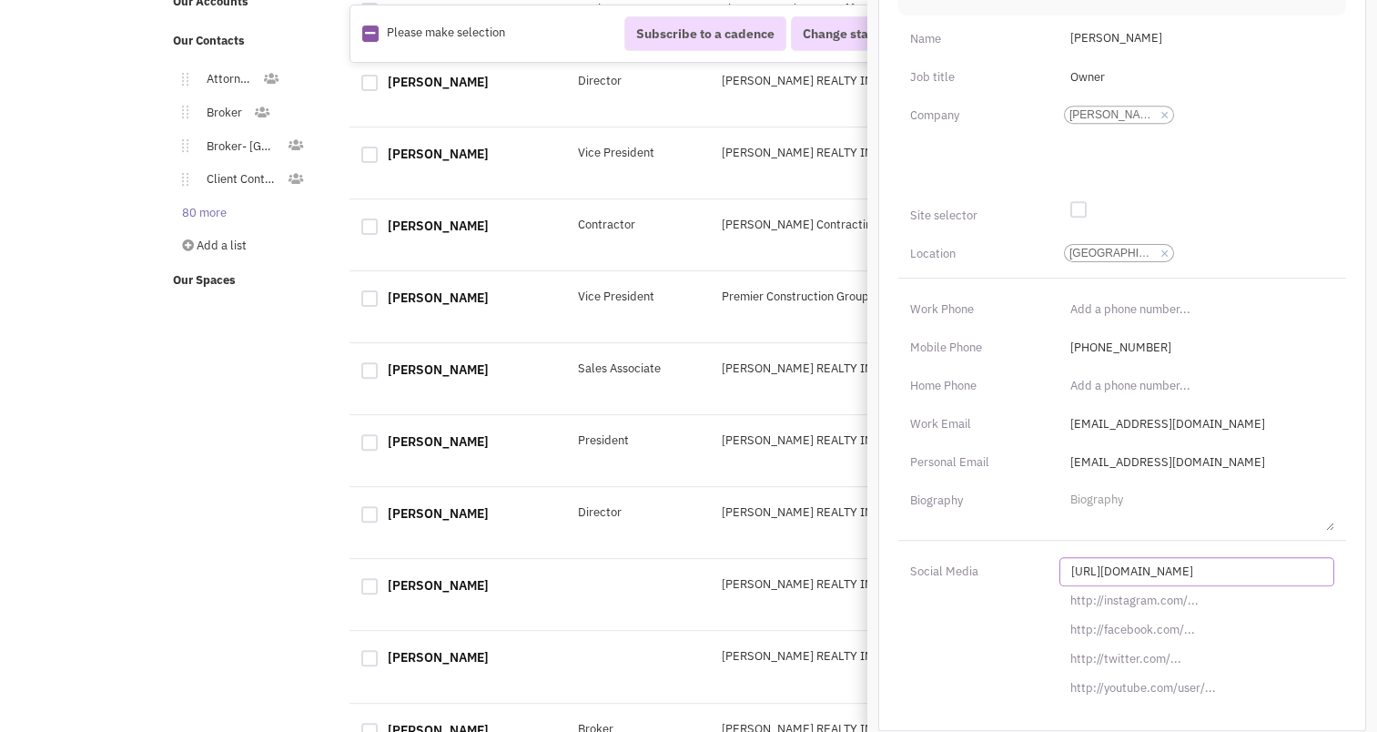
paste input "s://www.linkedin.com/in/keith-sealover-457b37a"
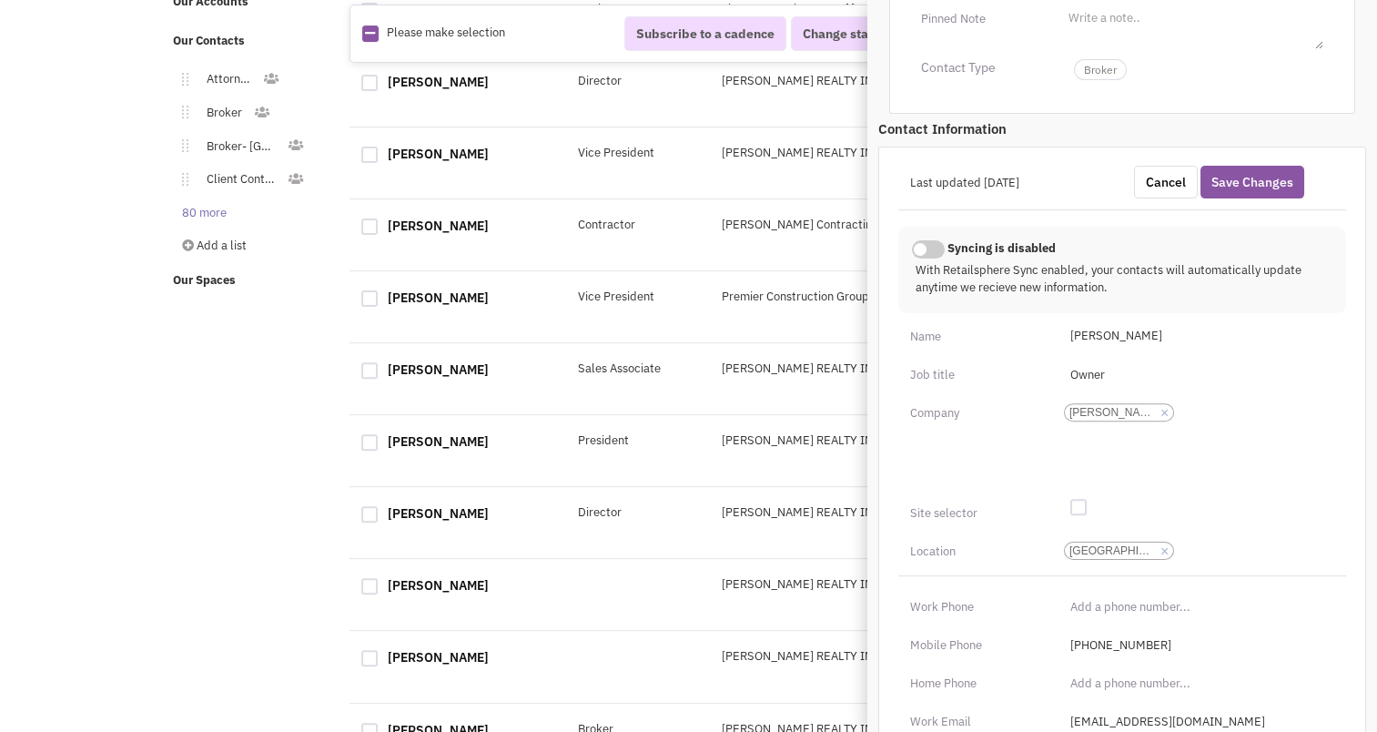
scroll to position [460, 0]
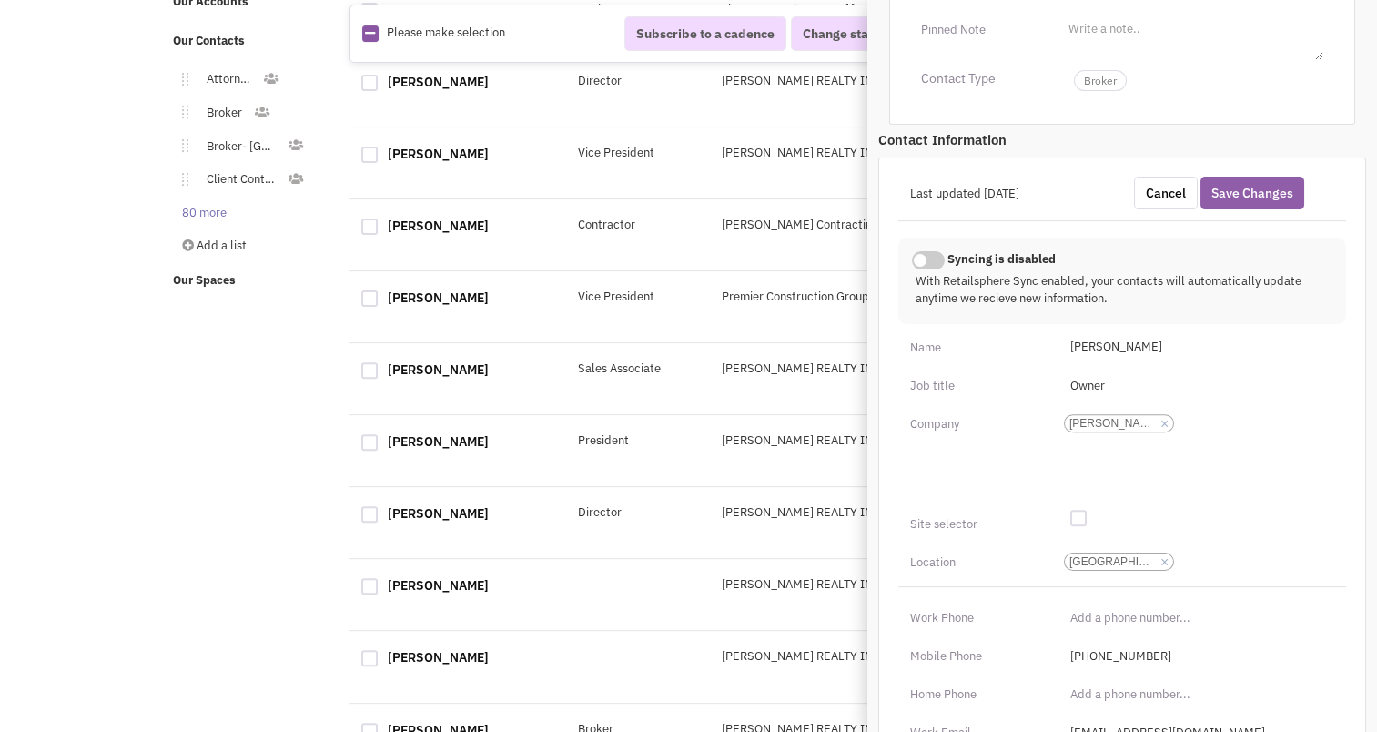
type input "https://www.linkedin.com/in/keith-sealover-457b37a/"
click at [1256, 186] on button "Save Changes" at bounding box center [1252, 193] width 104 height 33
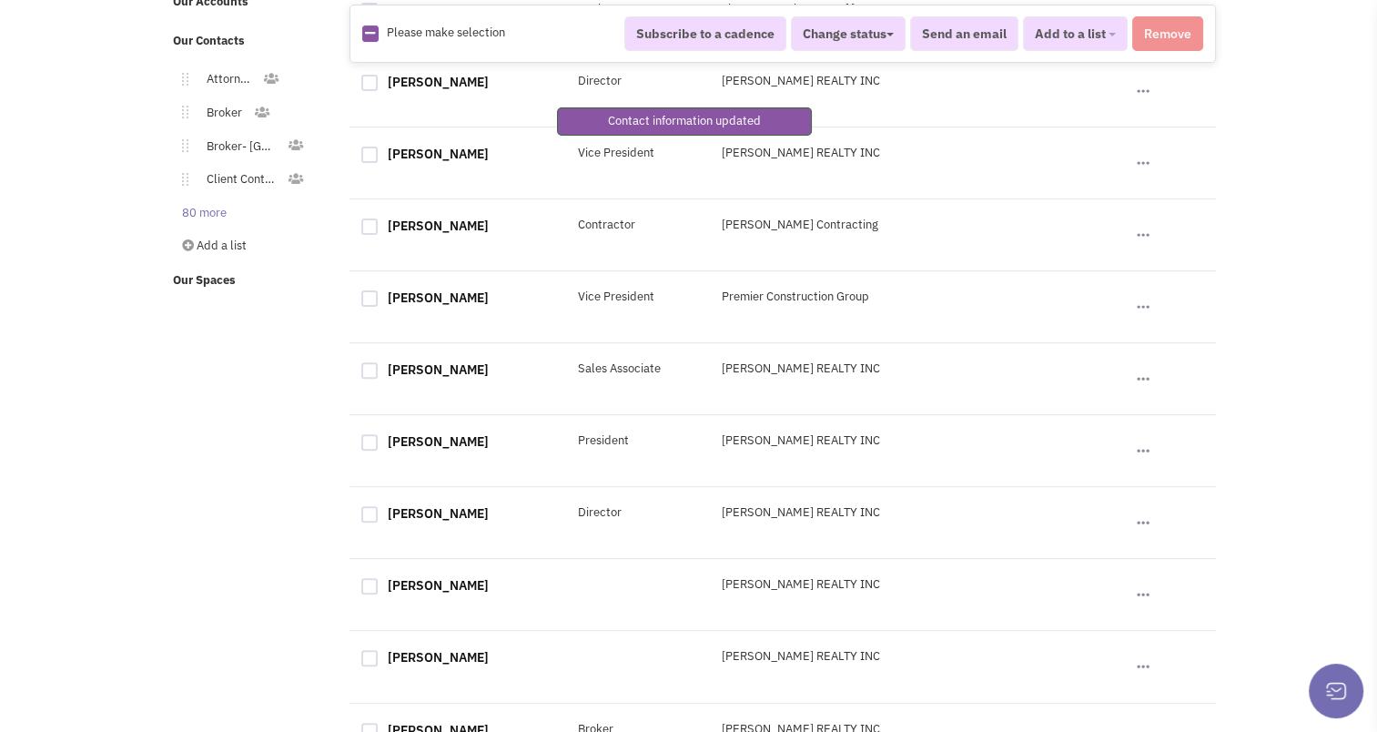
scroll to position [262, 0]
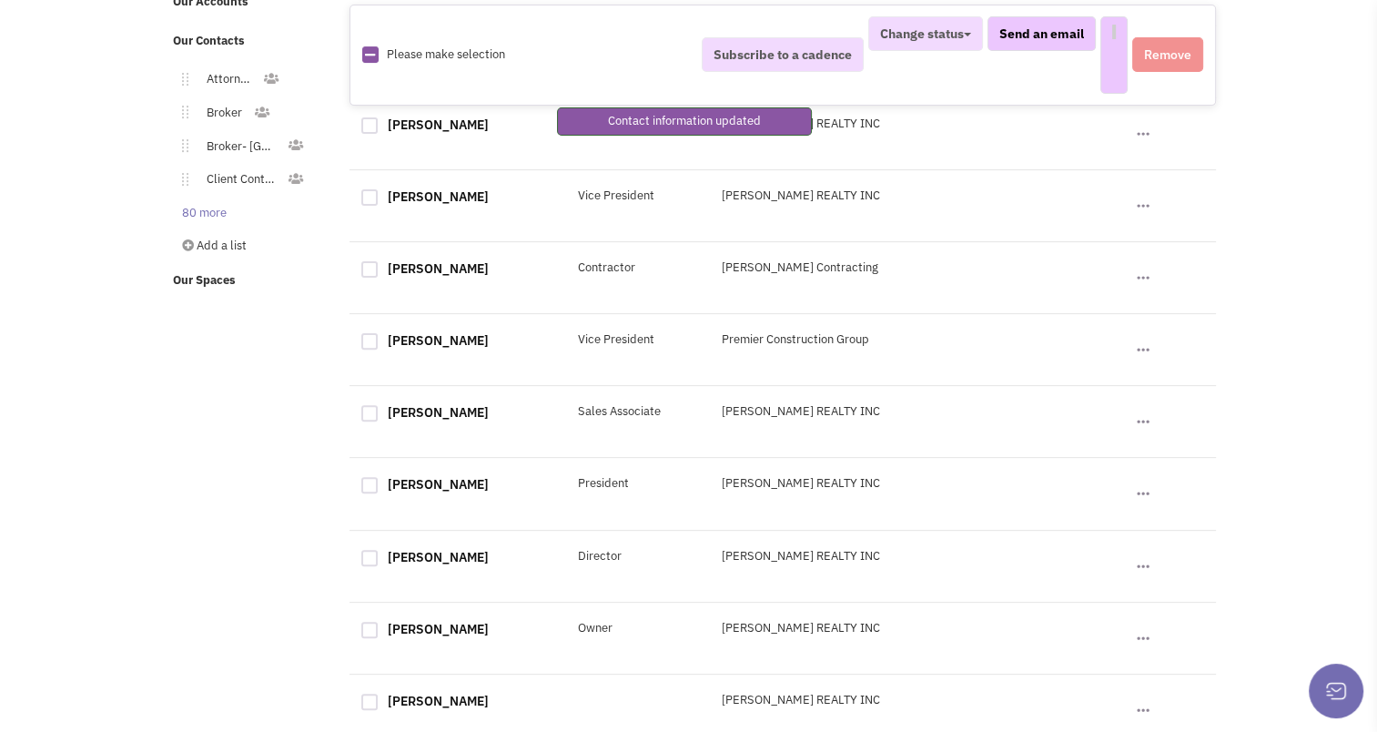
select select
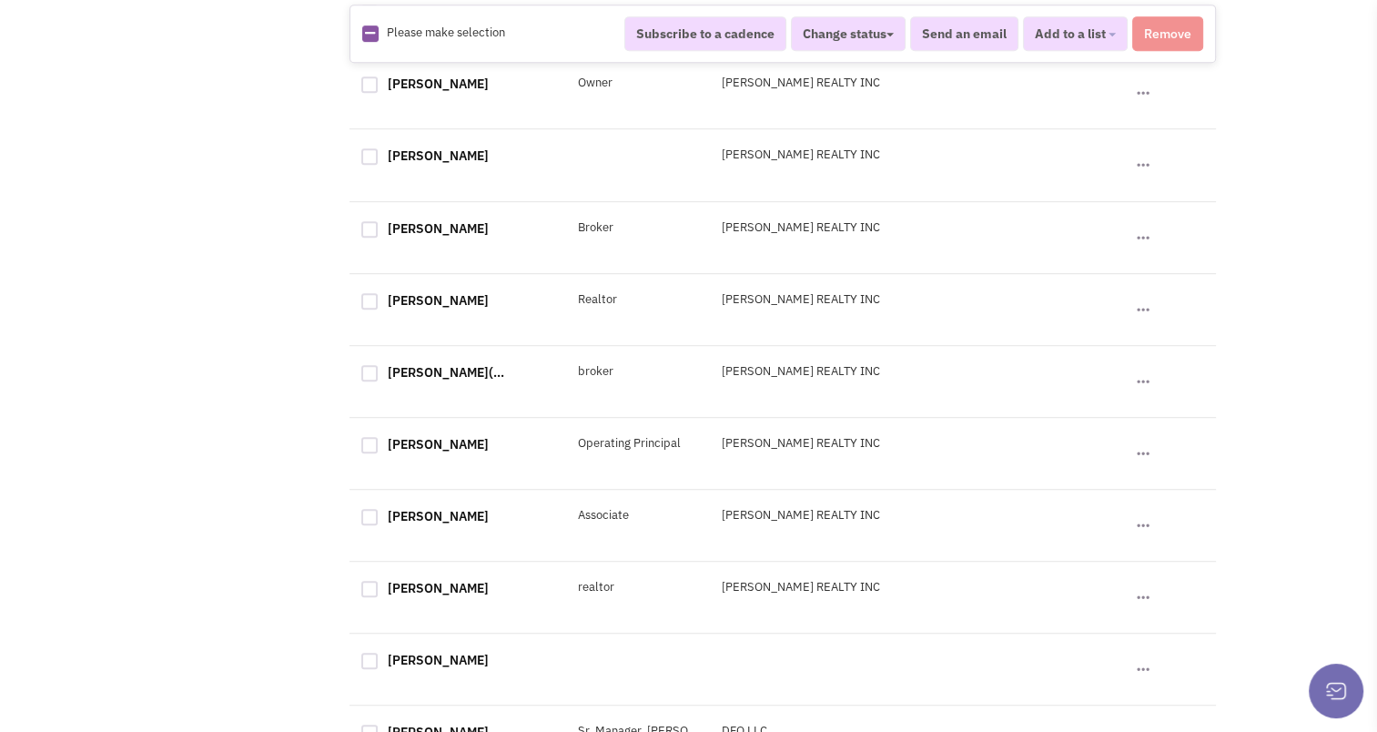
scroll to position [1198, 0]
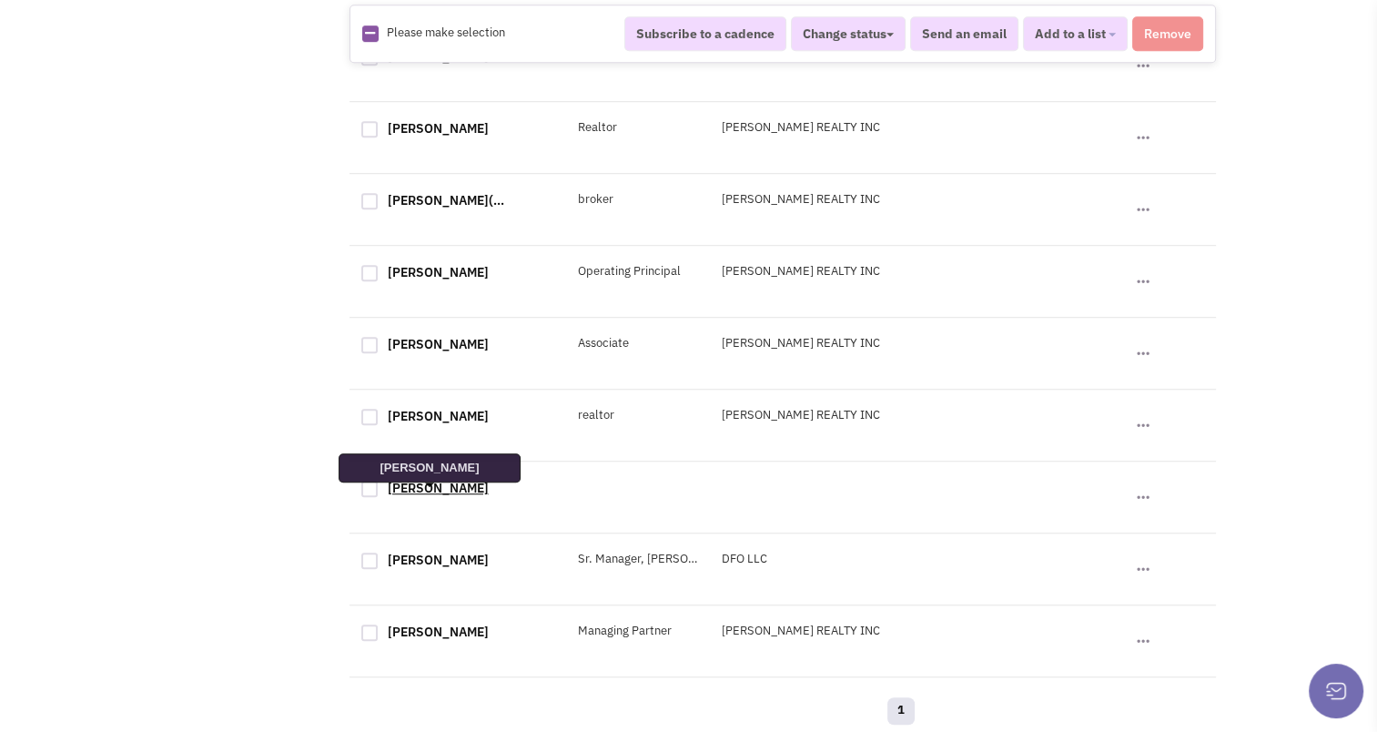
click at [431, 488] on link "Thomas Keller" at bounding box center [438, 488] width 101 height 16
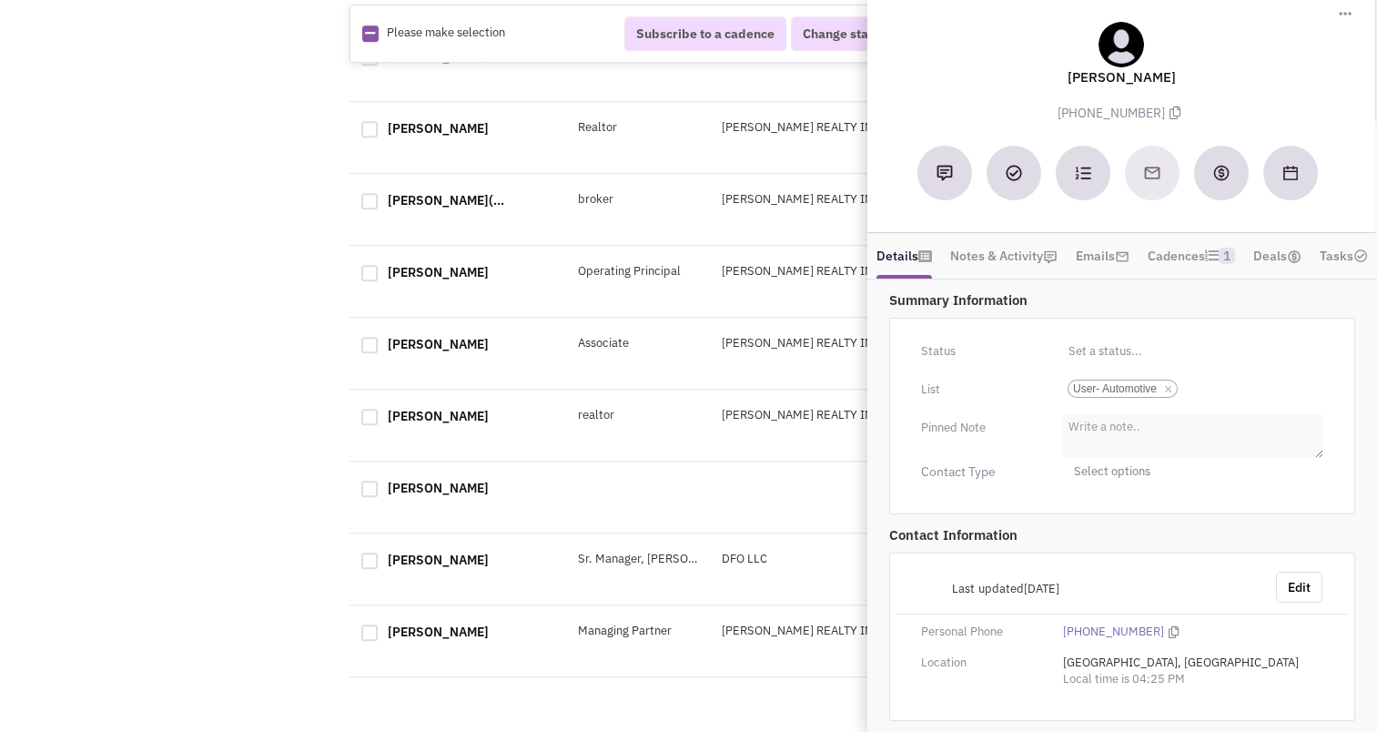
scroll to position [1200, 0]
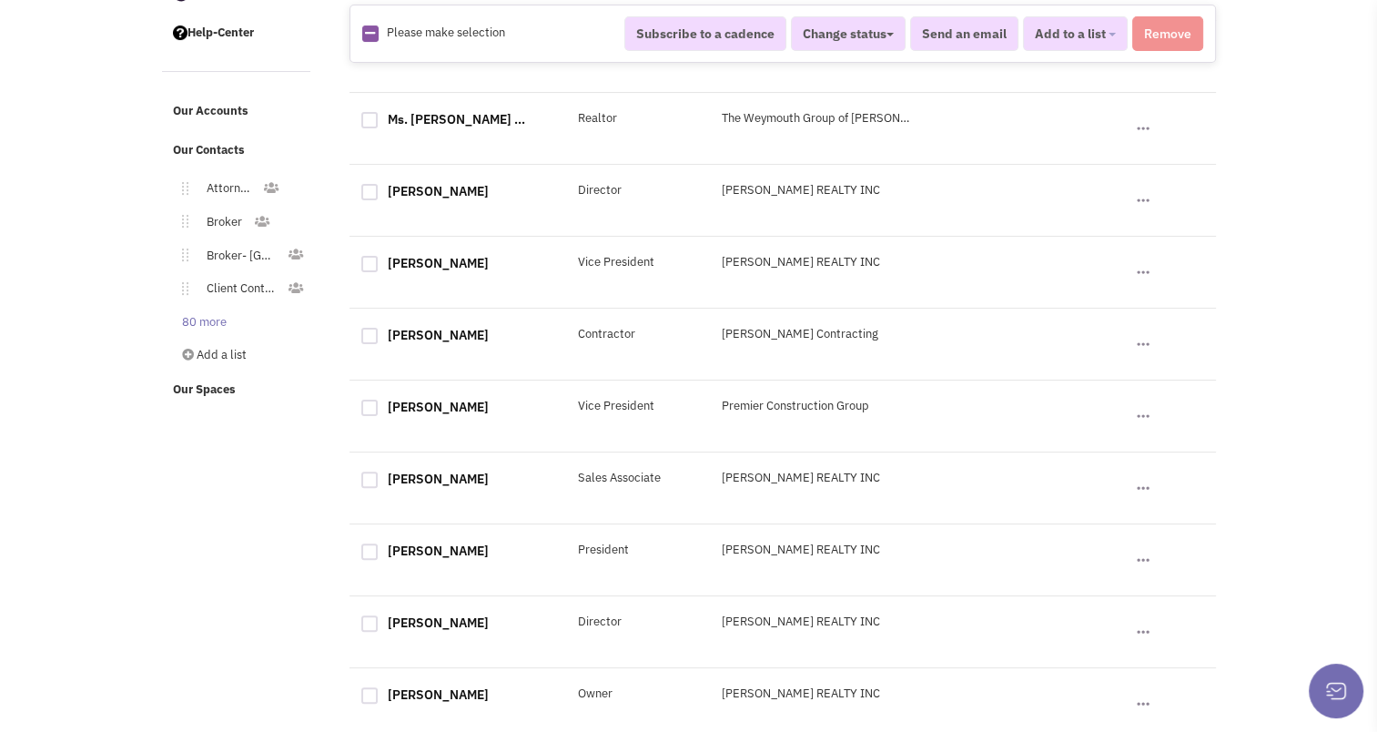
scroll to position [0, 0]
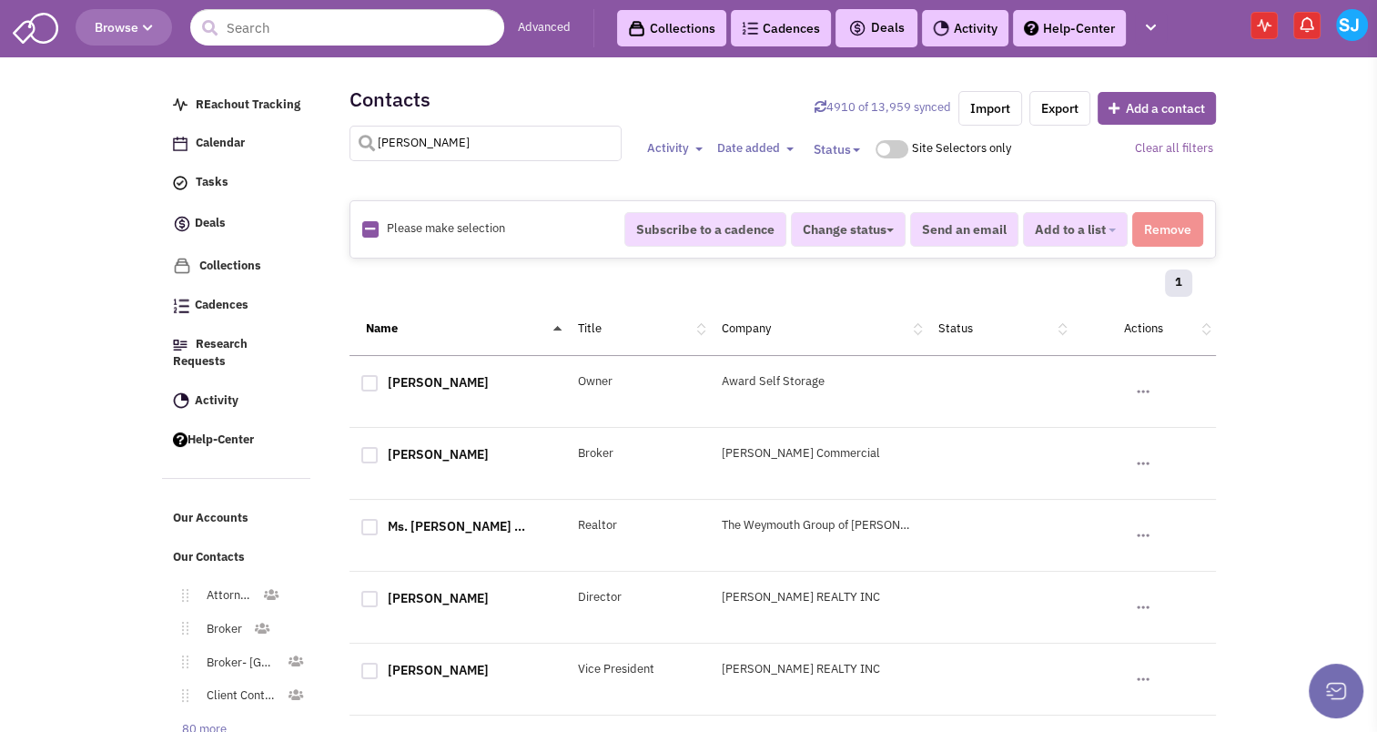
click at [419, 148] on input "keller" at bounding box center [485, 143] width 273 height 35
type input "mcaffery"
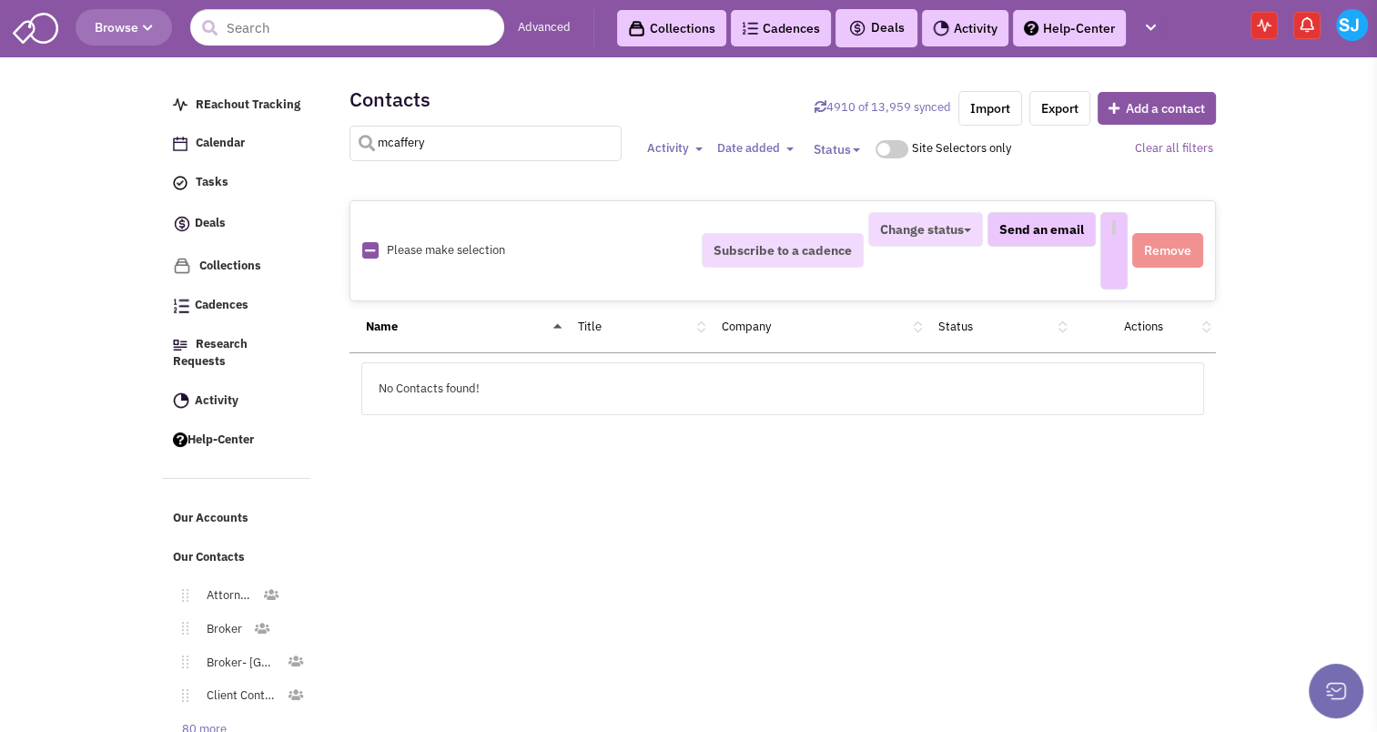
select select
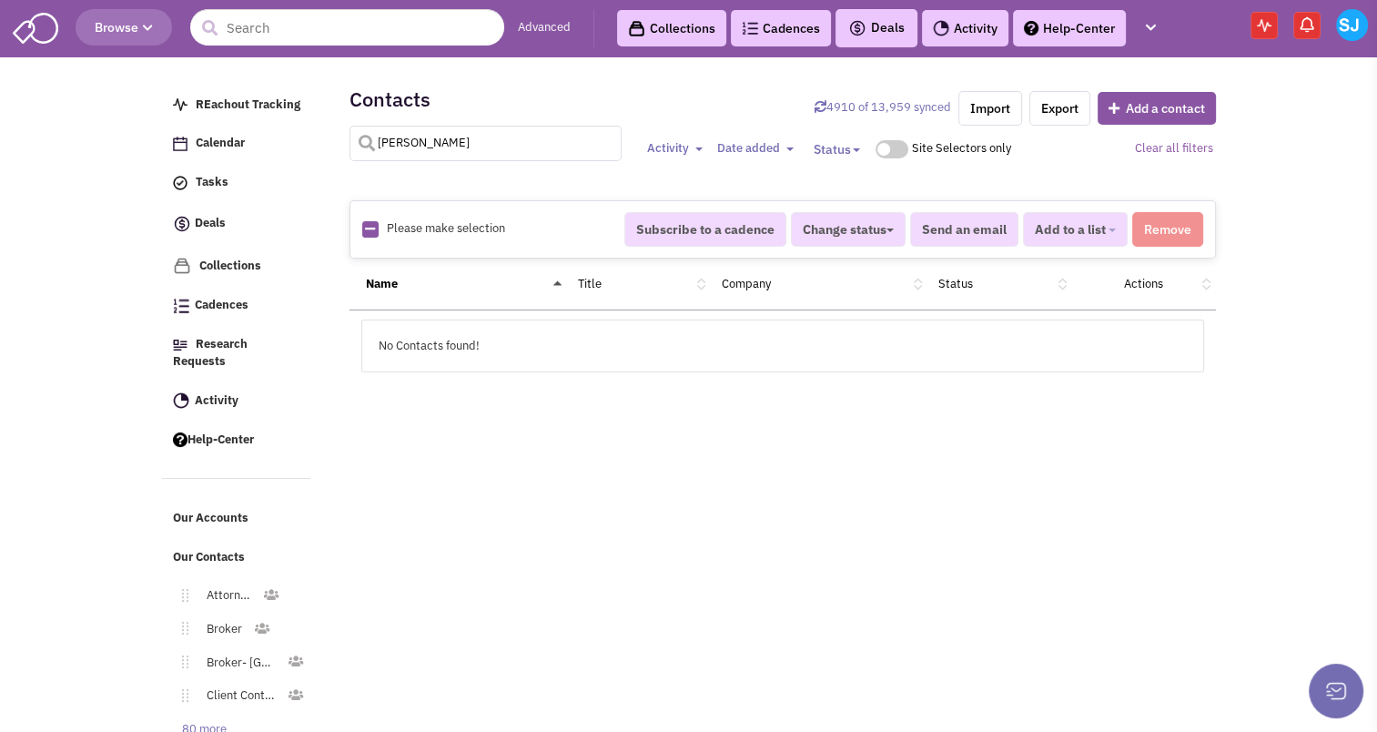
type input "mcCaffery"
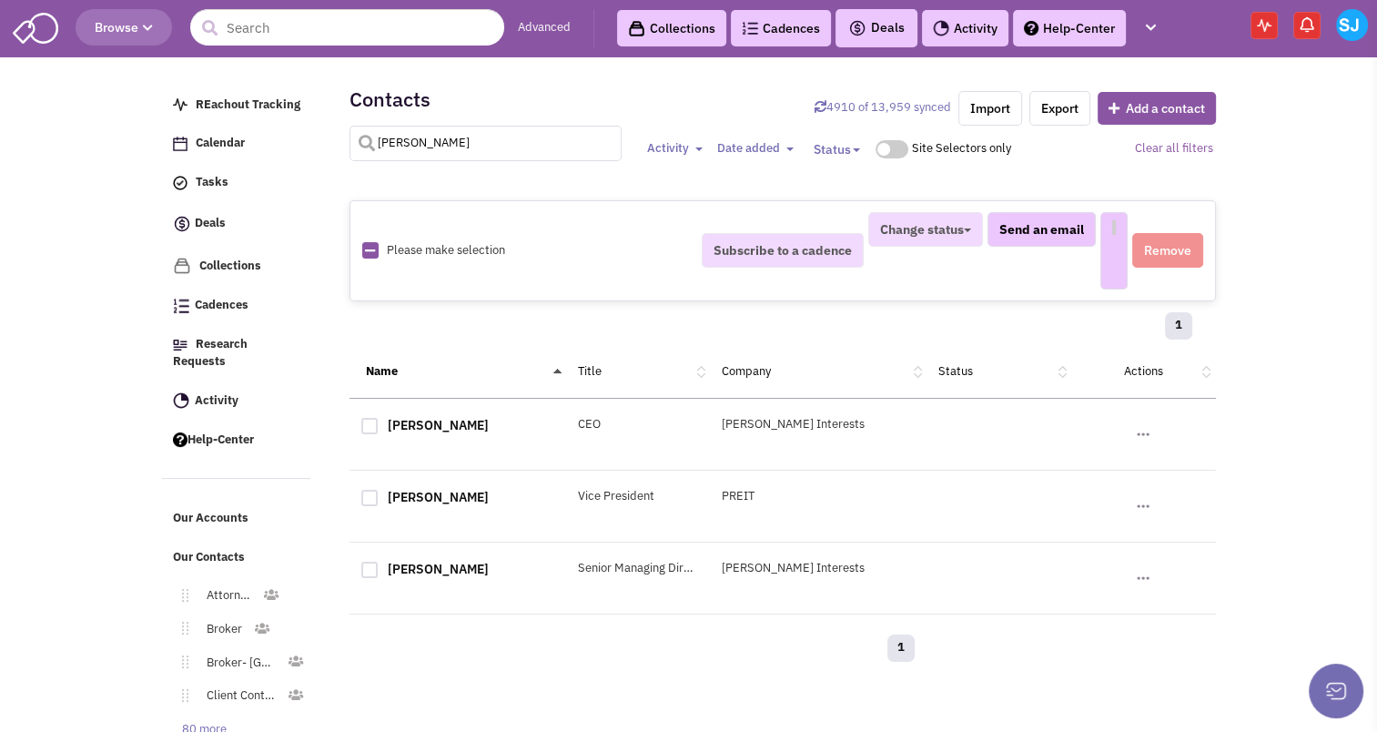
select select
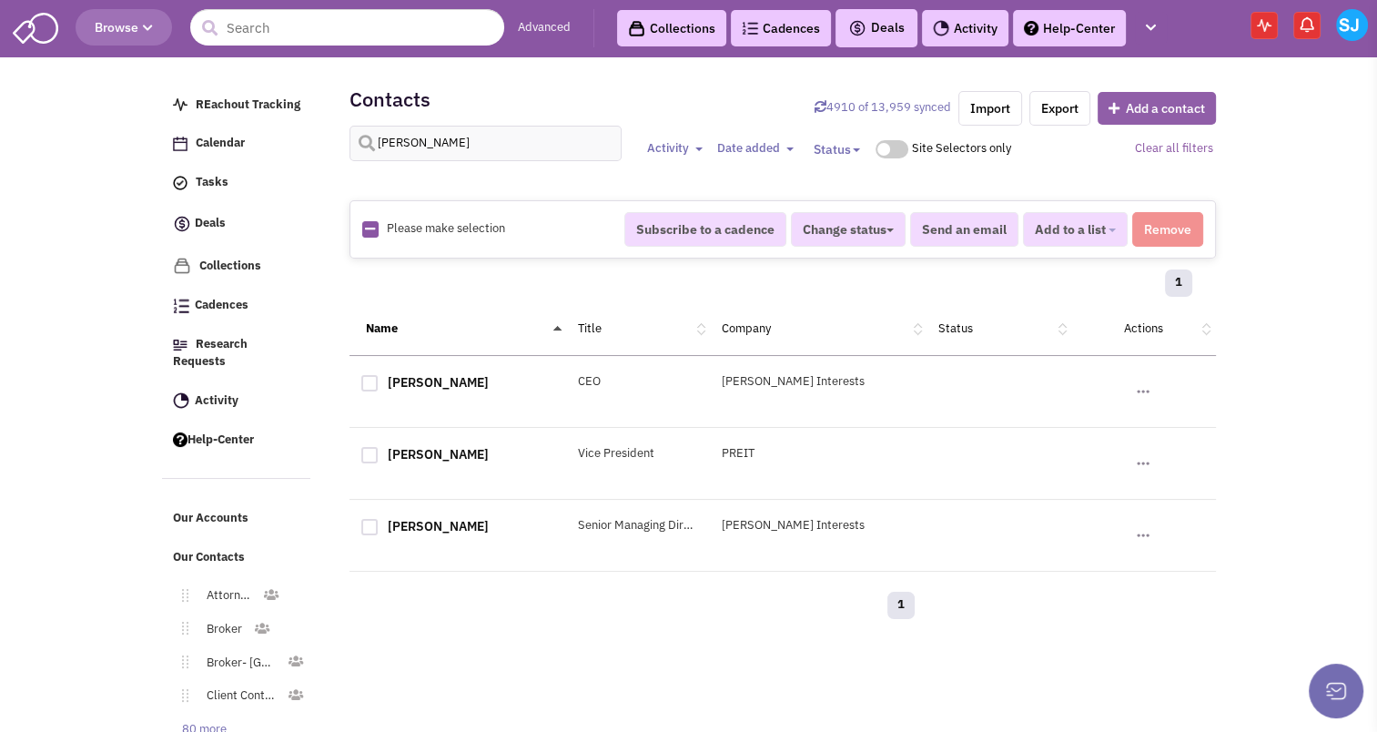
click at [1158, 120] on button "Add a contact" at bounding box center [1157, 108] width 118 height 33
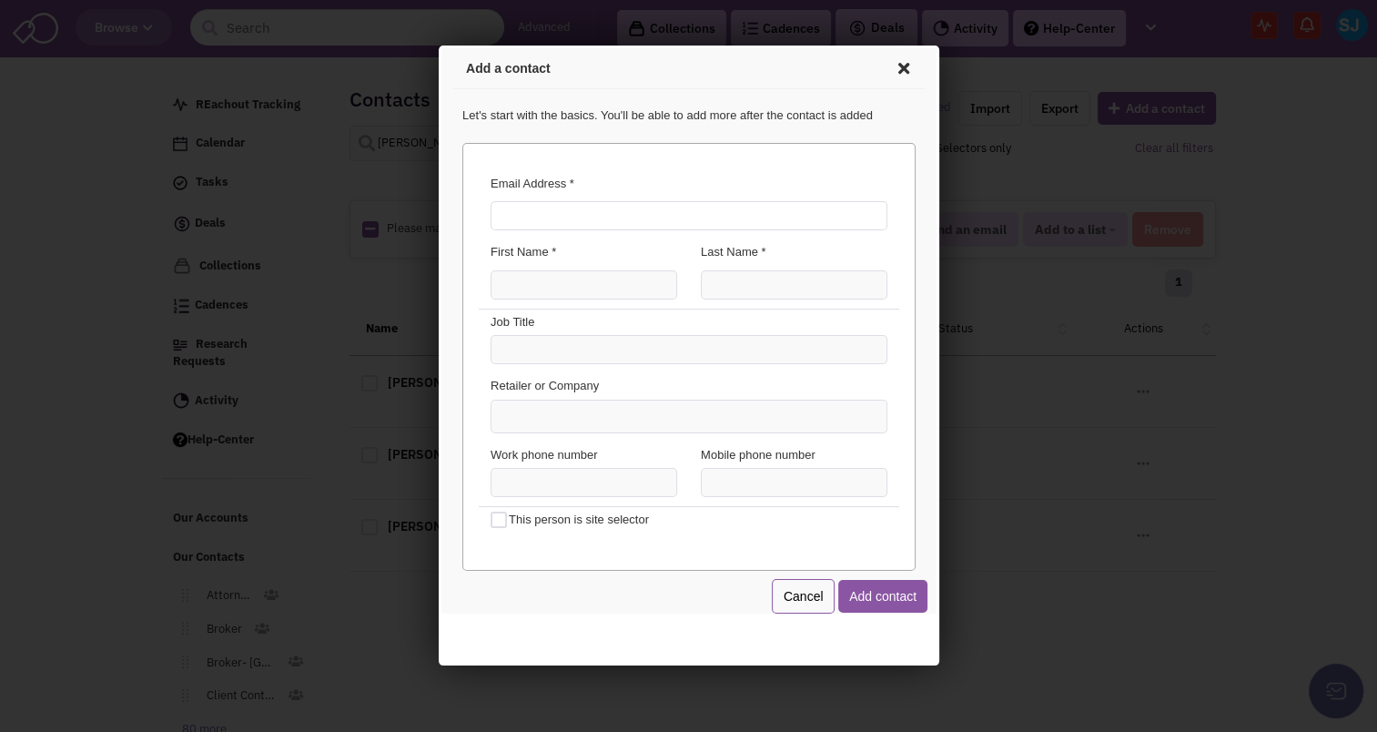
click at [538, 222] on input "Email Address *" at bounding box center [685, 212] width 397 height 29
type input "matt@grs-us.com"
type input "Matt"
type input "McCaffery"
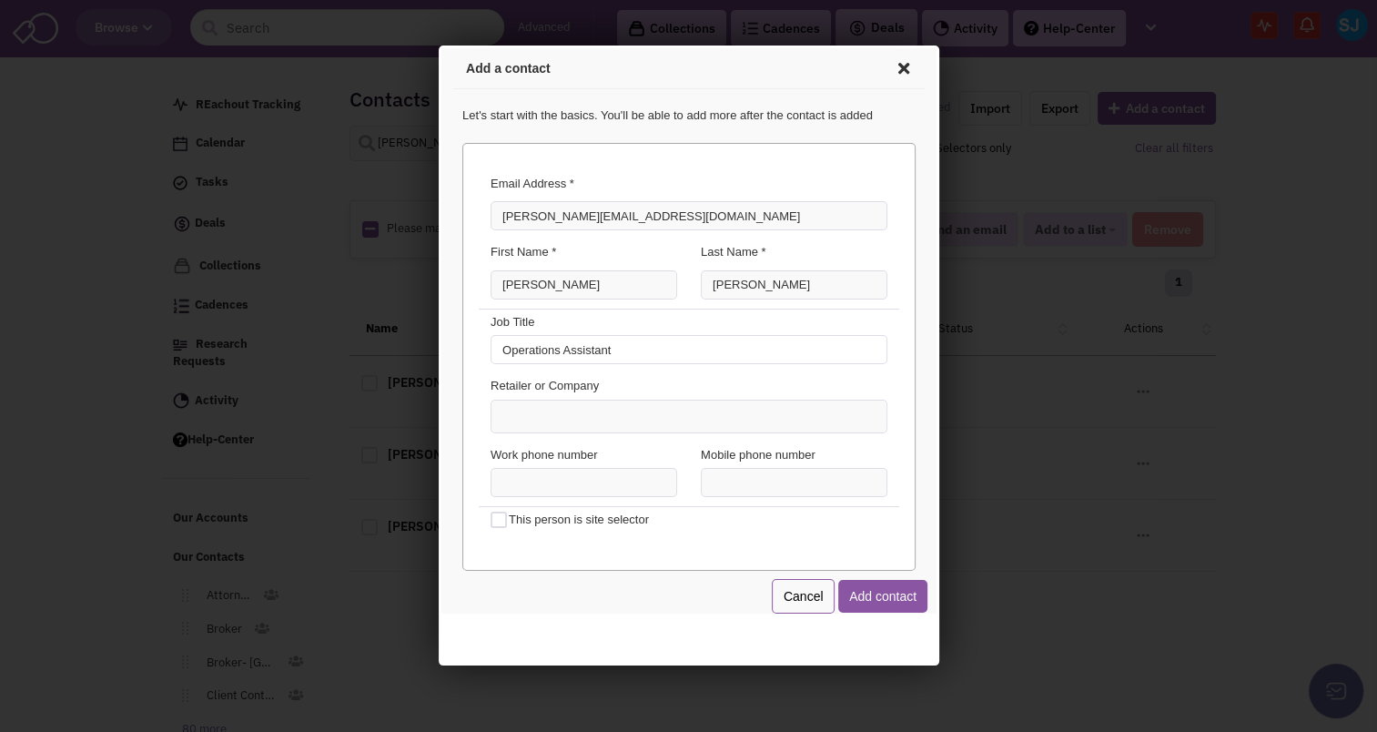
type input "Operations Assistant"
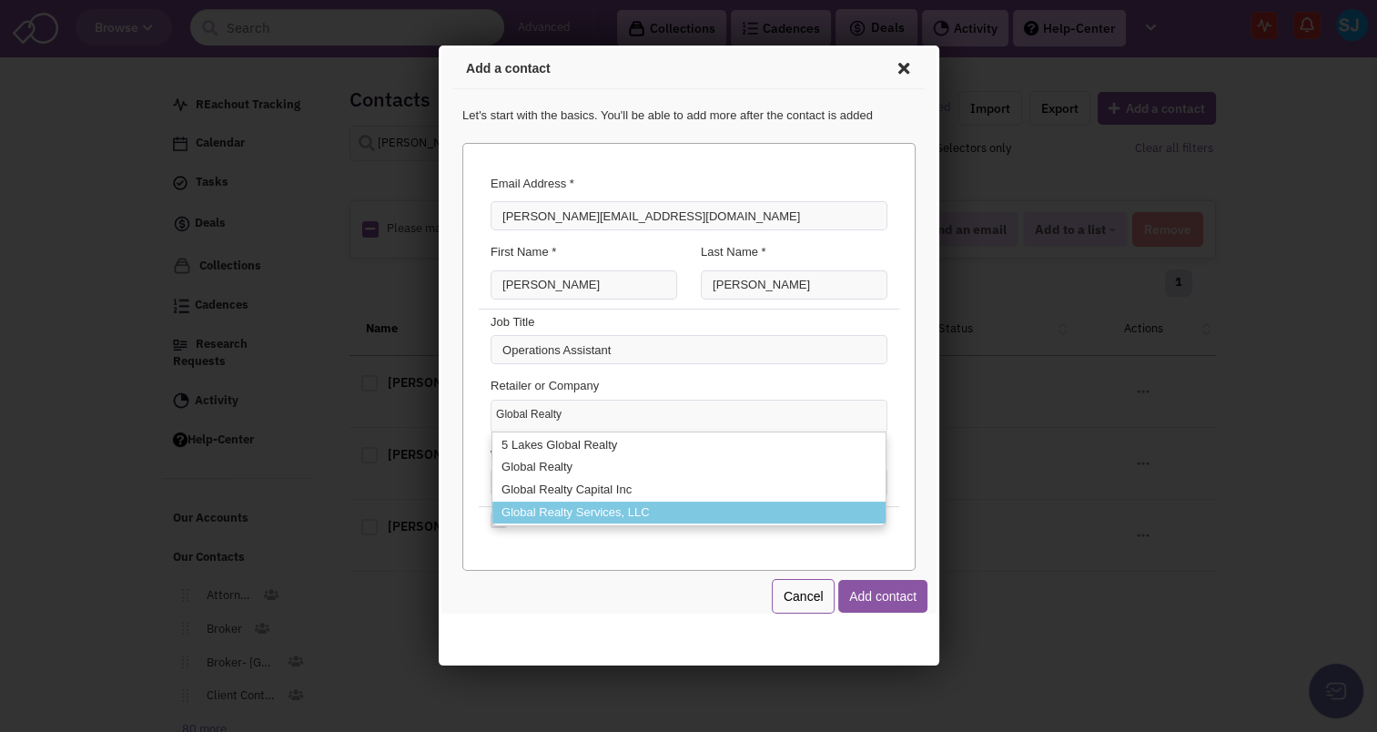
type input "Global Realty"
click at [509, 511] on li "Global Realty Services, LLC" at bounding box center [685, 510] width 393 height 23
click at [438, 46] on select "Global Realty 5 Lakes Global Realty Global Realty Global Realty Capital Inc Glo…" at bounding box center [438, 46] width 0 height 0
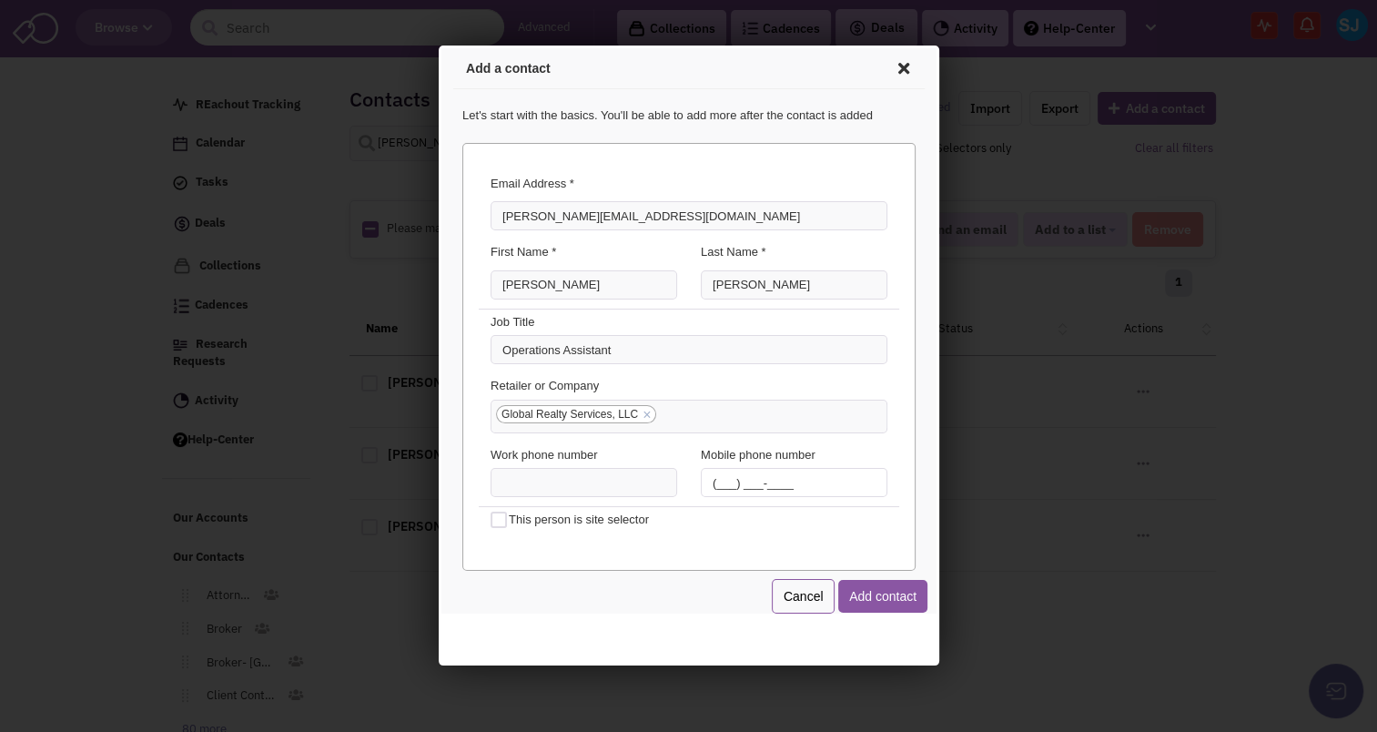
click at [699, 475] on input "(___) ___-____" at bounding box center [790, 479] width 187 height 29
type input "(516) 661-8104"
click at [866, 592] on button "Add contact" at bounding box center [879, 593] width 89 height 33
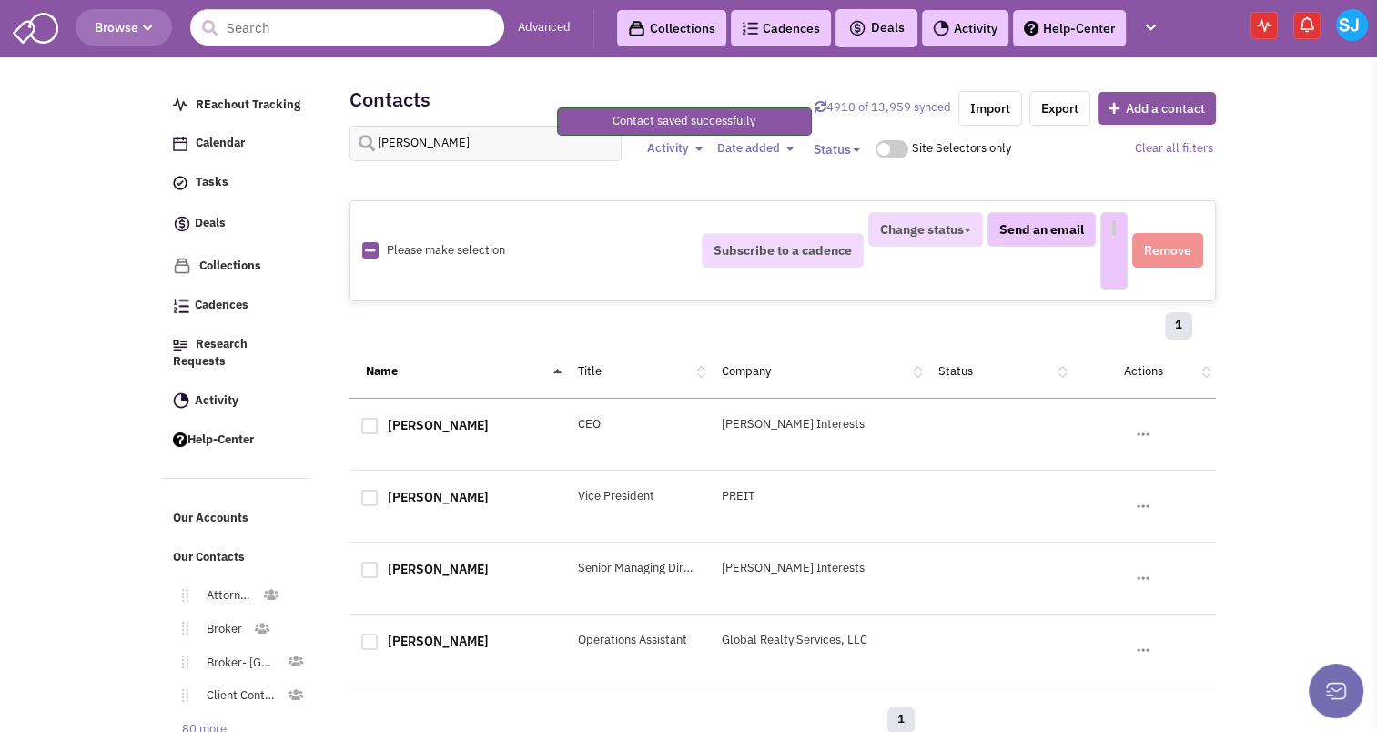
select select
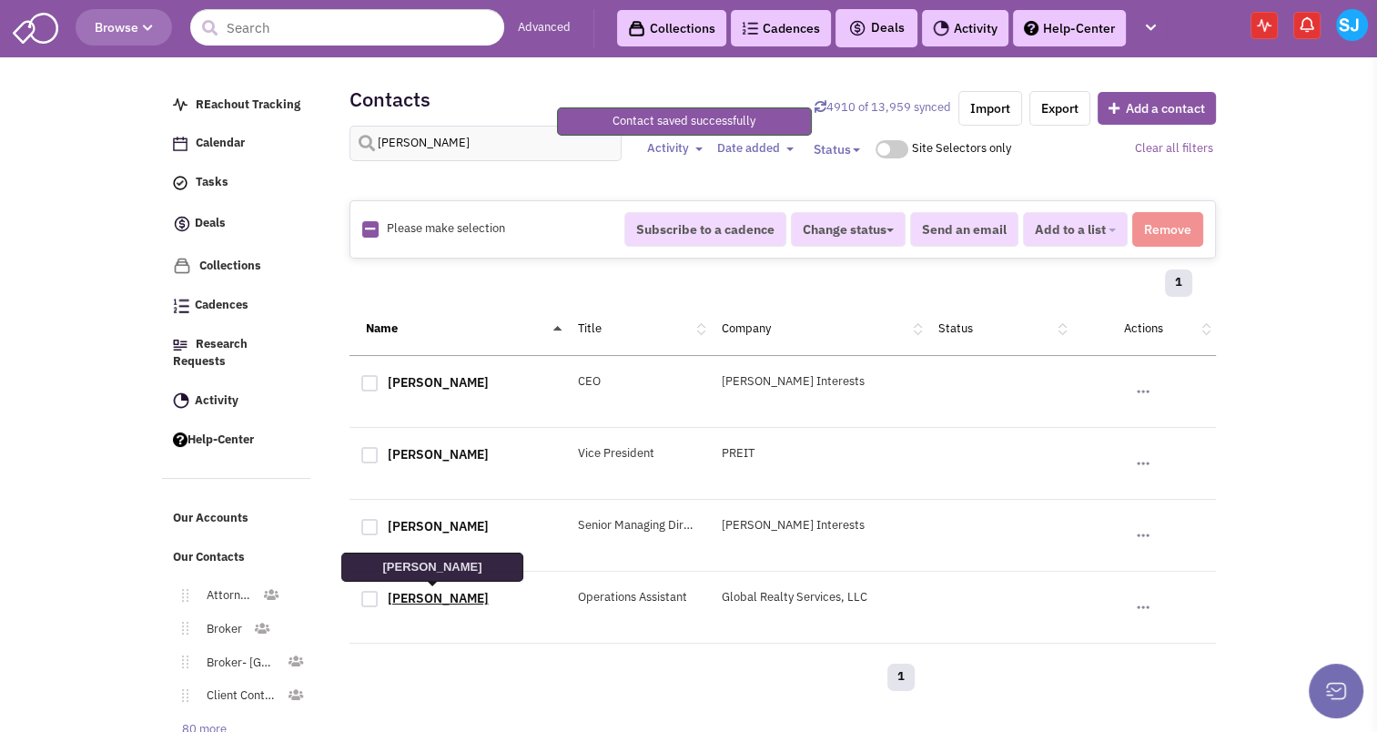
click at [444, 596] on link "Matt McCaffery" at bounding box center [438, 598] width 101 height 16
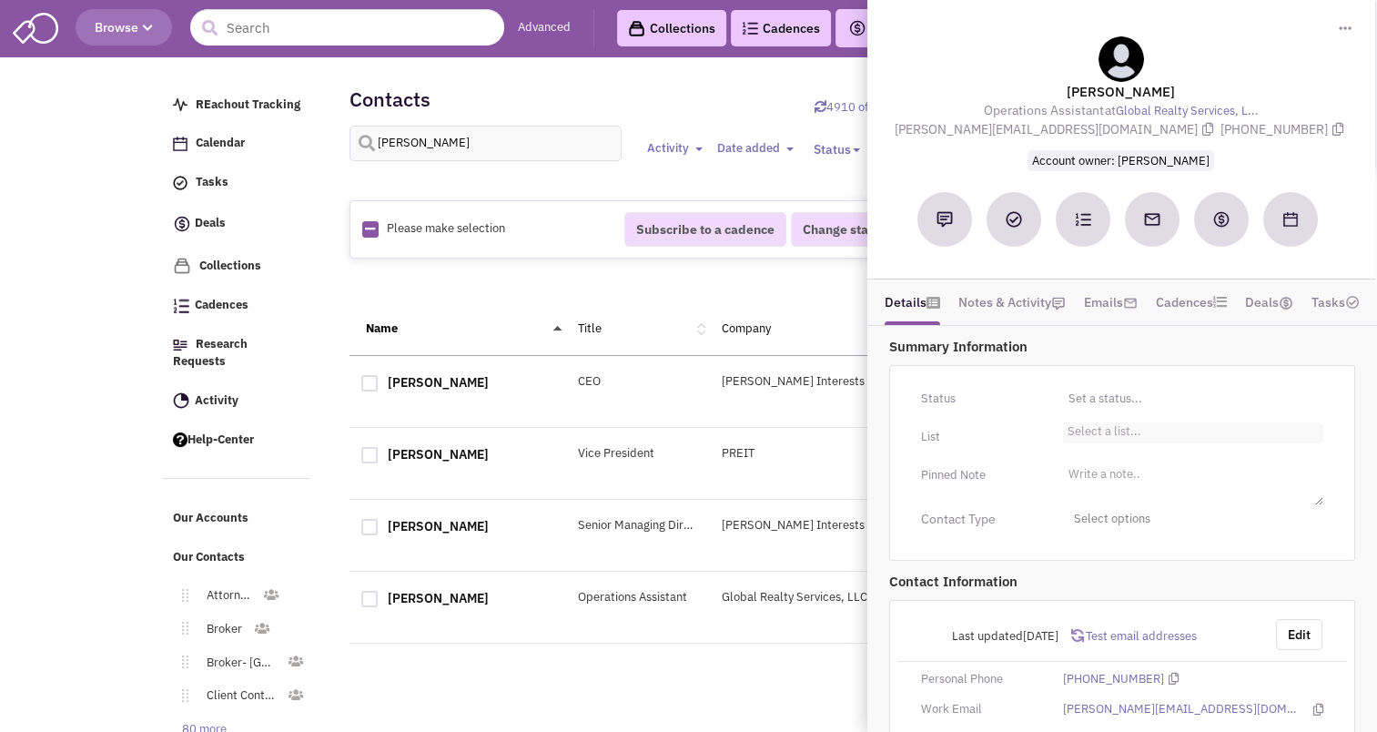
click at [1095, 432] on li "Select a list..." at bounding box center [1102, 429] width 78 height 14
click at [0, 0] on select "Select a list..." at bounding box center [0, 0] width 0 height 0
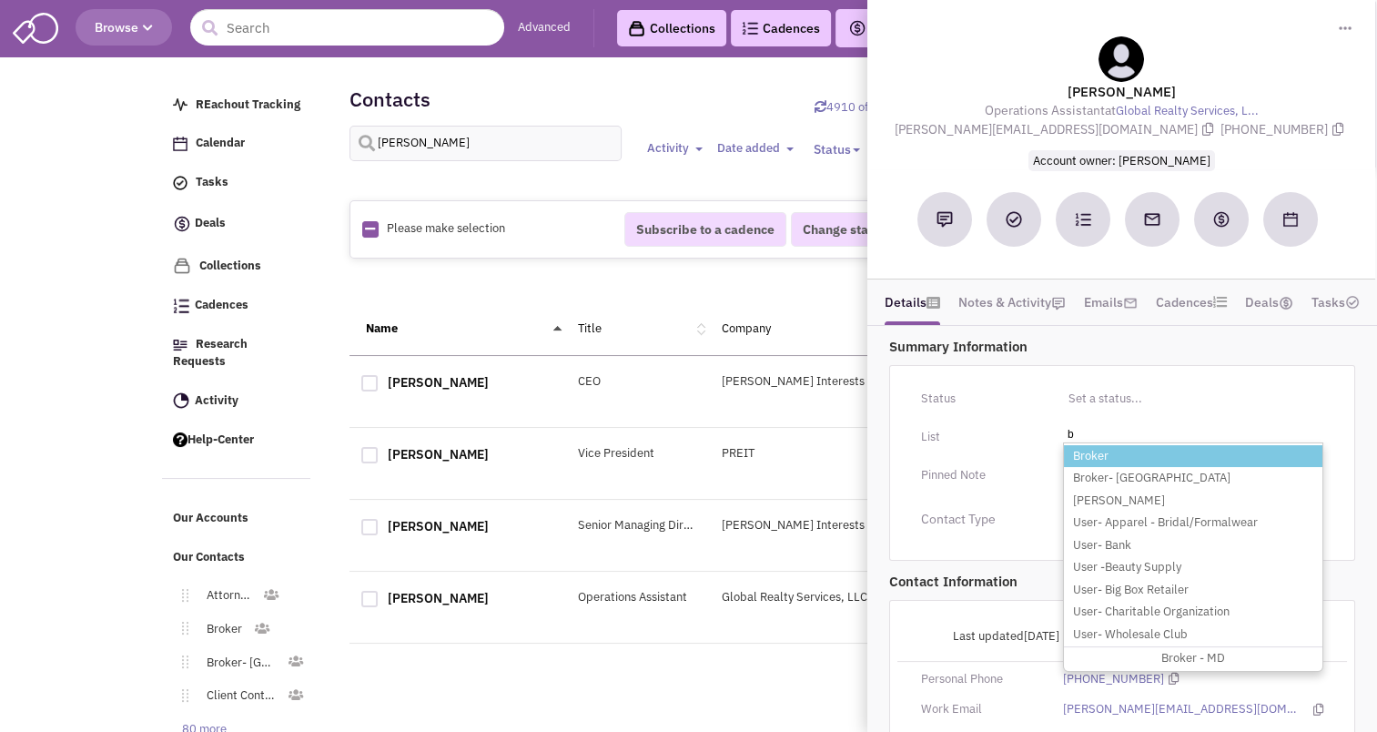
type input "b"
click at [1078, 458] on li "Broker" at bounding box center [1193, 456] width 258 height 23
click at [0, 0] on select "Select a list..." at bounding box center [0, 0] width 0 height 0
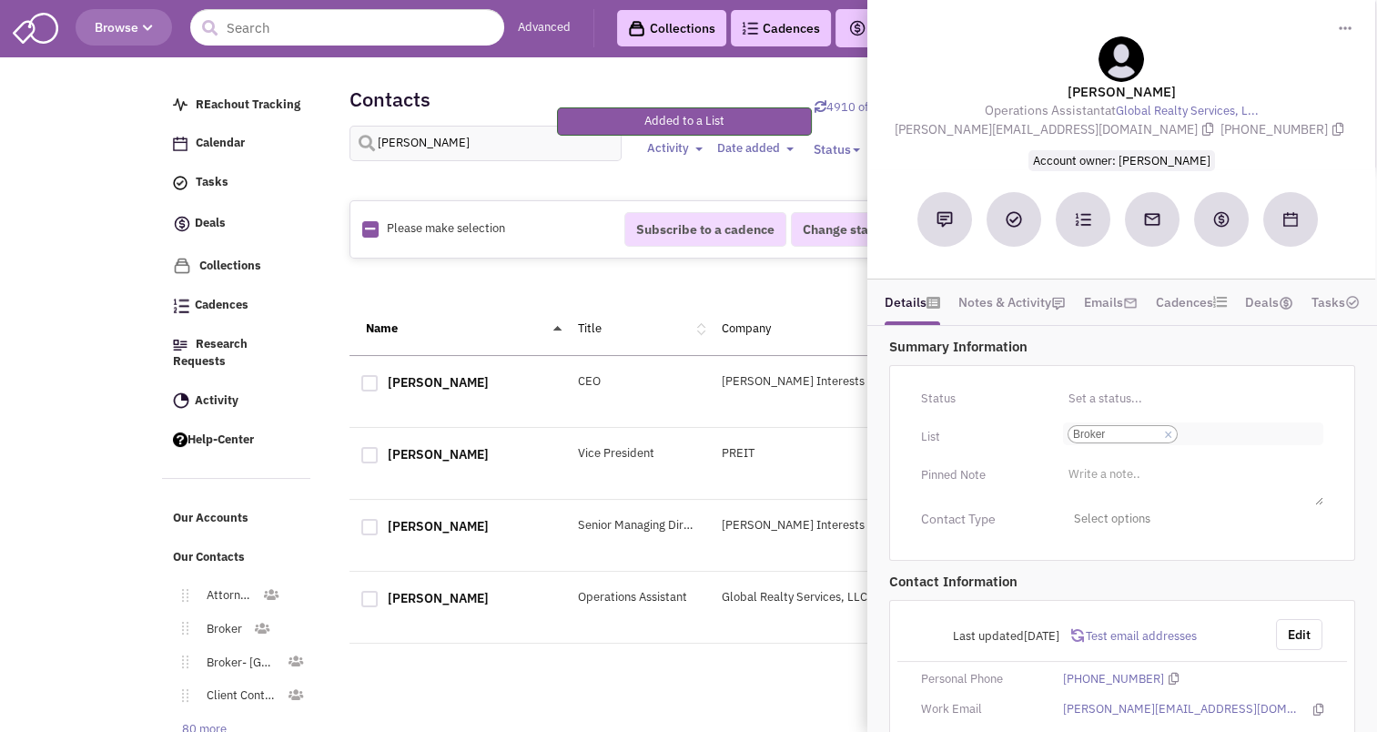
click at [1209, 425] on input "Select a list... Broker Select a list... × Broker" at bounding box center [1202, 434] width 40 height 18
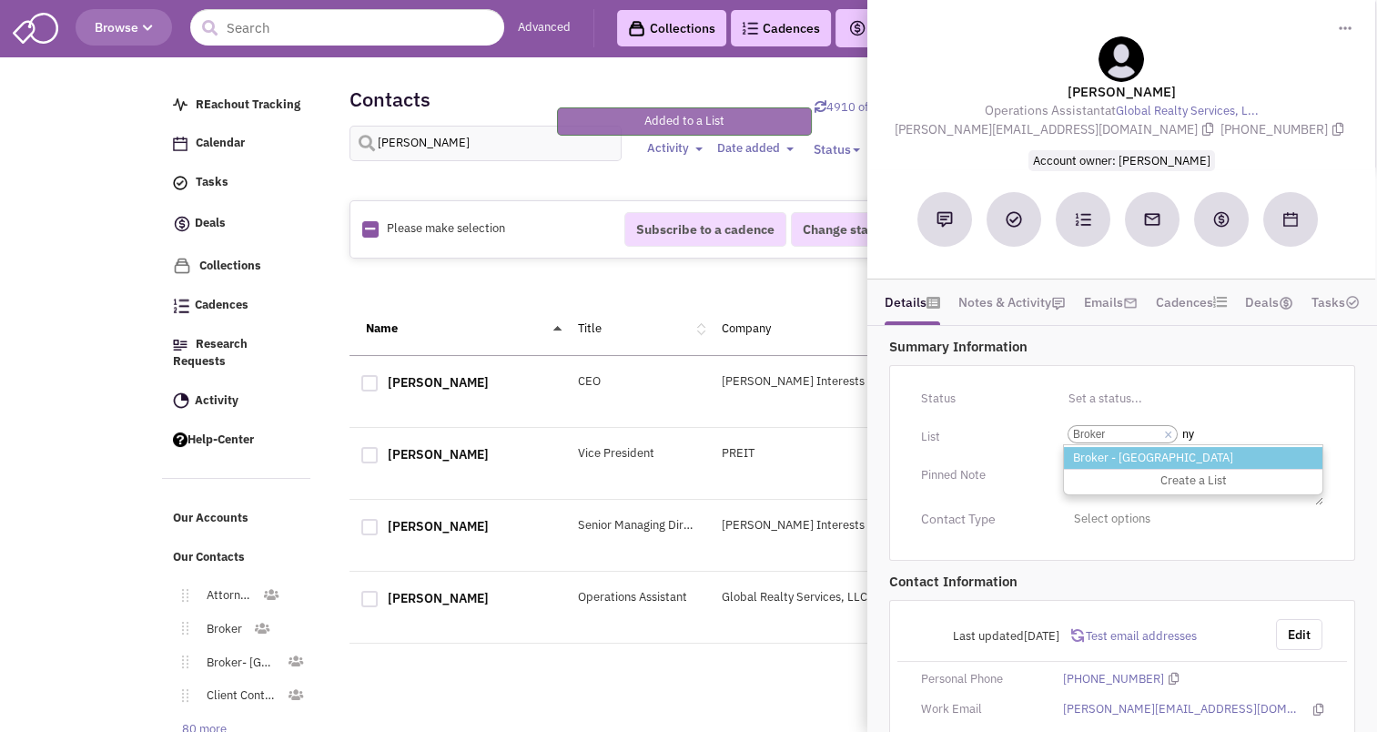
type input "ny"
click at [1124, 450] on li "Broker - NY" at bounding box center [1193, 458] width 258 height 23
click at [0, 0] on select "Select a list... Broker" at bounding box center [0, 0] width 0 height 0
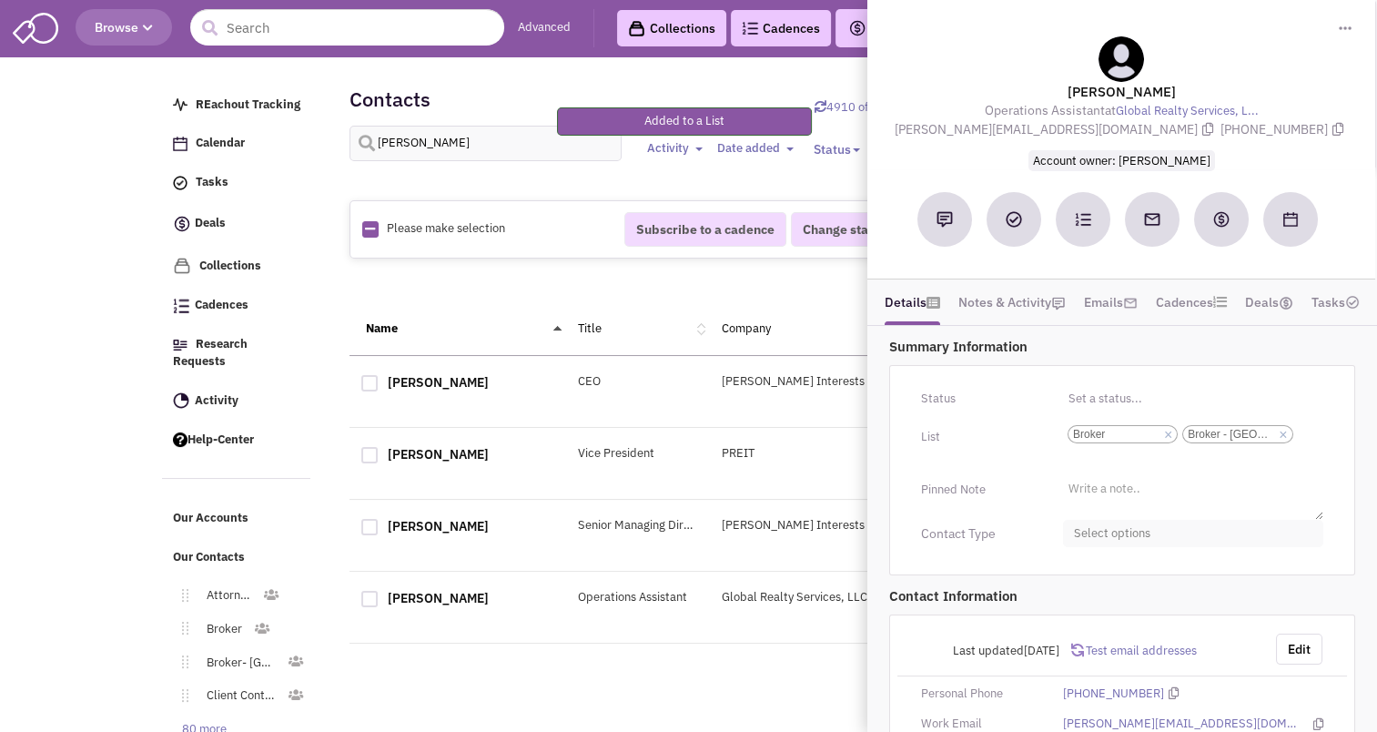
click at [1100, 532] on span "Select options" at bounding box center [1193, 534] width 260 height 28
click at [1081, 604] on div at bounding box center [1081, 605] width 16 height 16
checkbox input "true"
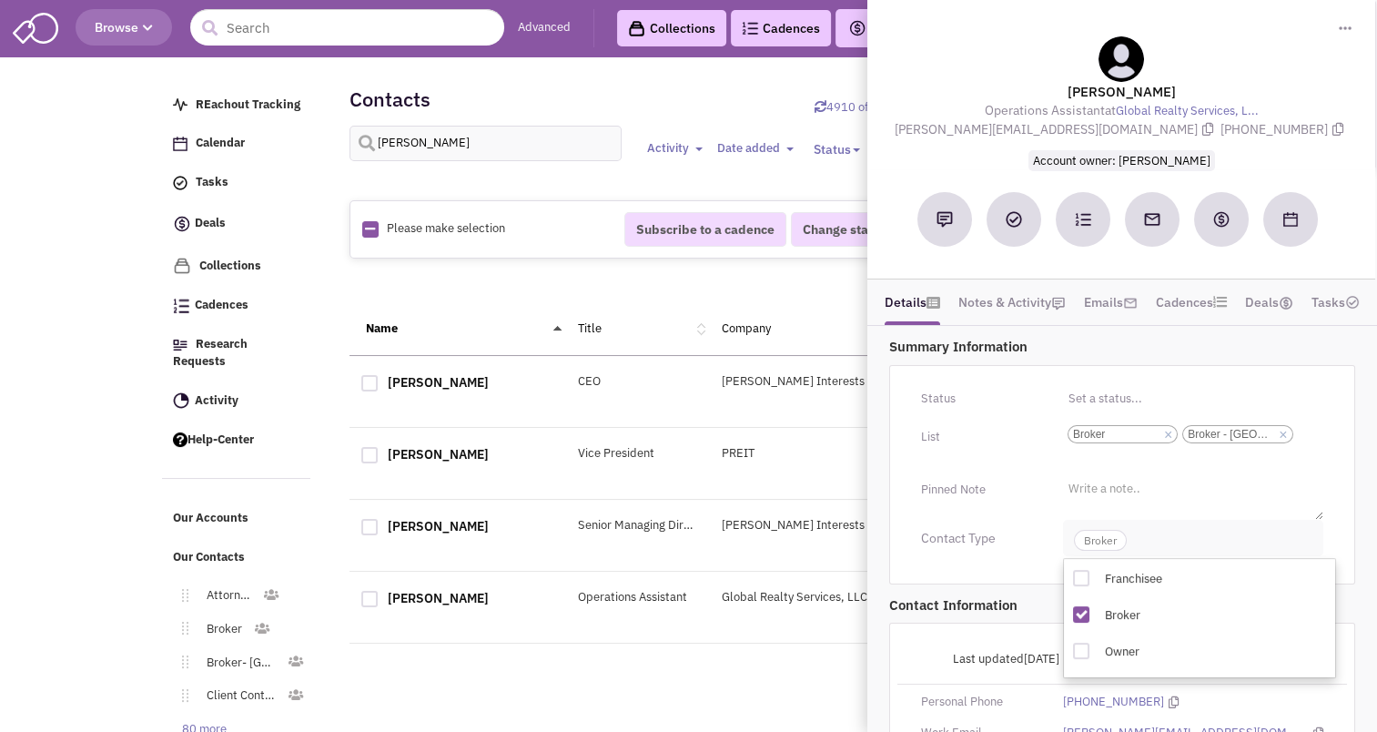
click at [1106, 536] on span "Broker" at bounding box center [1100, 540] width 53 height 21
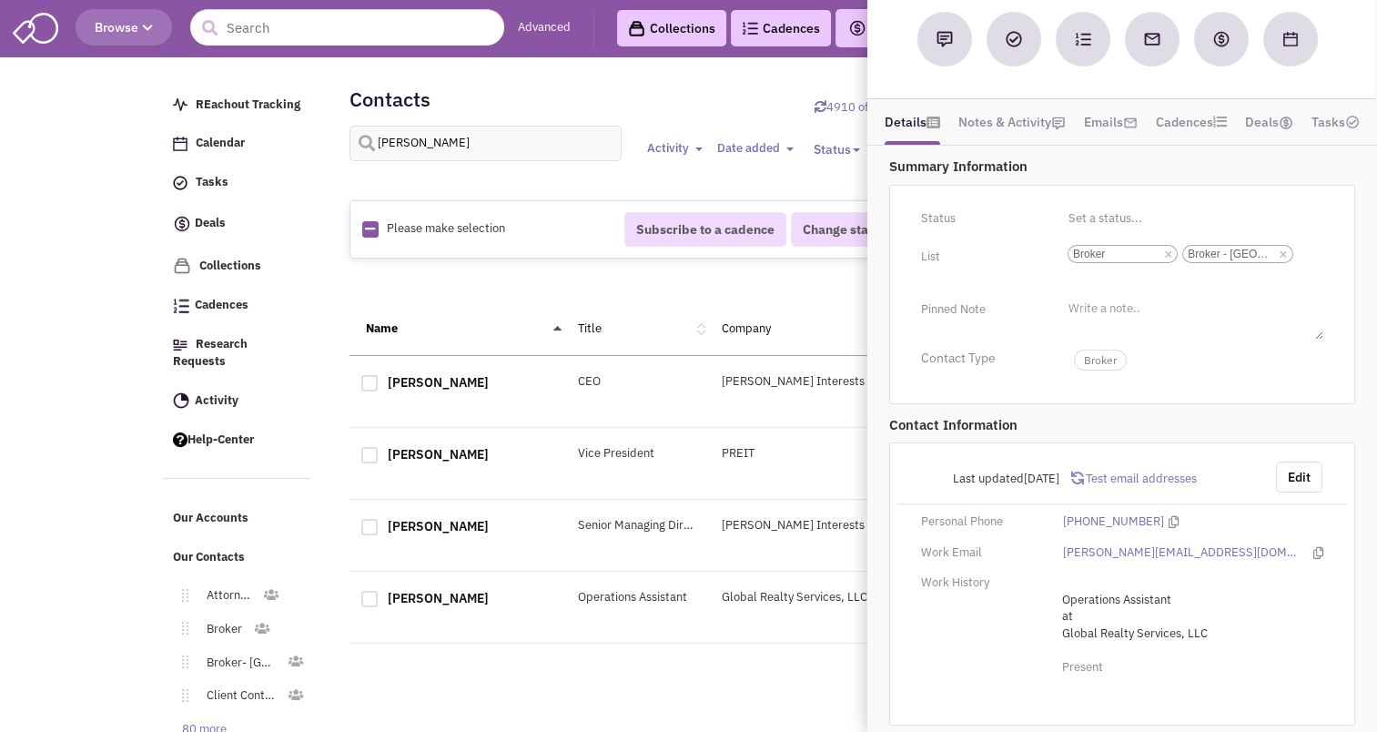
scroll to position [181, 0]
click at [757, 669] on div "1" at bounding box center [638, 680] width 578 height 36
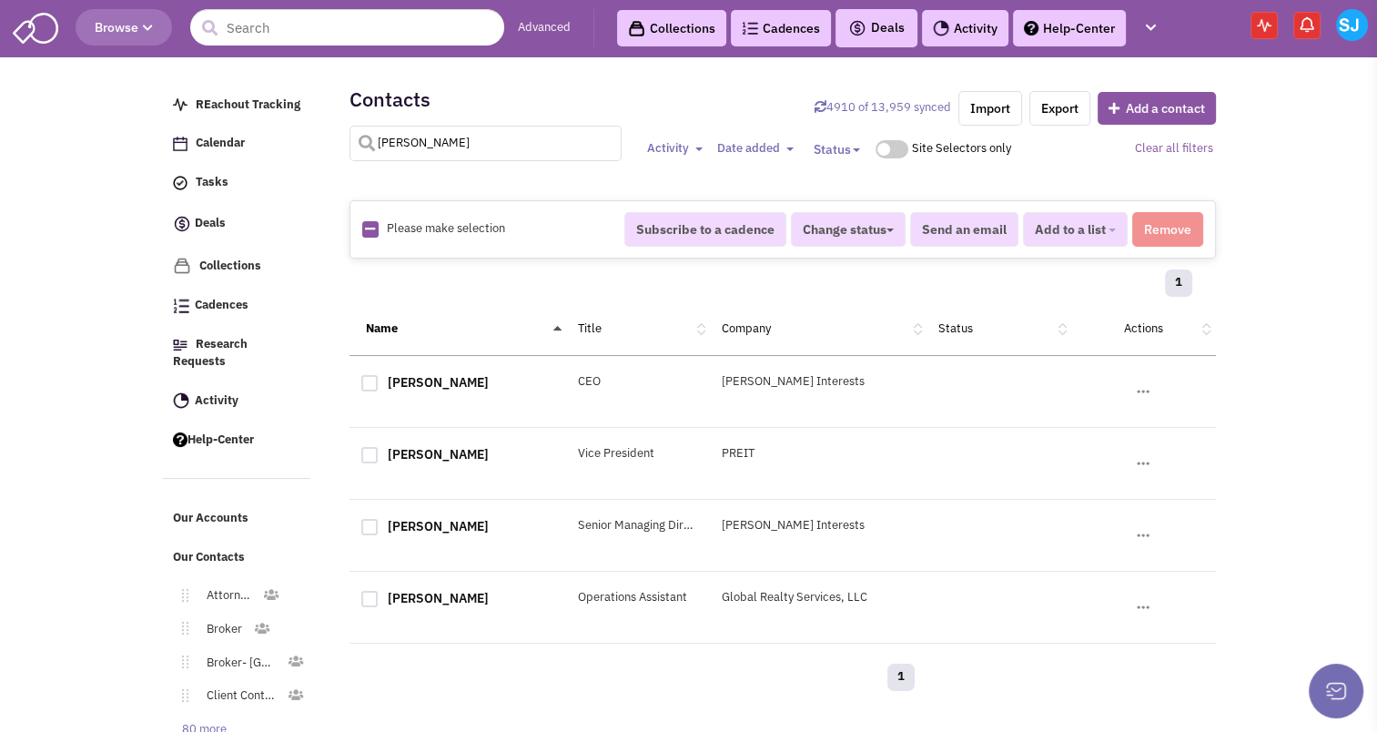
click at [425, 144] on input "mcCaffery" at bounding box center [485, 143] width 273 height 35
type input "fiedler"
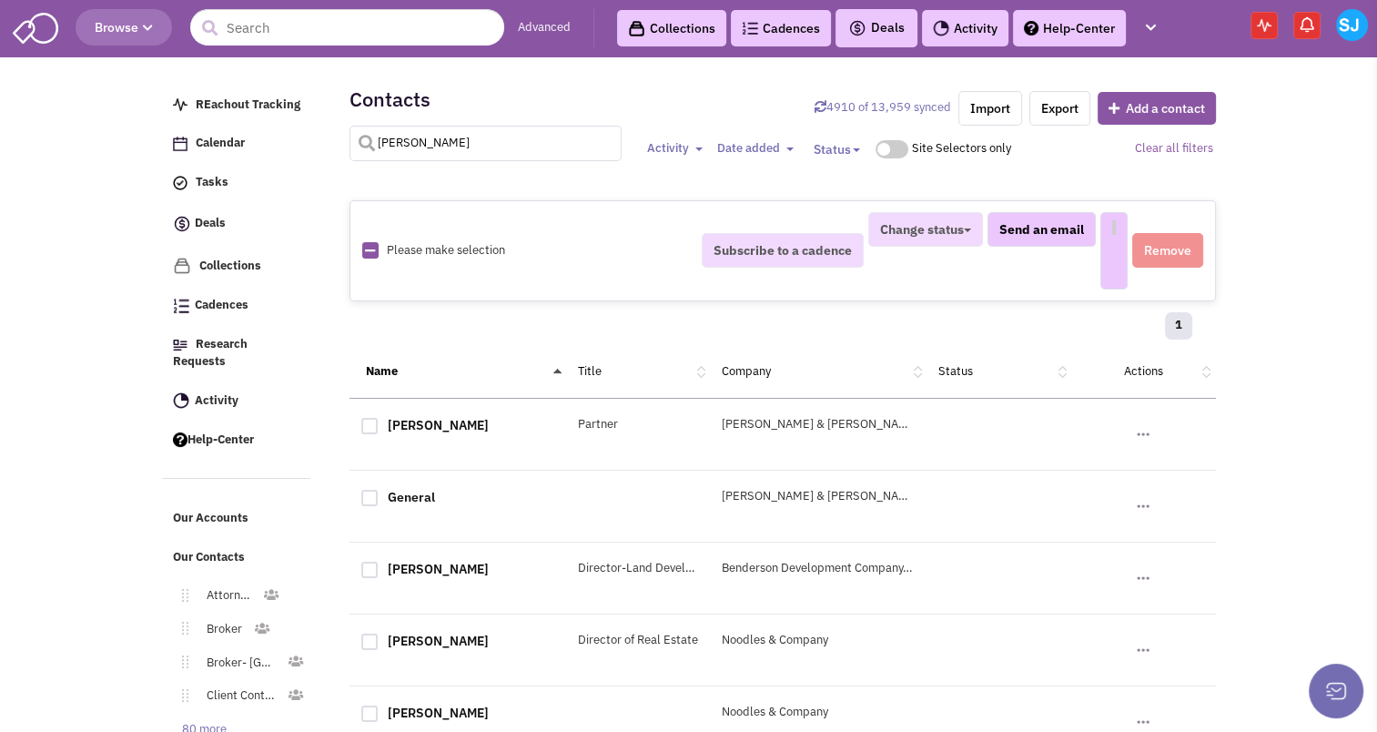
select select
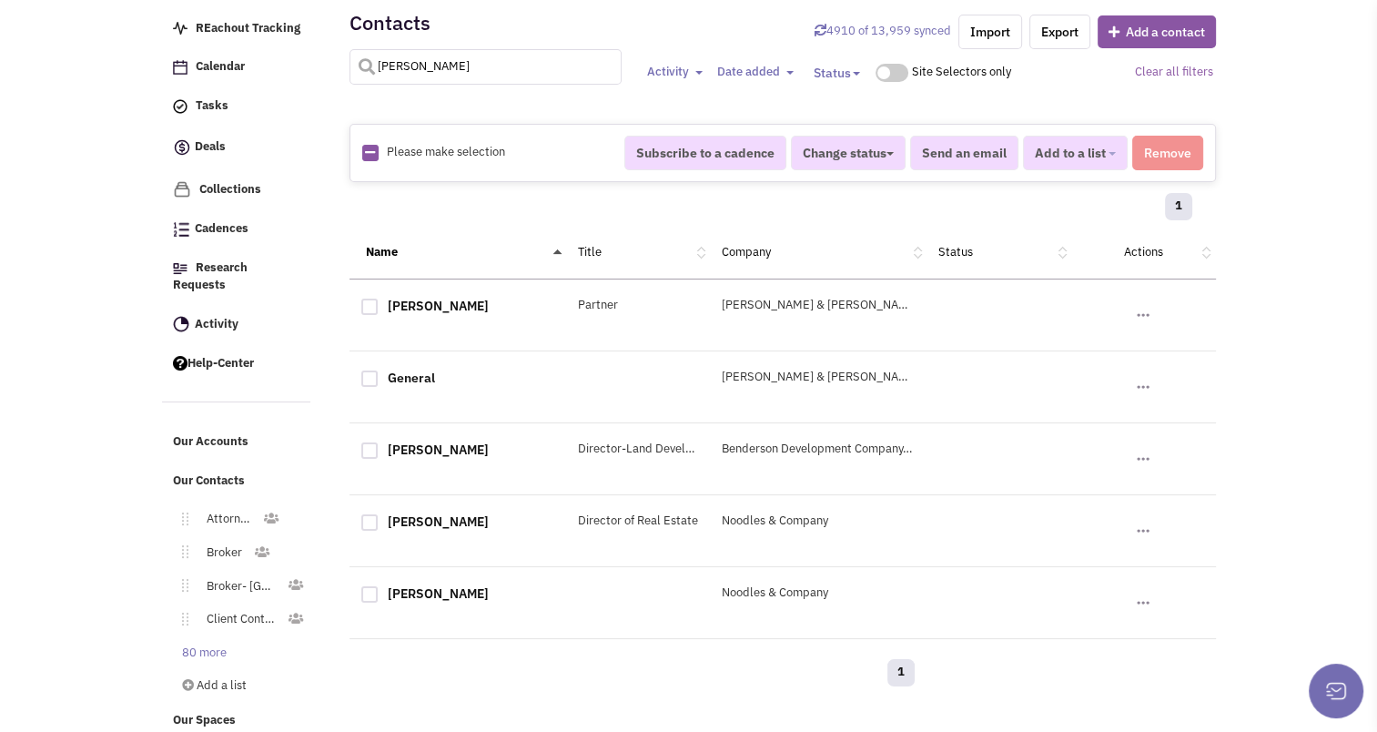
scroll to position [79, 0]
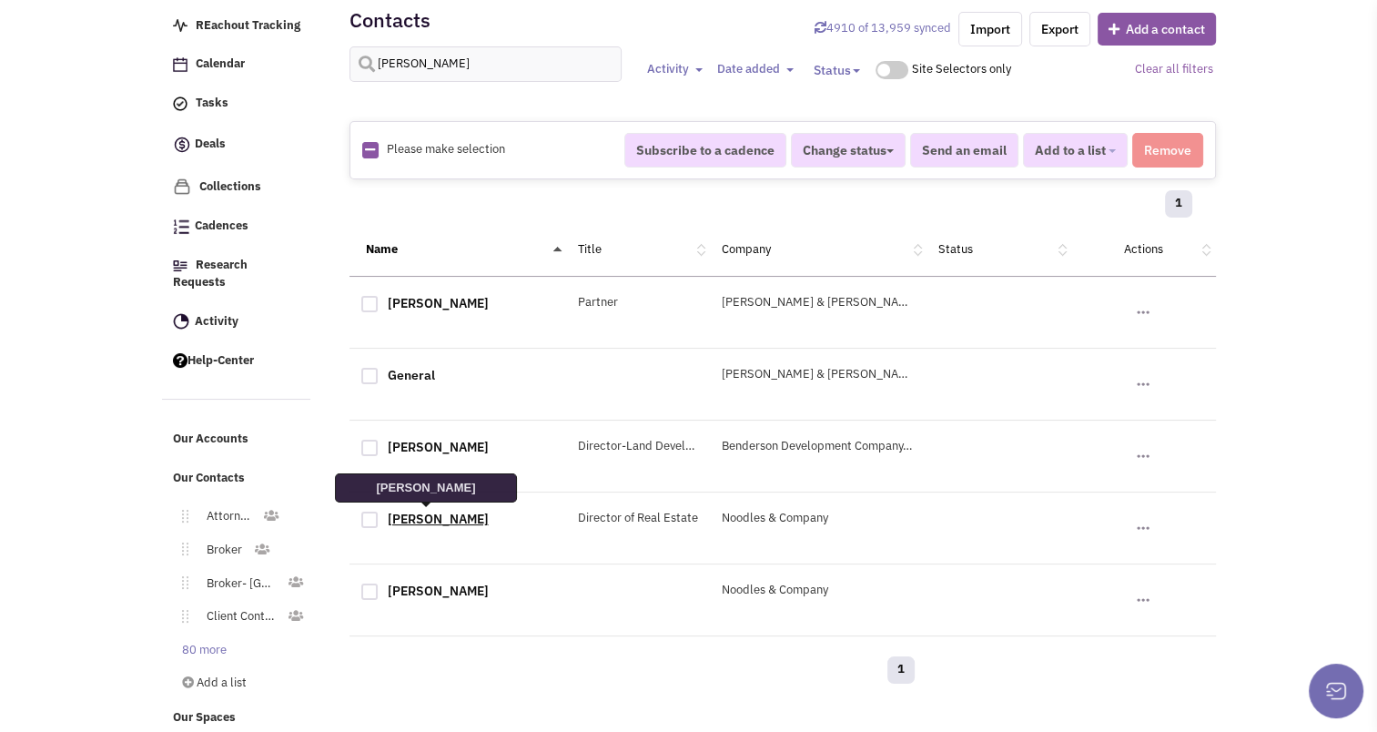
click at [410, 520] on link "Steve Fiedler" at bounding box center [438, 519] width 101 height 16
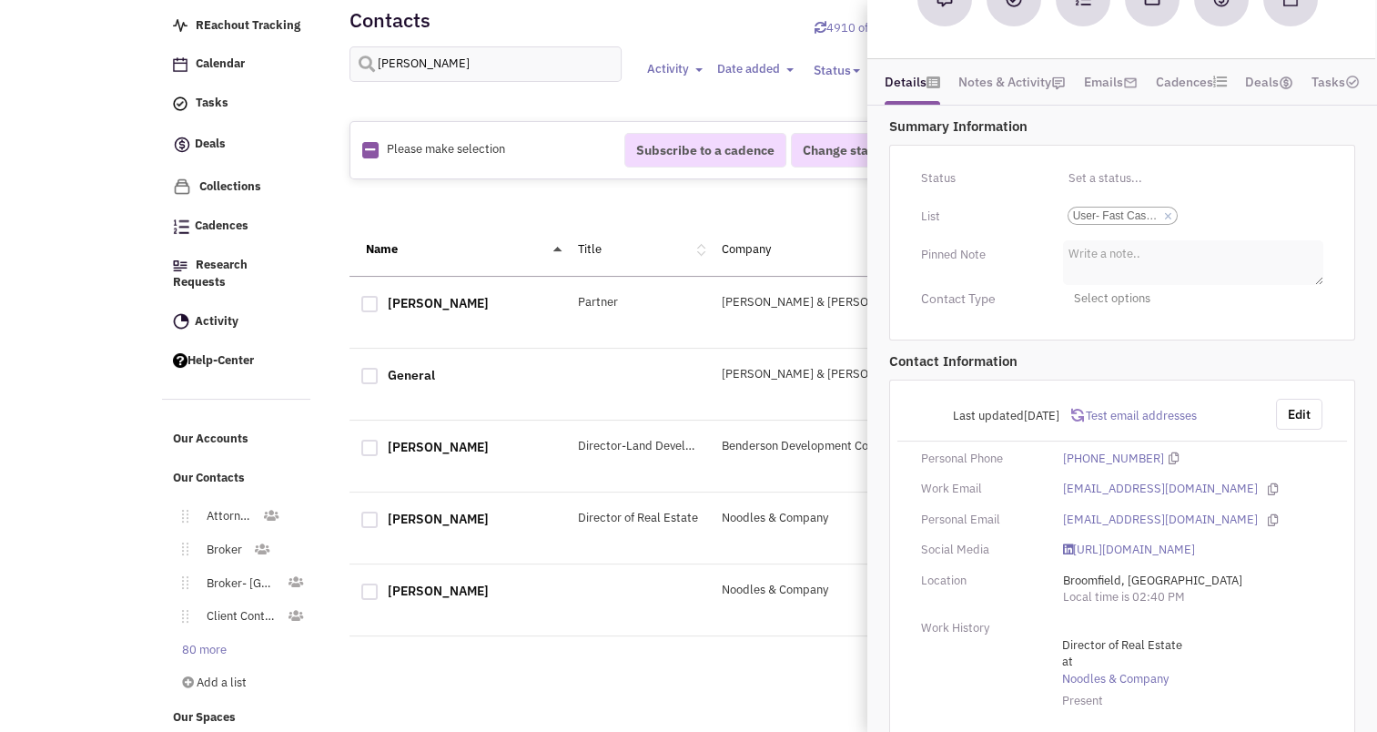
scroll to position [221, 0]
click at [1291, 415] on button "Edit" at bounding box center [1299, 413] width 46 height 31
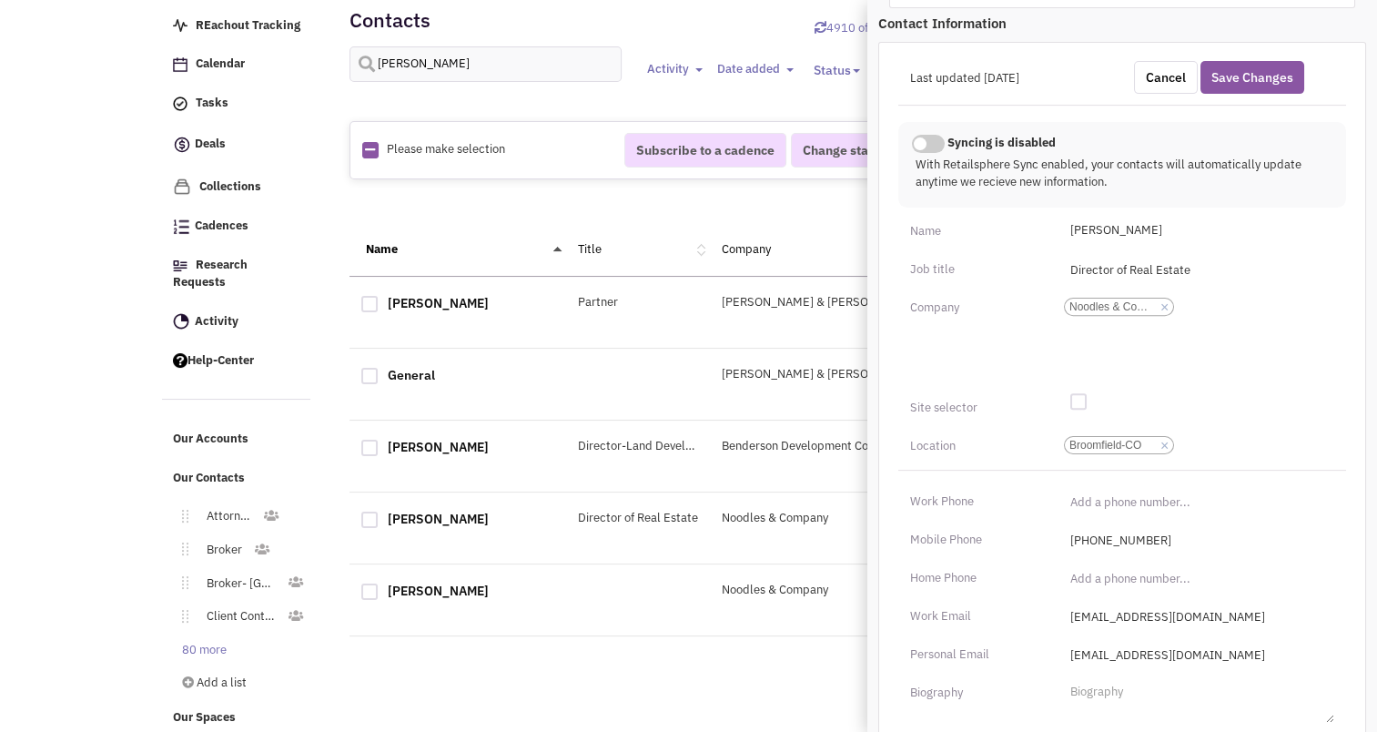
scroll to position [555, 0]
click at [1108, 615] on input "Sfiedler@noodles.com" at bounding box center [1196, 613] width 275 height 29
type input "steve.fiedler@yum.com"
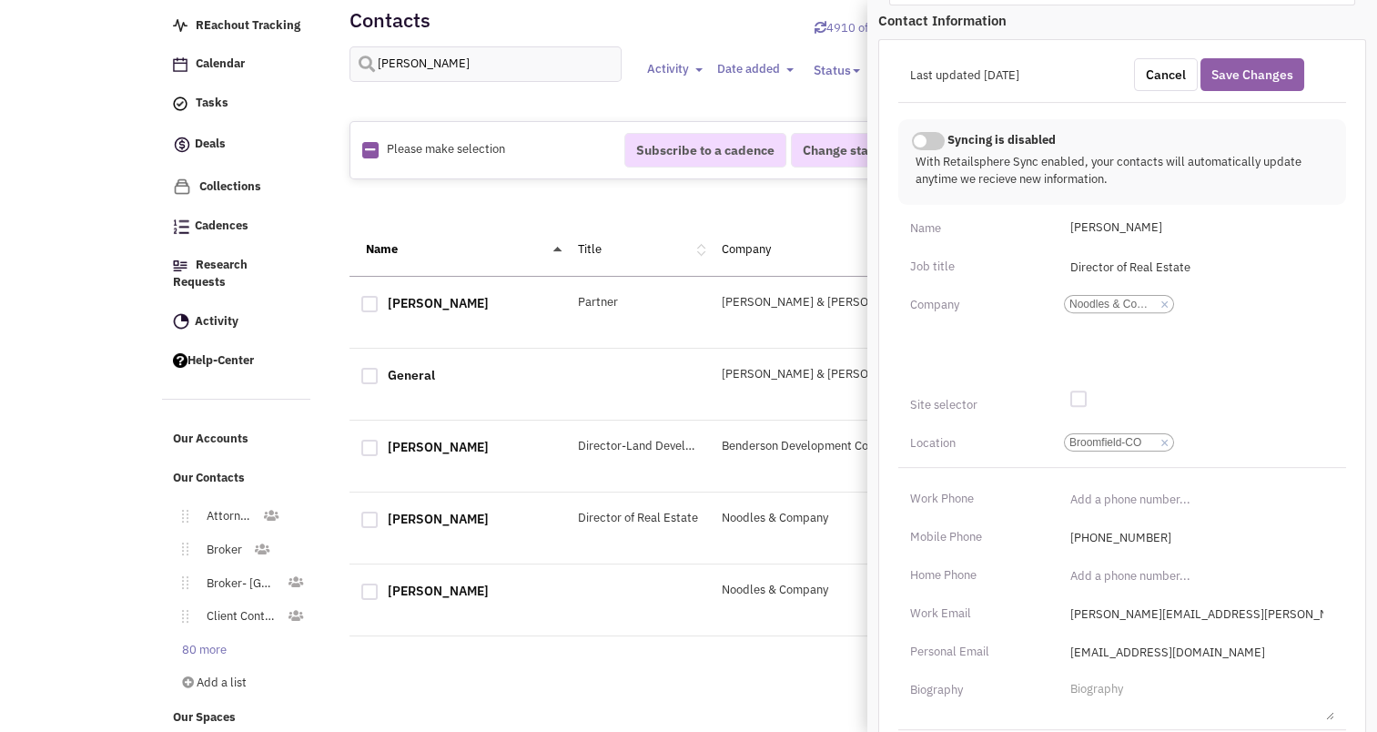
click at [1258, 68] on button "Save Changes" at bounding box center [1252, 74] width 104 height 33
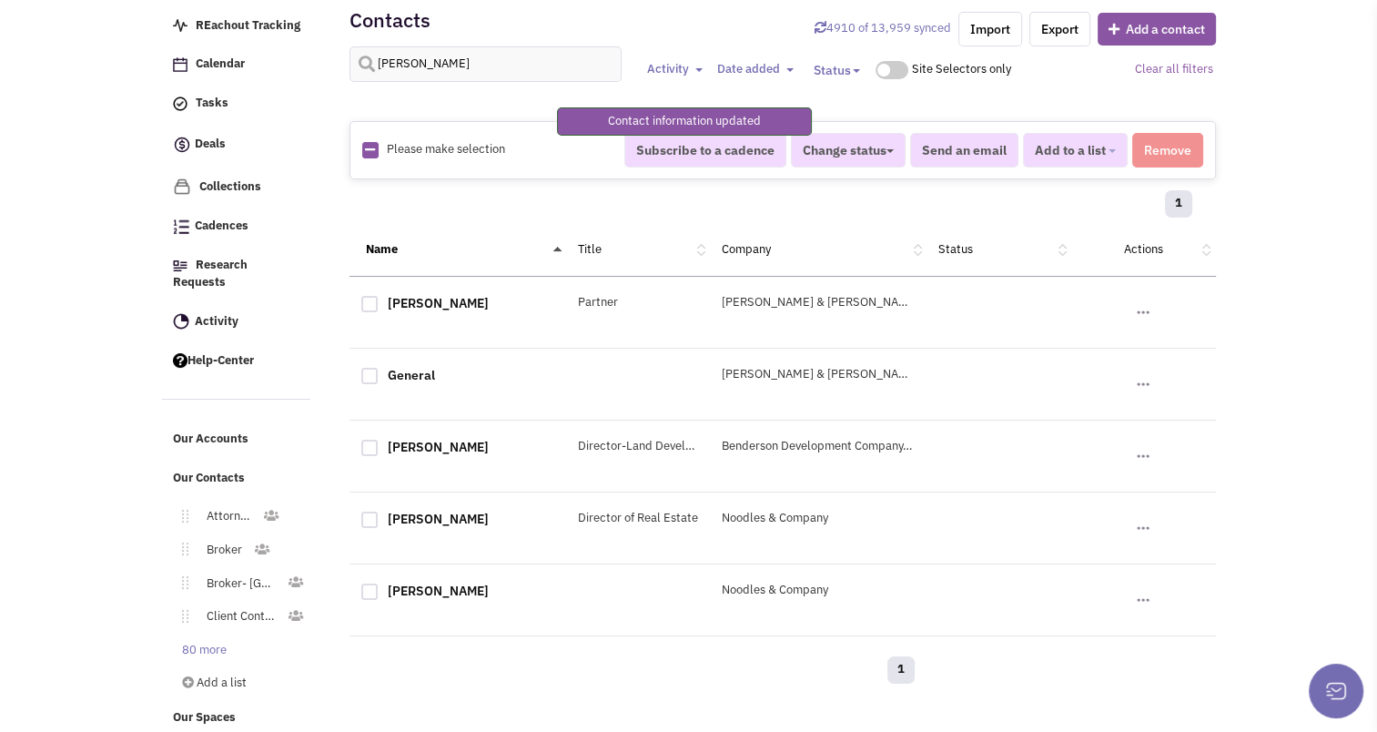
scroll to position [237, 0]
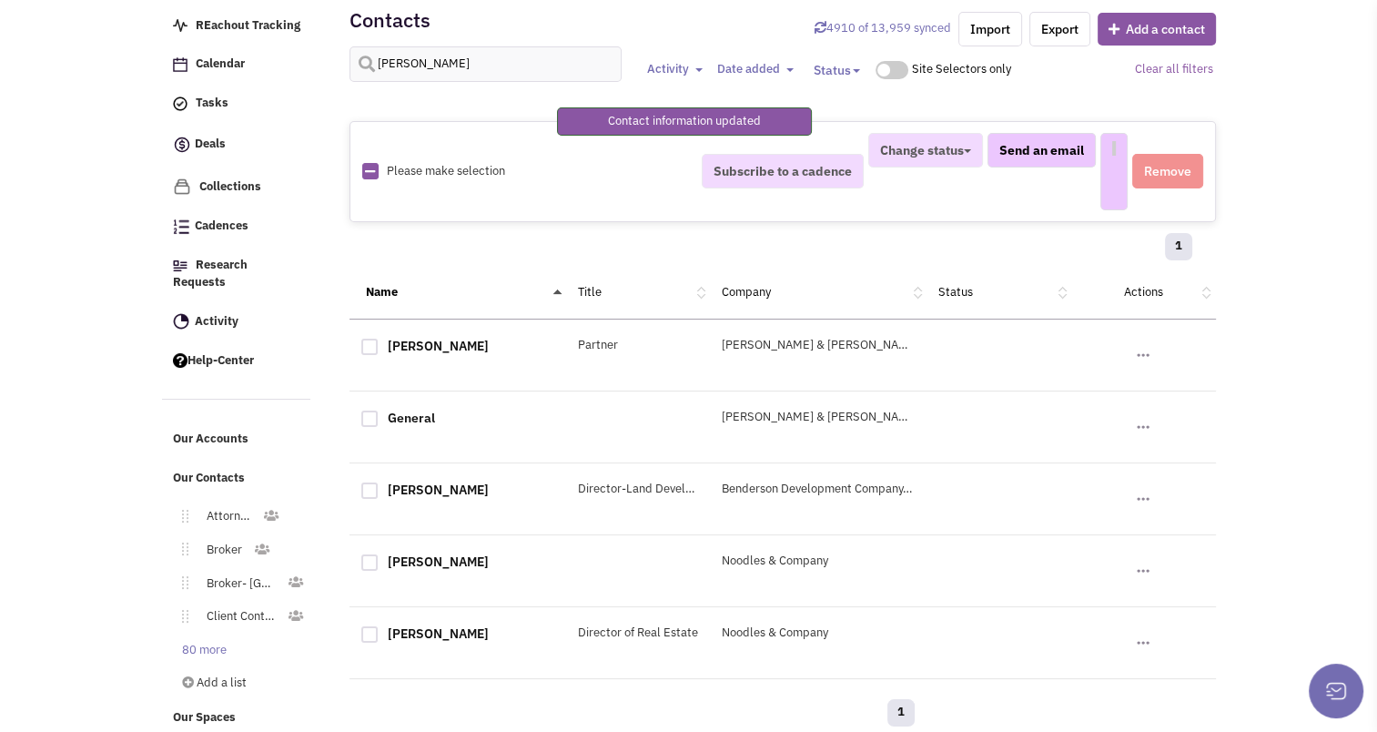
select select
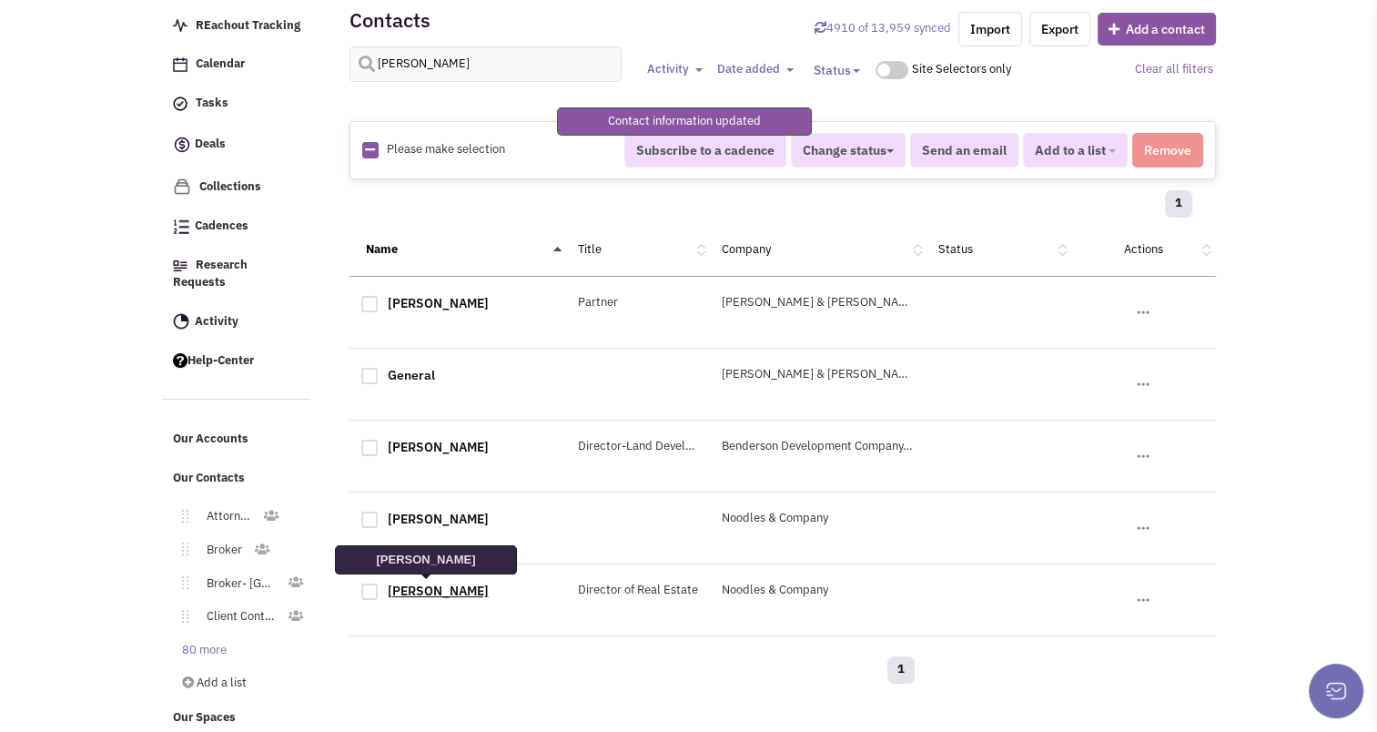
click at [422, 590] on link "Steve Fiedler" at bounding box center [438, 590] width 101 height 16
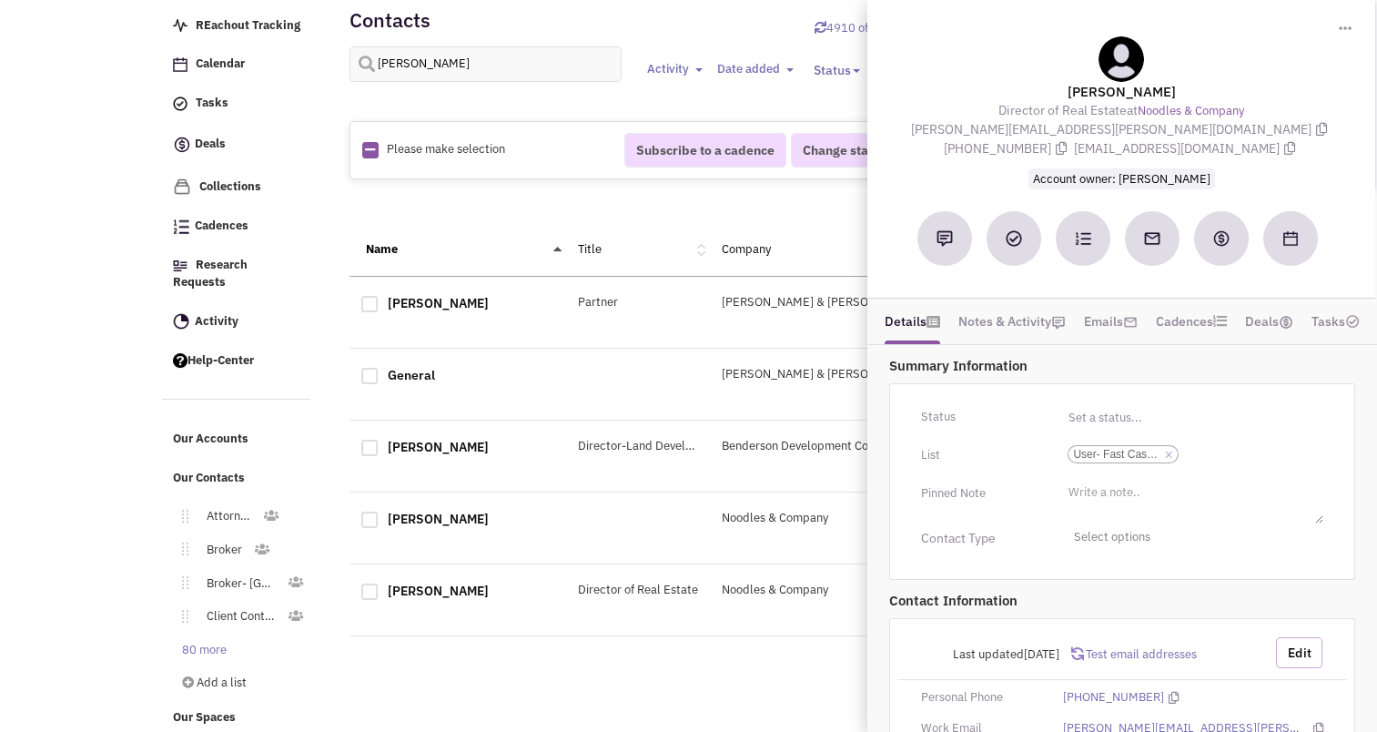
click at [1295, 641] on button "Edit" at bounding box center [1299, 652] width 46 height 31
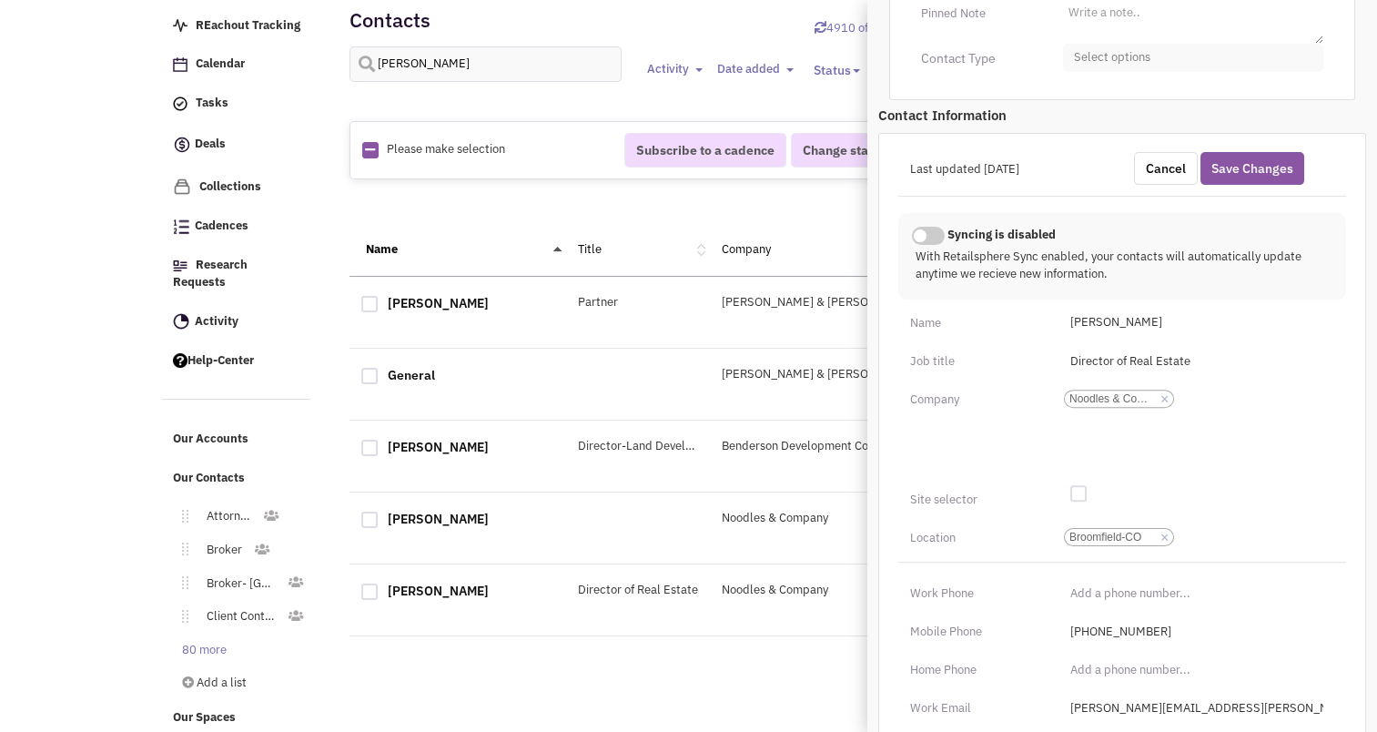
scroll to position [490, 0]
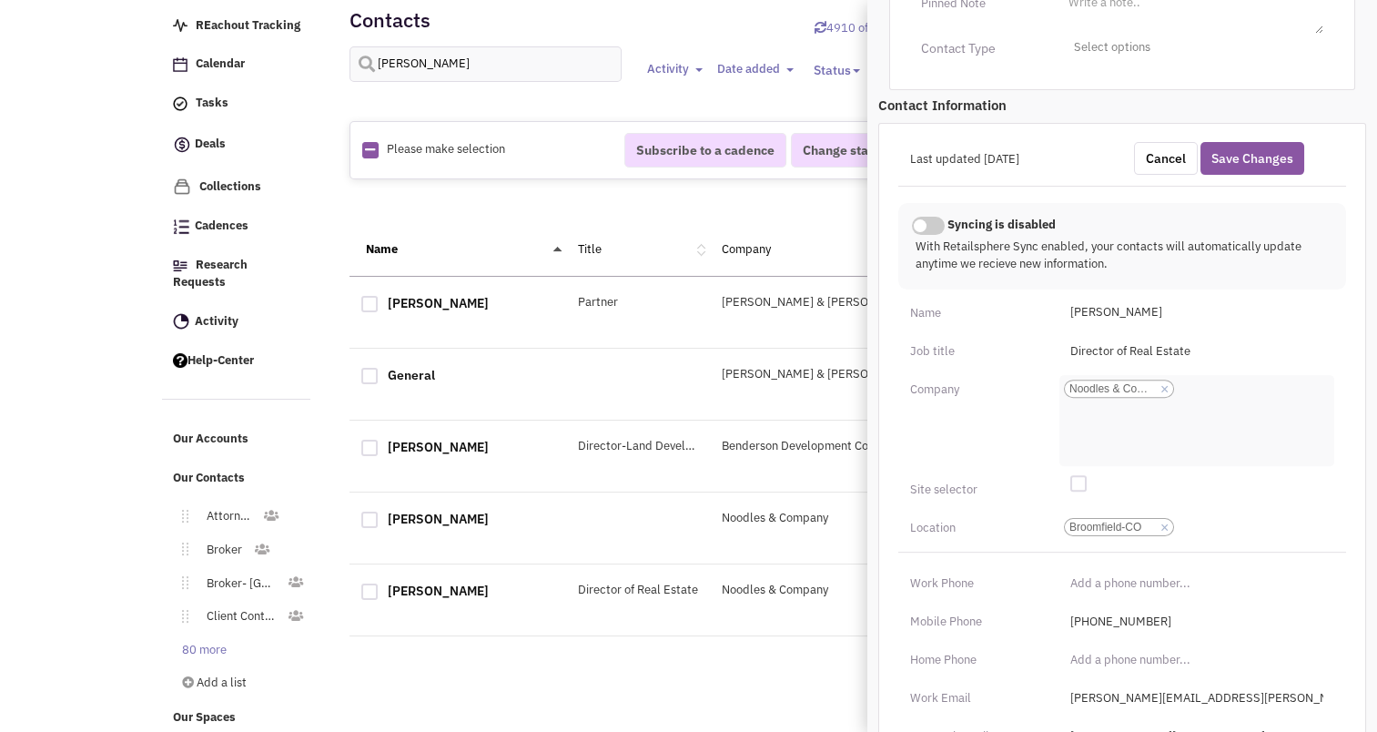
click at [1166, 381] on link "×" at bounding box center [1164, 389] width 8 height 16
click at [0, 0] on select "Noodles & Company" at bounding box center [0, 0] width 0 height 0
click at [1065, 382] on ul "Add a company" at bounding box center [1196, 420] width 275 height 91
click at [0, 0] on select "Add a company" at bounding box center [0, 0] width 0 height 0
type input "Y"
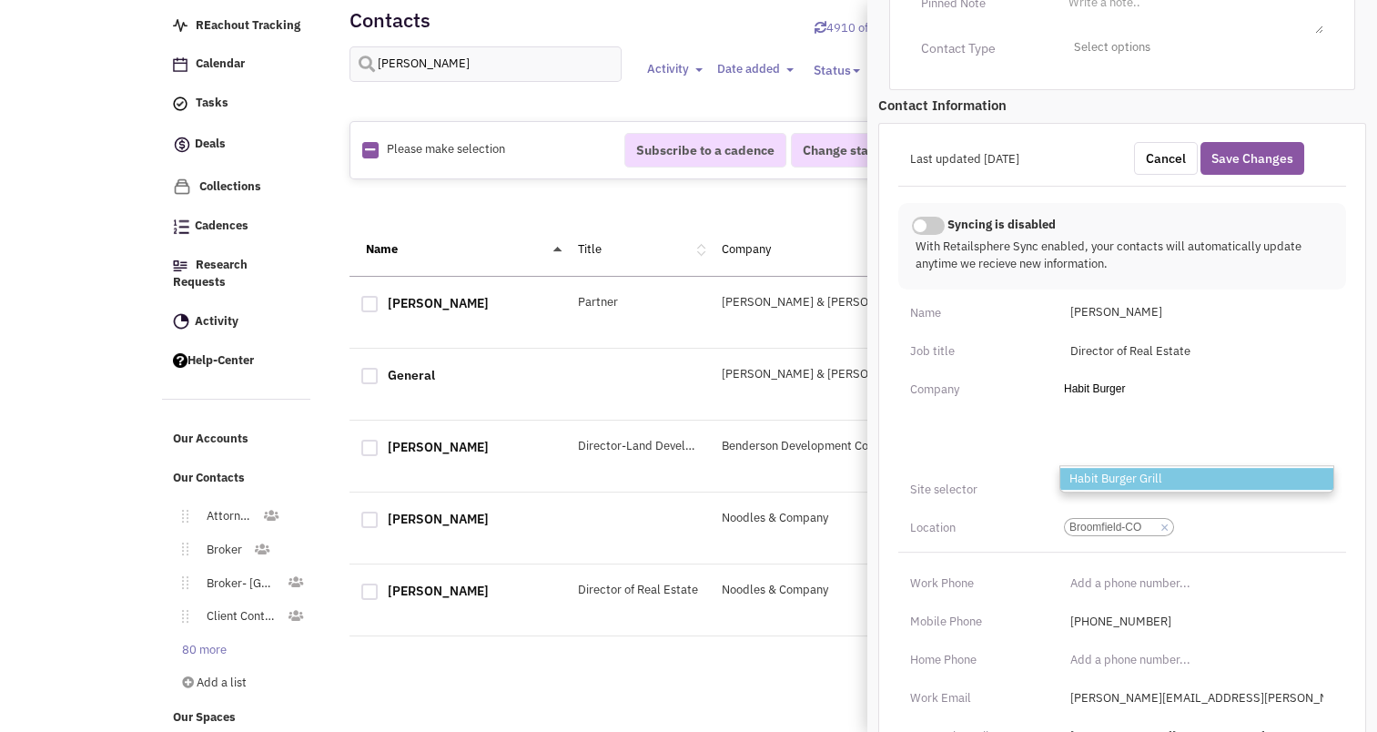
type input "Habit Burger"
click at [1111, 468] on li "Habit Burger Grill" at bounding box center [1196, 479] width 273 height 23
click at [0, 0] on select "Add a company Habit Burger Habit Burger Grill" at bounding box center [0, 0] width 0 height 0
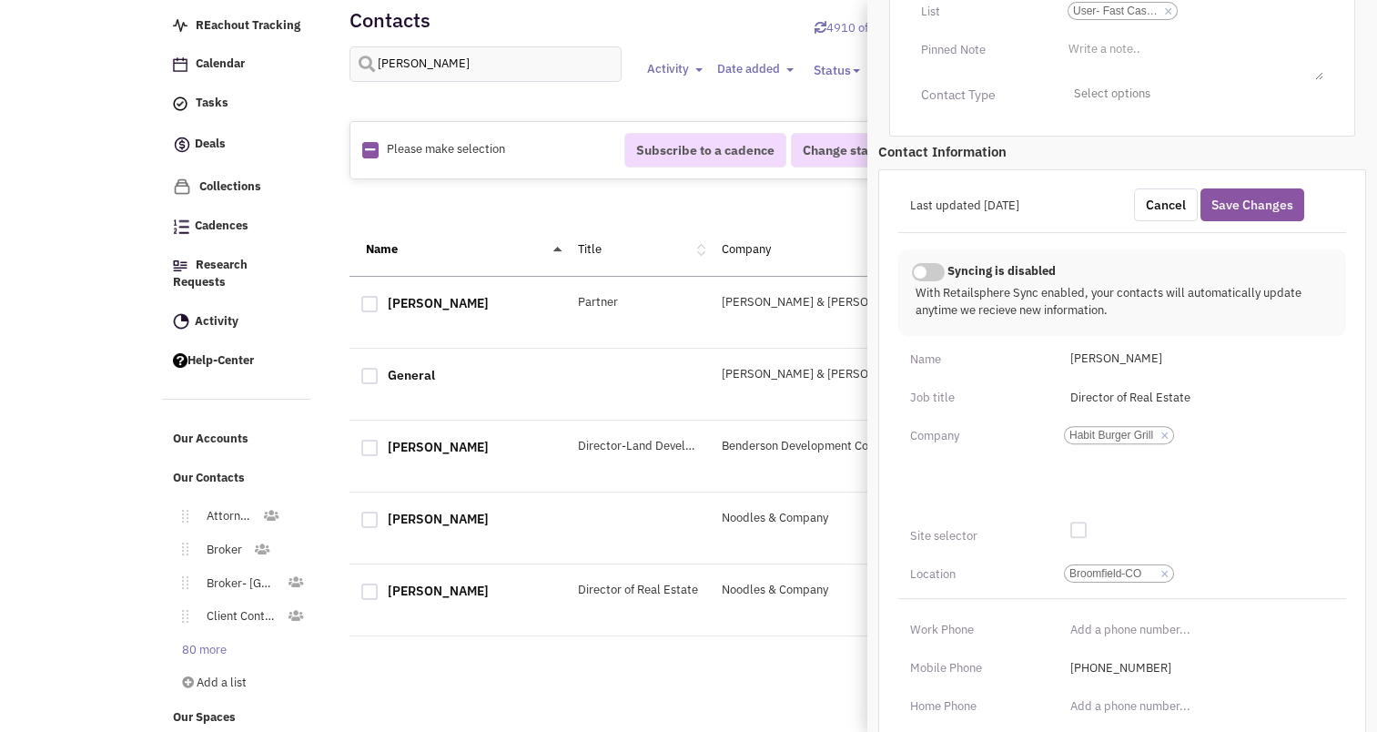
scroll to position [442, 0]
click at [1252, 189] on button "Save Changes" at bounding box center [1252, 205] width 104 height 33
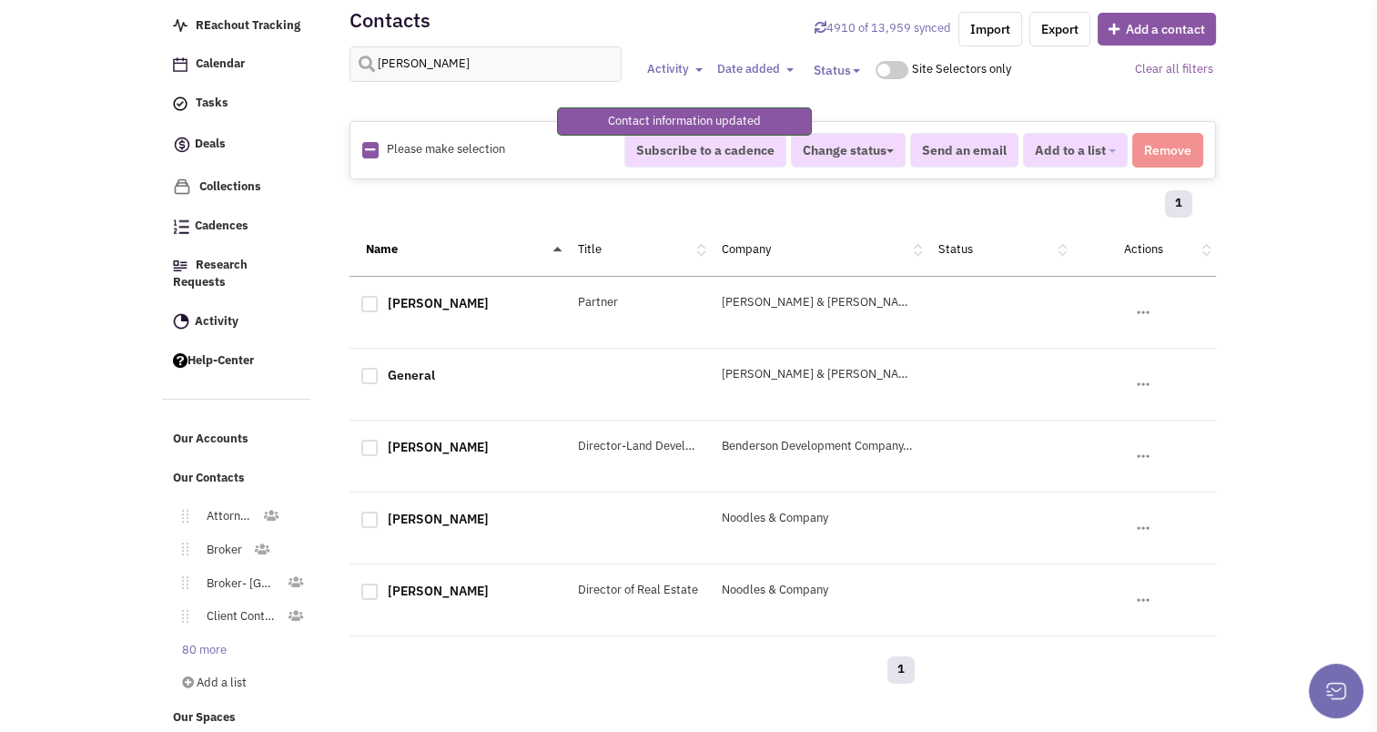
scroll to position [237, 0]
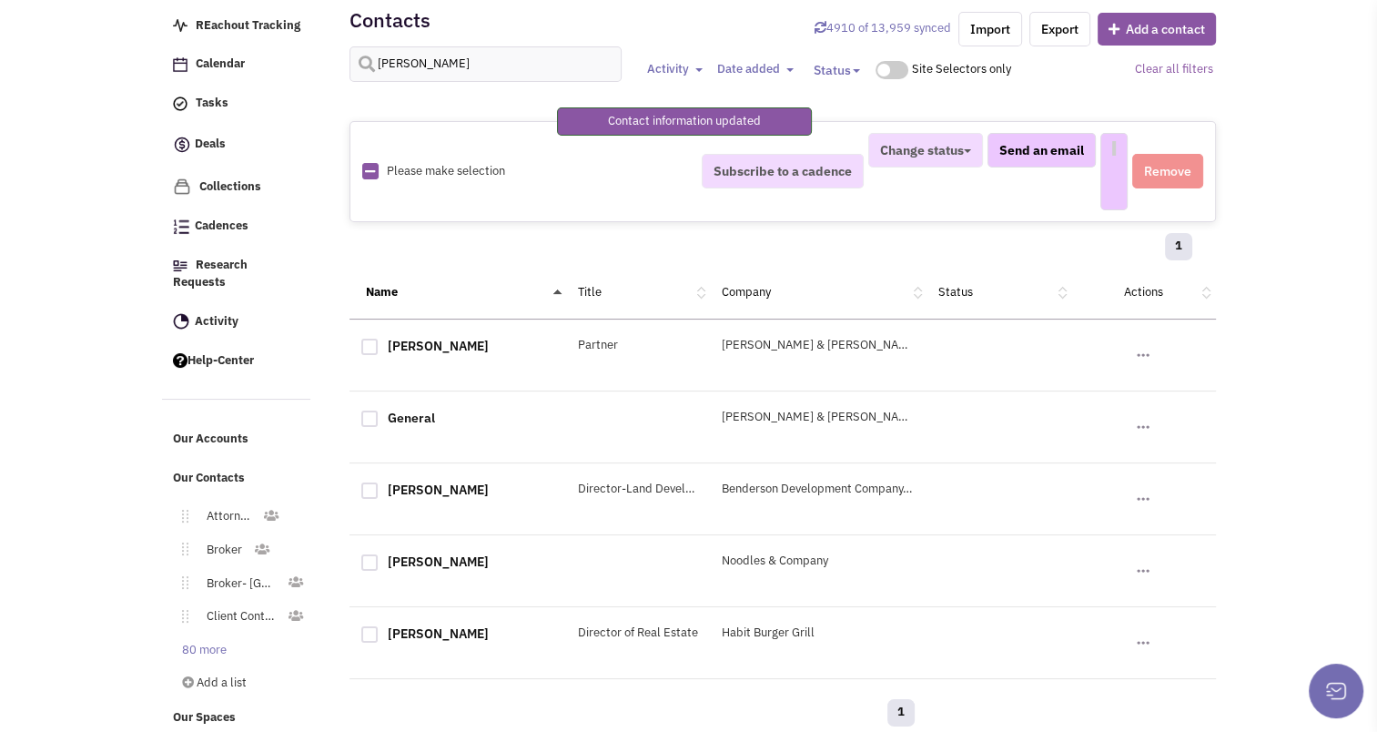
select select
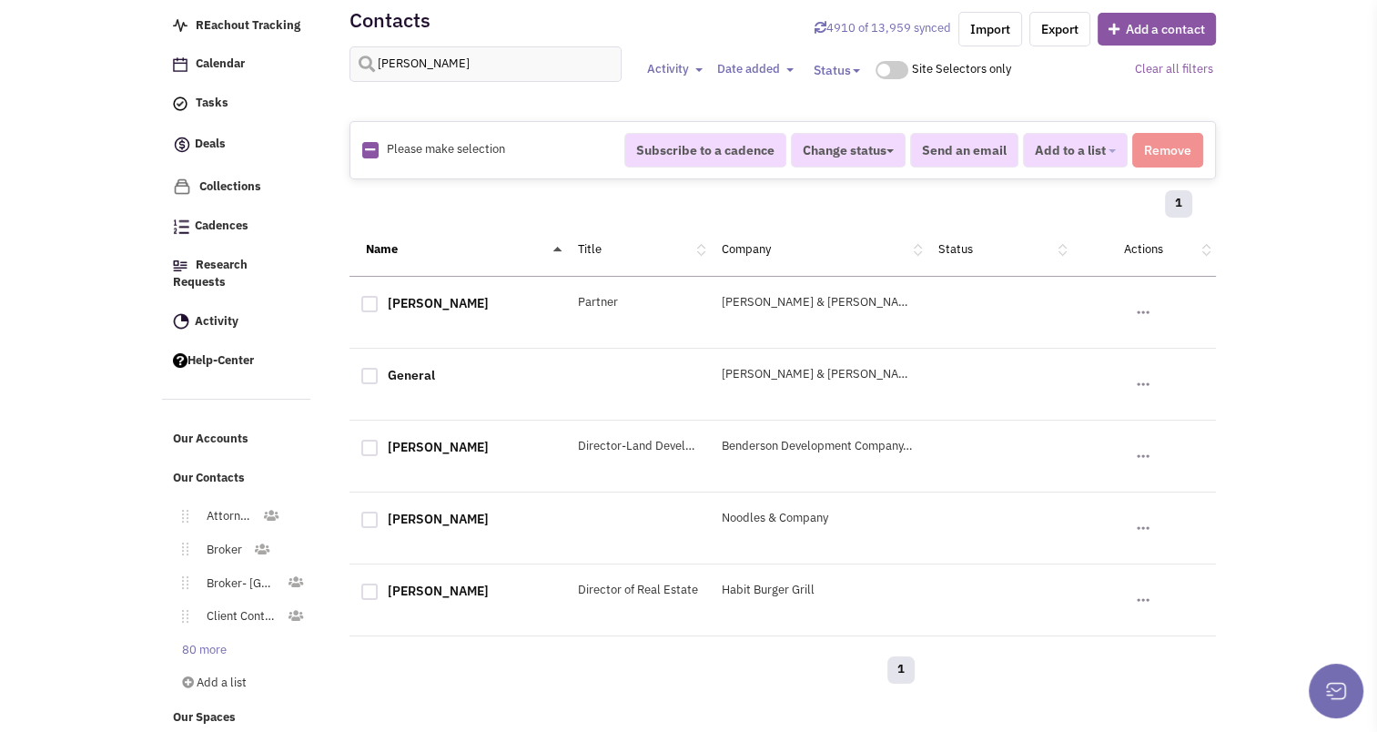
click at [1252, 175] on body "Browse Advanced Collections Cadences 0 Deals Activity" at bounding box center [688, 329] width 1377 height 817
click at [433, 517] on link "Steve Fielder" at bounding box center [438, 519] width 101 height 16
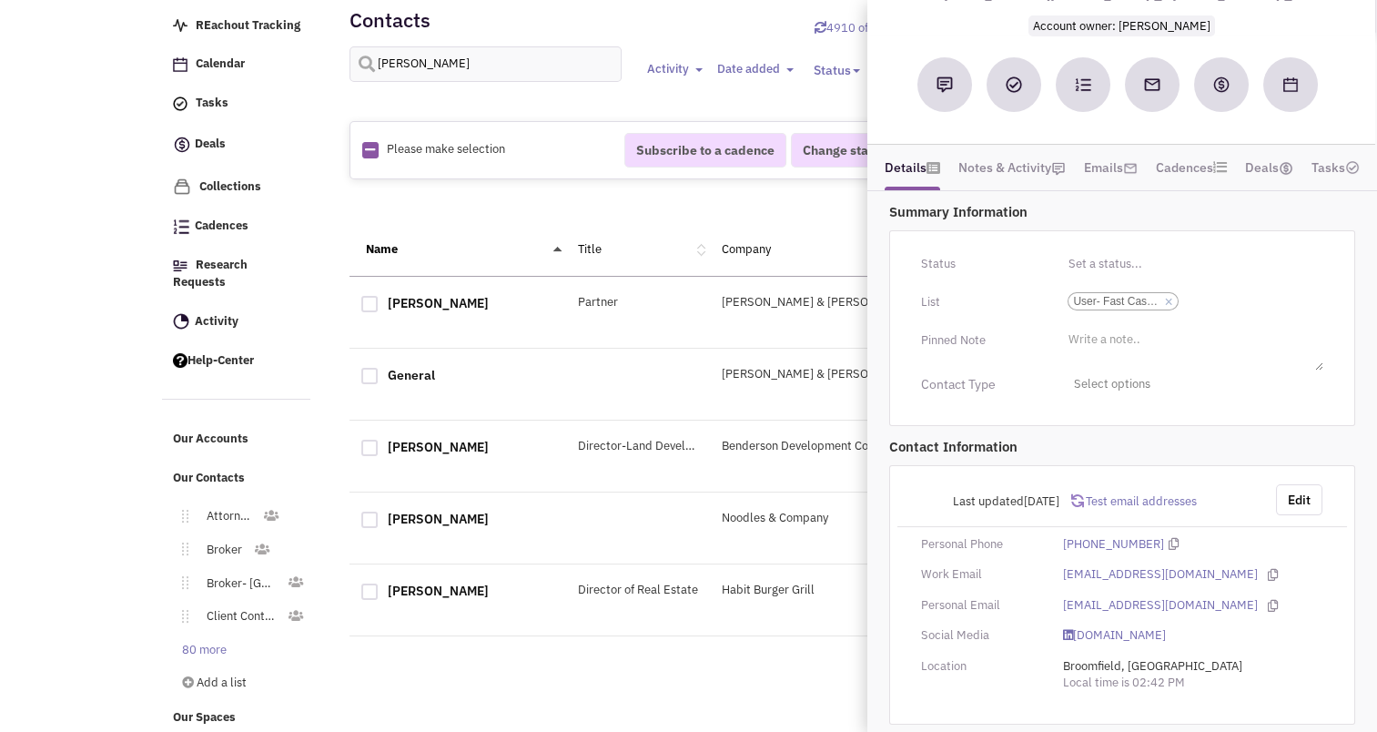
scroll to position [0, 0]
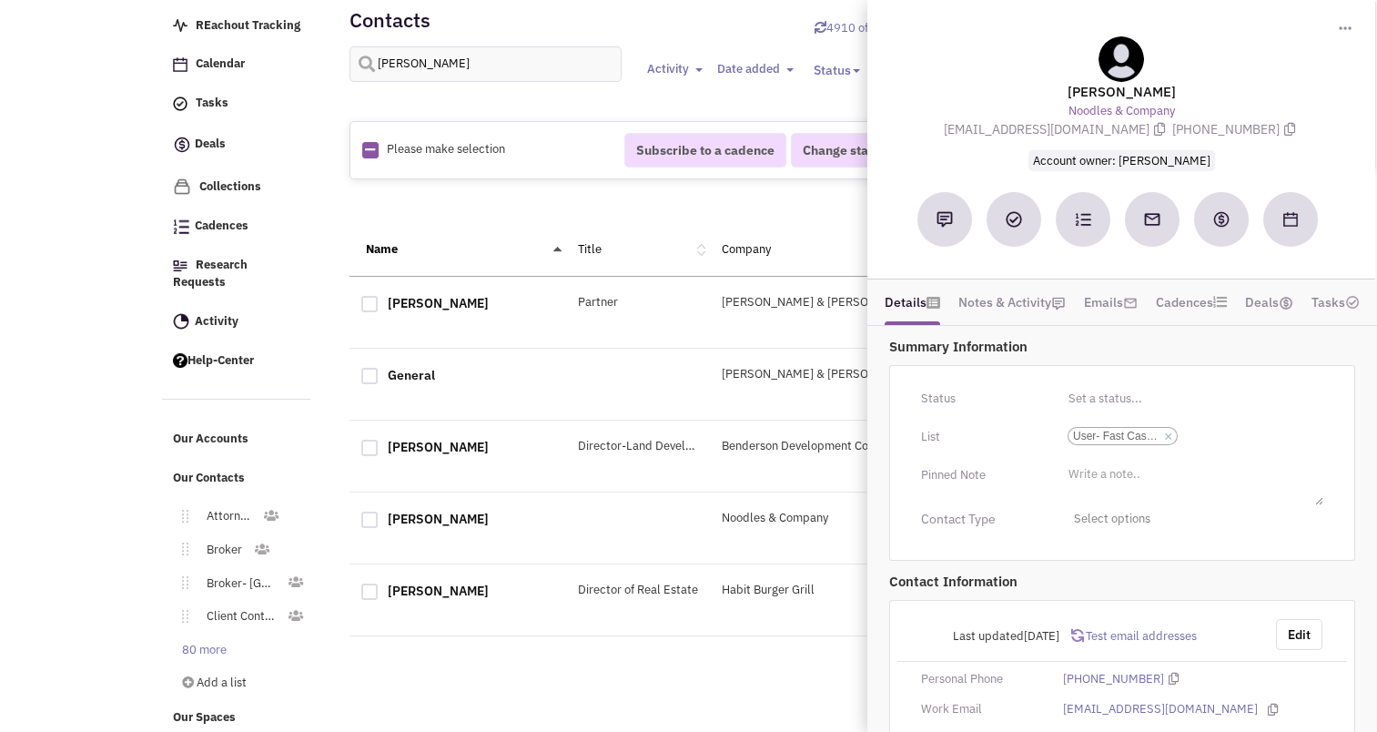
click at [710, 683] on div "1" at bounding box center [638, 672] width 578 height 36
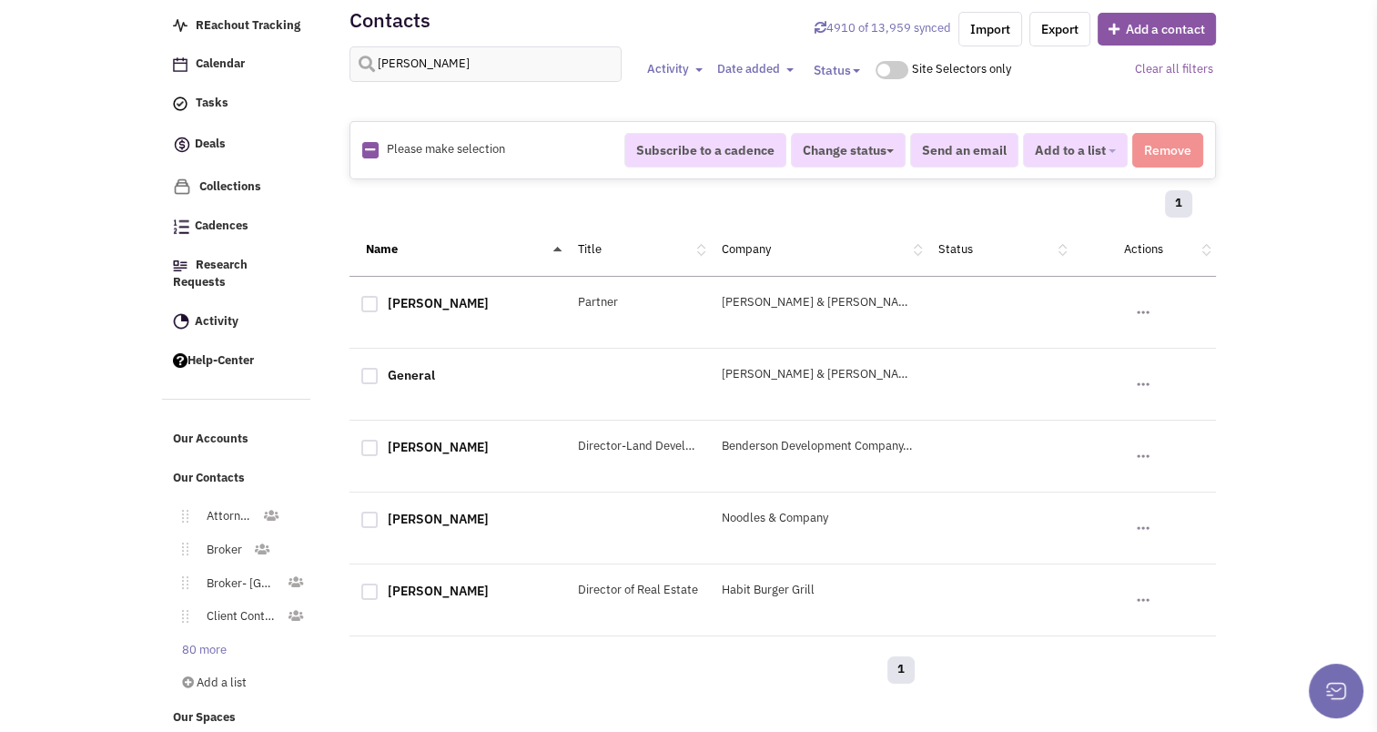
click at [372, 517] on div at bounding box center [369, 519] width 16 height 16
click at [379, 517] on input "checkbox" at bounding box center [385, 521] width 12 height 12
checkbox input "true"
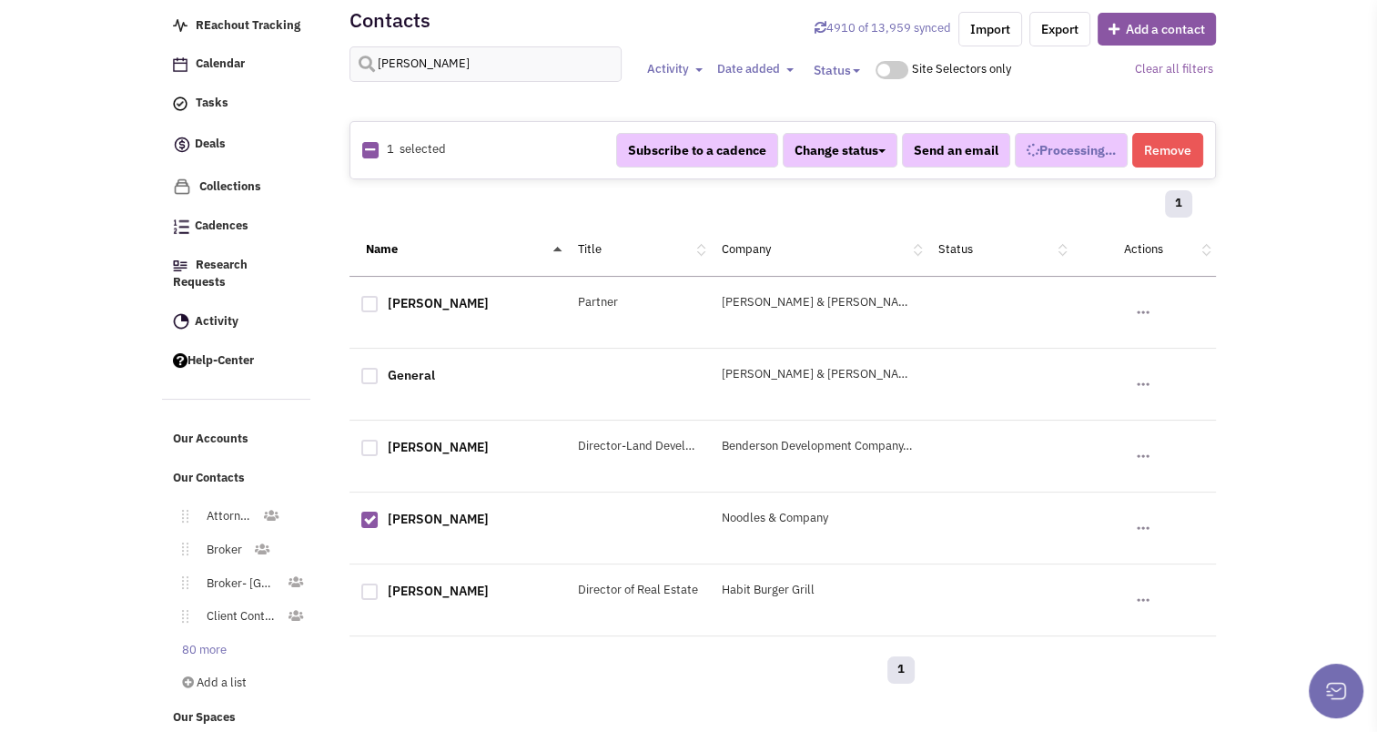
select select
click at [1166, 152] on button "Remove" at bounding box center [1167, 150] width 71 height 35
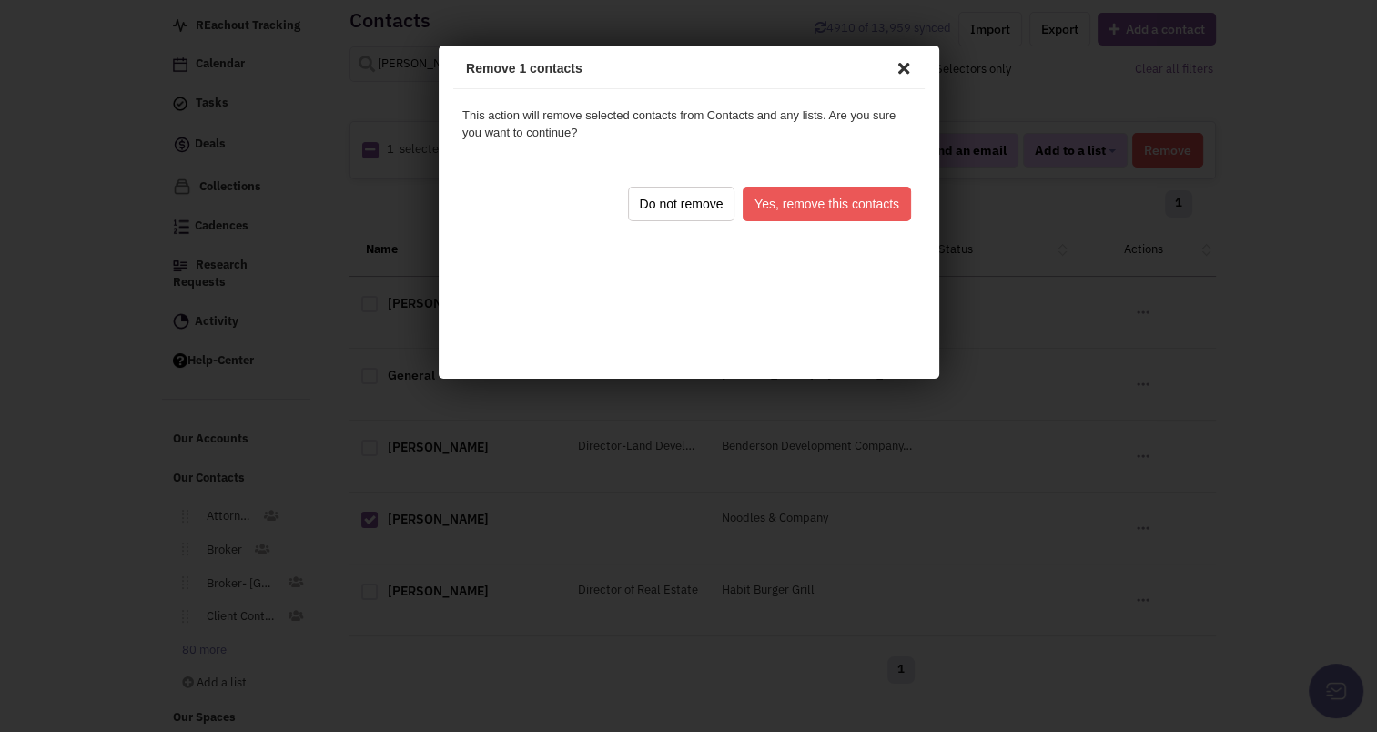
click at [807, 204] on button "Yes, remove this contacts" at bounding box center [823, 201] width 168 height 35
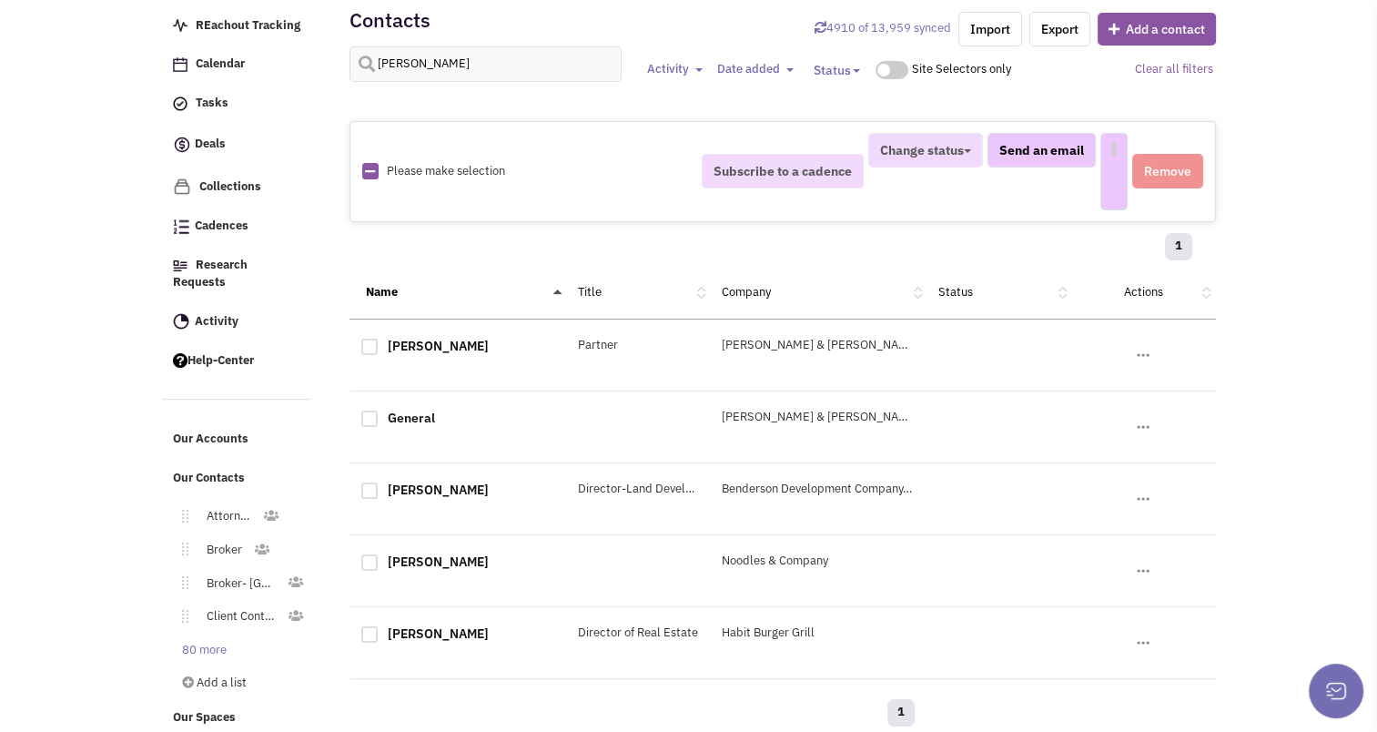
select select
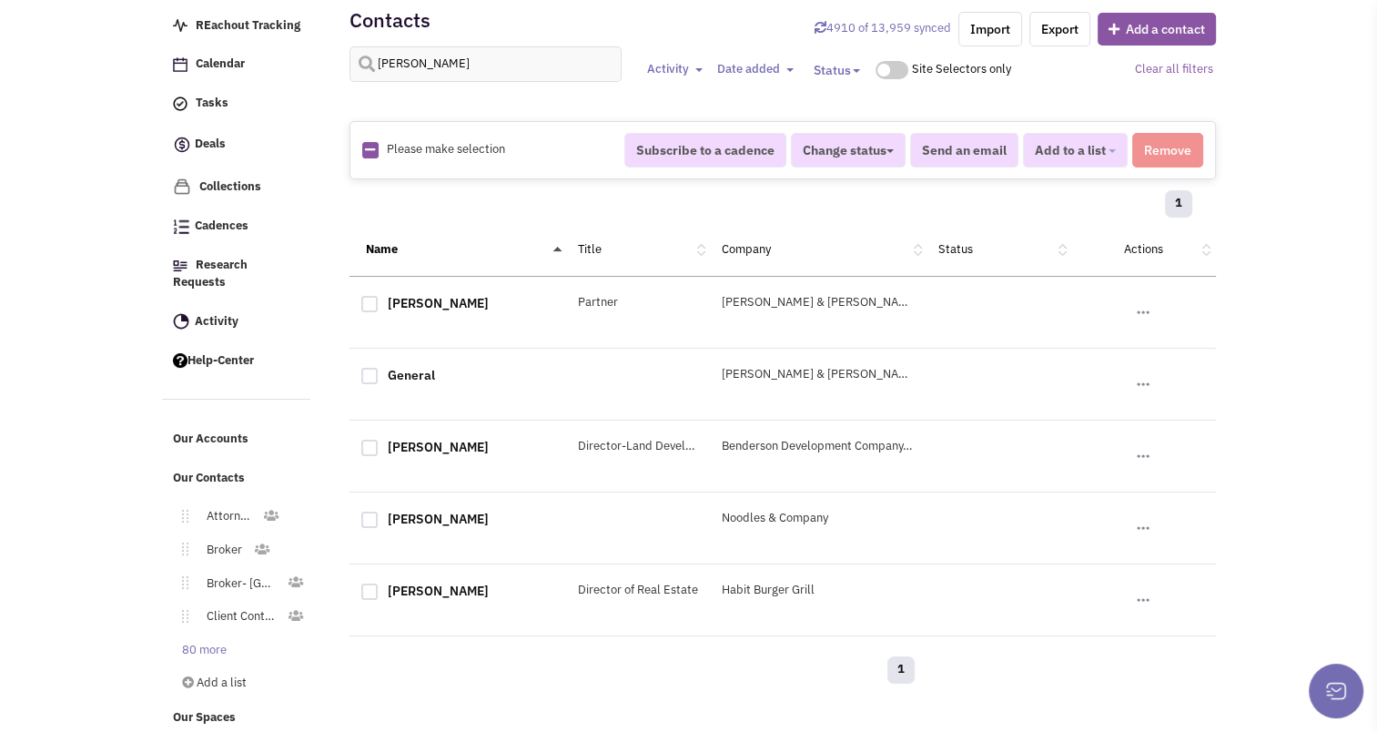
click at [420, 508] on div "Steve Fielder Noodles & Company No note found! No email sent! 0 Send an Email" at bounding box center [782, 528] width 866 height 72
drag, startPoint x: 420, startPoint y: 508, endPoint x: 444, endPoint y: 518, distance: 25.7
click at [444, 518] on link "Steve Fielder" at bounding box center [438, 519] width 101 height 16
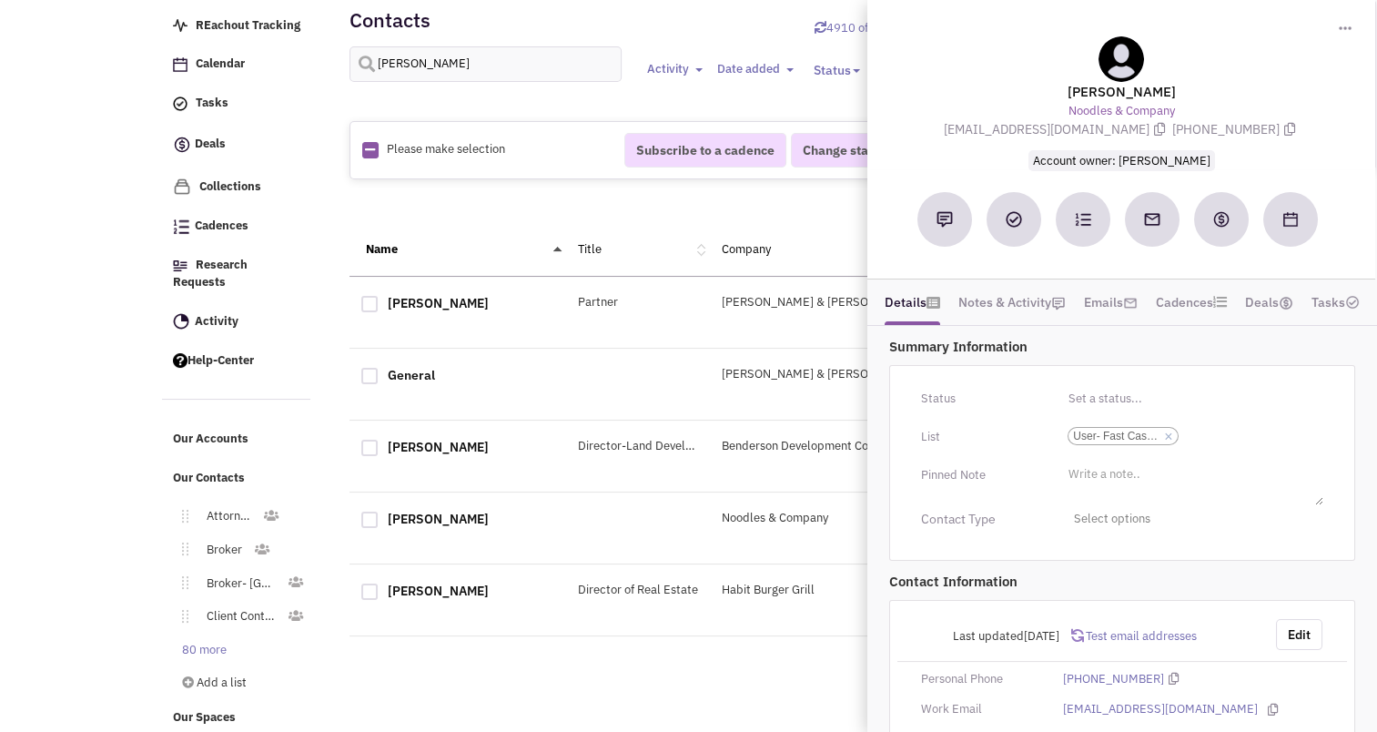
scroll to position [135, 0]
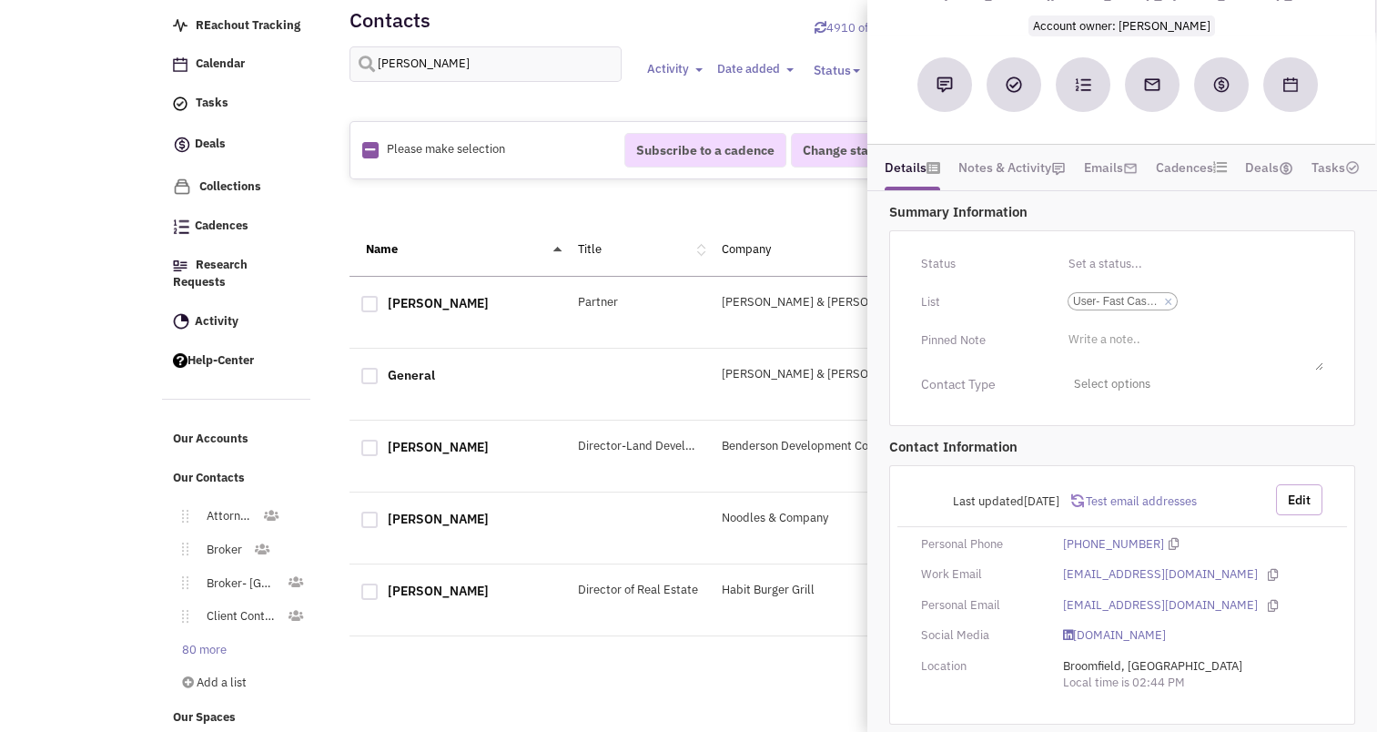
click at [1295, 484] on button "Edit" at bounding box center [1299, 499] width 46 height 31
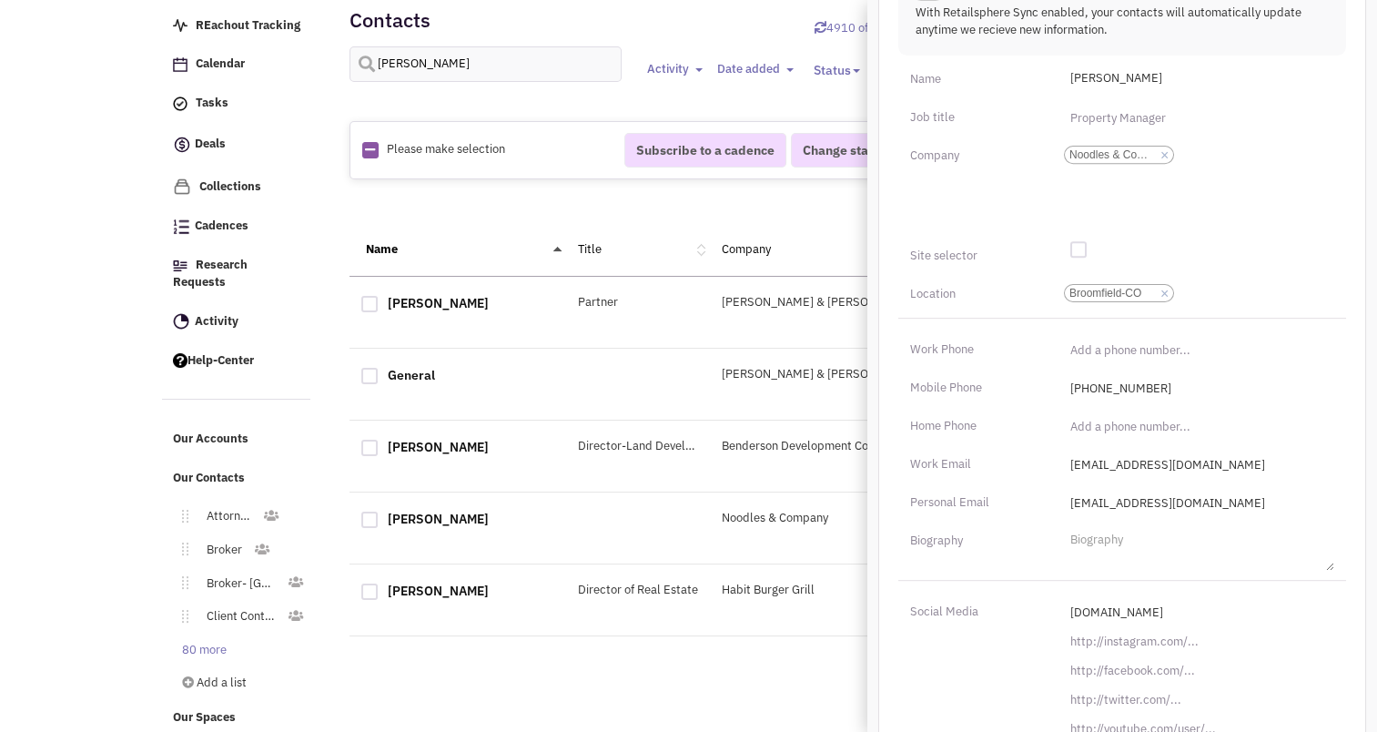
scroll to position [724, 0]
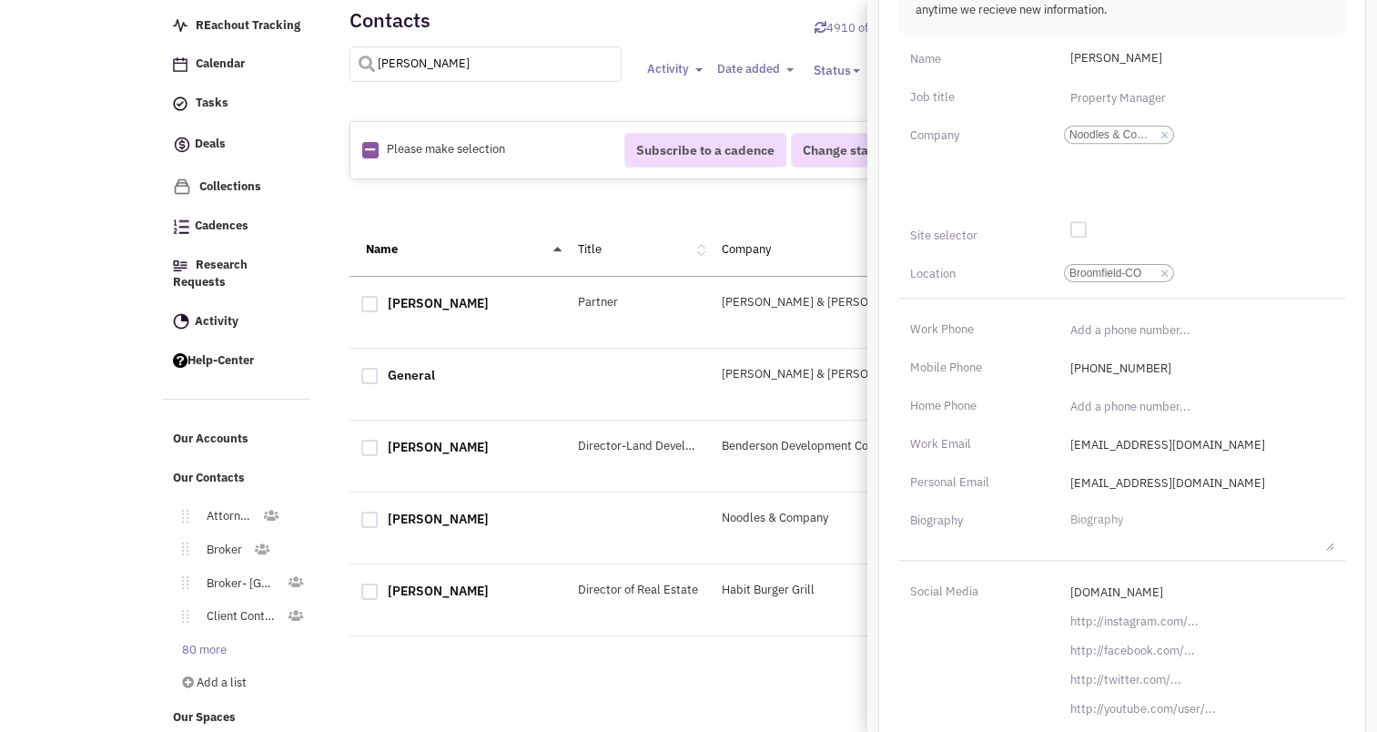
click at [445, 68] on input "fiedler" at bounding box center [485, 63] width 273 height 35
type input "ardizzone"
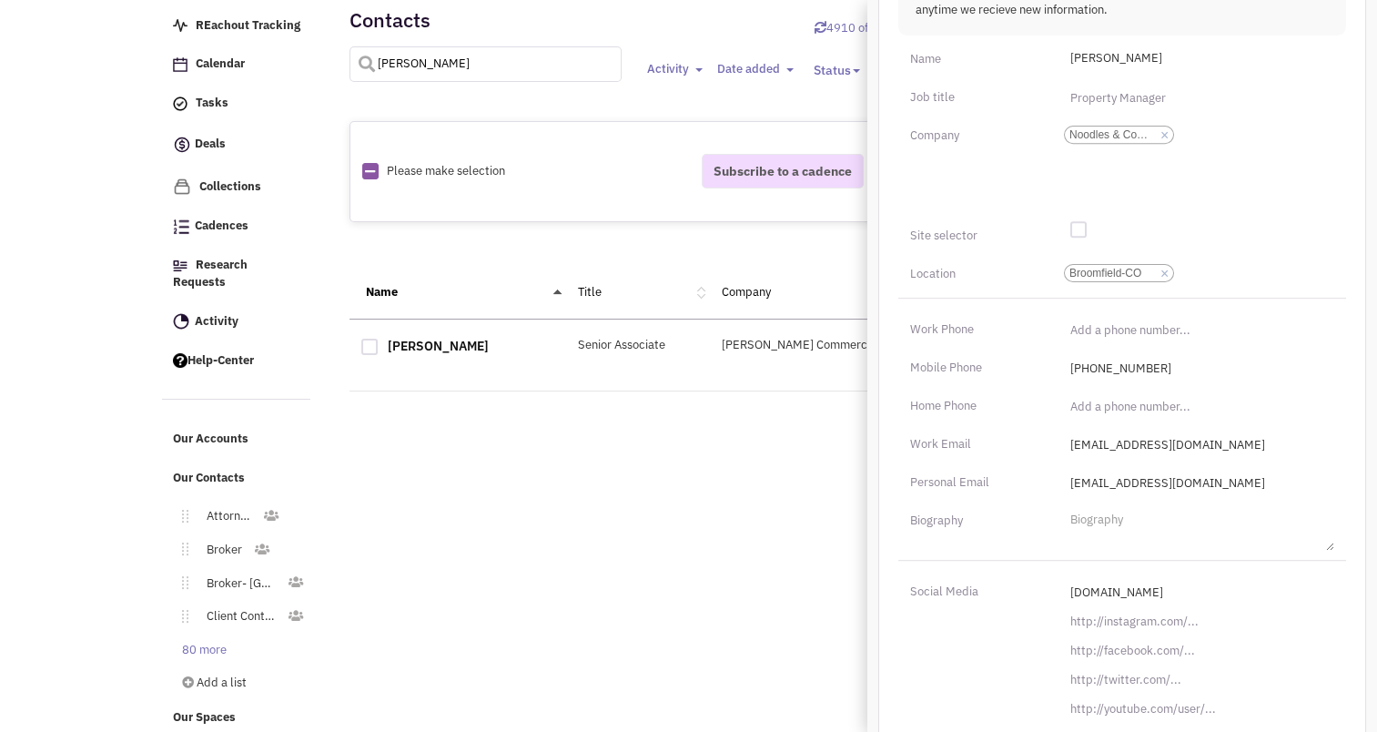
select select
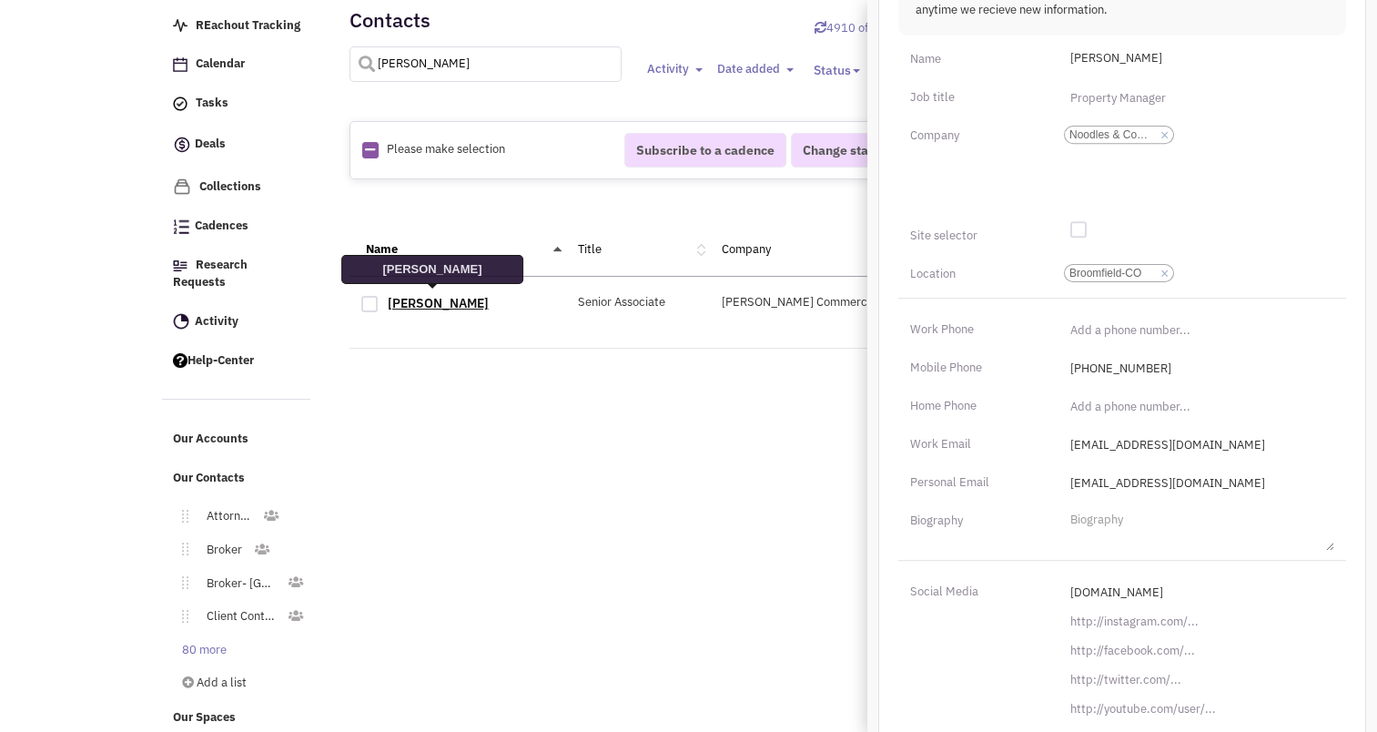
type input "ardizzone"
click at [444, 296] on link "Matt Ardizzone" at bounding box center [438, 303] width 101 height 16
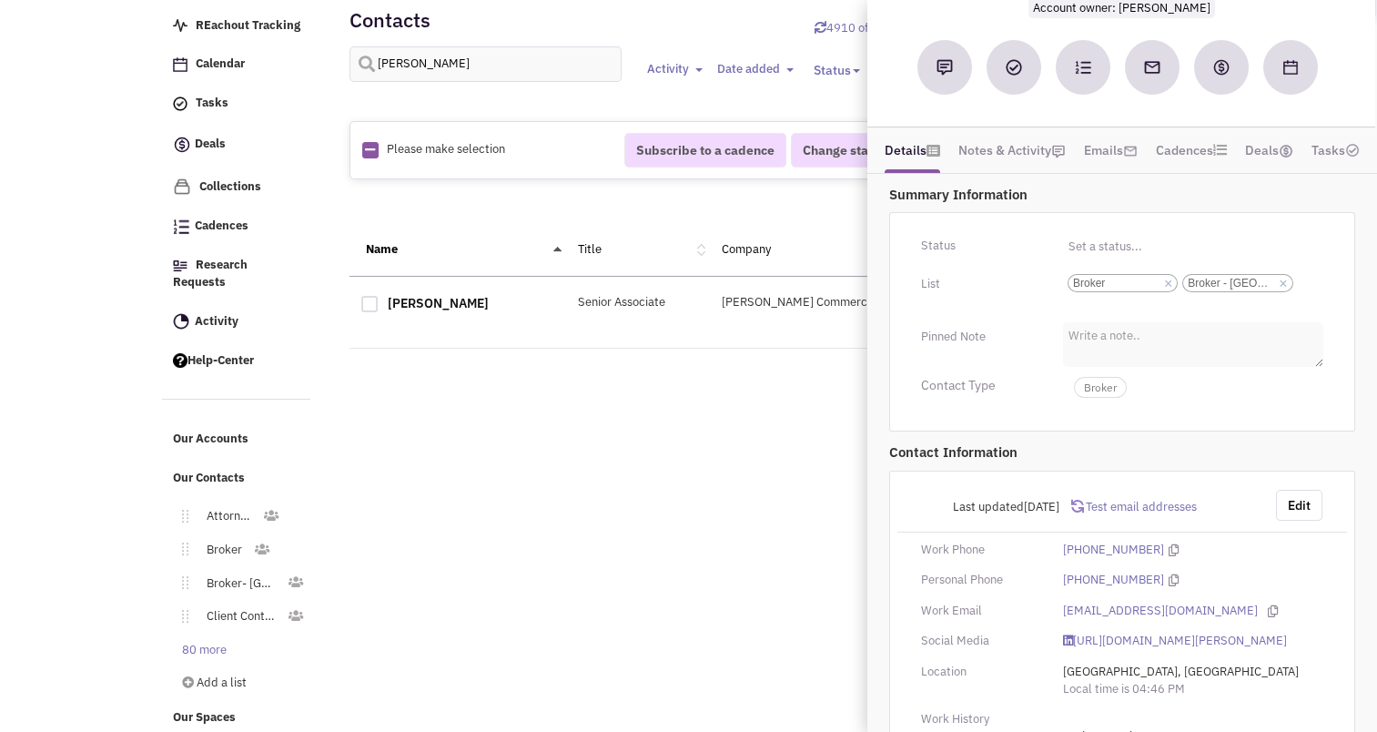
scroll to position [173, 0]
